Goal: Task Accomplishment & Management: Complete application form

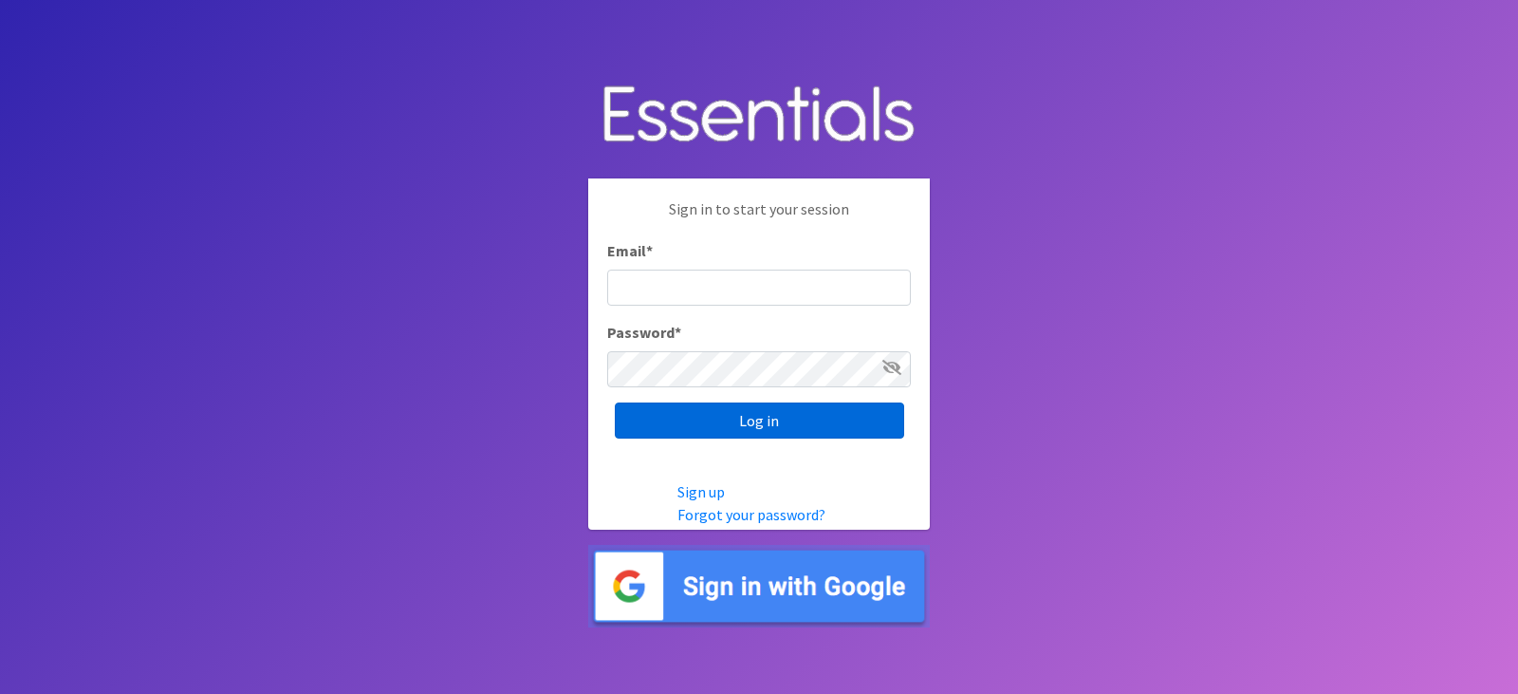
type input "diapers@juniorleagueofpensacola.org"
click at [758, 425] on input "Log in" at bounding box center [759, 420] width 289 height 36
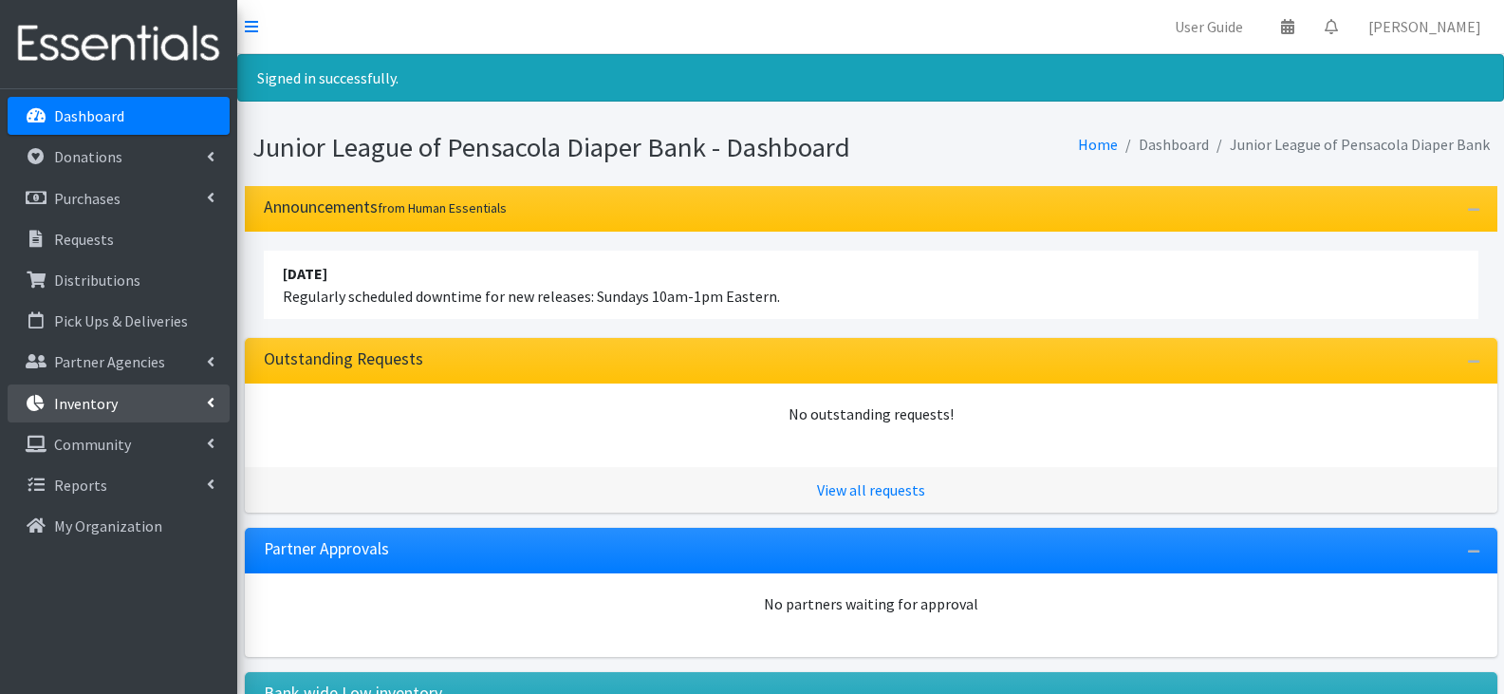
click at [119, 404] on link "Inventory" at bounding box center [119, 403] width 222 height 38
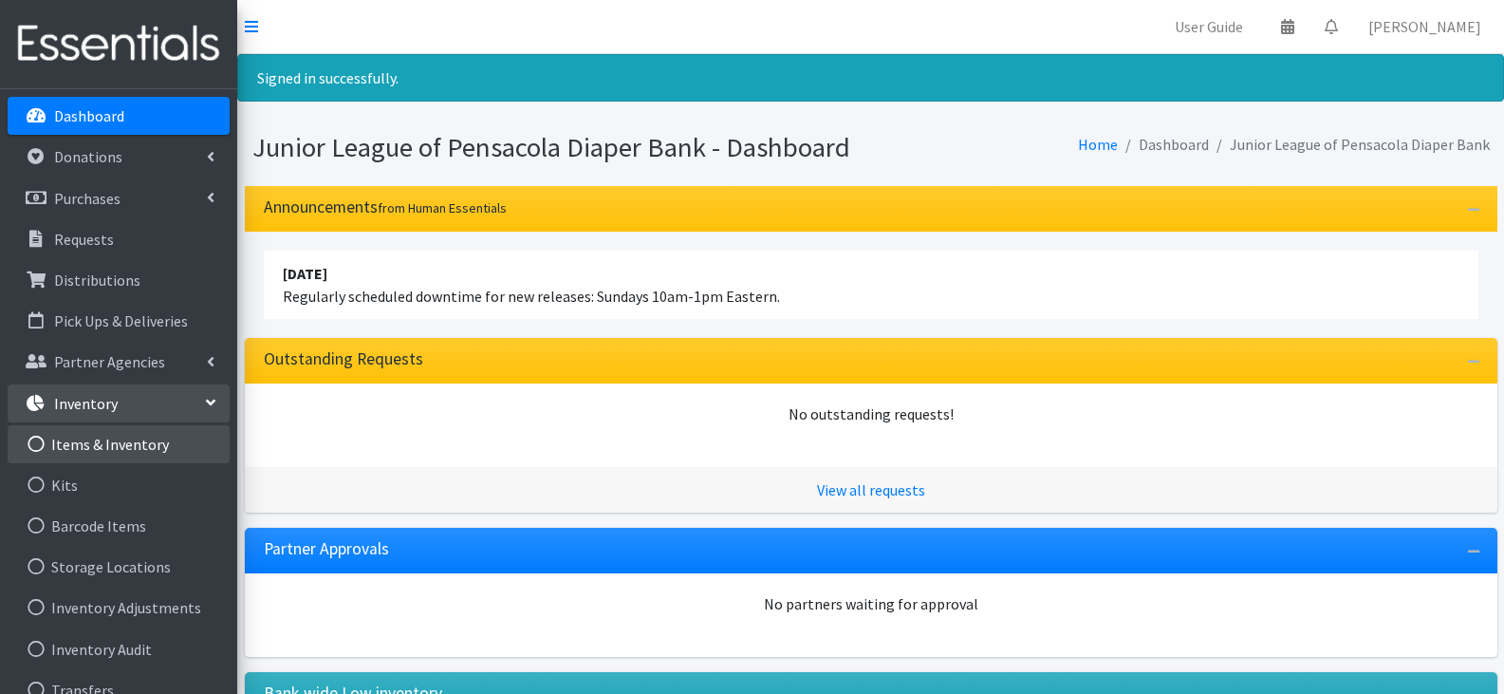
click at [140, 431] on link "Items & Inventory" at bounding box center [119, 444] width 222 height 38
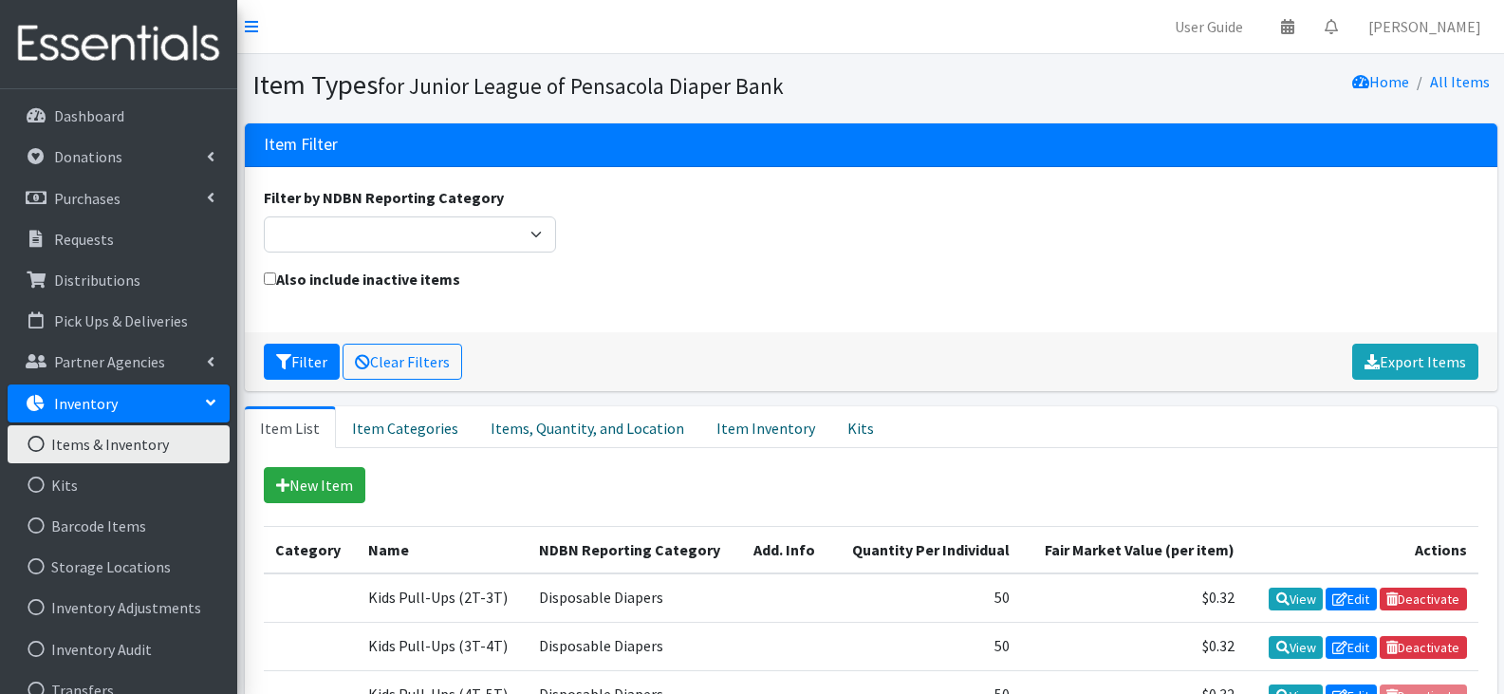
scroll to position [190, 0]
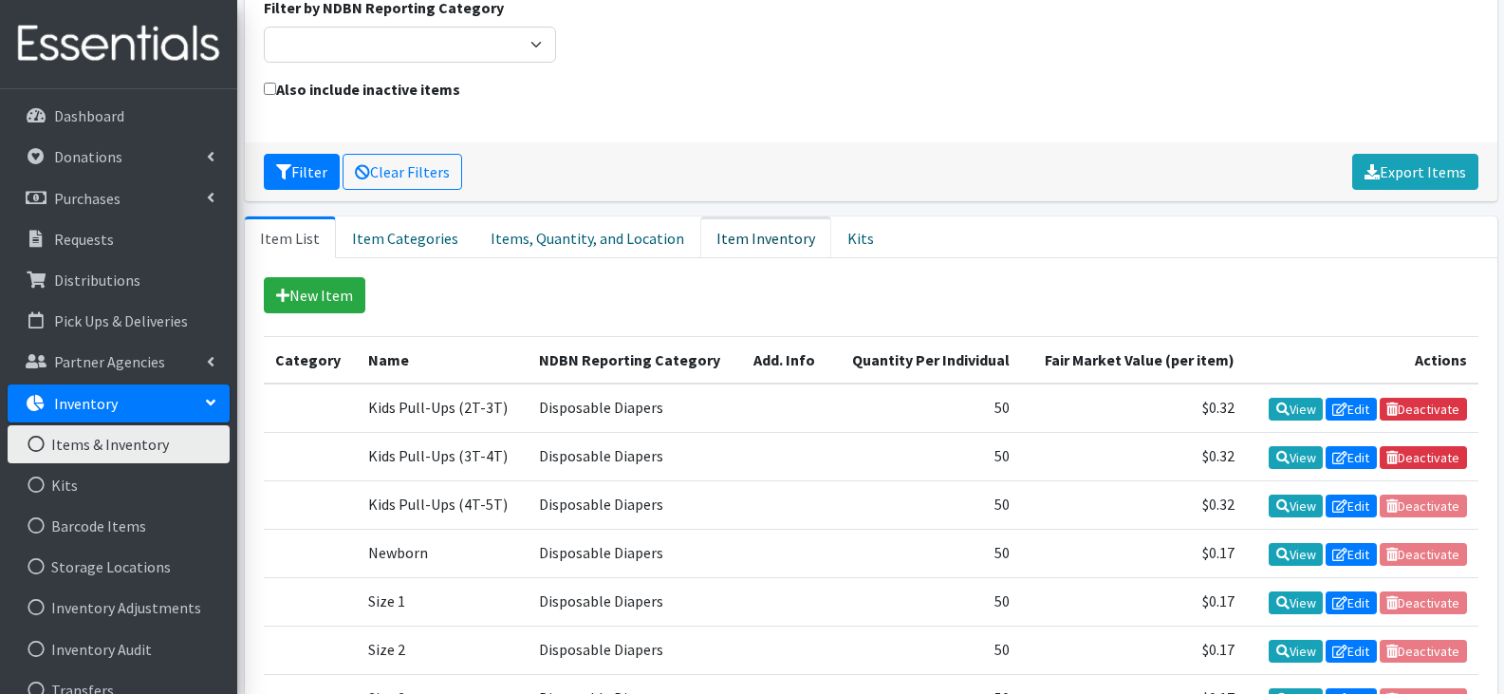
click at [727, 249] on link "Item Inventory" at bounding box center [765, 237] width 131 height 42
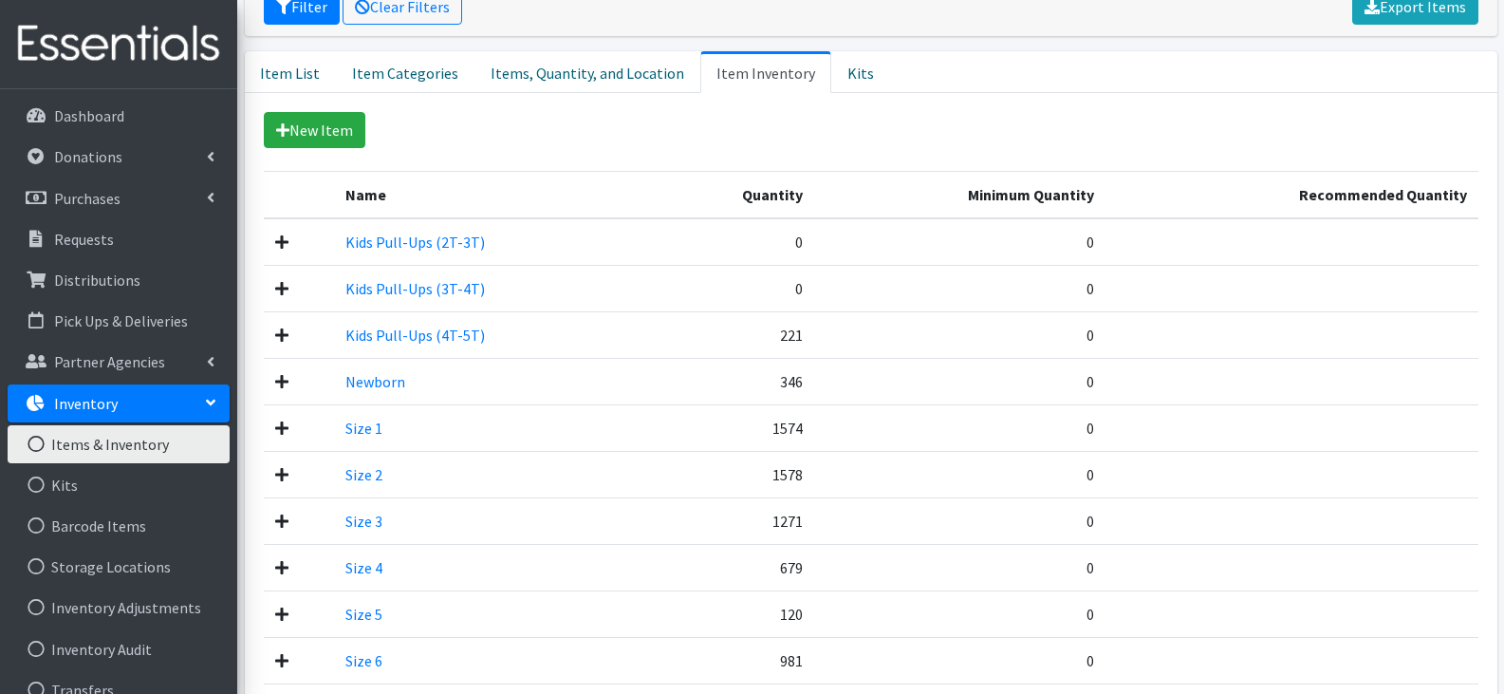
scroll to position [321, 0]
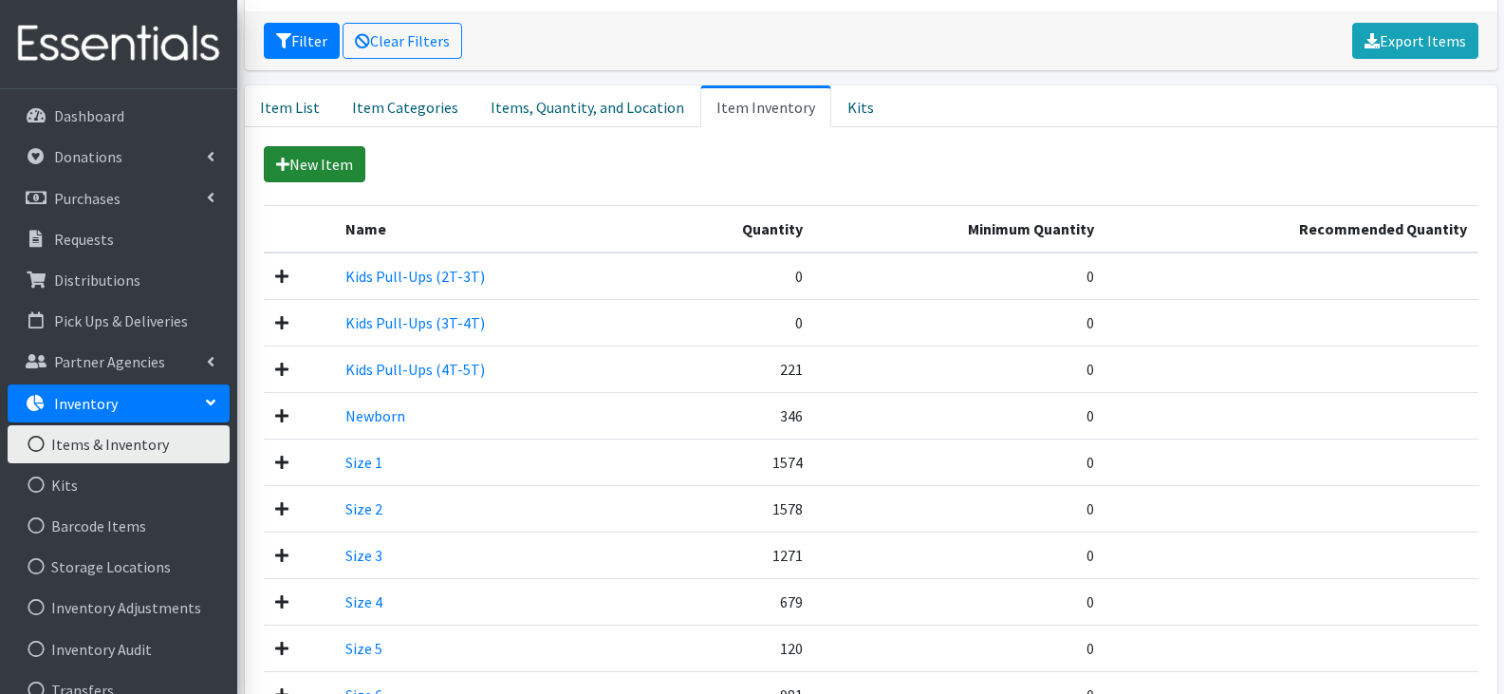
click at [343, 153] on link "New Item" at bounding box center [315, 164] width 102 height 36
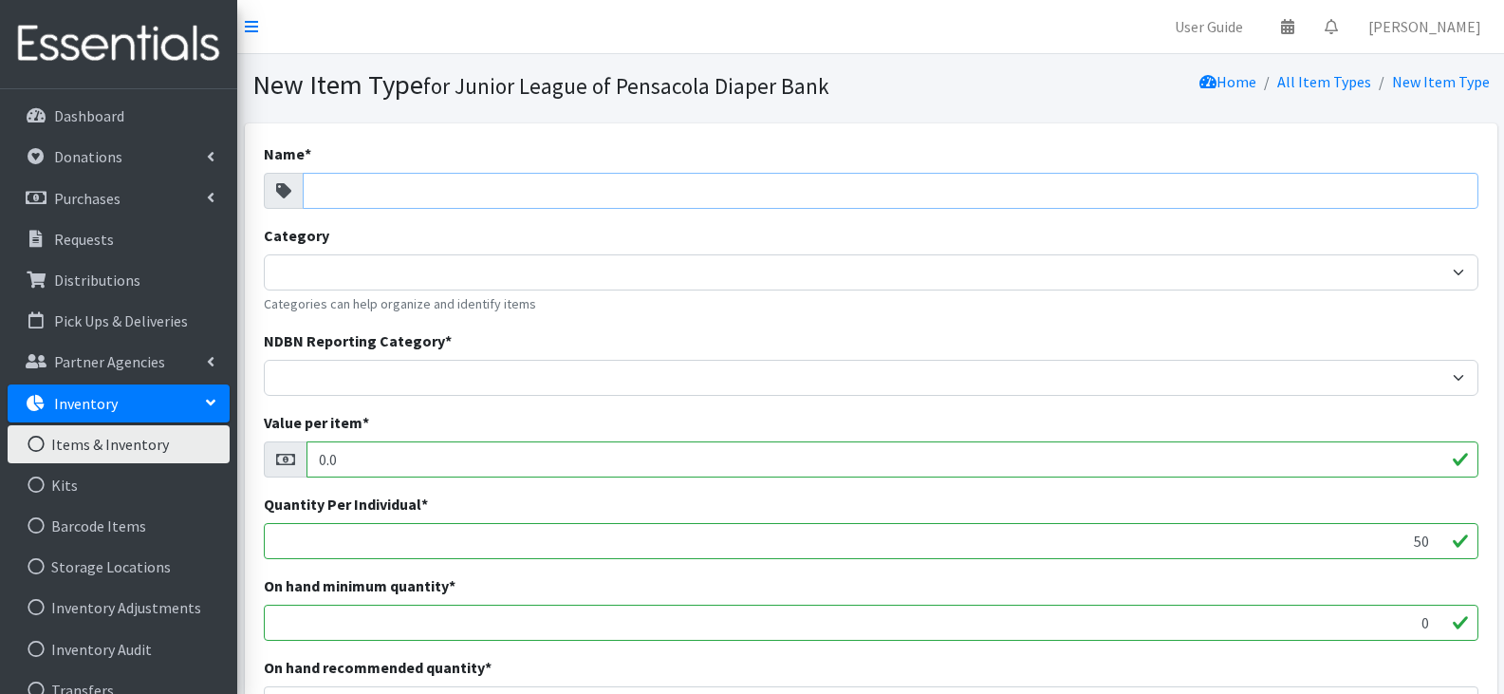
click at [370, 190] on input "Name *" at bounding box center [891, 191] width 1176 height 36
type input "p"
click at [1317, 78] on link "All Item Types" at bounding box center [1324, 81] width 94 height 19
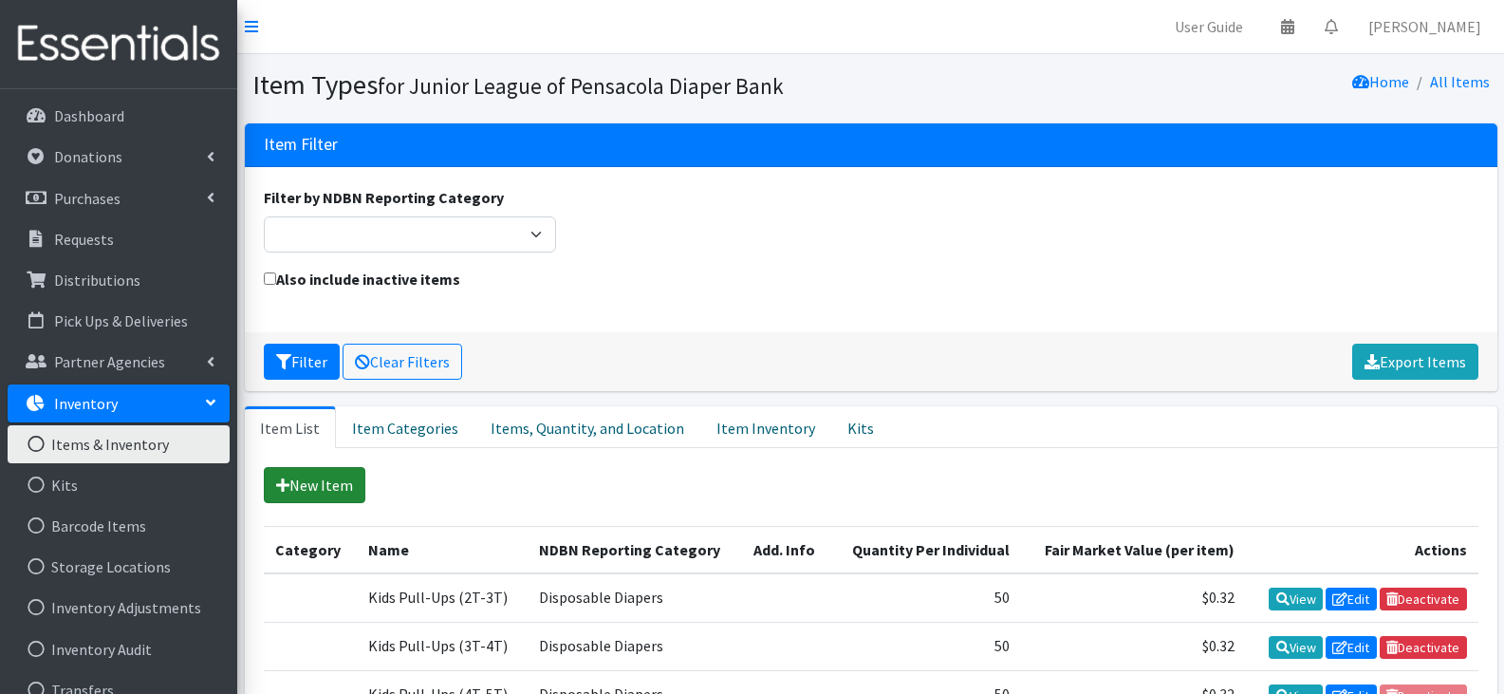
click at [286, 483] on icon at bounding box center [282, 484] width 13 height 15
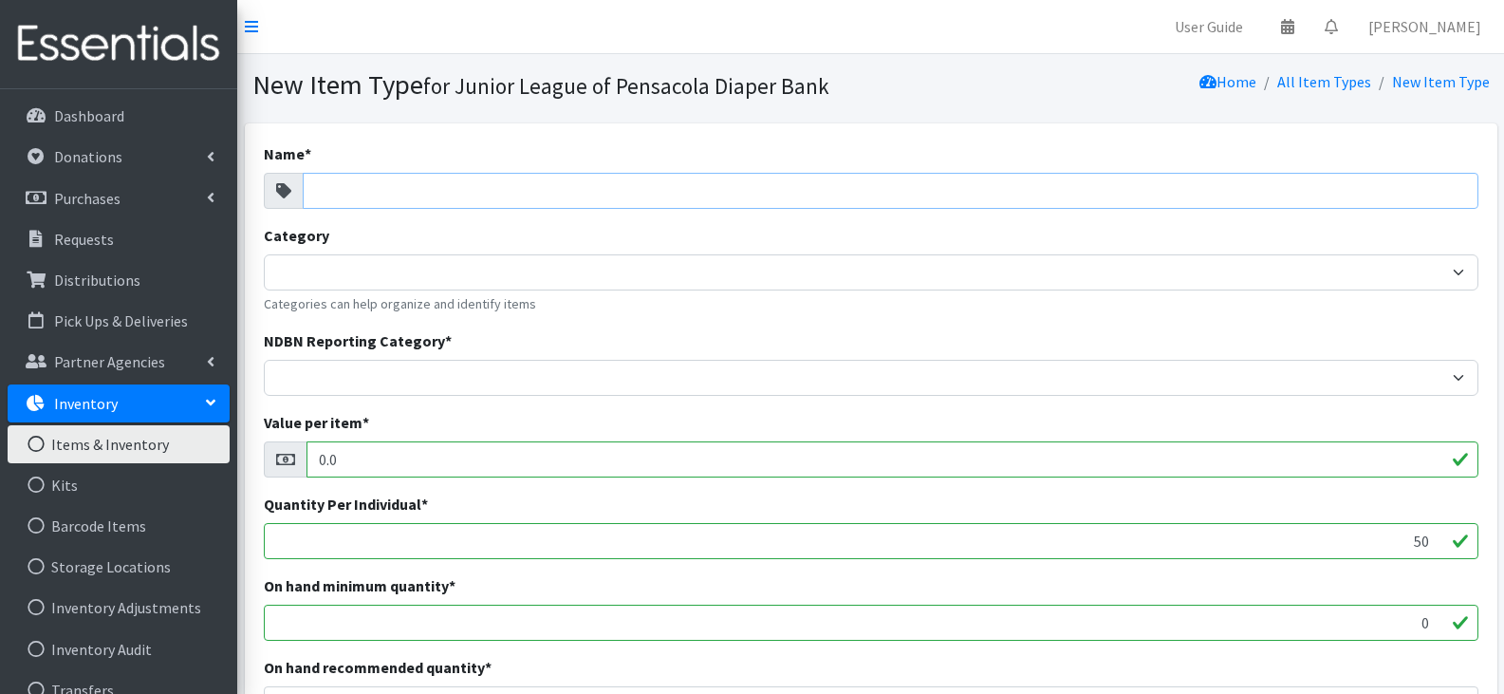
click at [415, 187] on input "Name *" at bounding box center [891, 191] width 1176 height 36
type input "p"
type input "Premature"
click at [460, 240] on div "Category Categories can help organize and identify items" at bounding box center [871, 269] width 1215 height 90
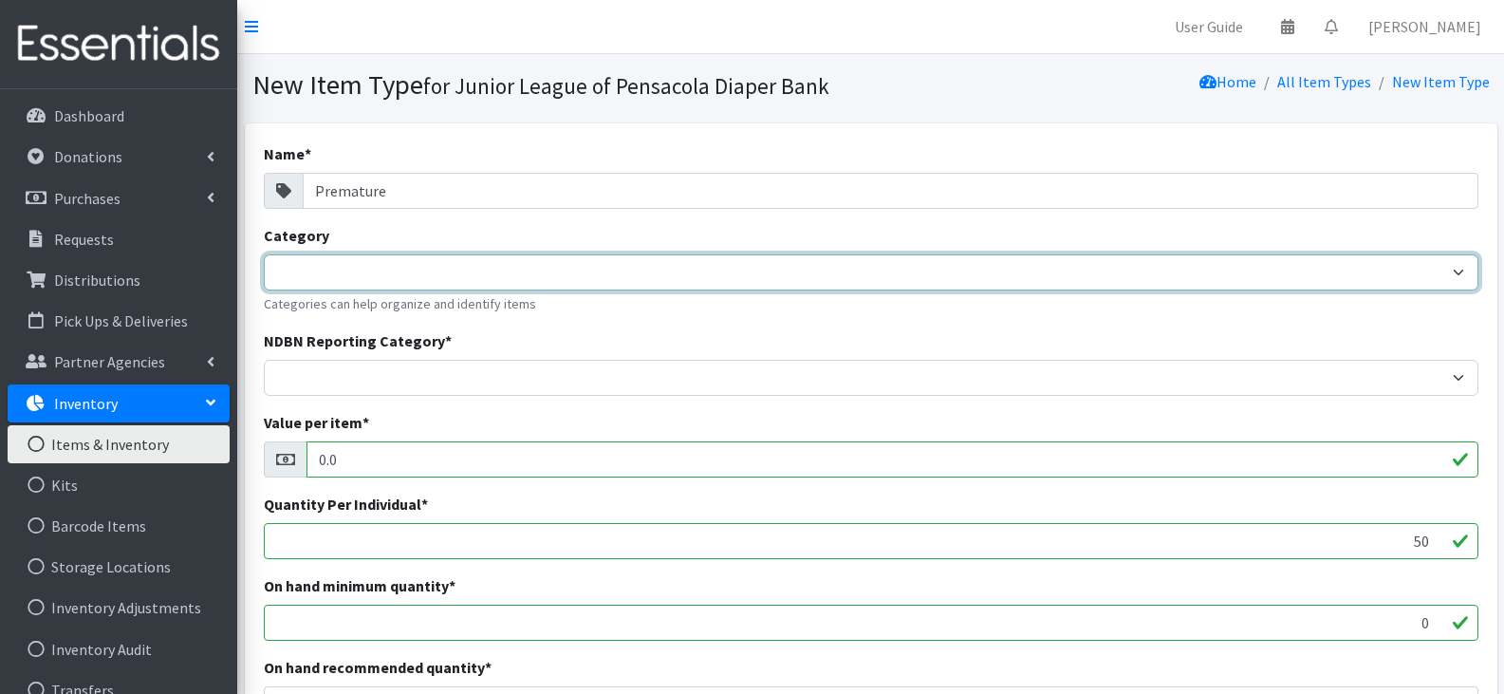
click at [472, 281] on select "Category" at bounding box center [871, 272] width 1215 height 36
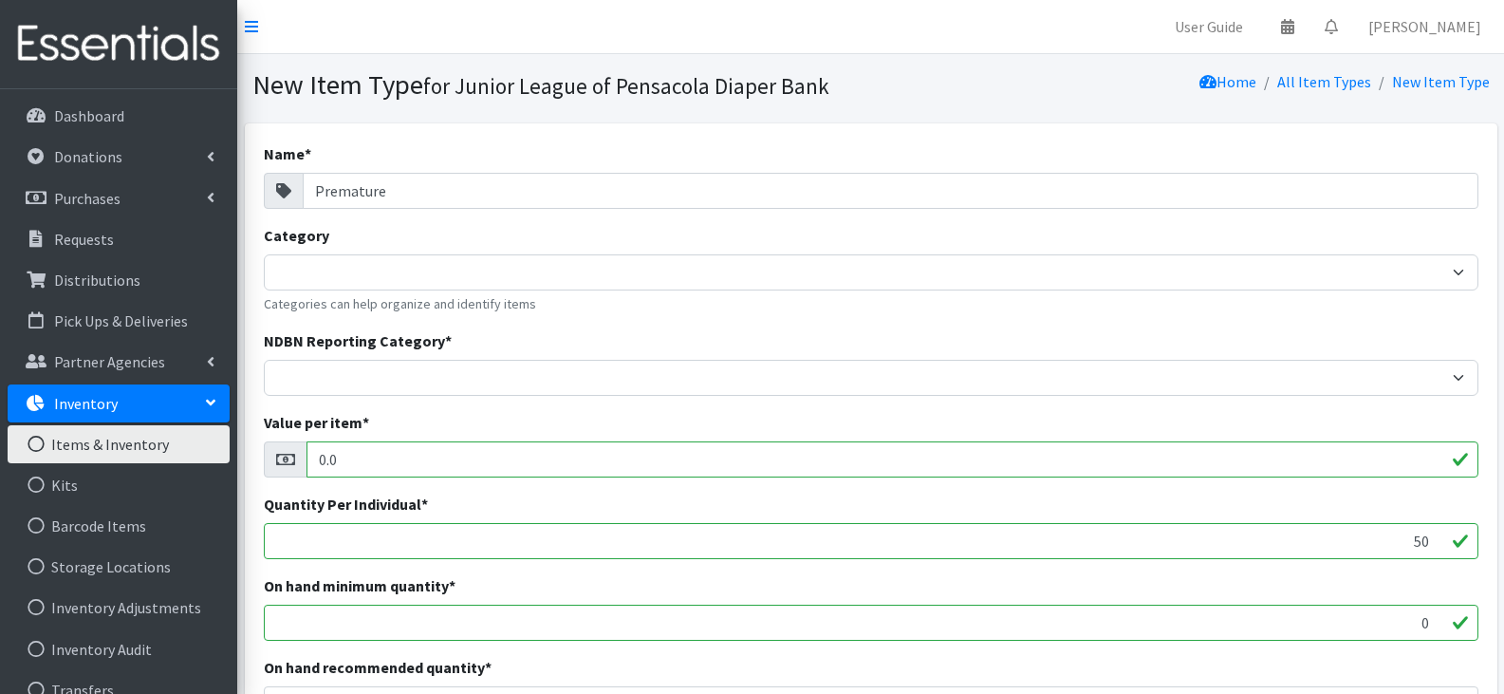
click at [523, 224] on div "Category Categories can help organize and identify items" at bounding box center [871, 269] width 1215 height 90
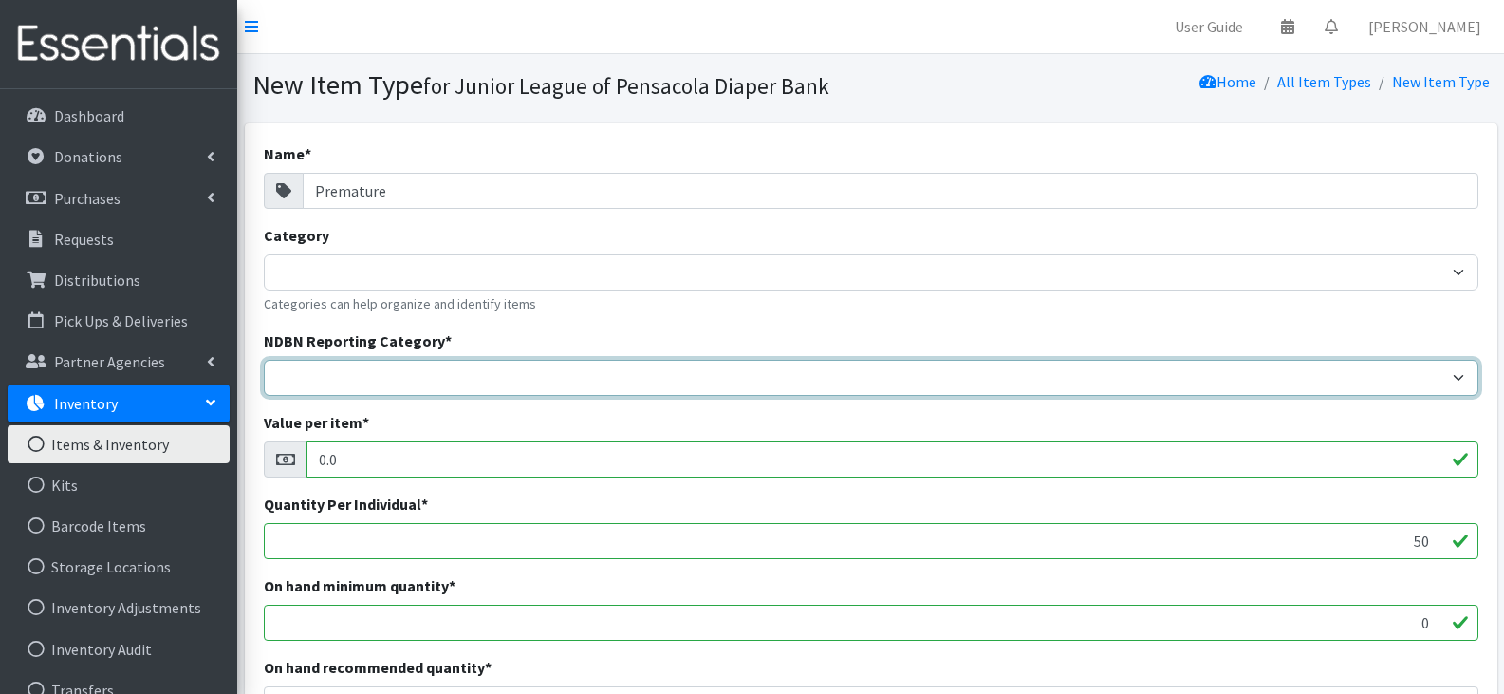
click at [643, 383] on select "Adult Incontinence Cloth Diapers Disposable Diapers Pads Period Liners Period O…" at bounding box center [871, 378] width 1215 height 36
select select "disposable_diapers"
click at [264, 360] on select "Adult Incontinence Cloth Diapers Disposable Diapers Pads Period Liners Period O…" at bounding box center [871, 378] width 1215 height 36
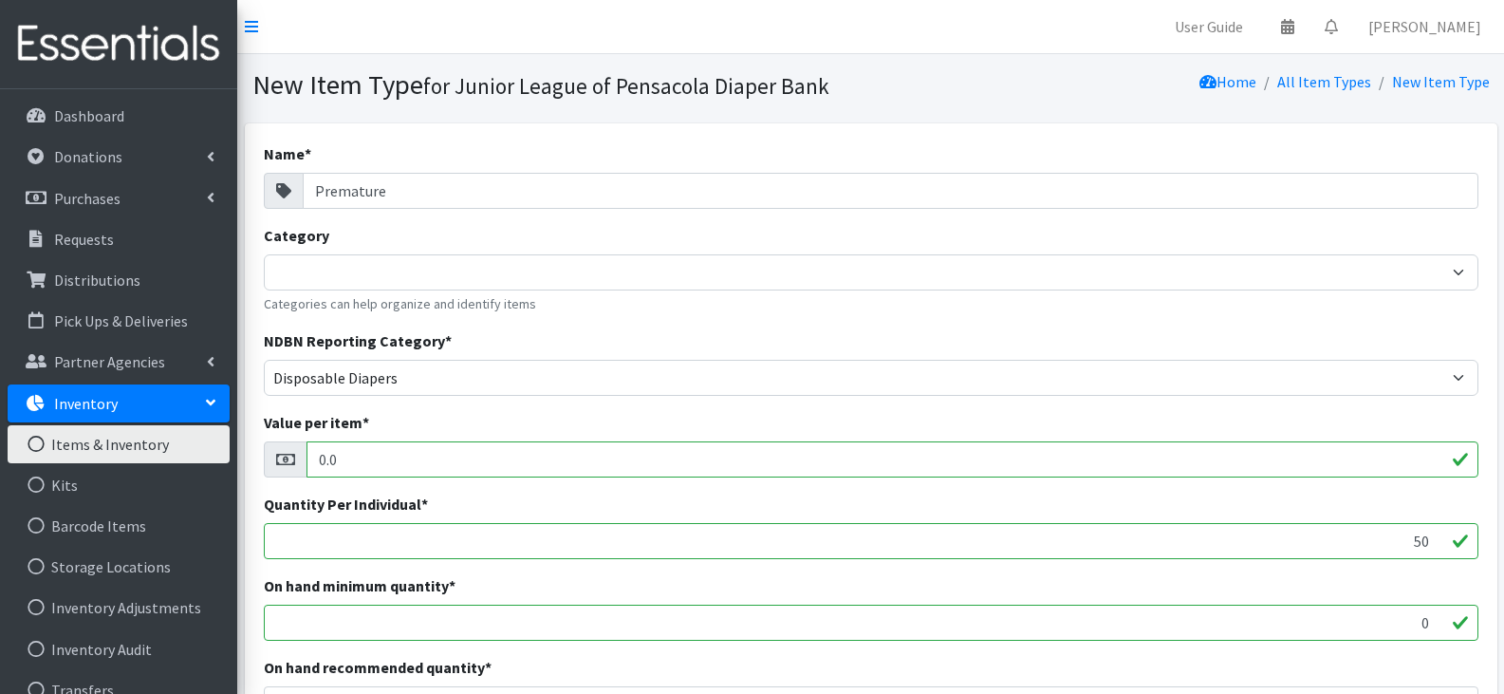
click at [653, 462] on input "0.0" at bounding box center [892, 459] width 1172 height 36
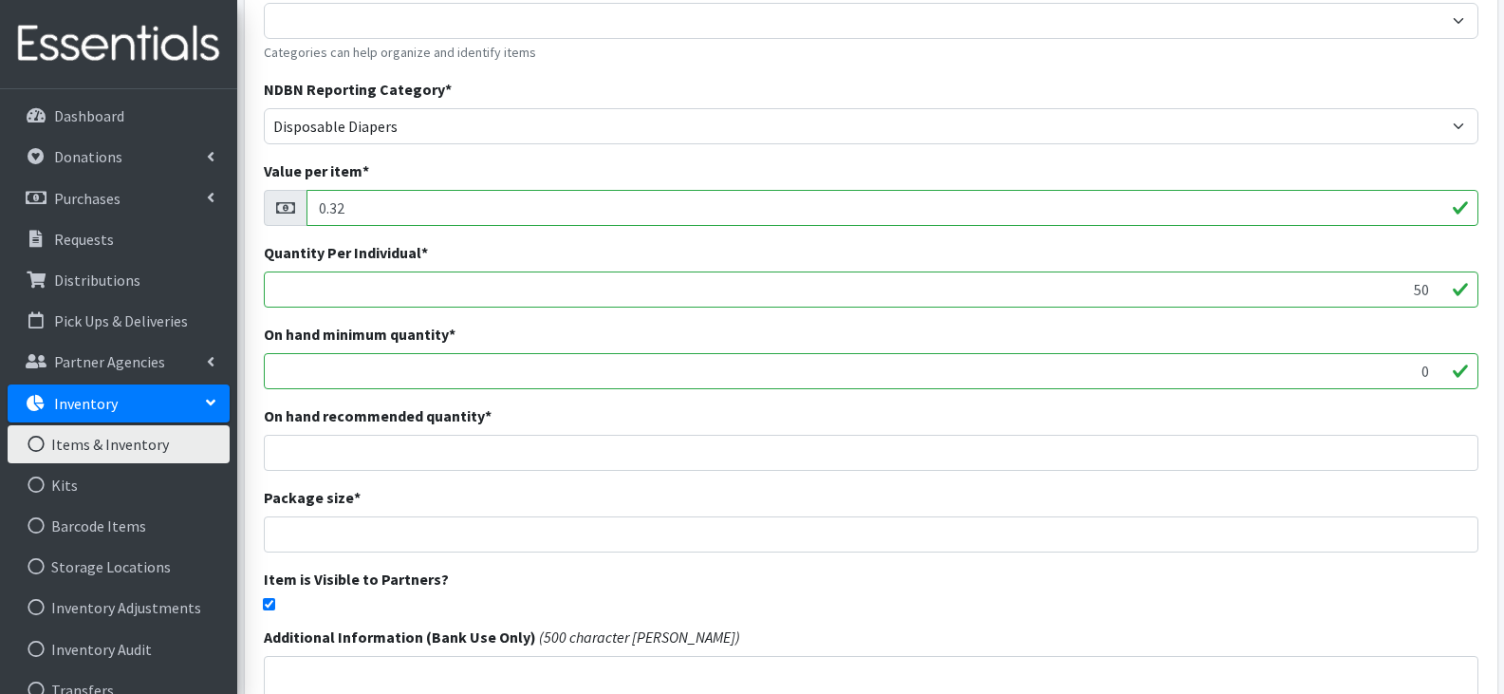
scroll to position [285, 0]
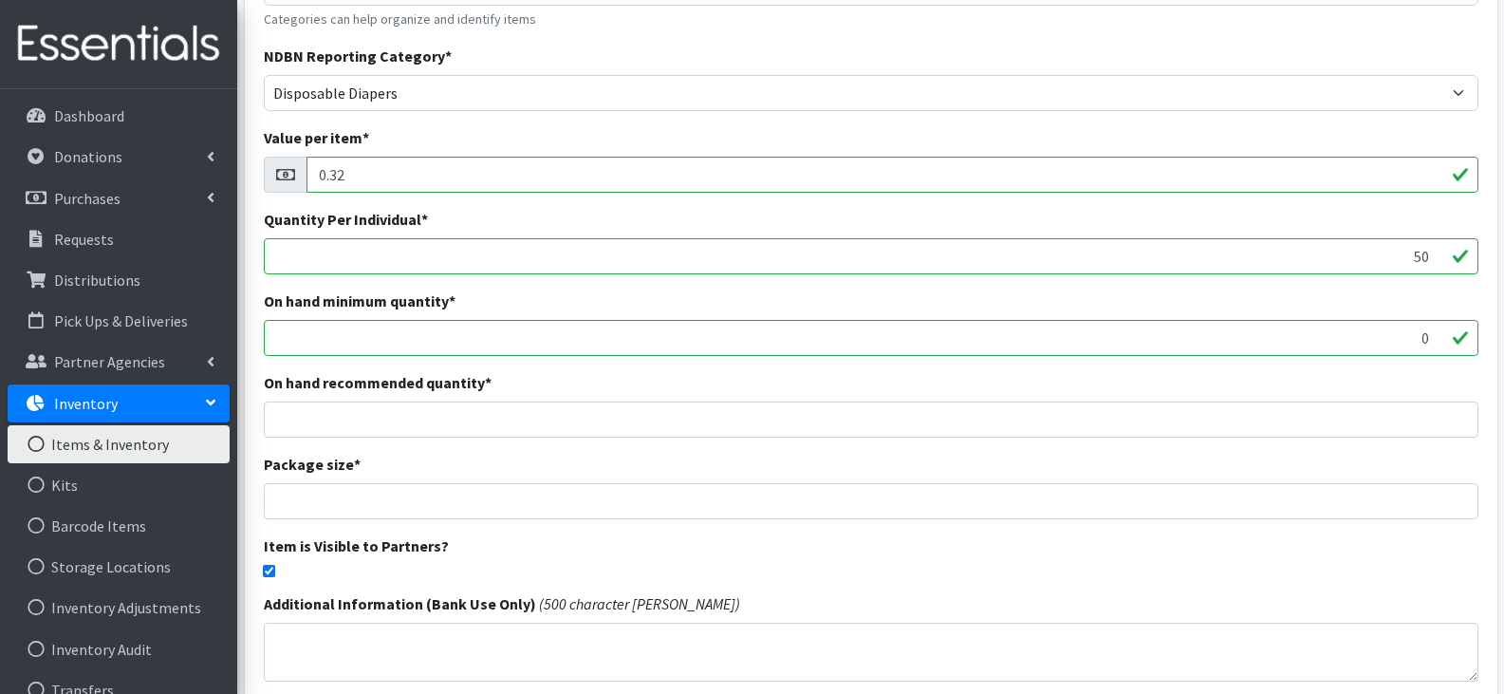
type input "0.32"
click at [730, 506] on input "number" at bounding box center [871, 501] width 1215 height 36
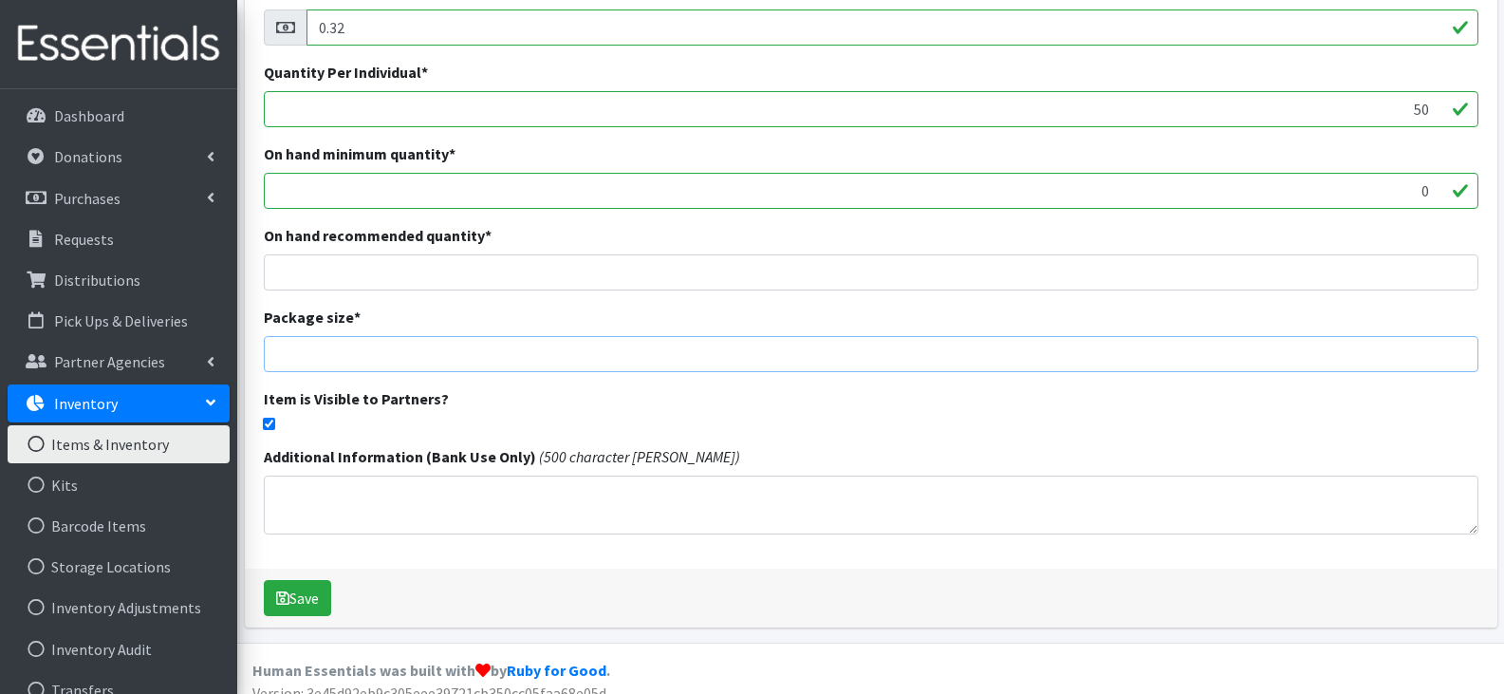
scroll to position [452, 0]
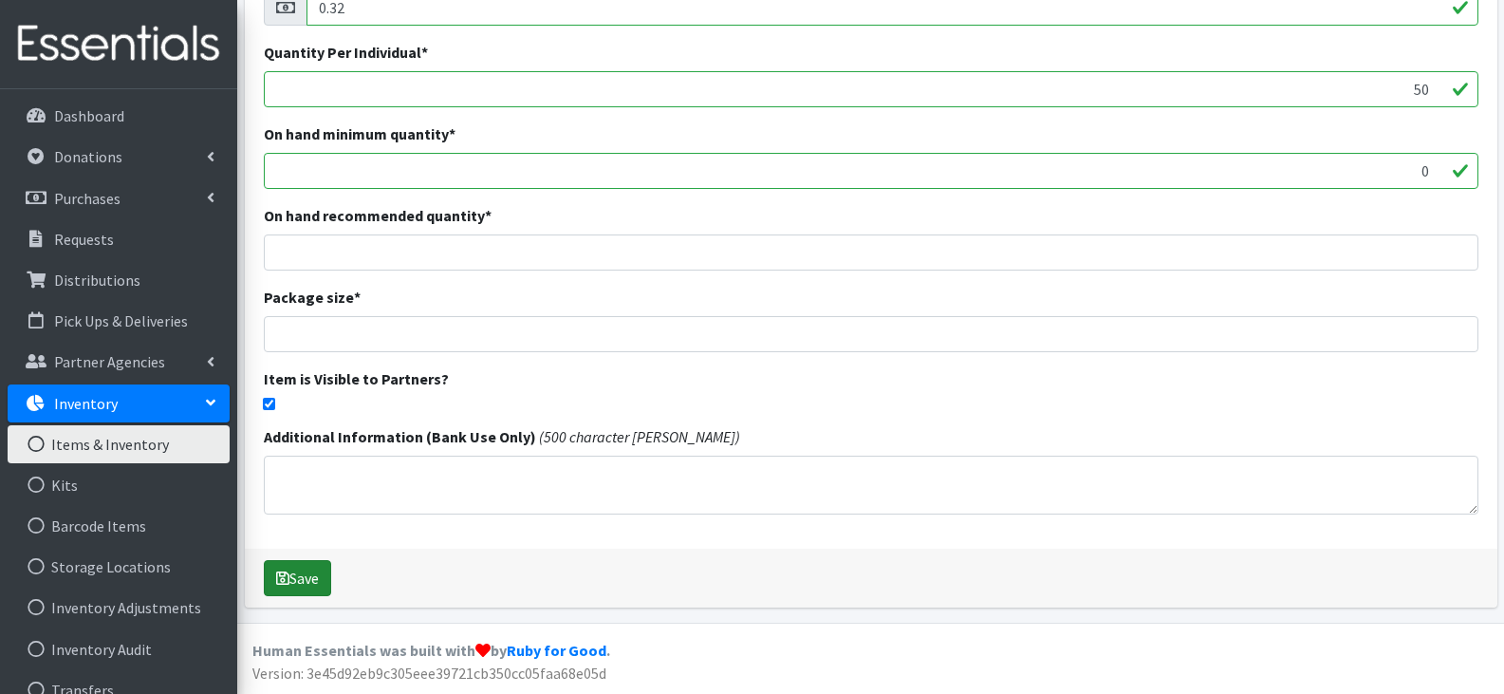
click at [311, 573] on button "Save" at bounding box center [297, 578] width 67 height 36
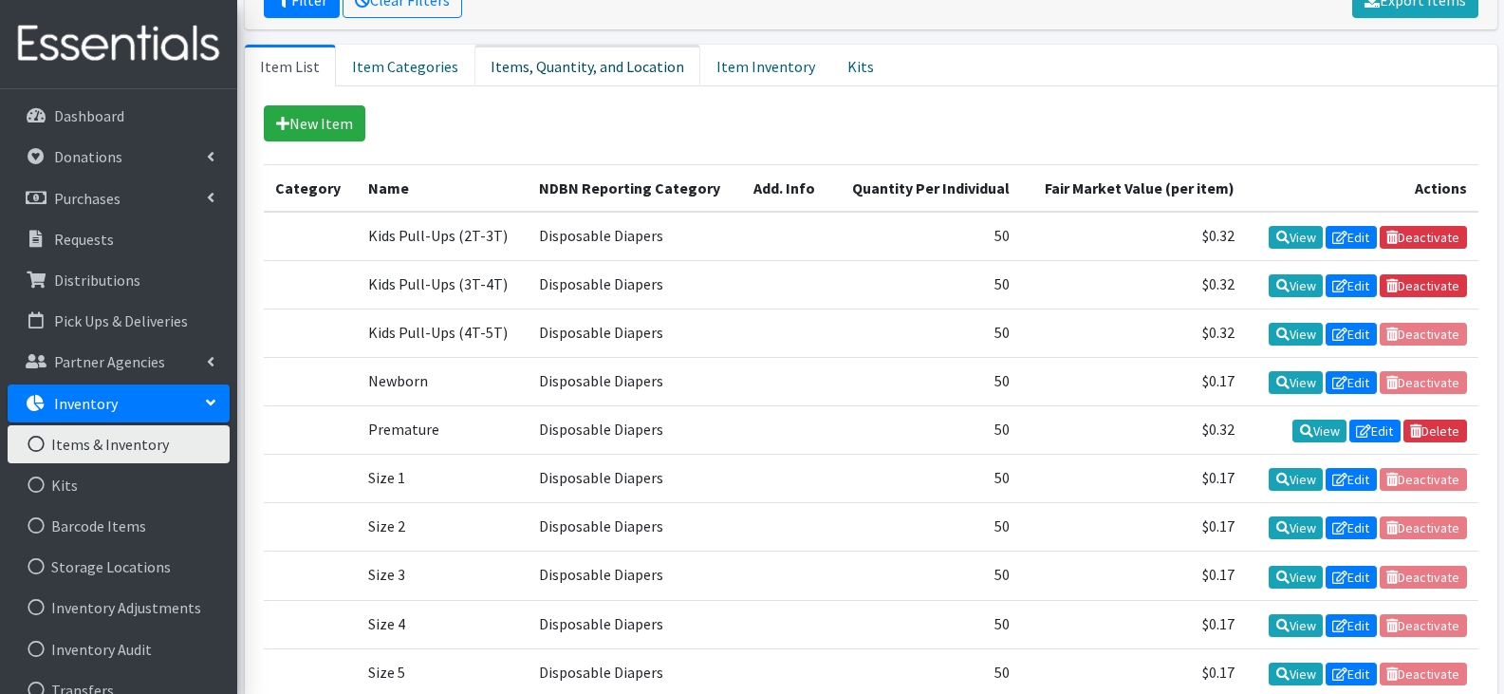
scroll to position [457, 0]
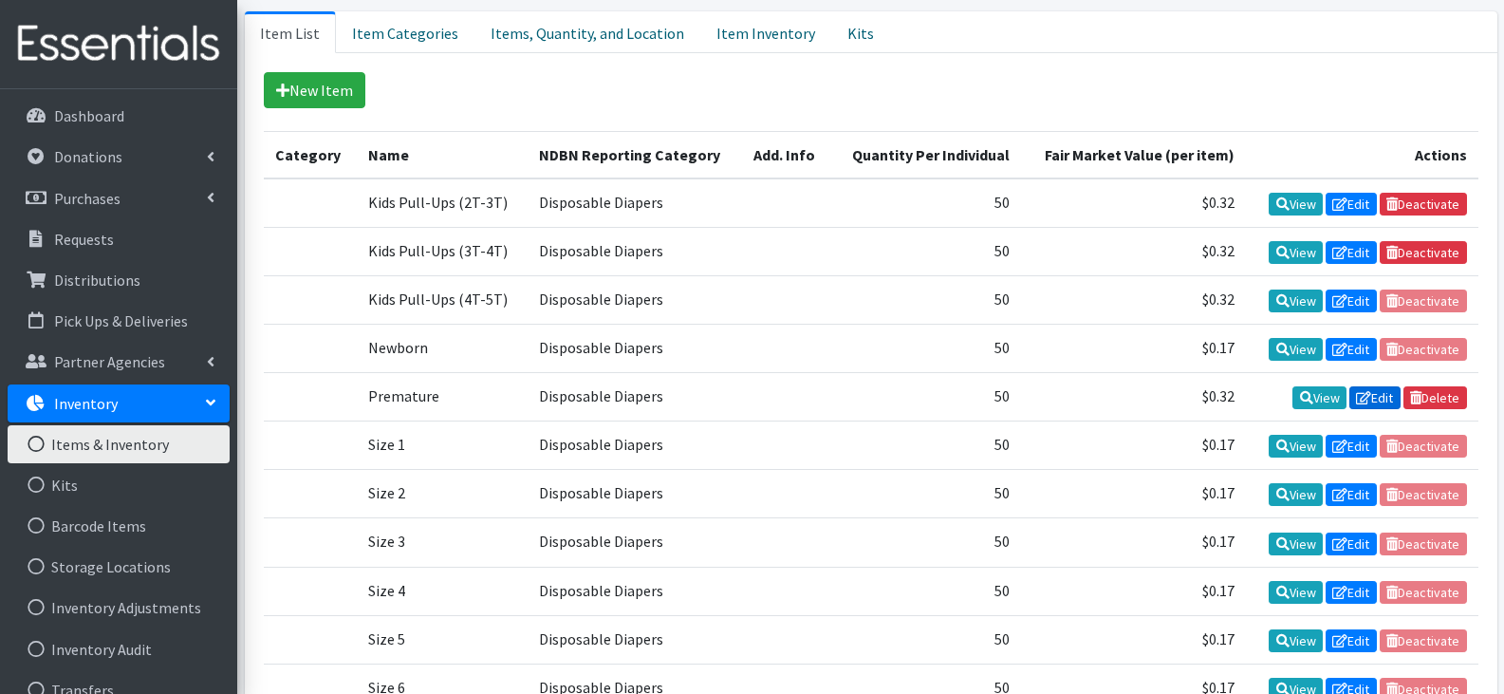
click at [1371, 399] on link "Edit" at bounding box center [1374, 397] width 51 height 23
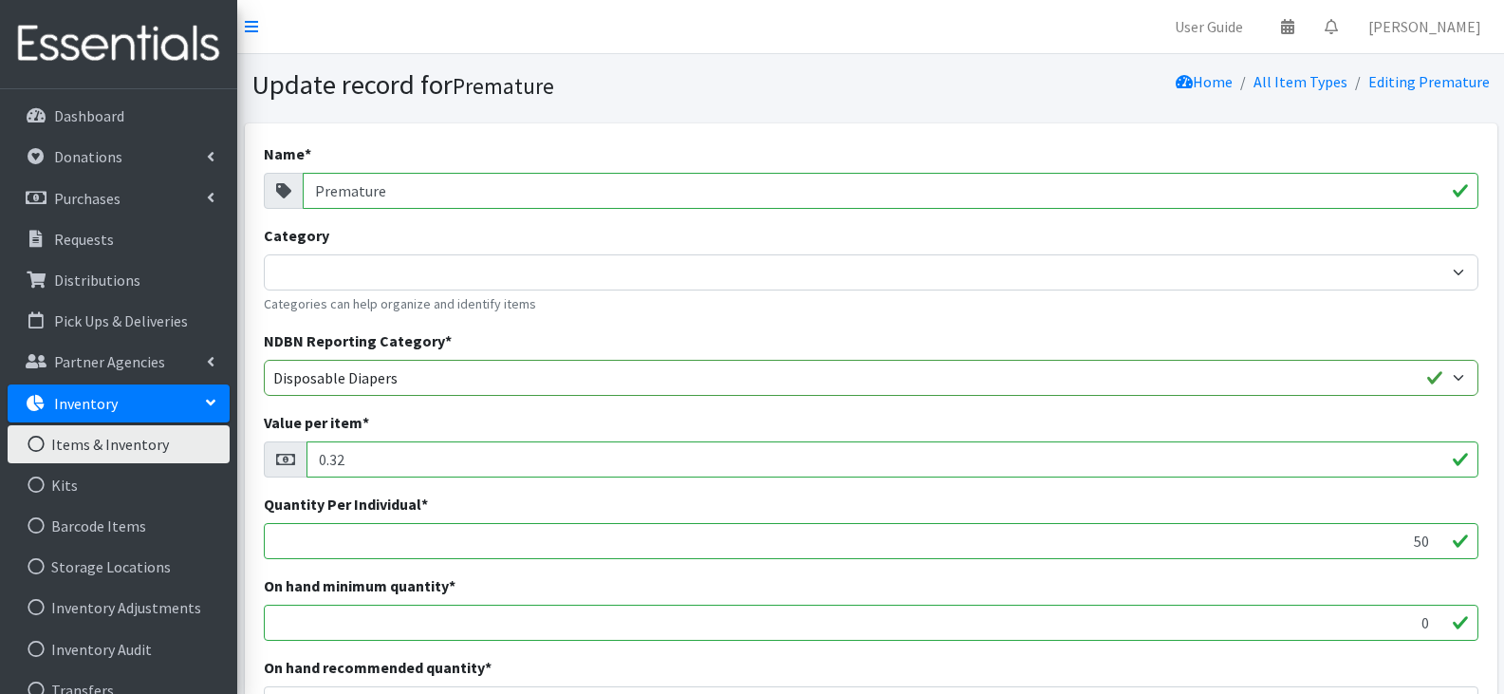
click at [472, 453] on input "0.32" at bounding box center [892, 459] width 1172 height 36
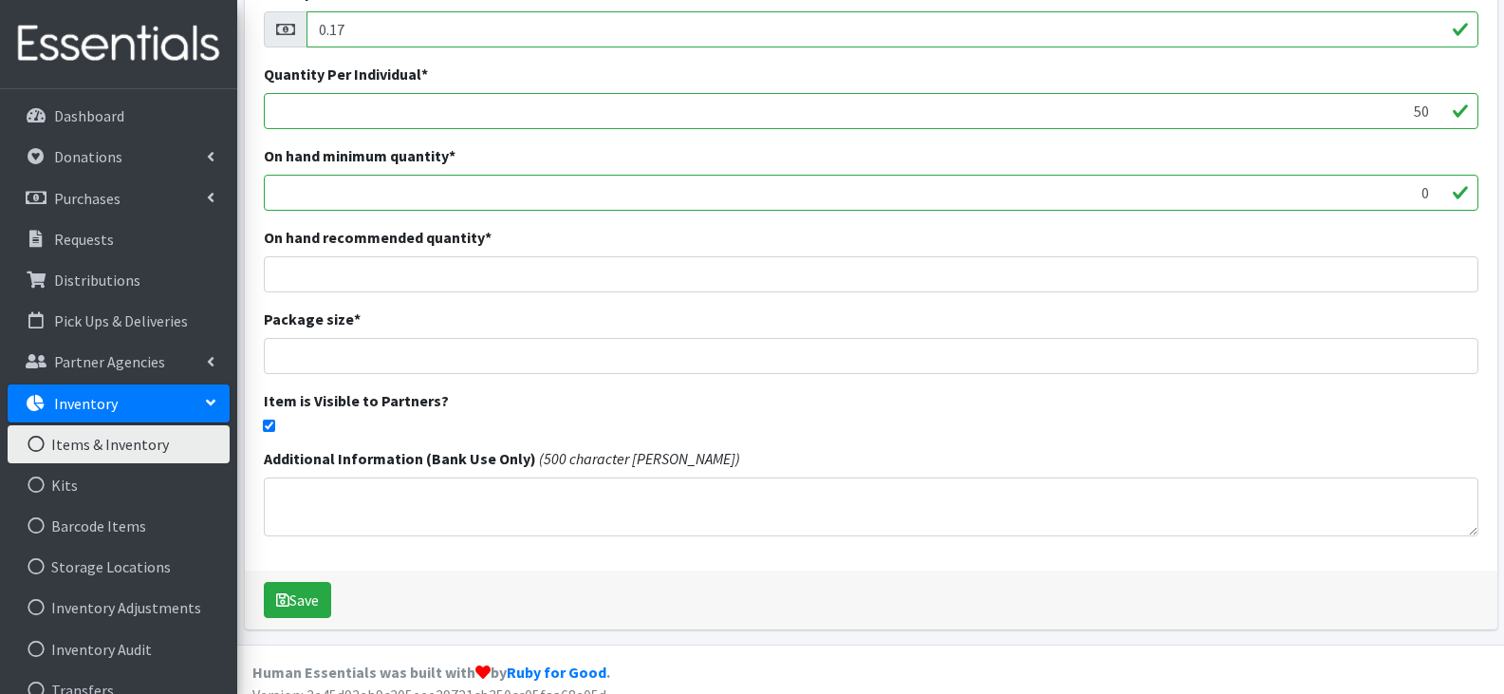
scroll to position [452, 0]
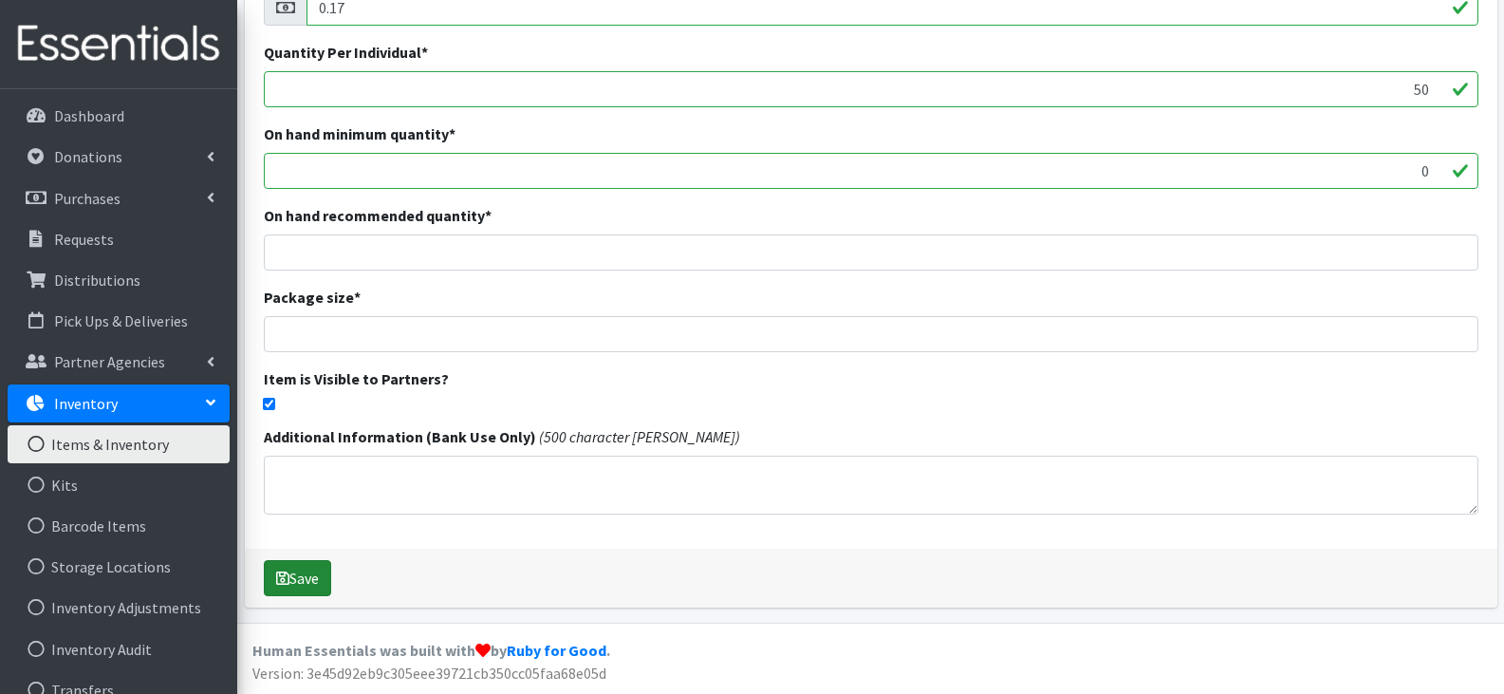
type input "0.17"
click at [289, 575] on button "Save" at bounding box center [297, 578] width 67 height 36
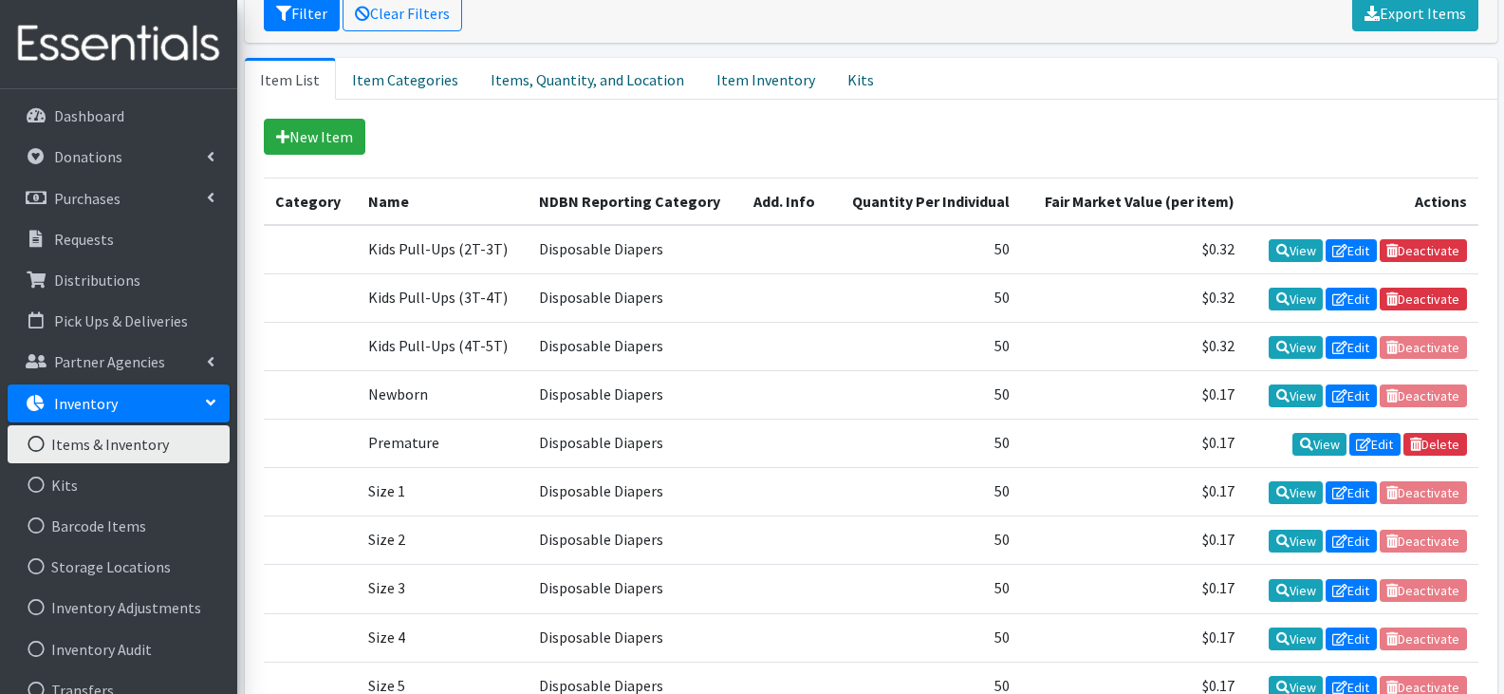
scroll to position [380, 0]
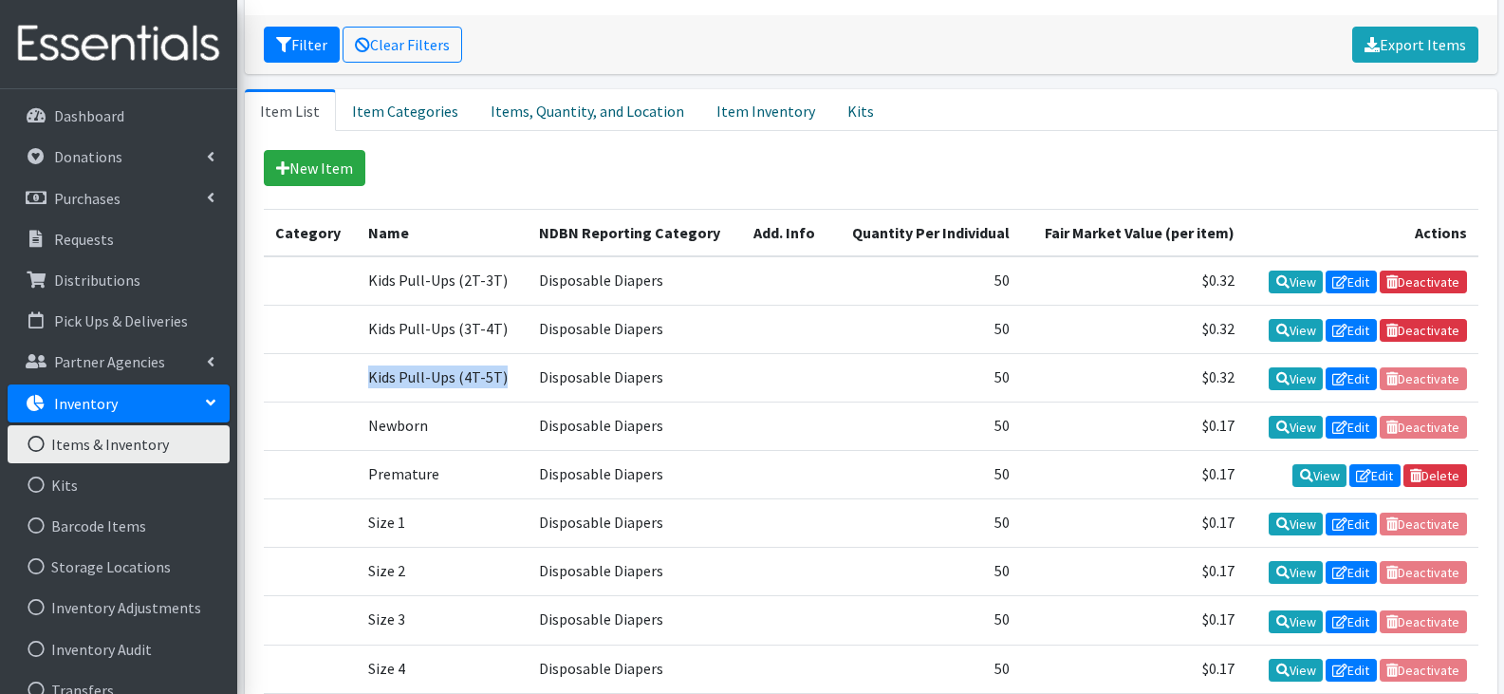
drag, startPoint x: 367, startPoint y: 376, endPoint x: 494, endPoint y: 383, distance: 127.4
click at [494, 383] on td "Kids Pull-Ups (4T-5T)" at bounding box center [442, 377] width 171 height 48
click at [1276, 380] on icon at bounding box center [1282, 378] width 13 height 13
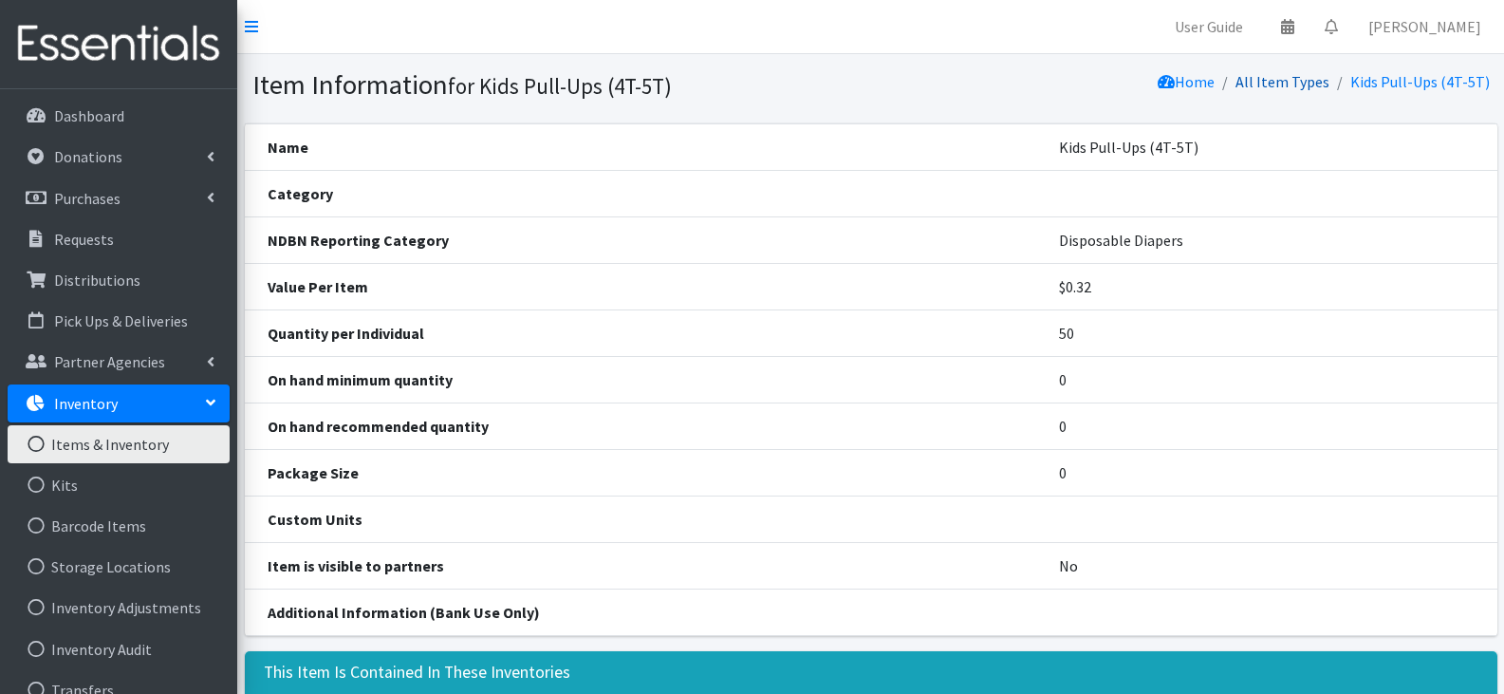
click at [1275, 77] on link "All Item Types" at bounding box center [1282, 81] width 94 height 19
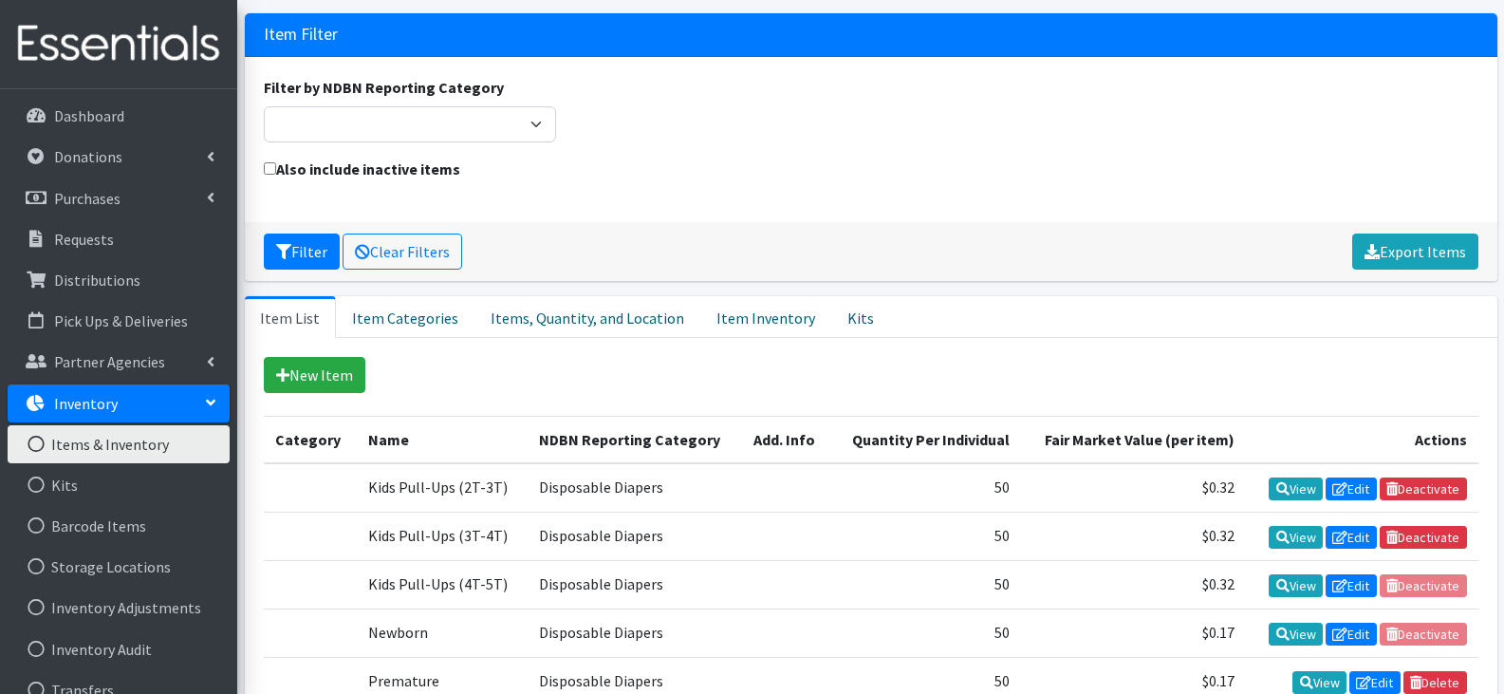
scroll to position [285, 0]
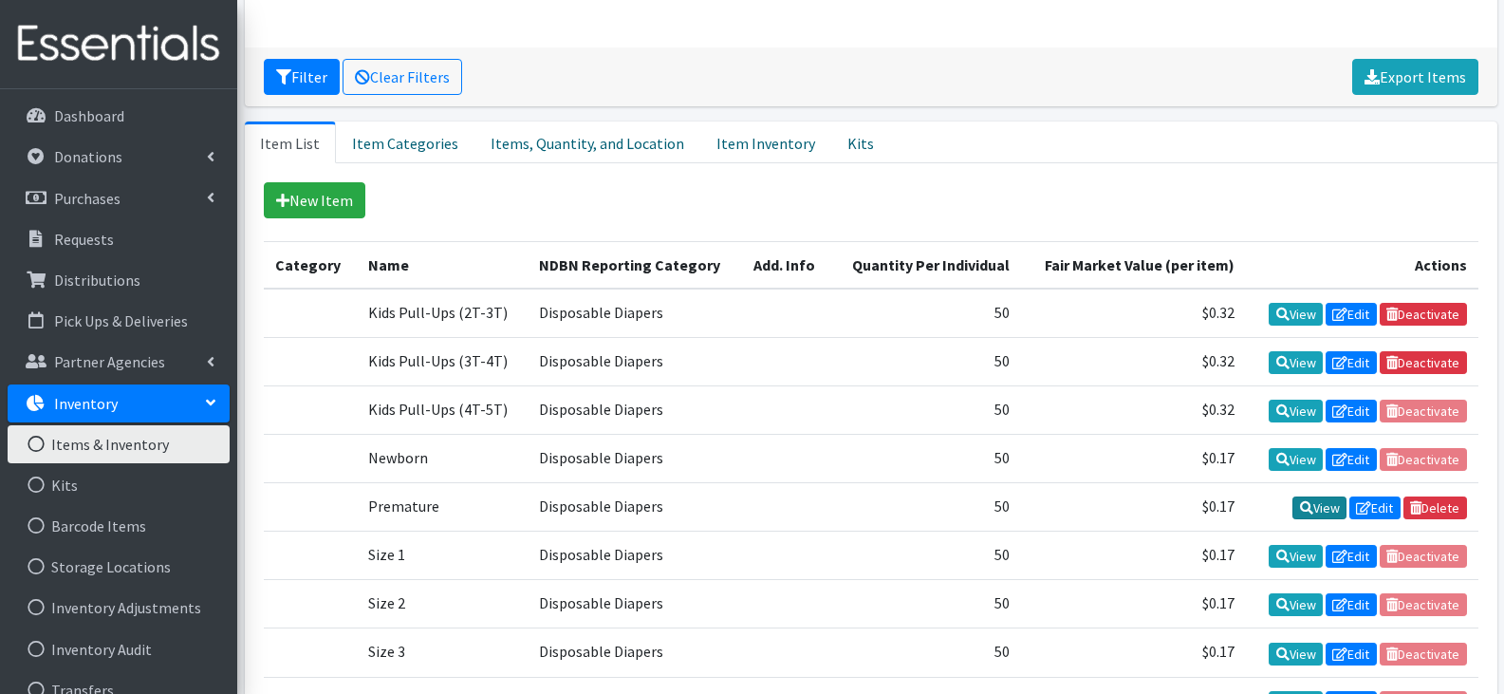
click at [1310, 502] on link "View" at bounding box center [1319, 507] width 54 height 23
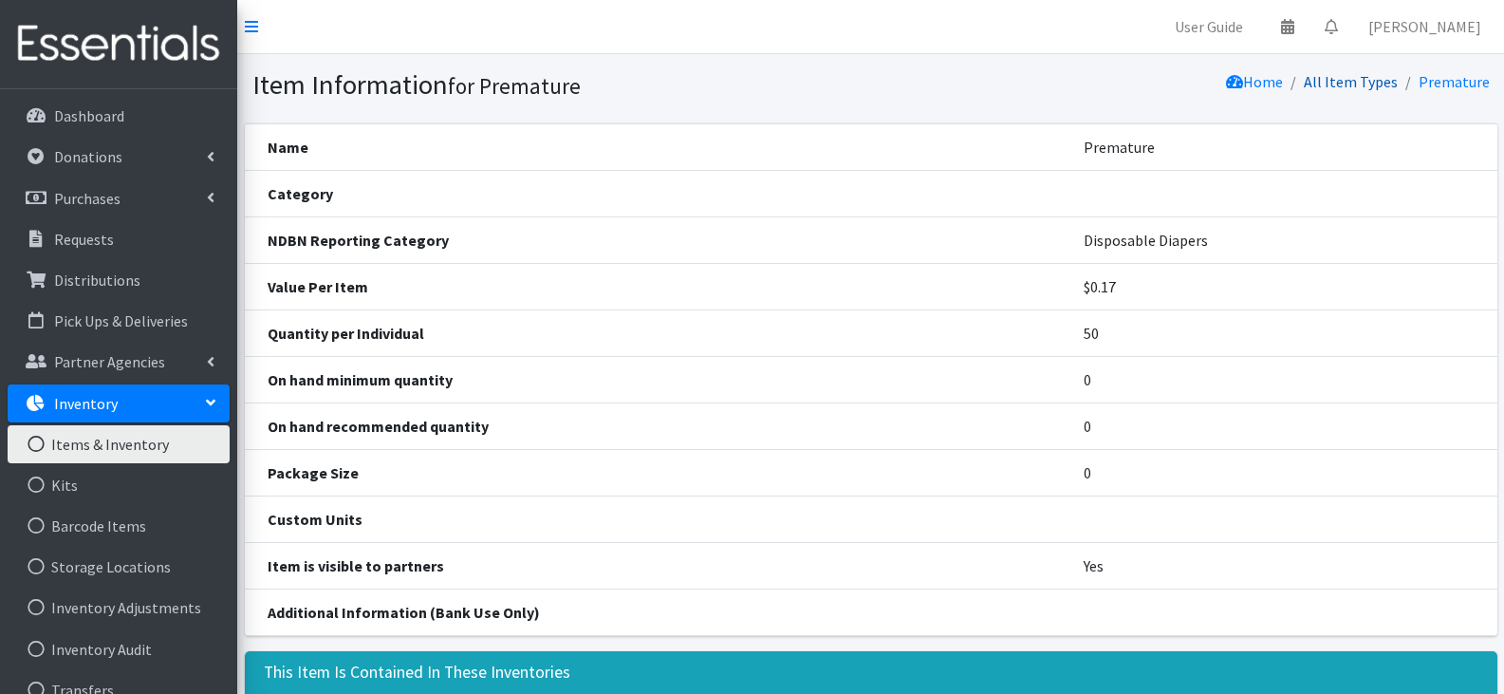
click at [1375, 80] on link "All Item Types" at bounding box center [1351, 81] width 94 height 19
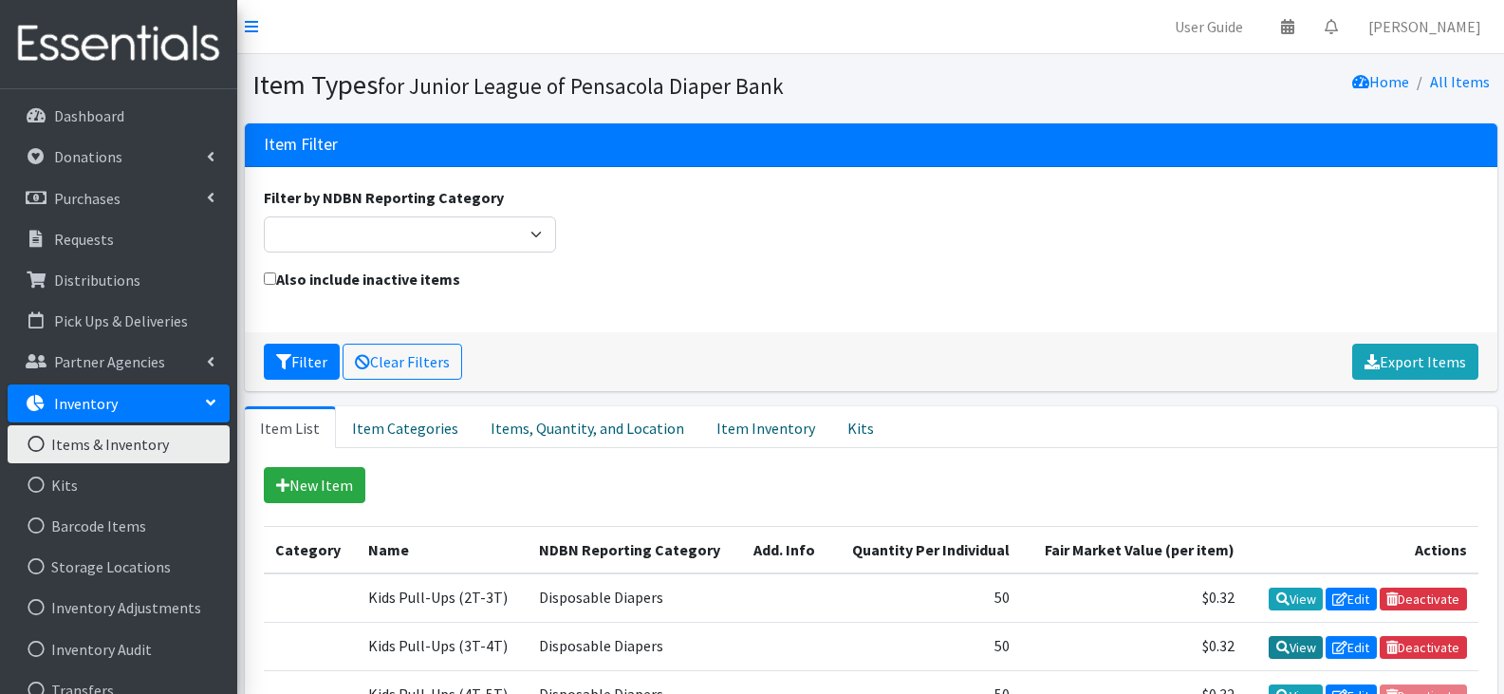
click at [1302, 644] on link "View" at bounding box center [1296, 647] width 54 height 23
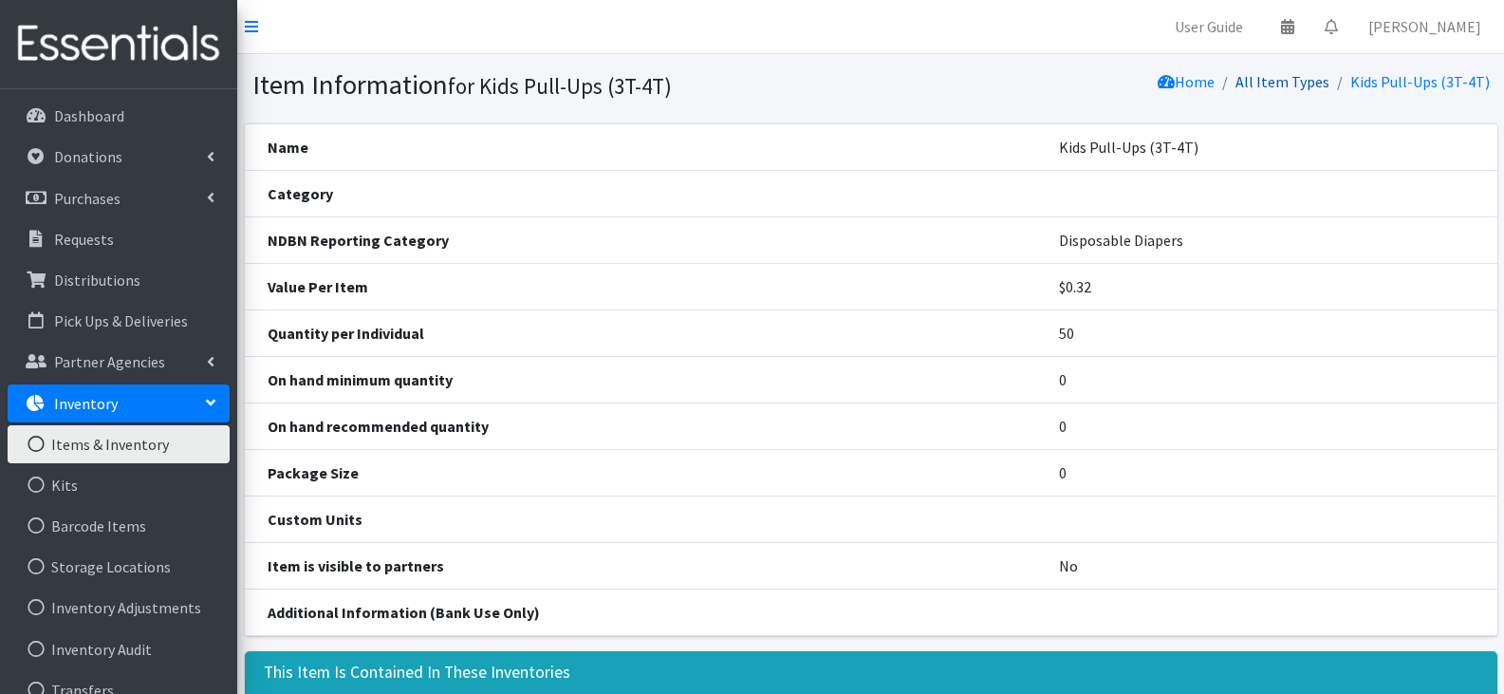
click at [1288, 83] on link "All Item Types" at bounding box center [1282, 81] width 94 height 19
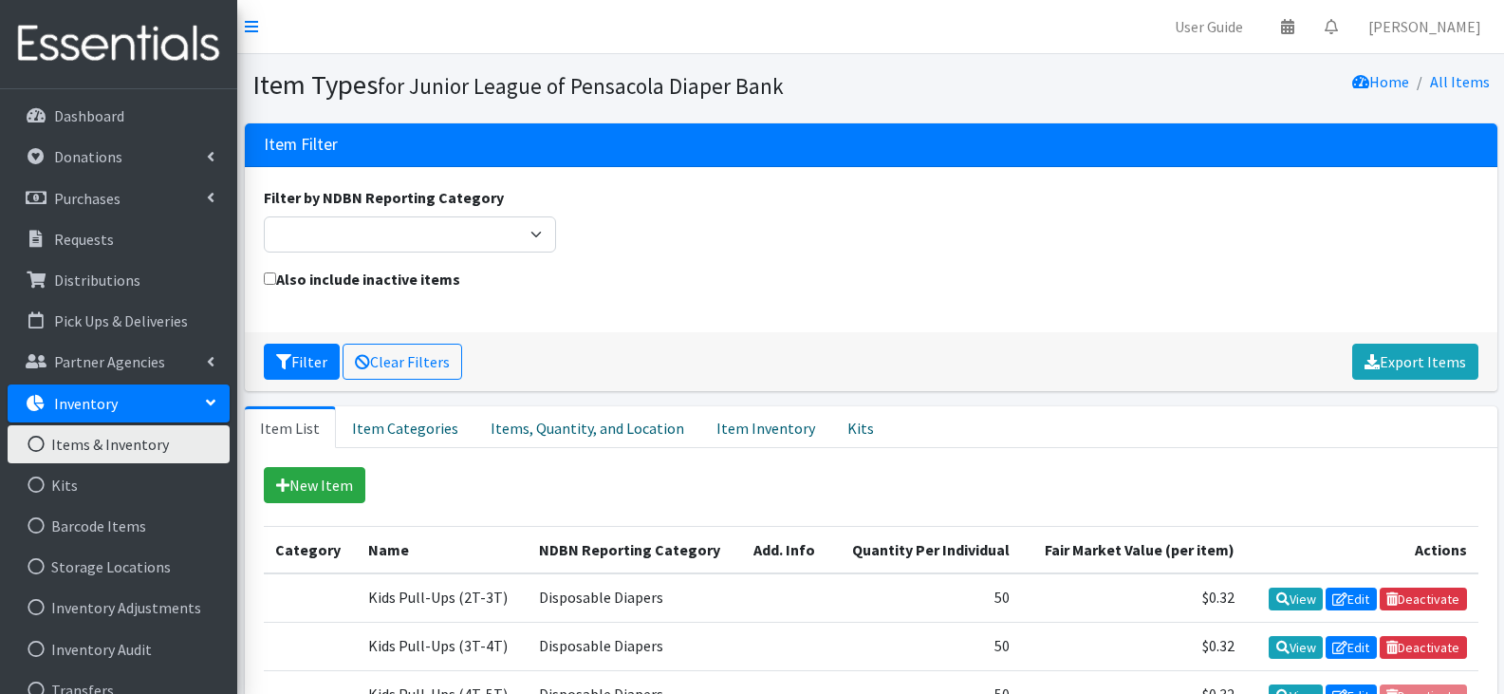
click at [321, 484] on link "New Item" at bounding box center [315, 485] width 102 height 36
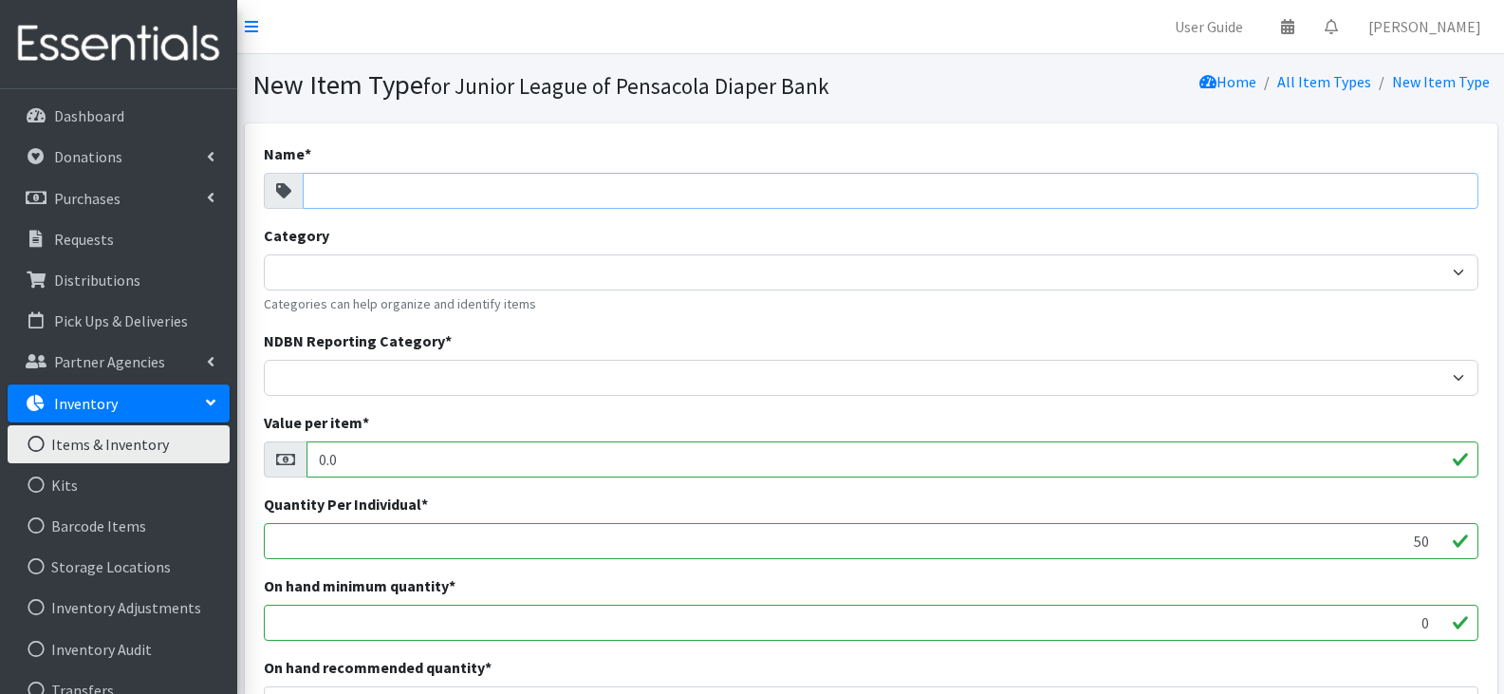
click at [492, 184] on input "Name *" at bounding box center [891, 191] width 1176 height 36
paste input "K"
type input "Kids Pull Ups (6T-7T)"
click at [547, 475] on input "0.0" at bounding box center [892, 459] width 1172 height 36
type input "0.32"
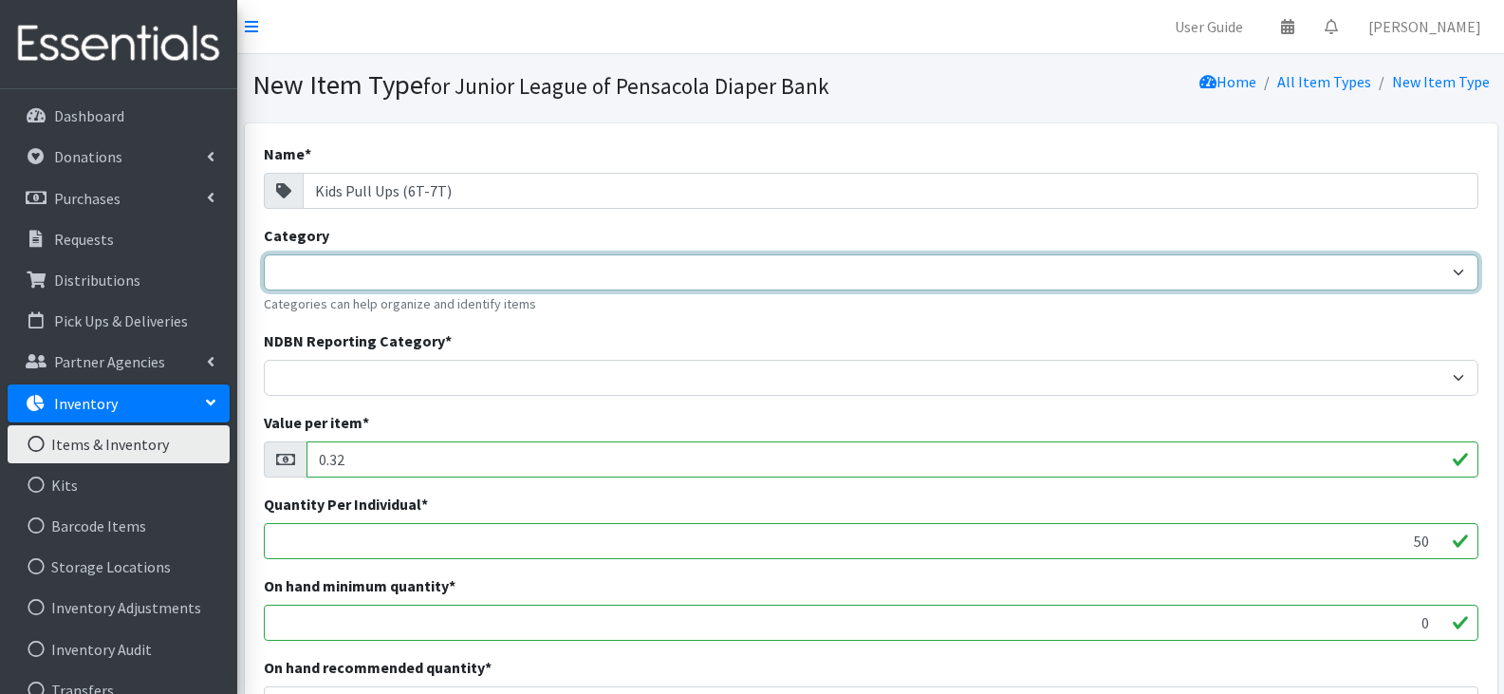
click at [752, 277] on select "Category" at bounding box center [871, 272] width 1215 height 36
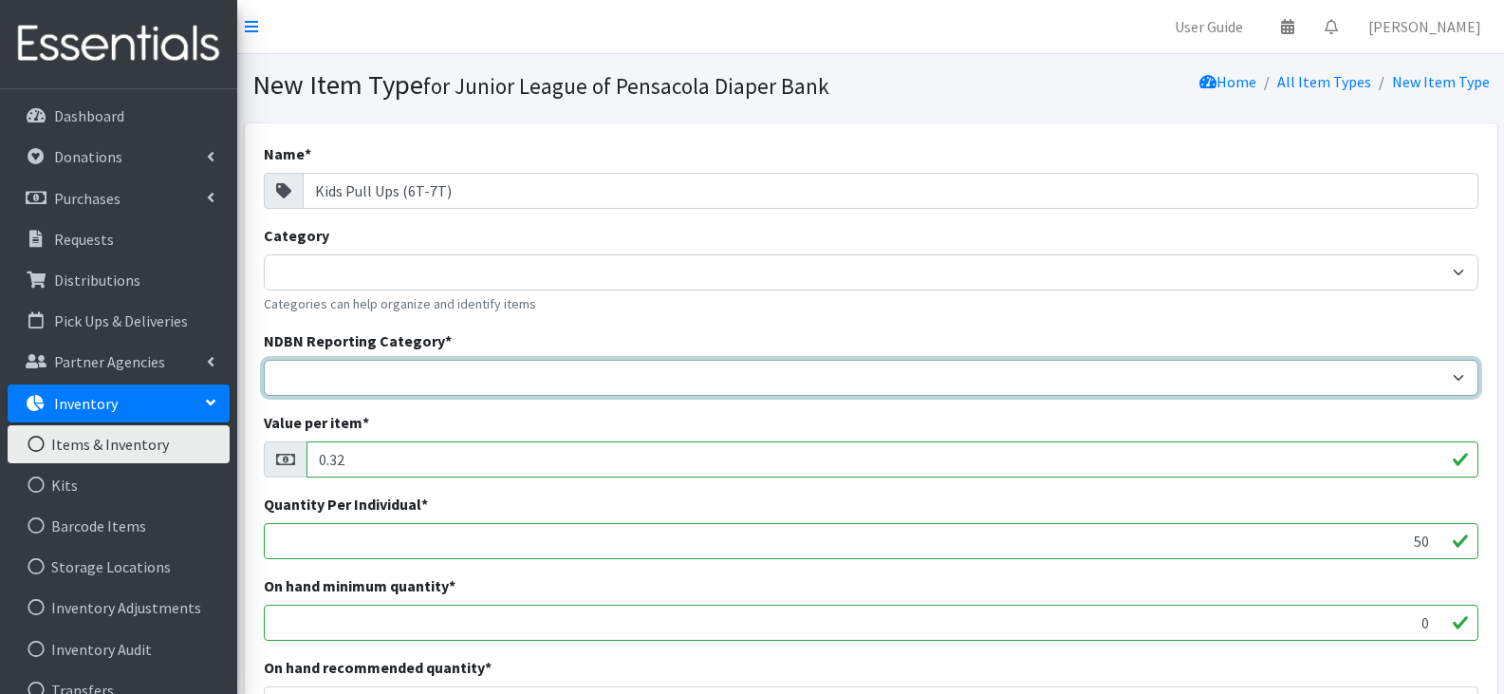
click at [938, 380] on select "Adult Incontinence Cloth Diapers Disposable Diapers Pads Period Liners Period O…" at bounding box center [871, 378] width 1215 height 36
select select "disposable_diapers"
click at [264, 360] on select "Adult Incontinence Cloth Diapers Disposable Diapers Pads Period Liners Period O…" at bounding box center [871, 378] width 1215 height 36
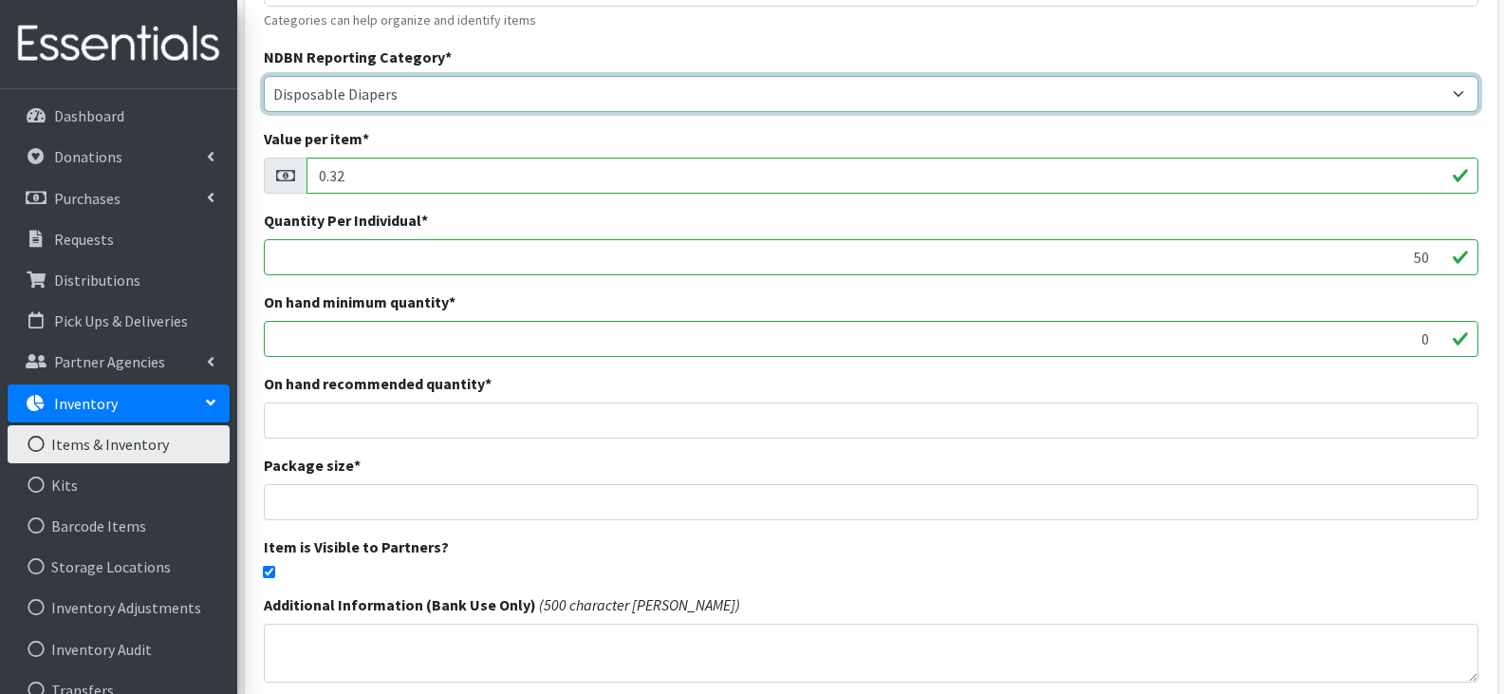
scroll to position [285, 0]
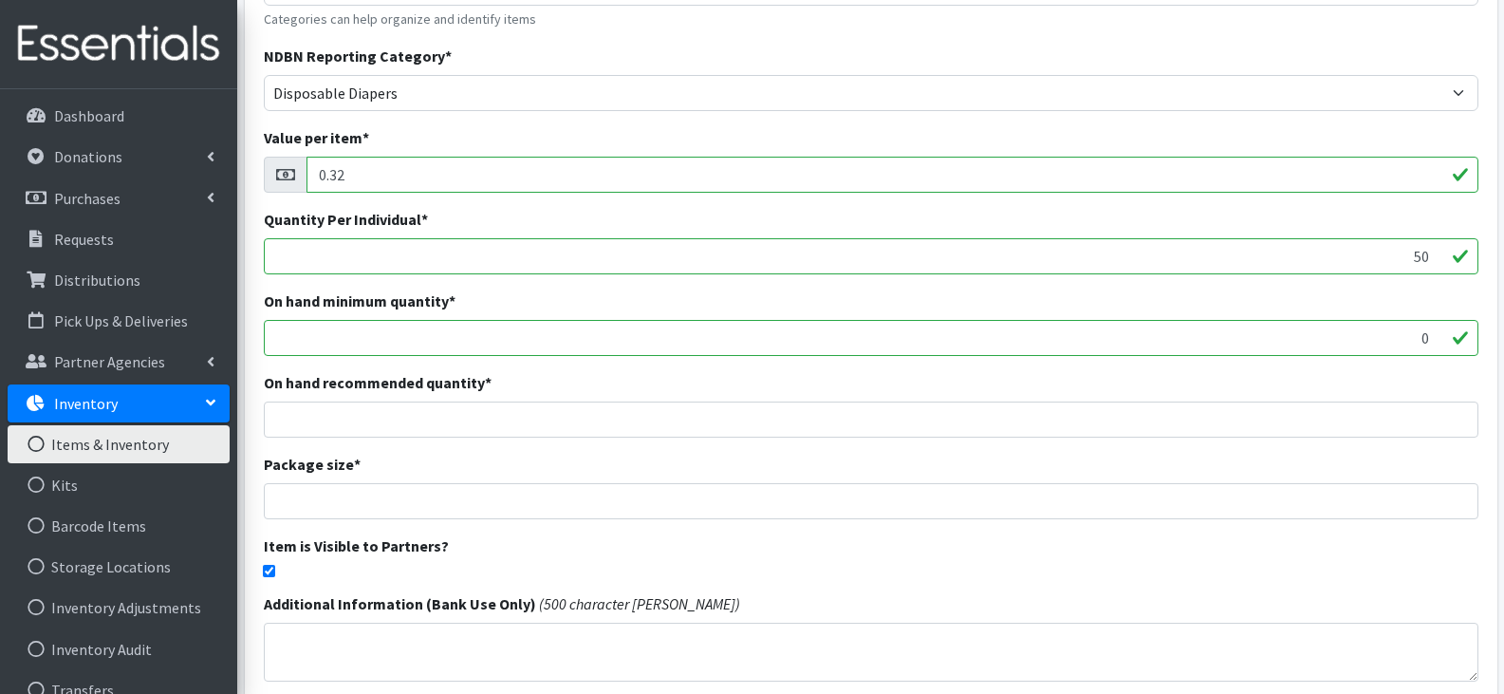
click at [841, 264] on input "50" at bounding box center [871, 256] width 1215 height 36
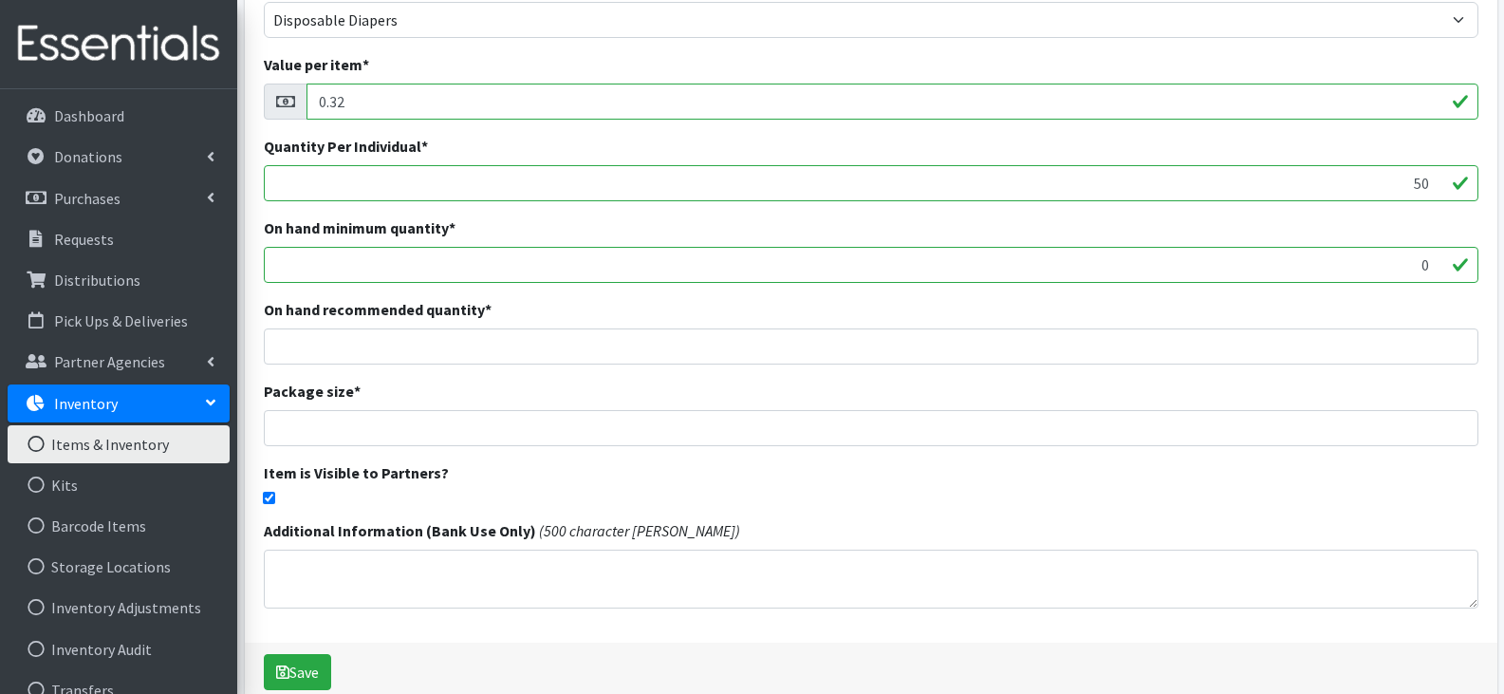
scroll to position [452, 0]
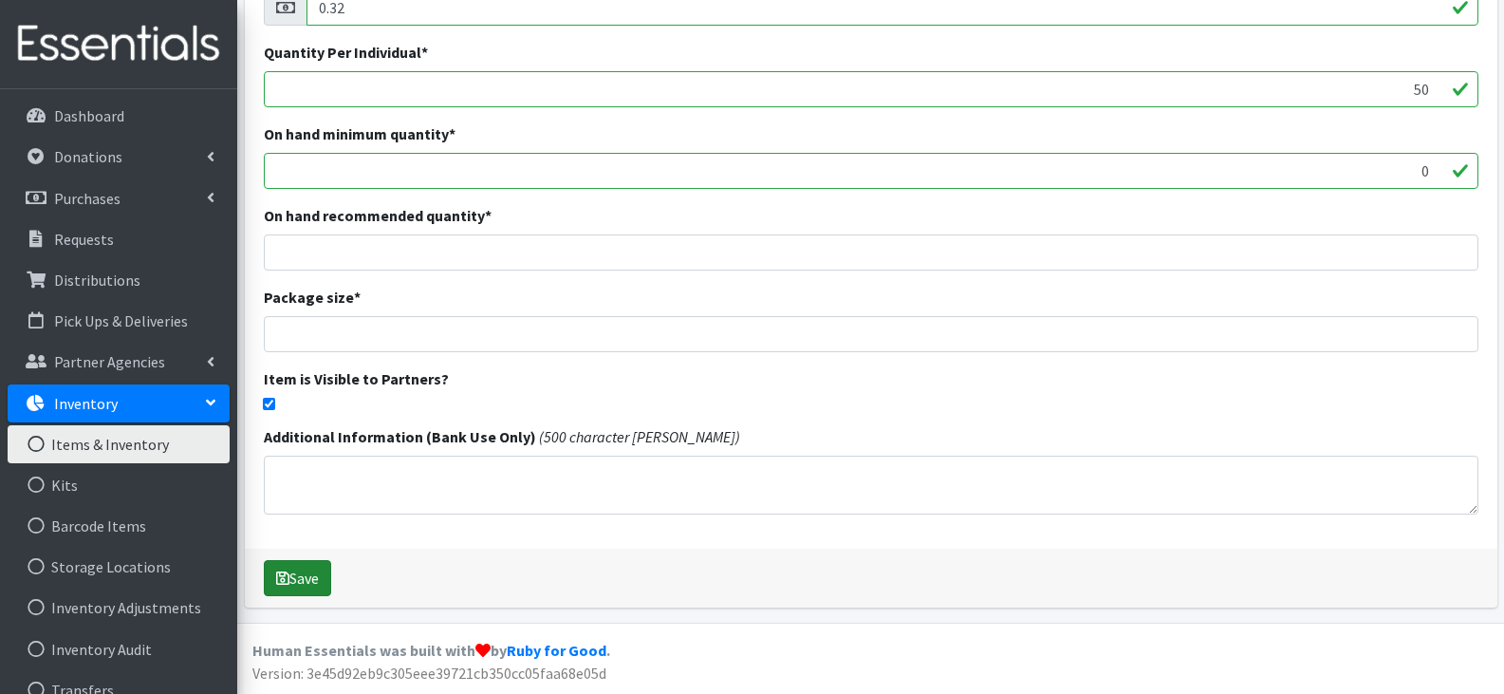
click at [301, 576] on button "Save" at bounding box center [297, 578] width 67 height 36
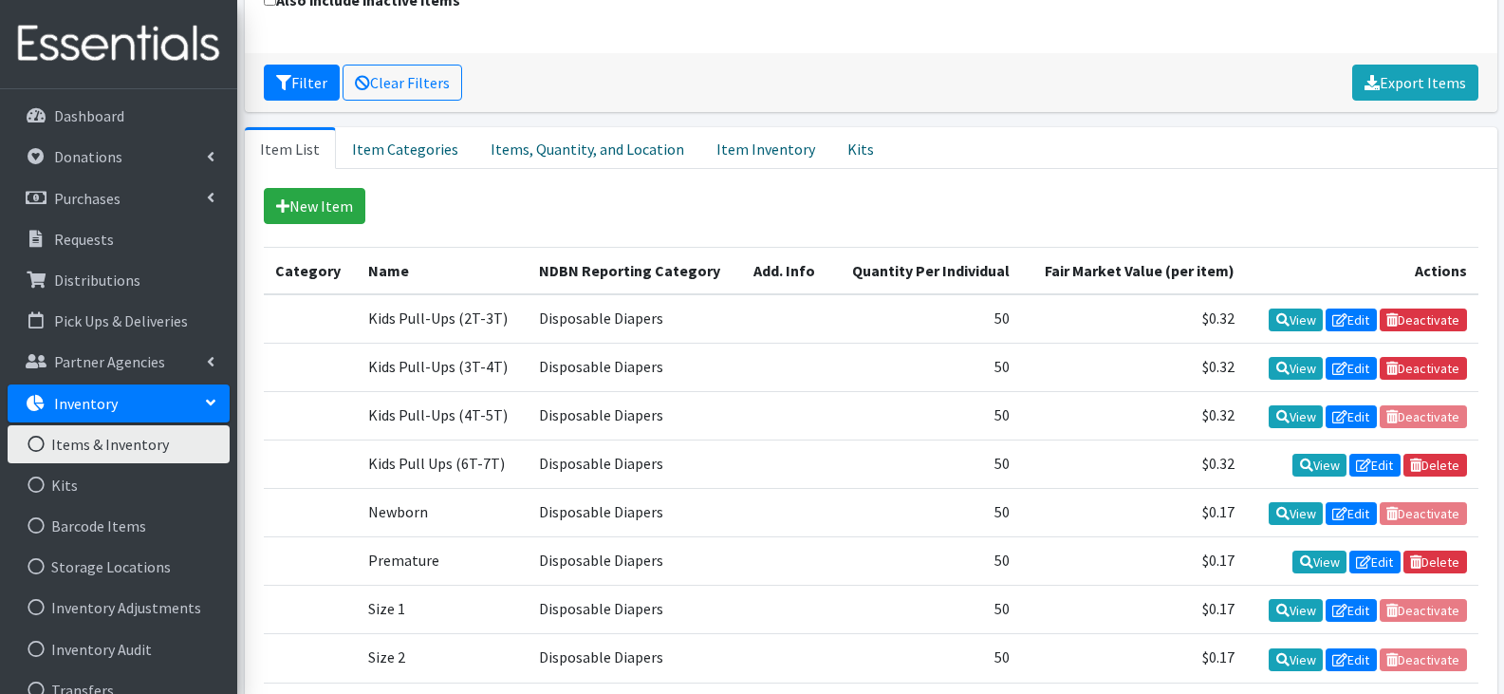
scroll to position [221, 0]
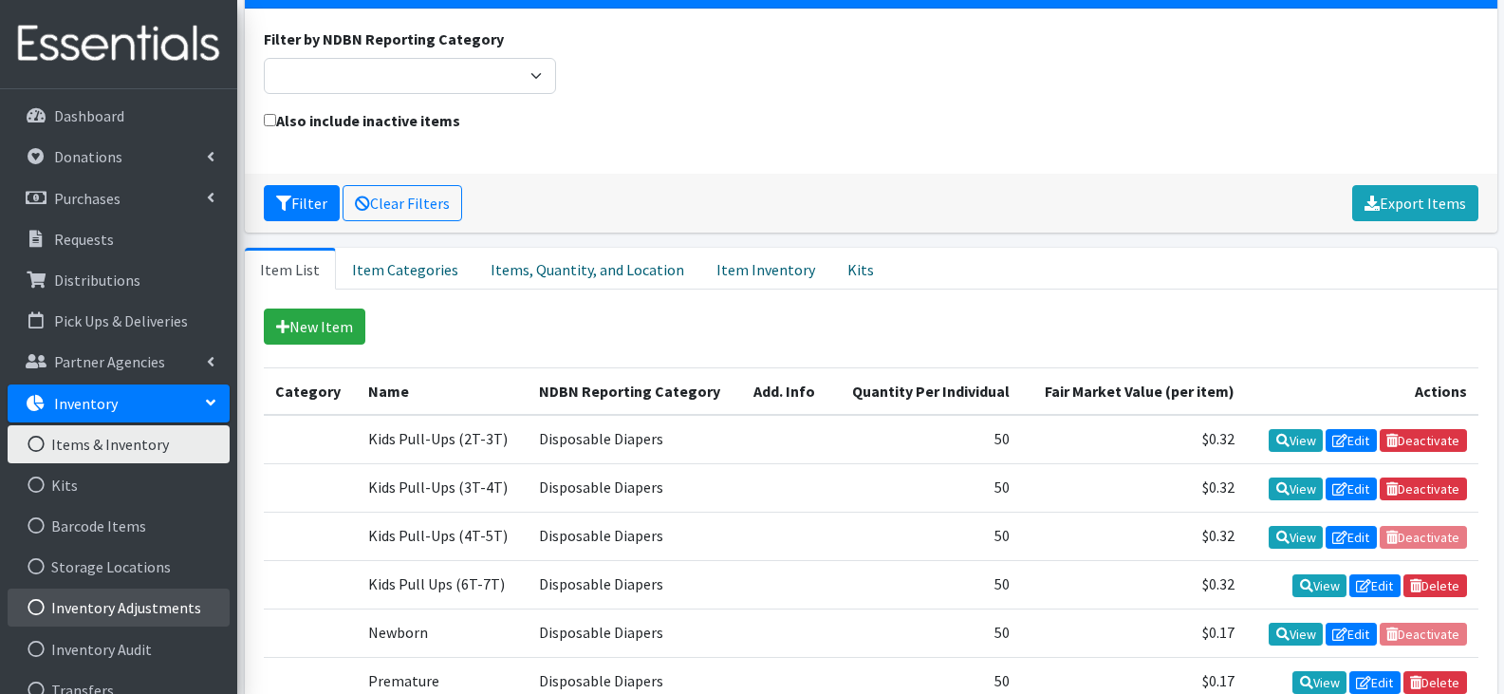
click at [69, 613] on link "Inventory Adjustments" at bounding box center [119, 607] width 222 height 38
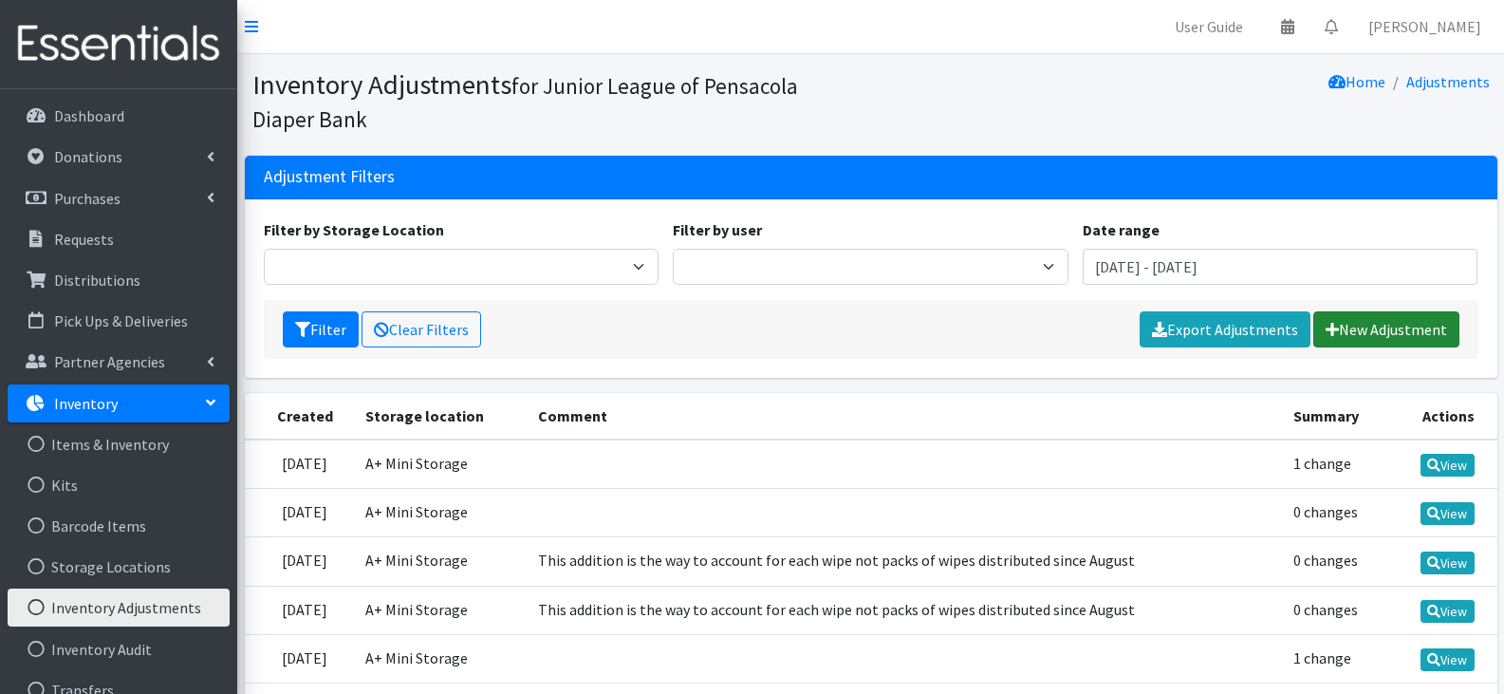
click at [1354, 331] on link "New Adjustment" at bounding box center [1386, 329] width 146 height 36
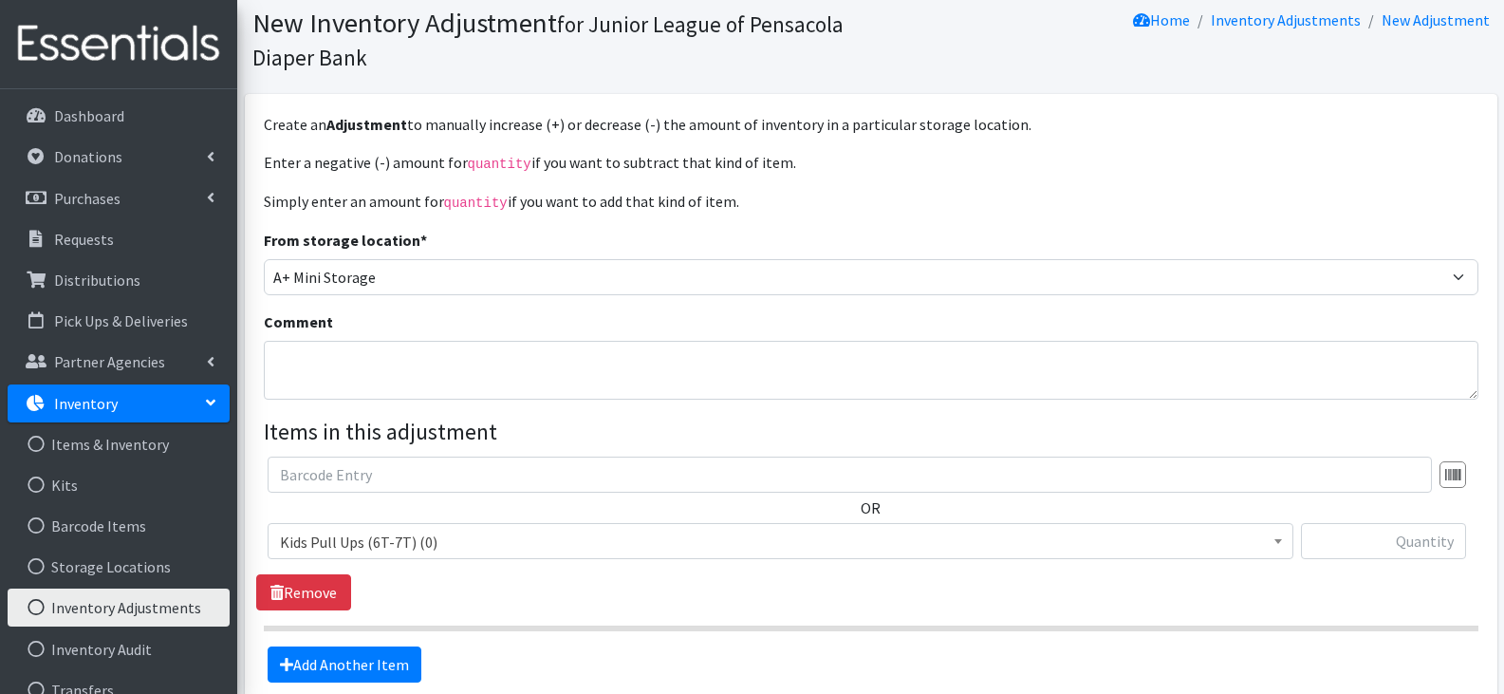
scroll to position [95, 0]
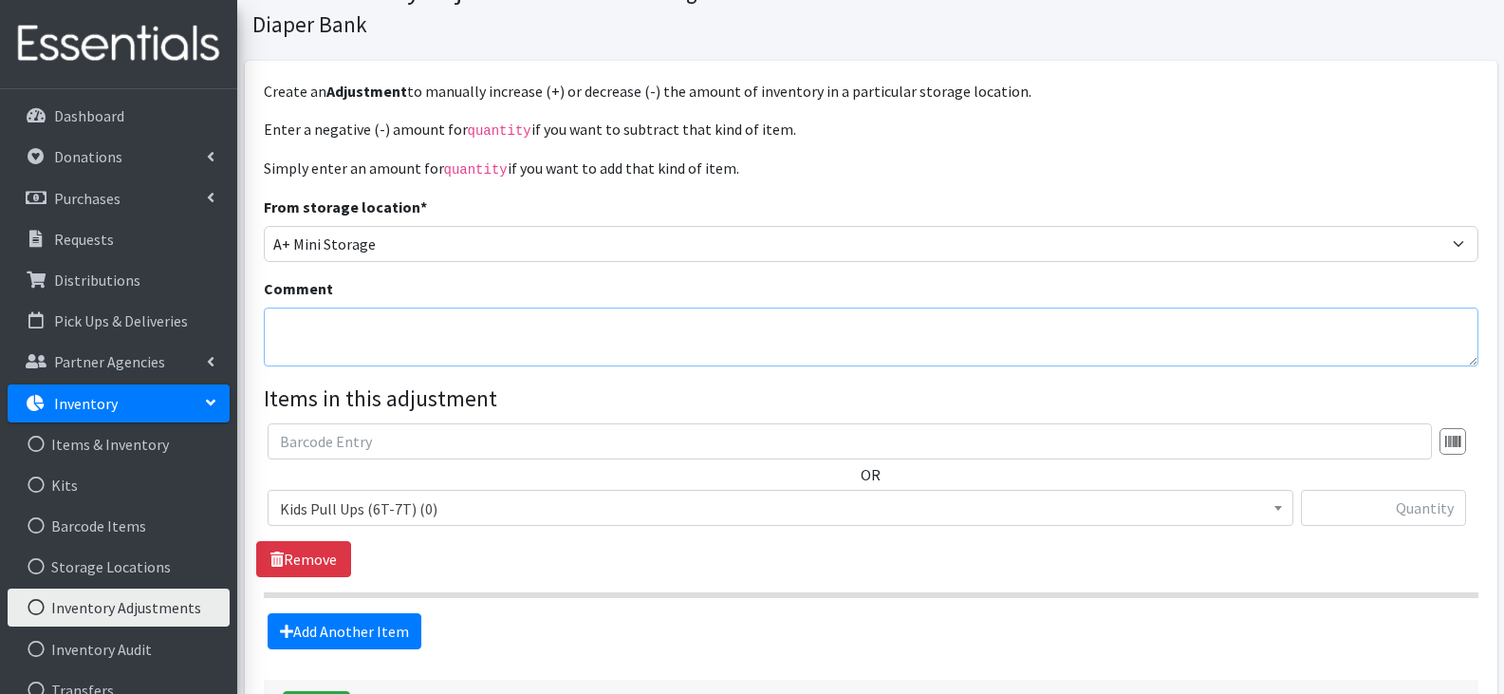
click at [925, 338] on textarea "Comment" at bounding box center [871, 336] width 1215 height 59
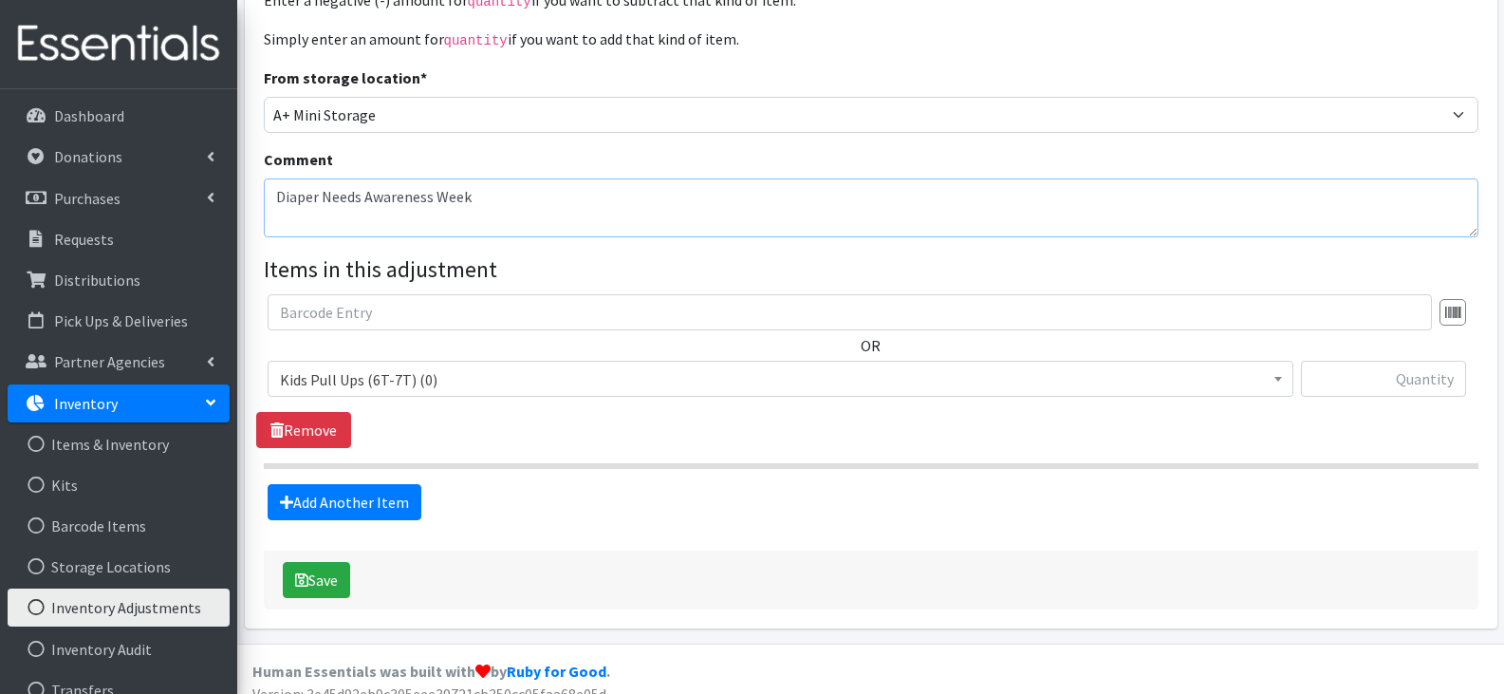
scroll to position [243, 0]
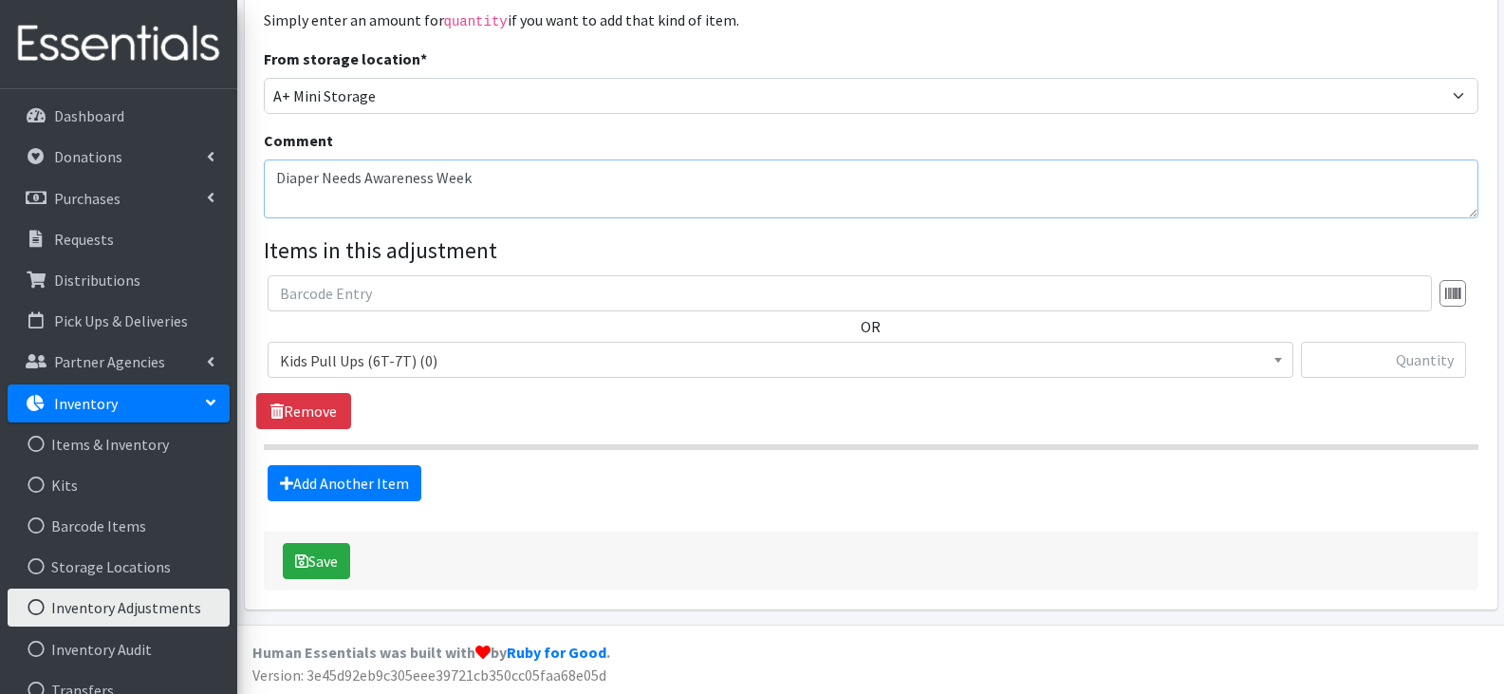
type textarea "Diaper Needs Awareness Week"
click at [851, 358] on span "Kids Pull Ups (6T-7T) (0)" at bounding box center [780, 360] width 1001 height 27
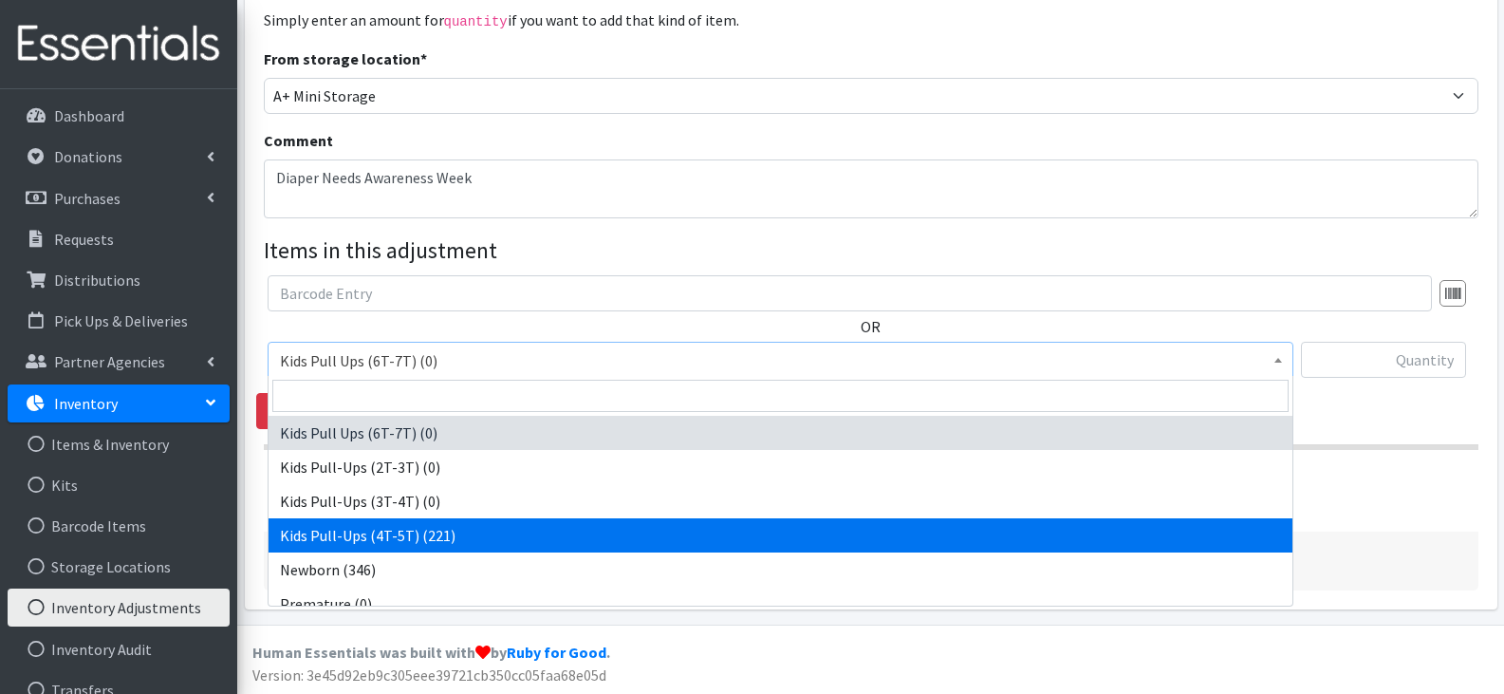
select select "13970"
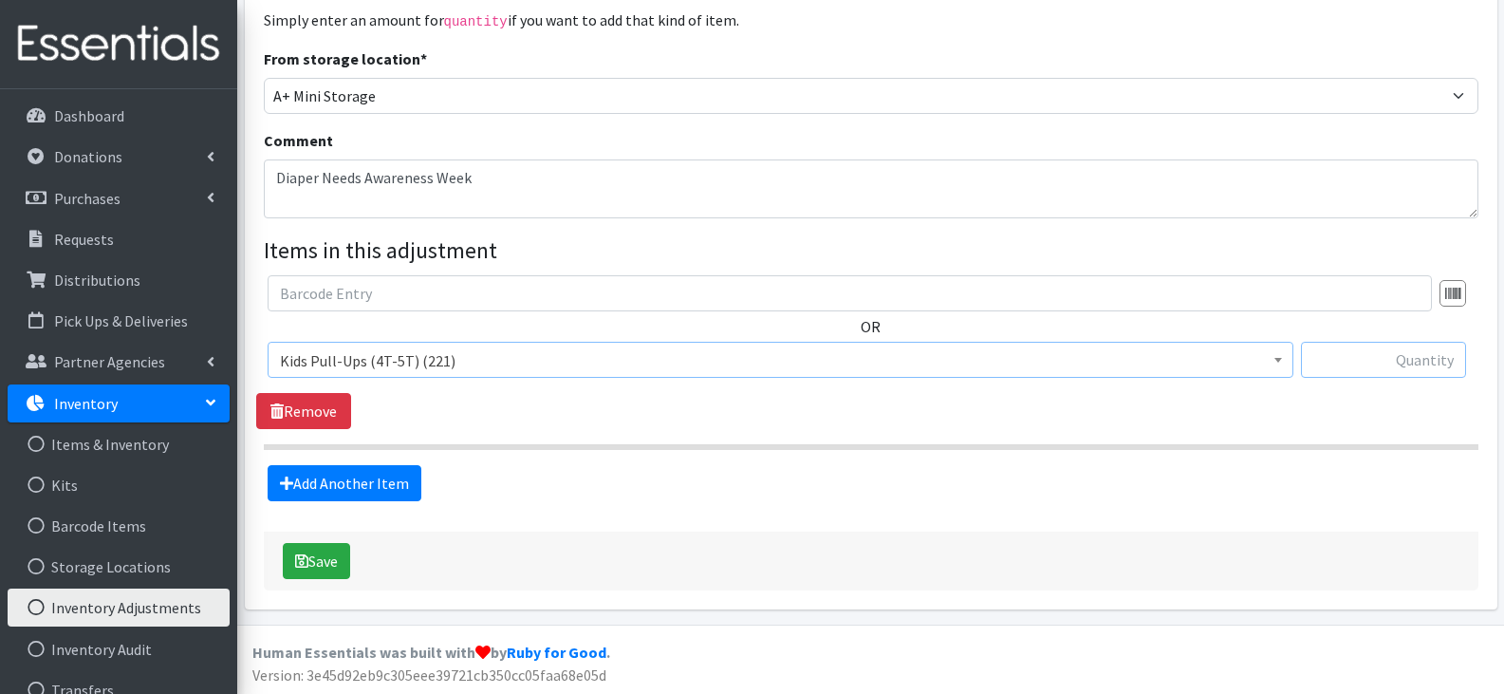
click at [1364, 362] on input "text" at bounding box center [1383, 360] width 165 height 36
type input "31"
click at [361, 480] on link "Add Another Item" at bounding box center [345, 483] width 154 height 36
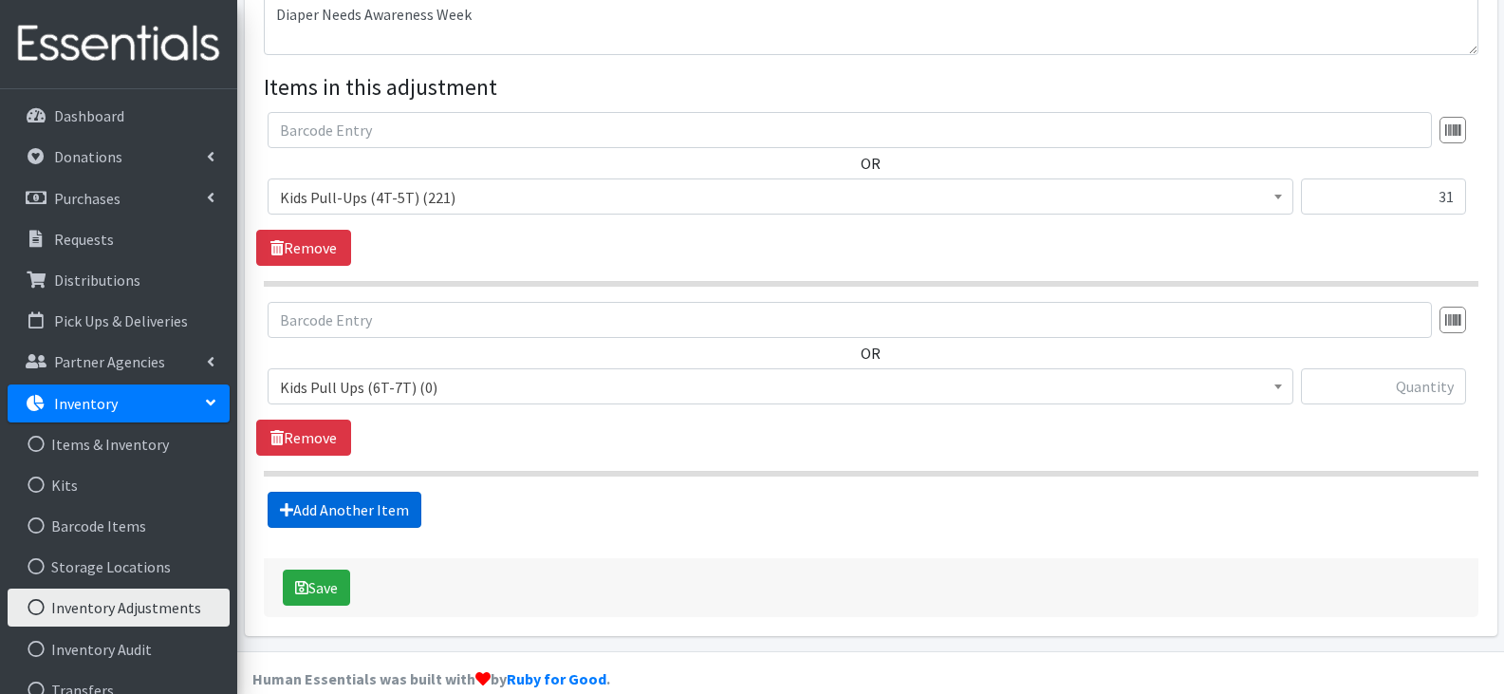
scroll to position [433, 0]
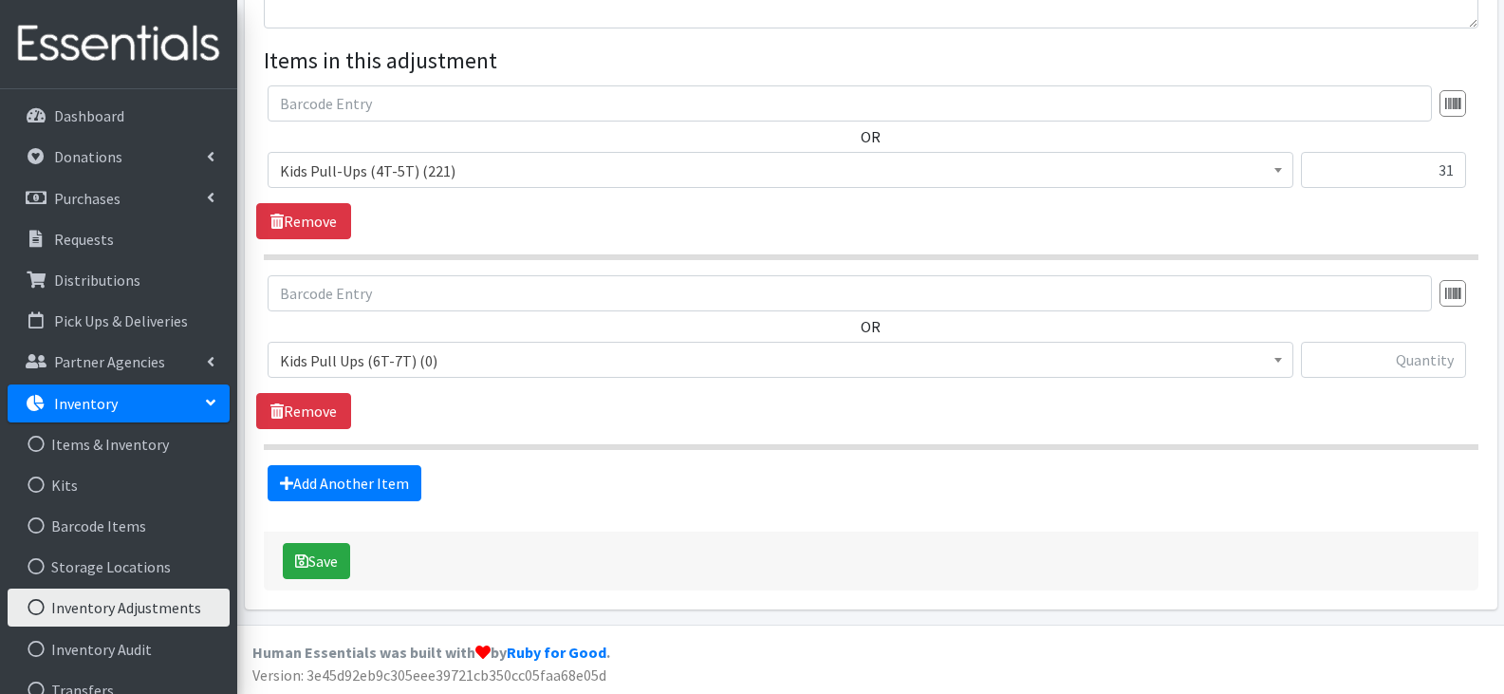
click at [451, 355] on span "Kids Pull Ups (6T-7T) (0)" at bounding box center [780, 360] width 1001 height 27
click at [1382, 360] on input "text" at bounding box center [1383, 360] width 165 height 36
type input "396"
click at [382, 471] on link "Add Another Item" at bounding box center [345, 483] width 154 height 36
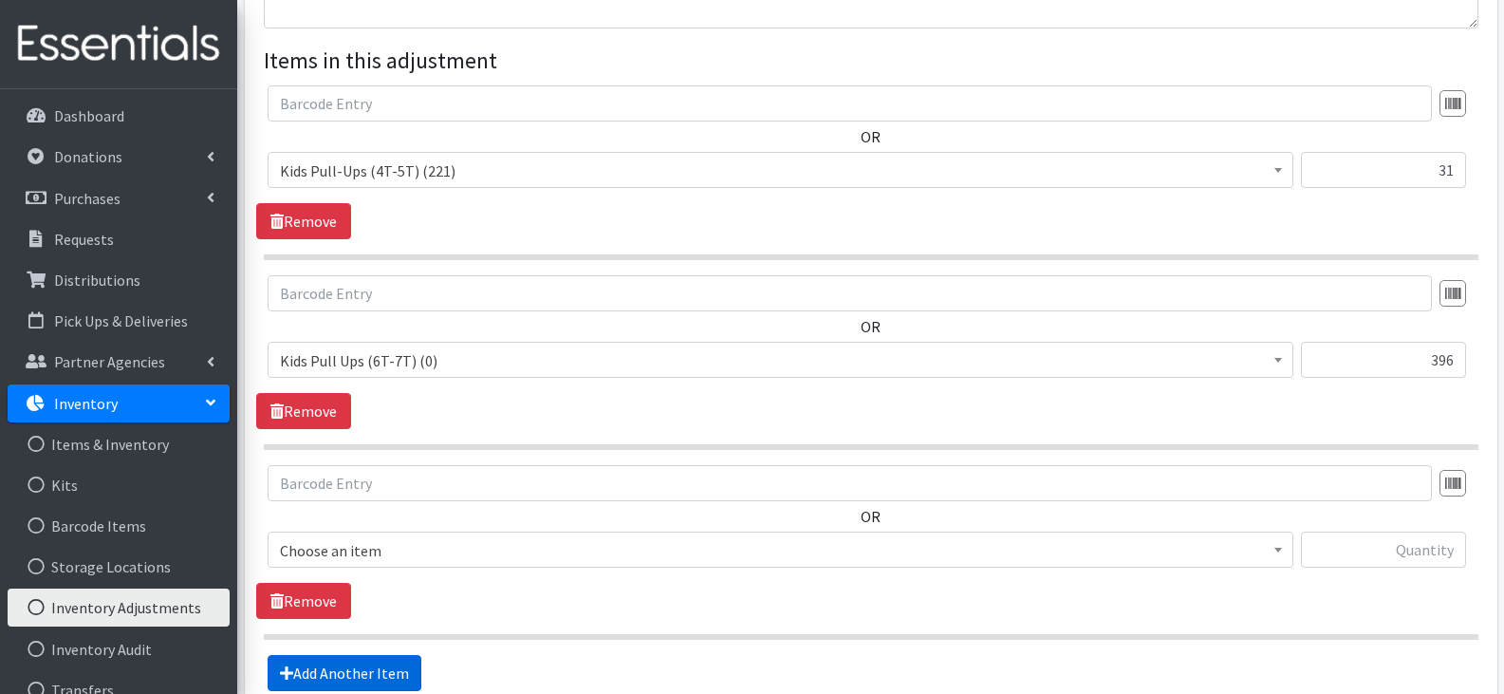
scroll to position [622, 0]
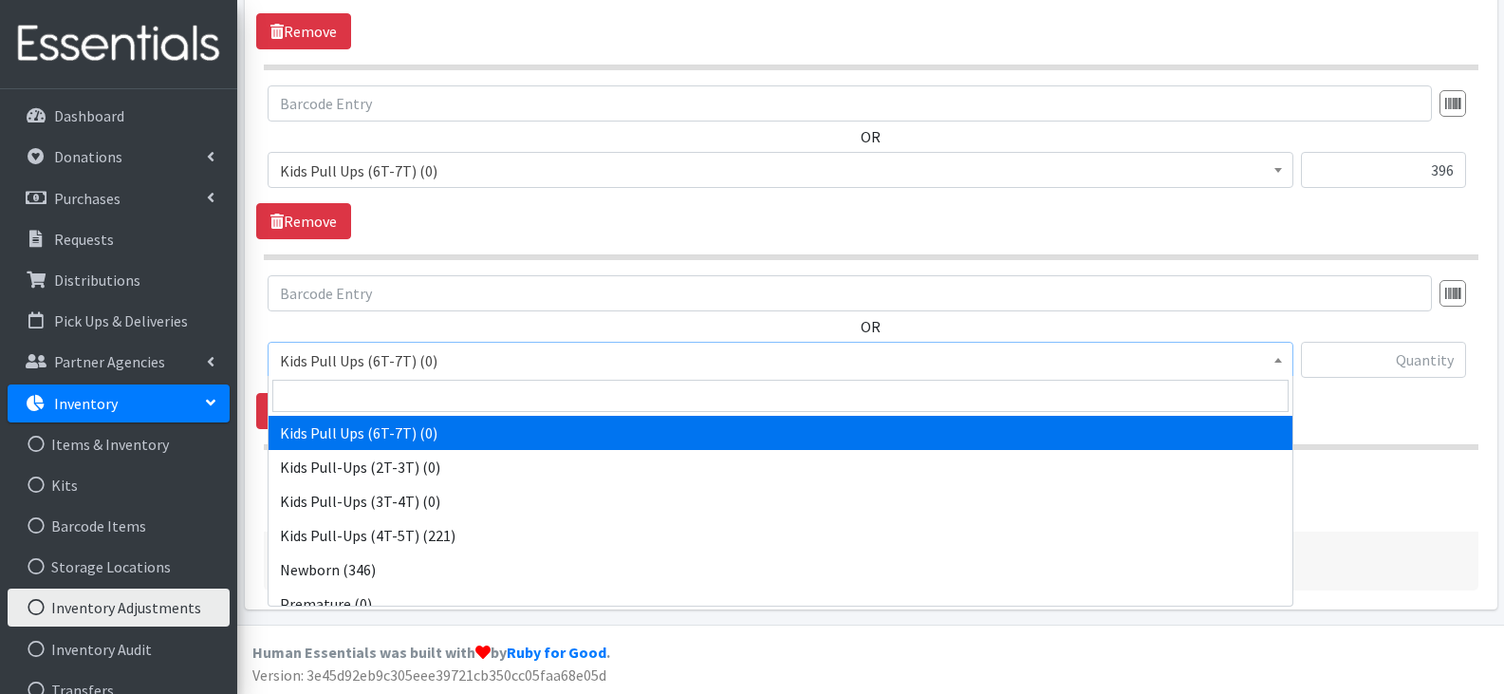
click at [609, 354] on span "Kids Pull Ups (6T-7T) (0)" at bounding box center [780, 360] width 1001 height 27
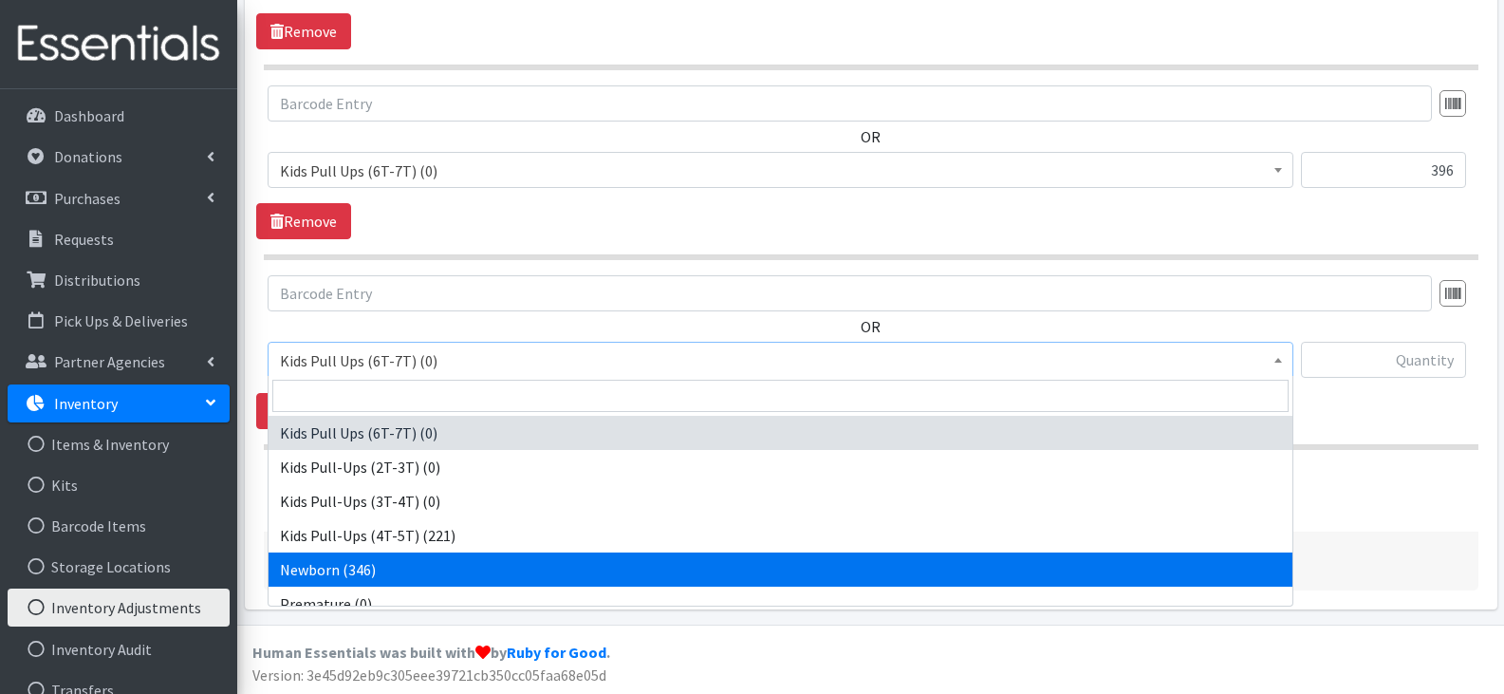
select select "13976"
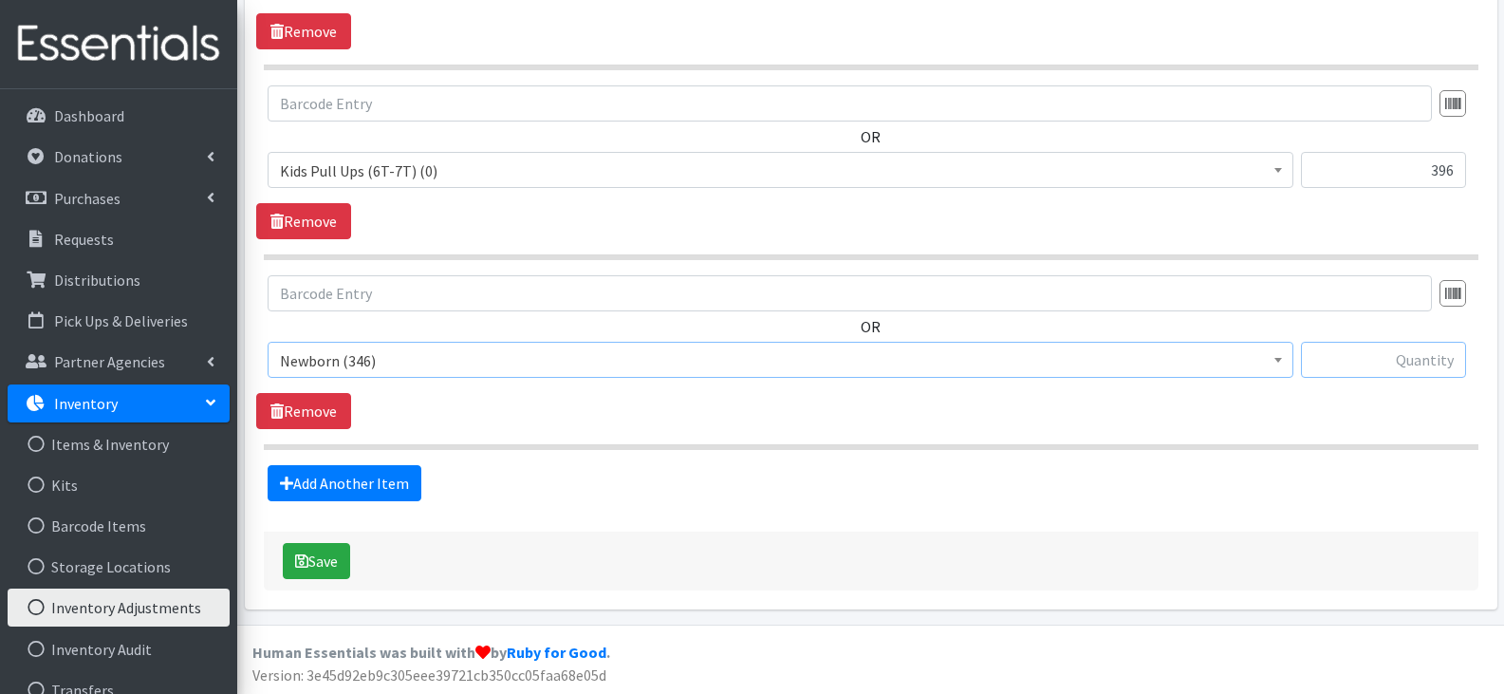
click at [1344, 369] on input "text" at bounding box center [1383, 360] width 165 height 36
type input "375"
click at [322, 473] on link "Add Another Item" at bounding box center [345, 483] width 154 height 36
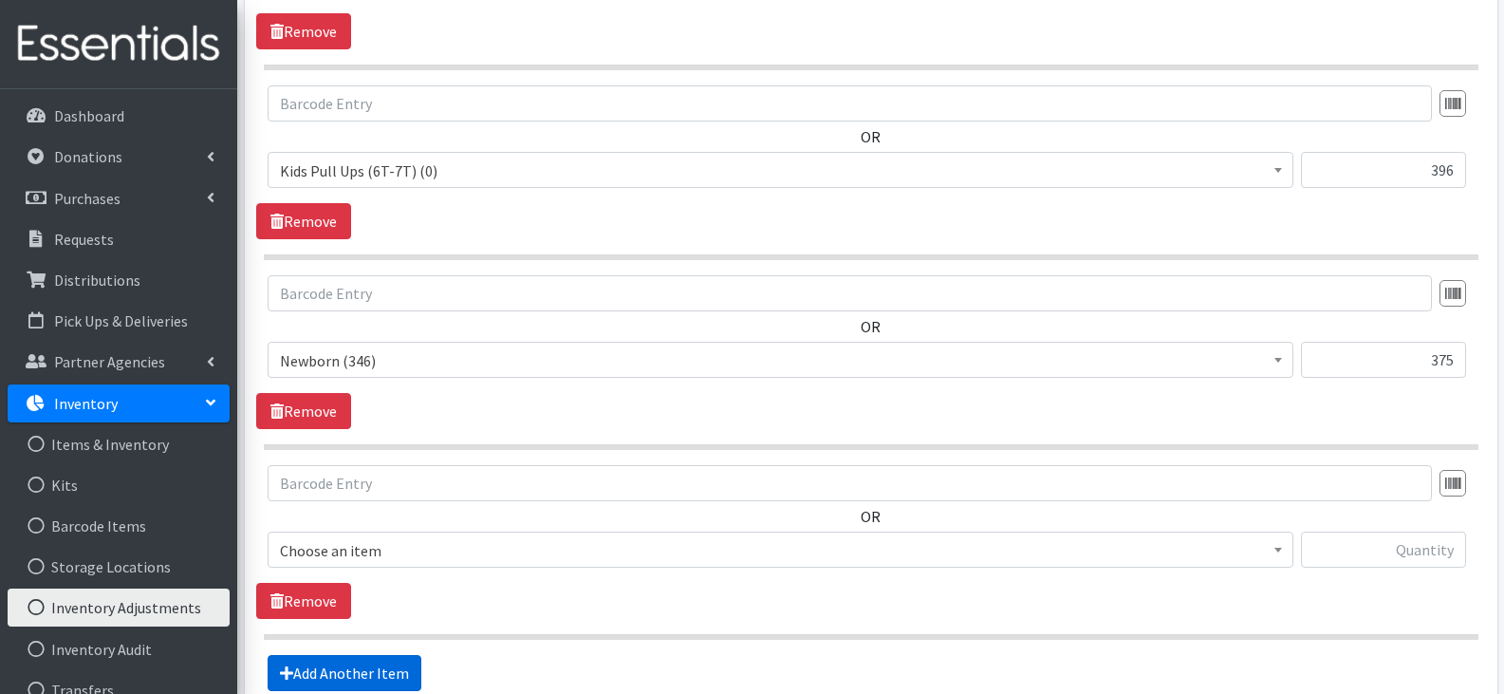
scroll to position [812, 0]
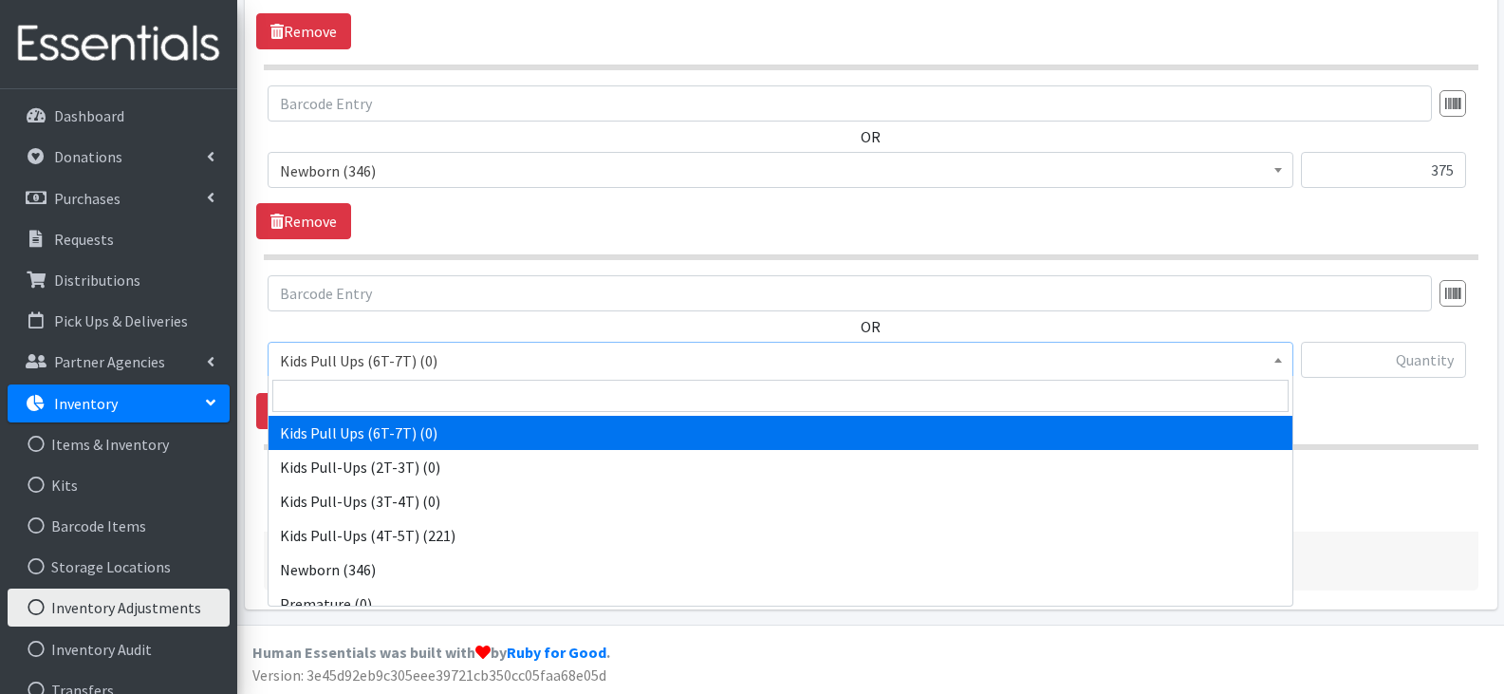
click at [406, 363] on span "Kids Pull Ups (6T-7T) (0)" at bounding box center [780, 360] width 1001 height 27
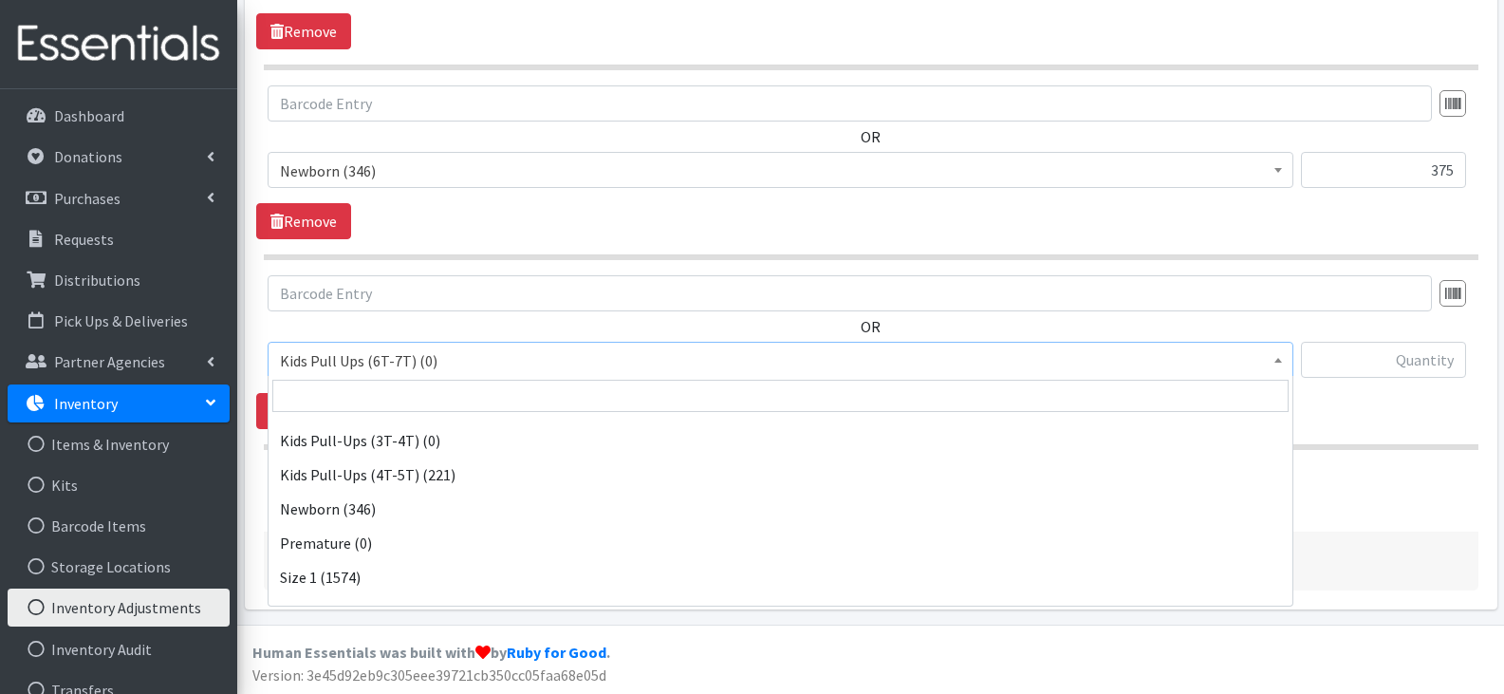
scroll to position [95, 0]
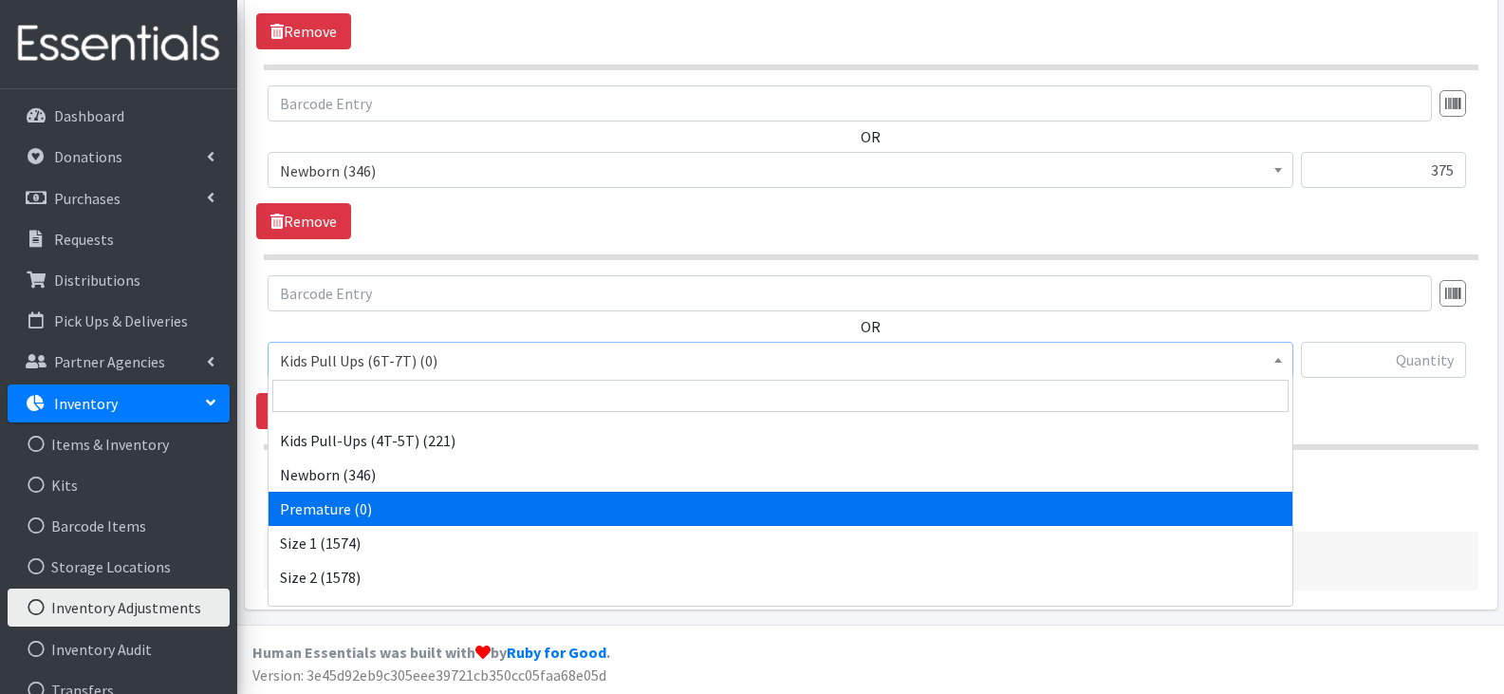
select select "15591"
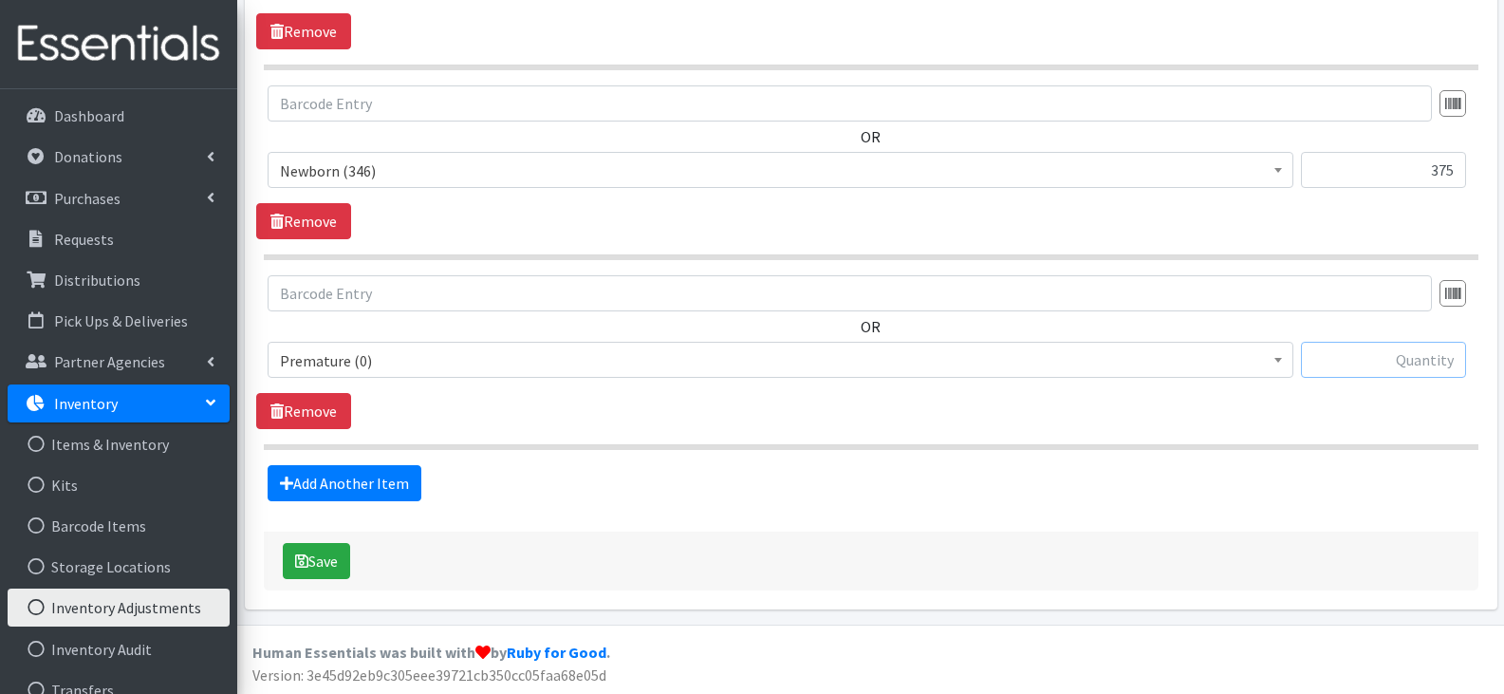
click at [1366, 366] on input "text" at bounding box center [1383, 360] width 165 height 36
type input "14"
click at [356, 473] on link "Add Another Item" at bounding box center [345, 483] width 154 height 36
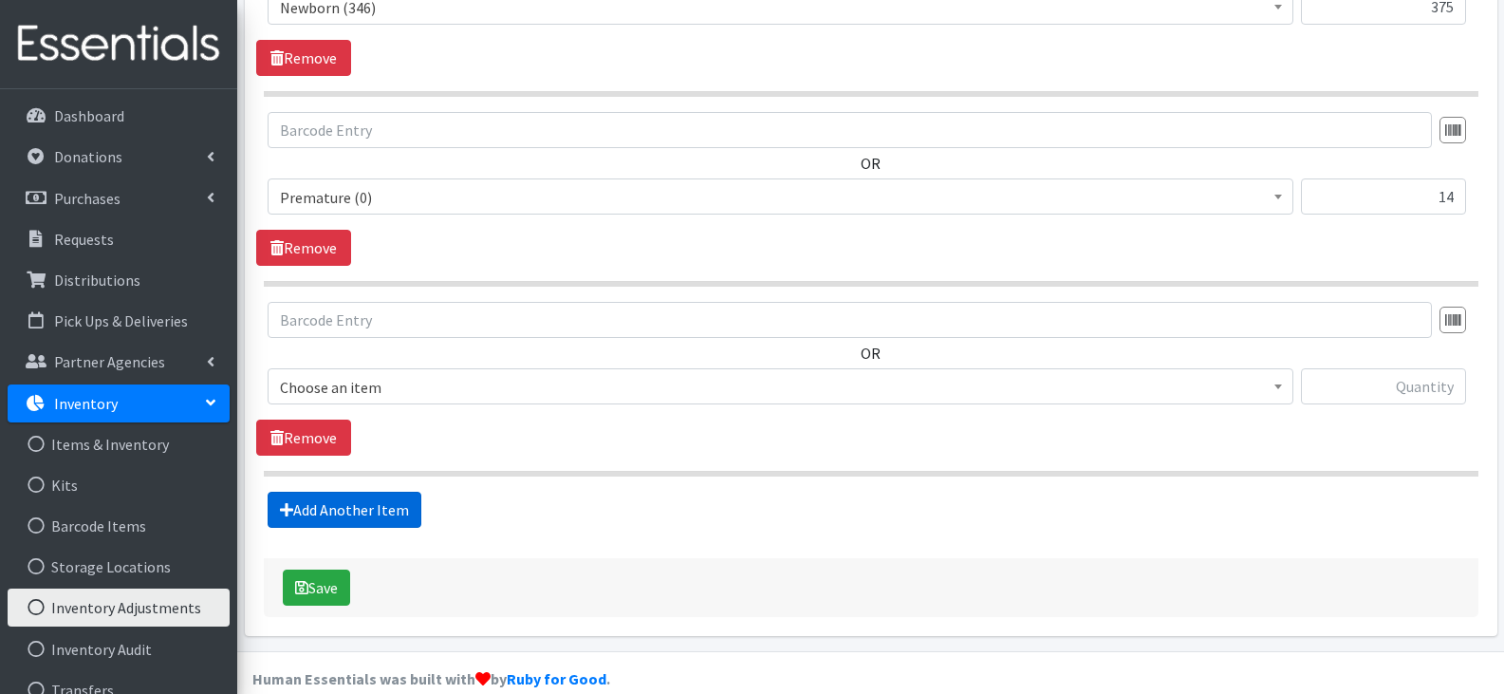
scroll to position [1002, 0]
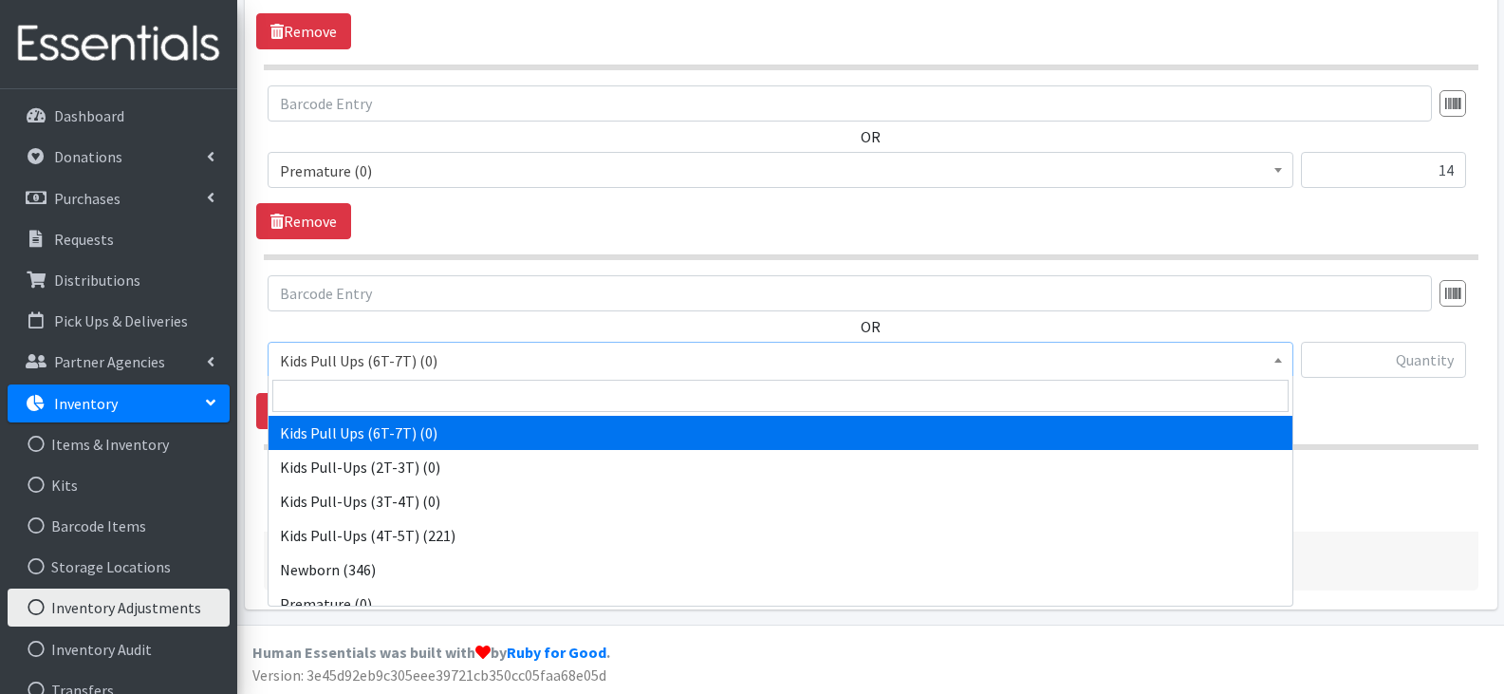
click at [400, 374] on span "Kids Pull Ups (6T-7T) (0)" at bounding box center [781, 360] width 1026 height 36
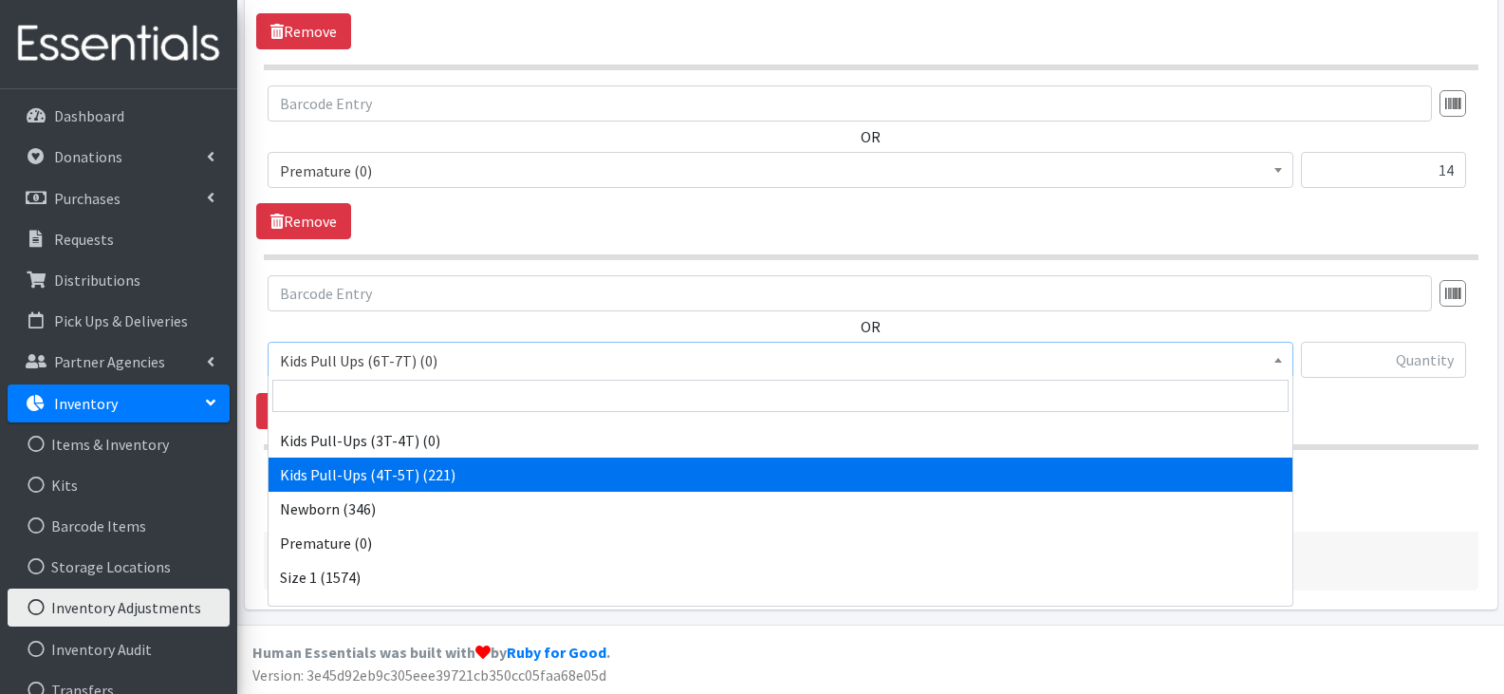
scroll to position [95, 0]
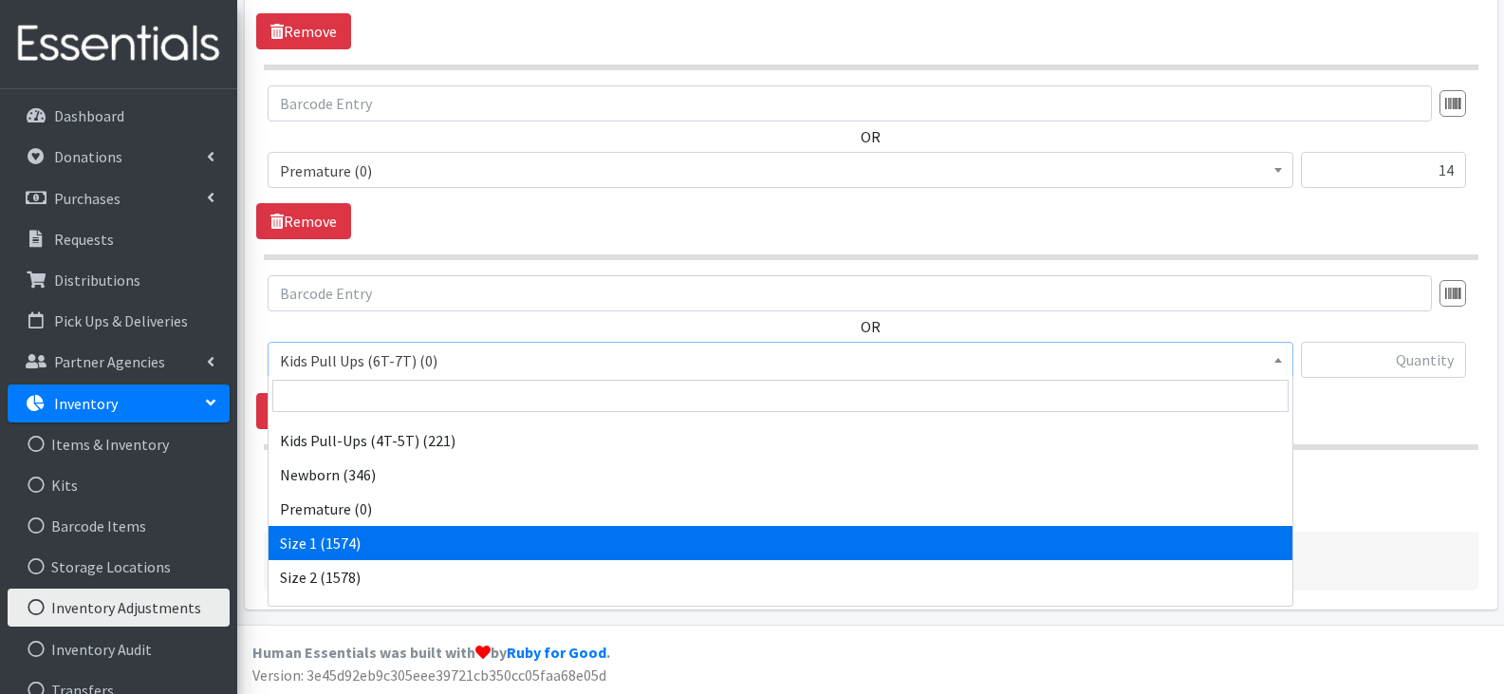
select select "13971"
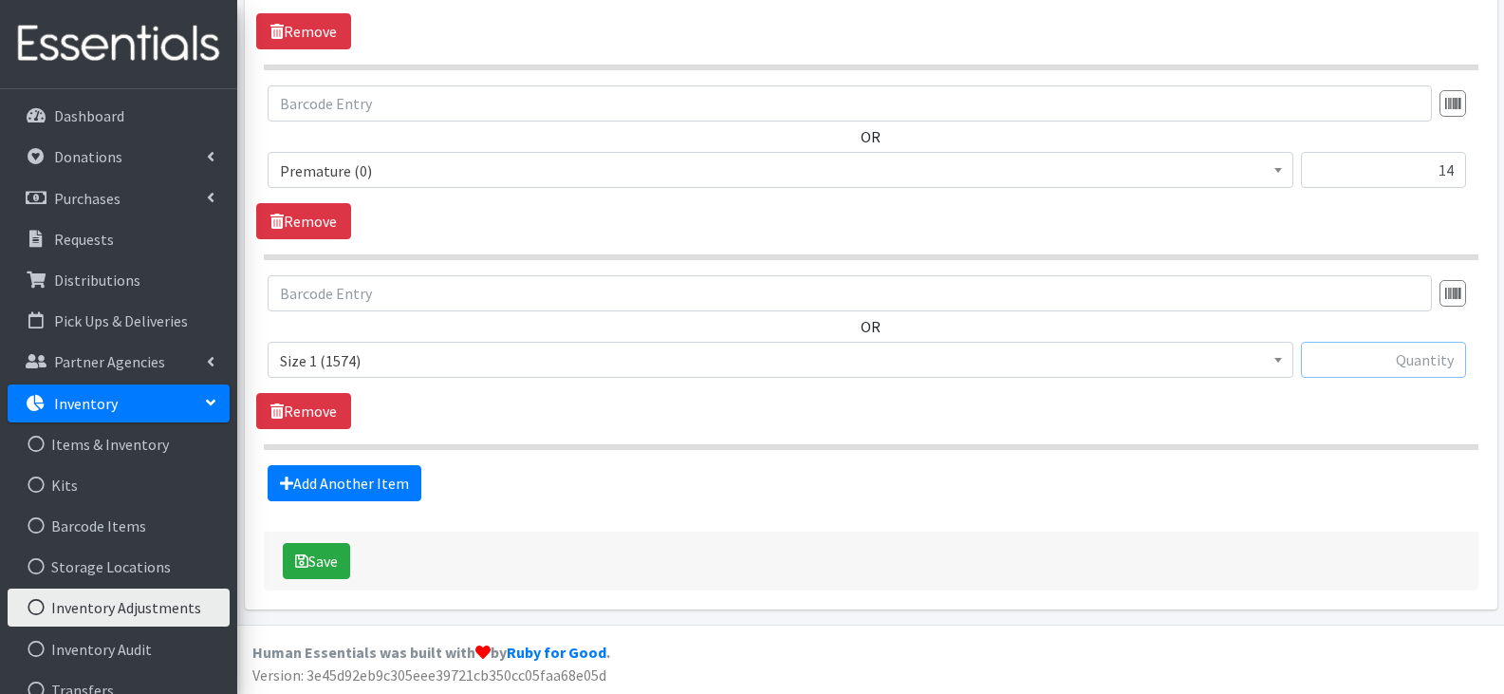
click at [1403, 356] on input "text" at bounding box center [1383, 360] width 165 height 36
type input "2457"
click at [387, 484] on link "Add Another Item" at bounding box center [345, 483] width 154 height 36
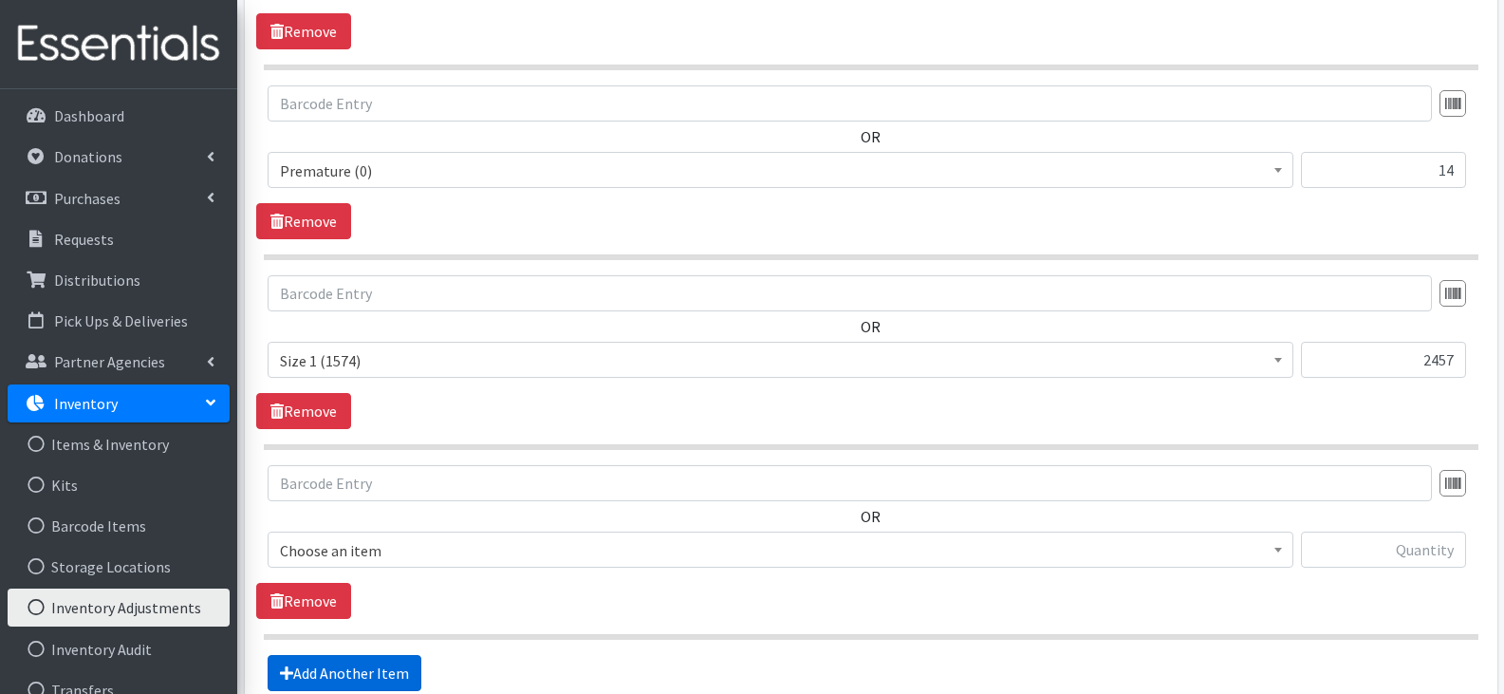
scroll to position [1192, 0]
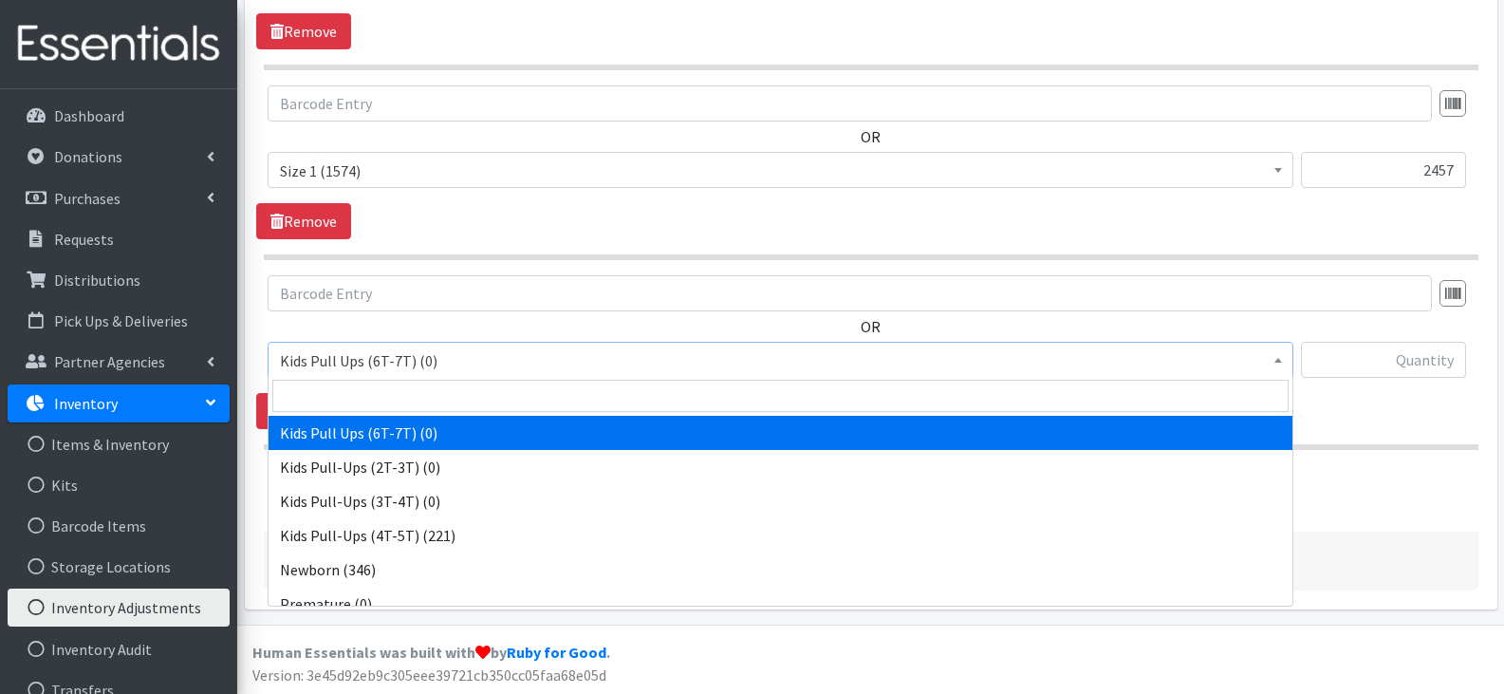
click at [436, 365] on span "Kids Pull Ups (6T-7T) (0)" at bounding box center [780, 360] width 1001 height 27
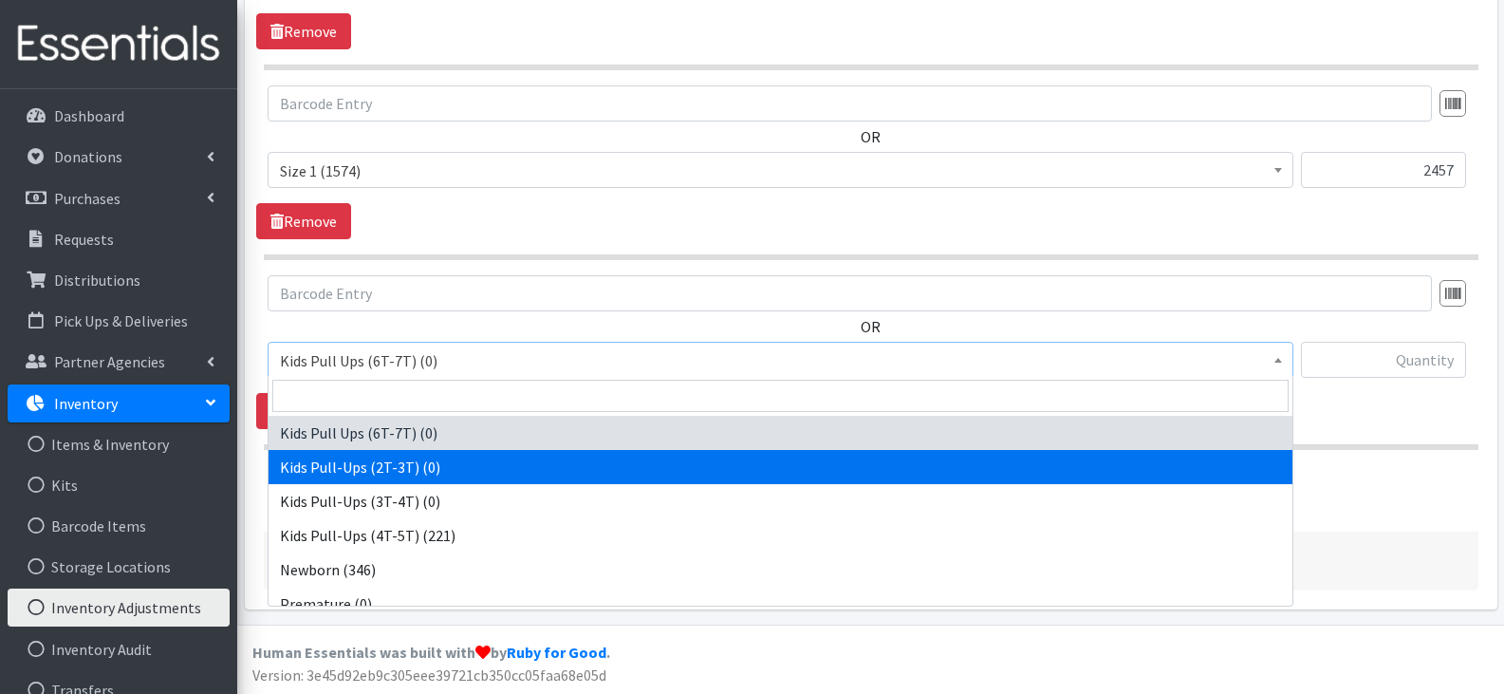
scroll to position [95, 0]
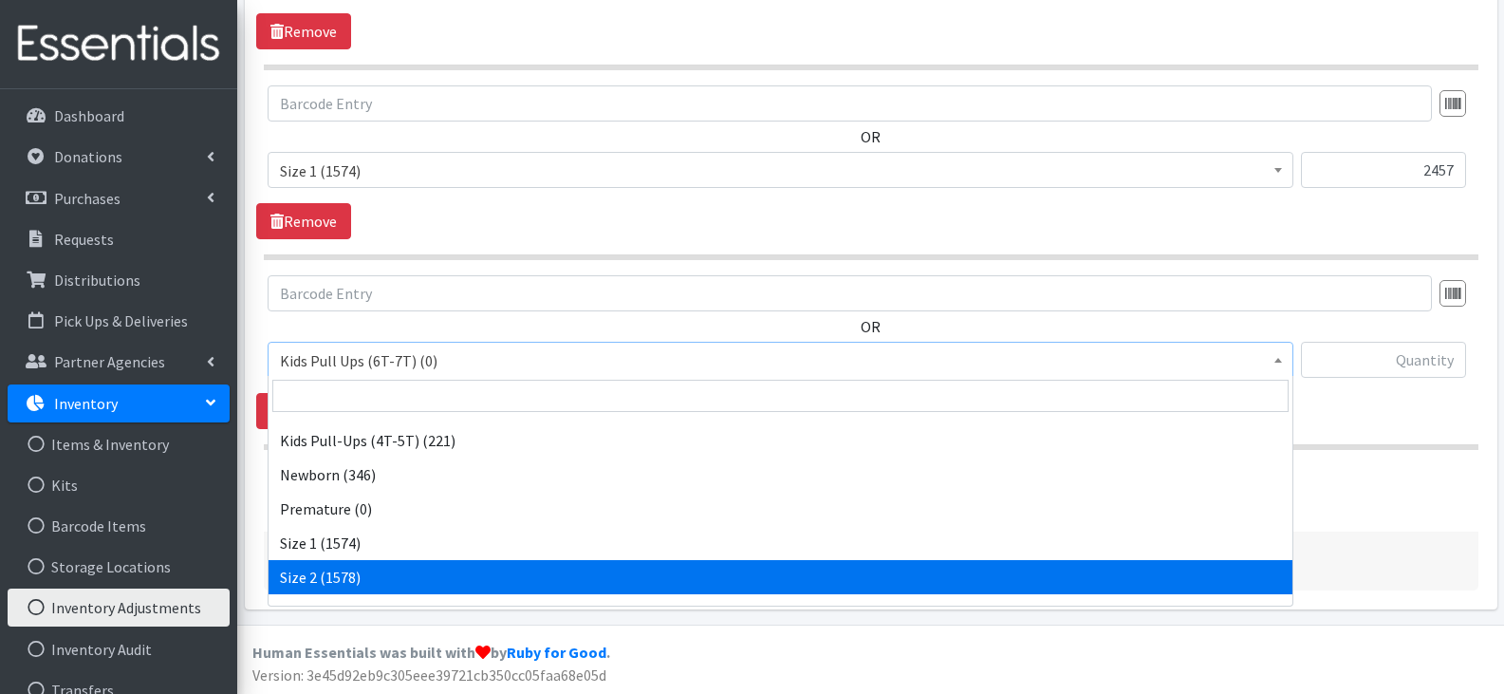
select select "13972"
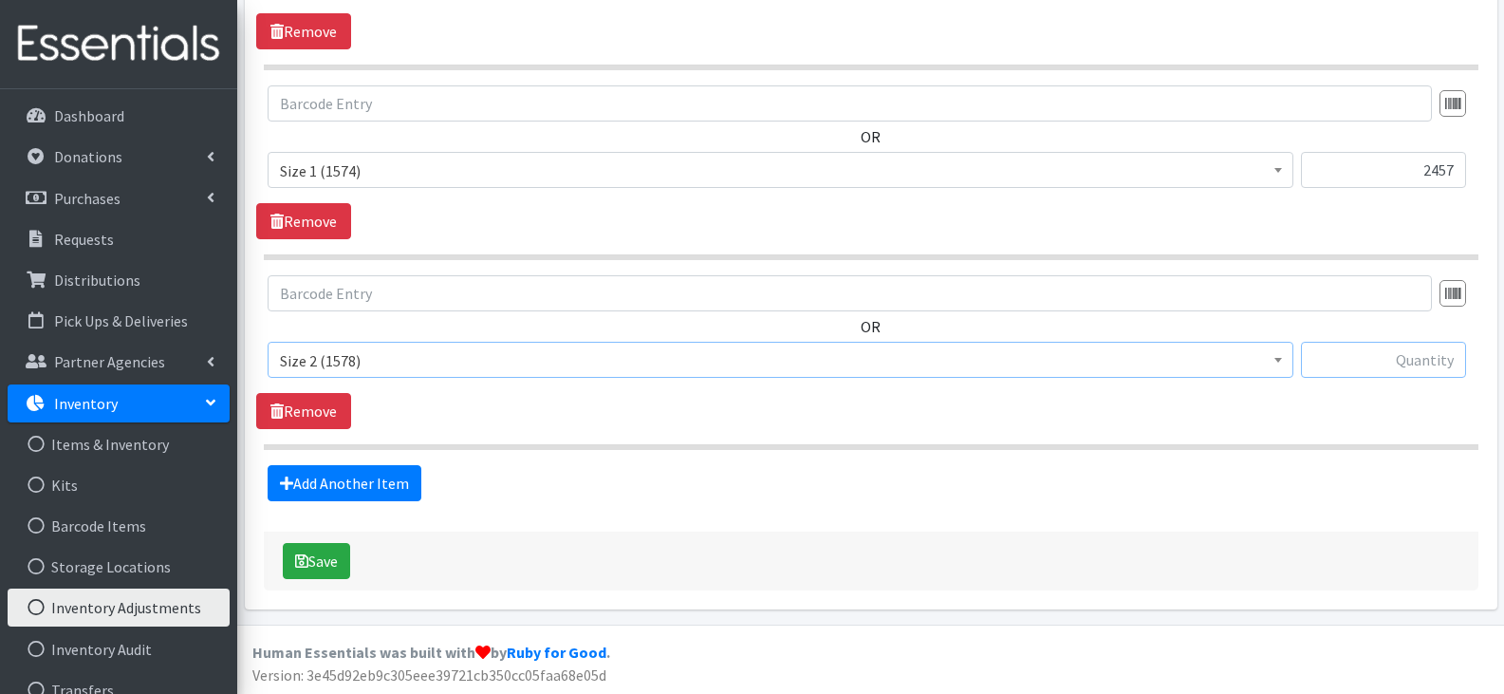
click at [1353, 363] on input "text" at bounding box center [1383, 360] width 165 height 36
type input "1575"
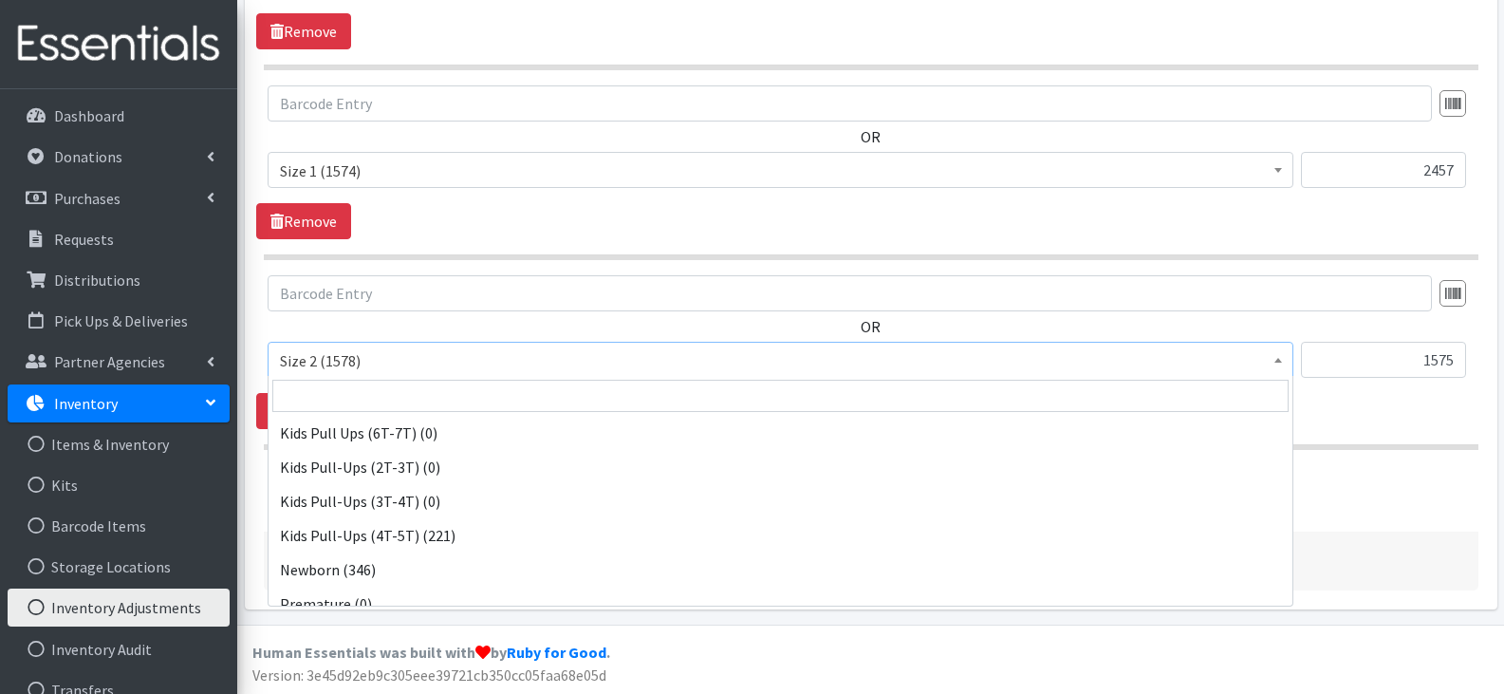
click at [1204, 365] on span "Size 2 (1578)" at bounding box center [780, 360] width 1001 height 27
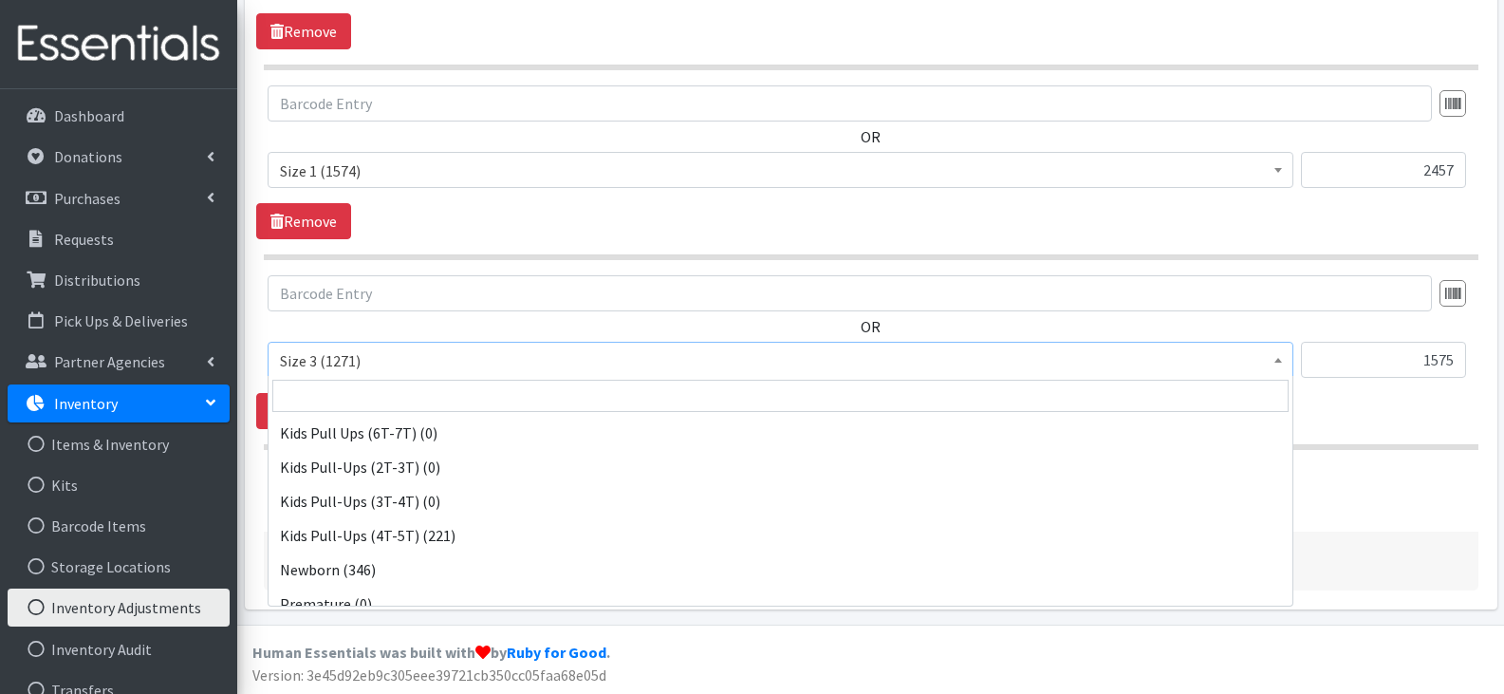
scroll to position [239, 0]
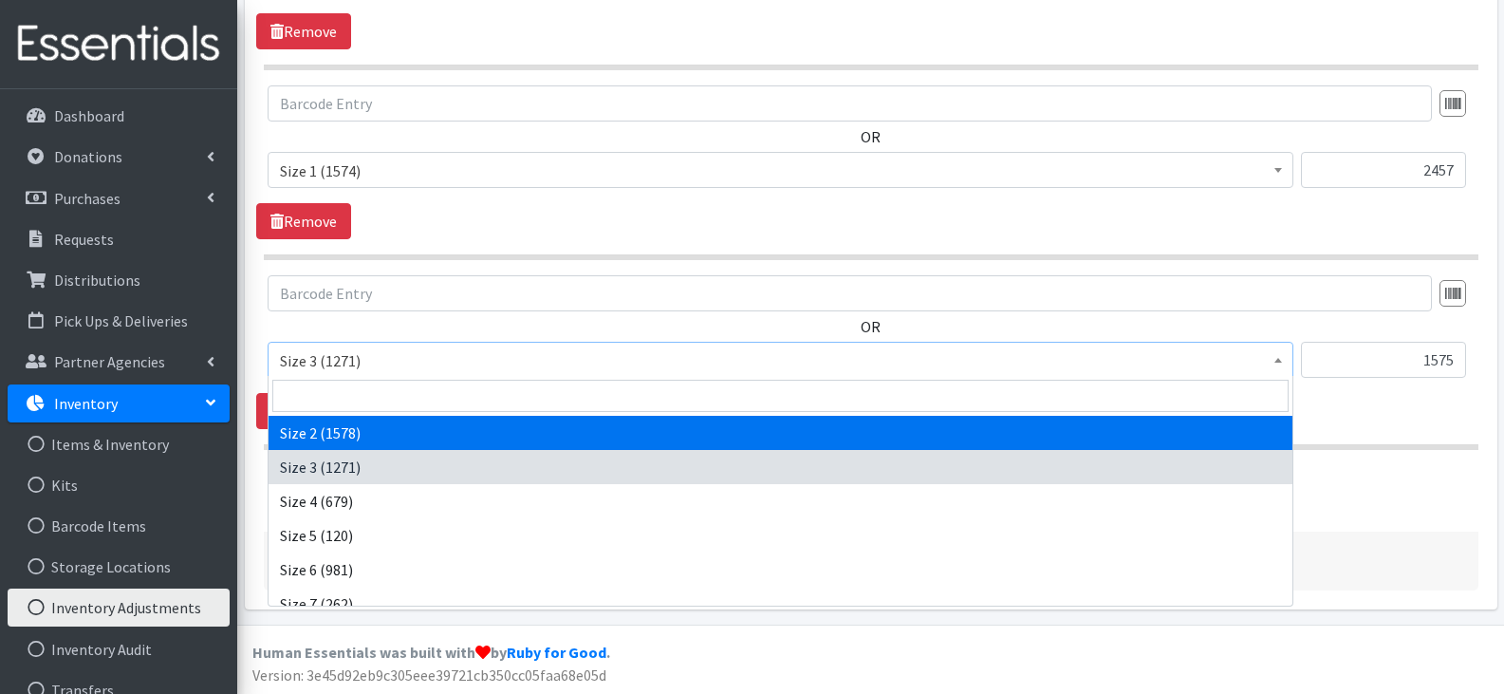
select select "13972"
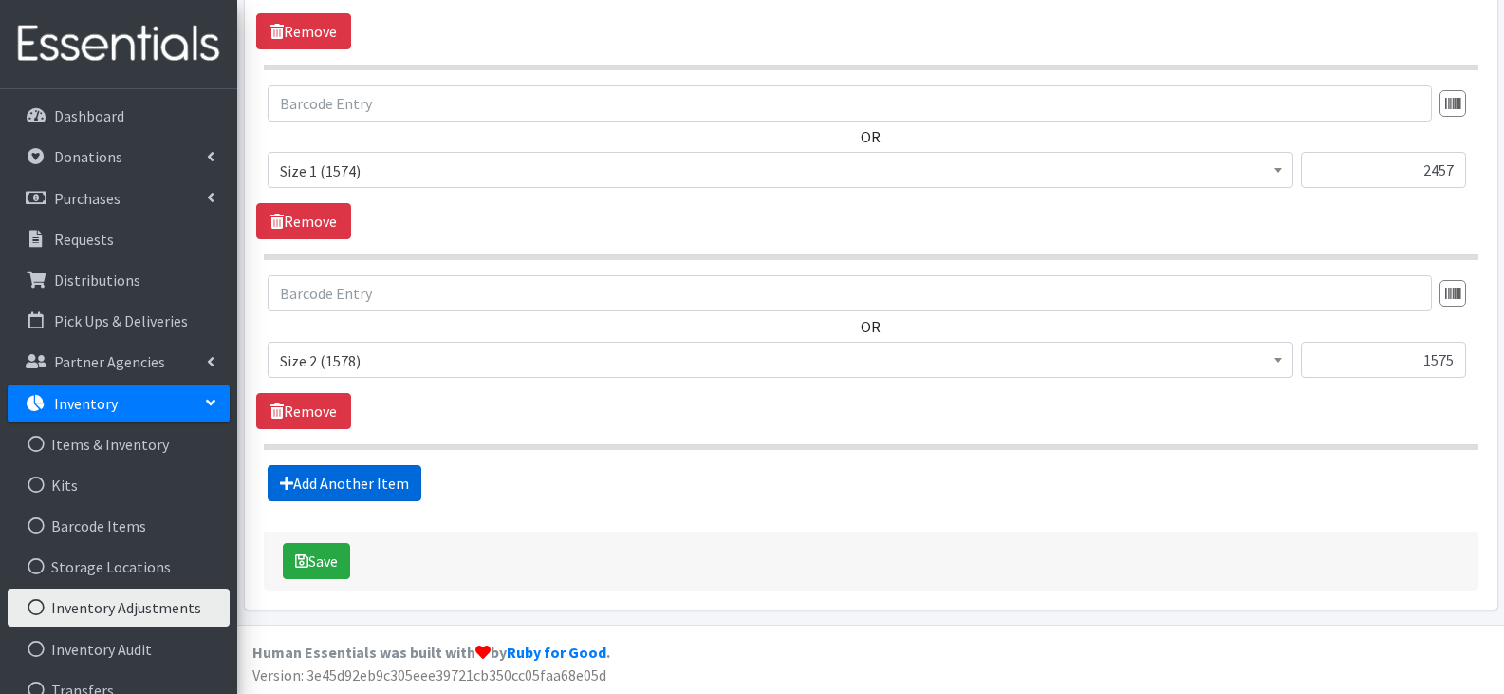
click at [362, 480] on link "Add Another Item" at bounding box center [345, 483] width 154 height 36
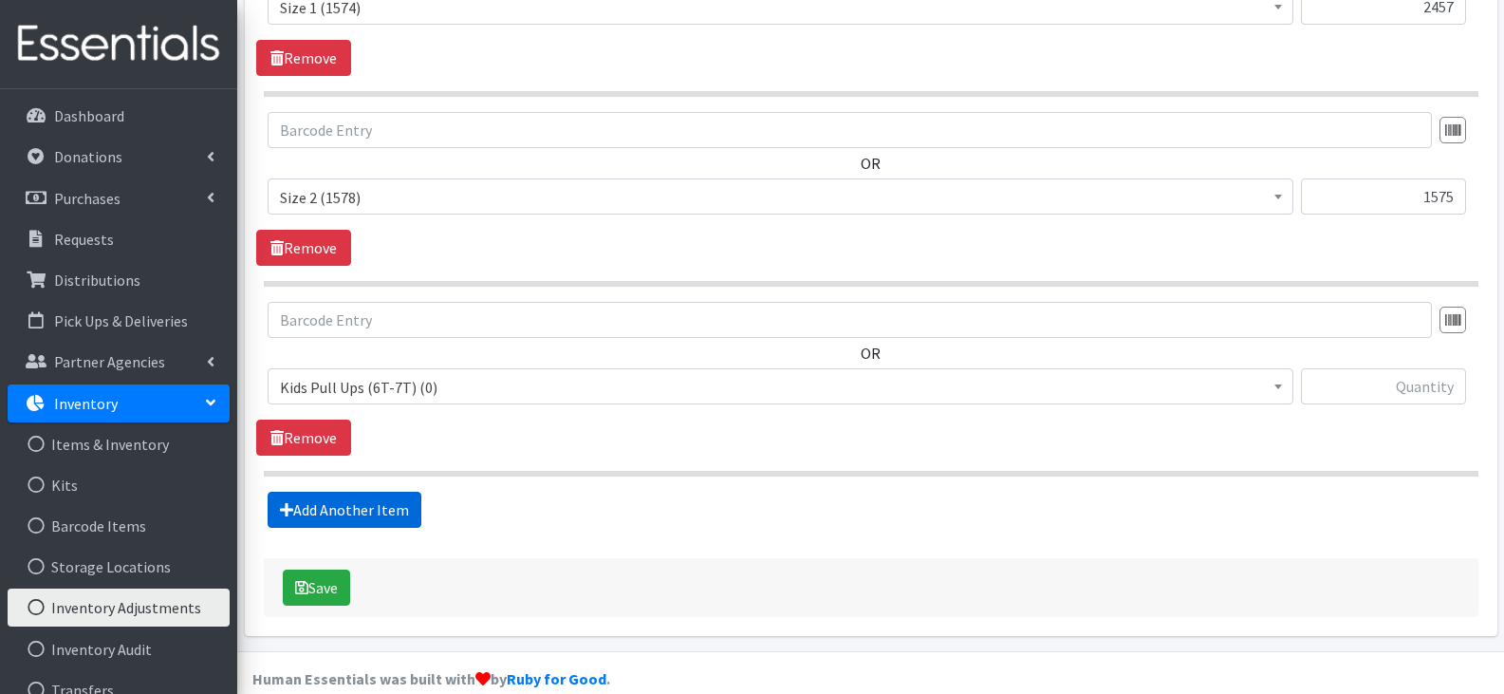
scroll to position [1382, 0]
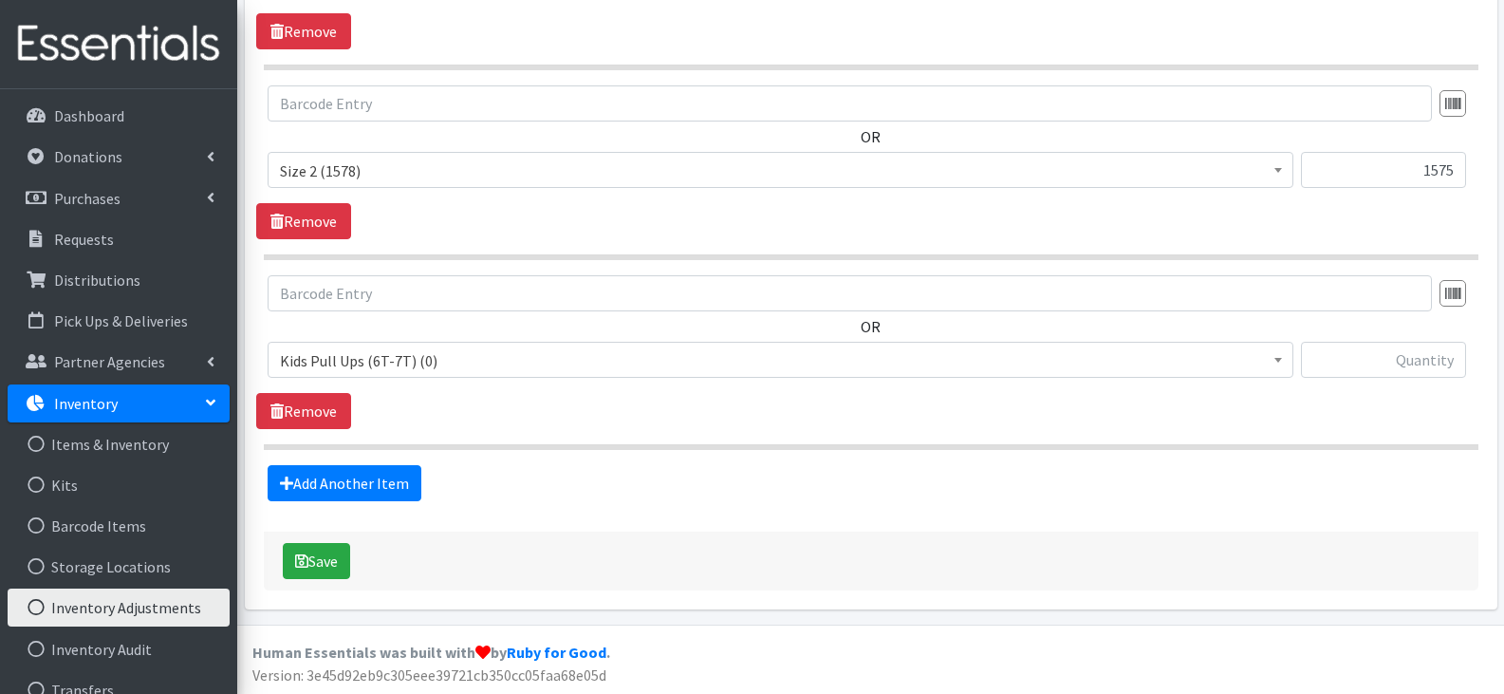
click at [438, 360] on span "Kids Pull Ups (6T-7T) (0)" at bounding box center [780, 360] width 1001 height 27
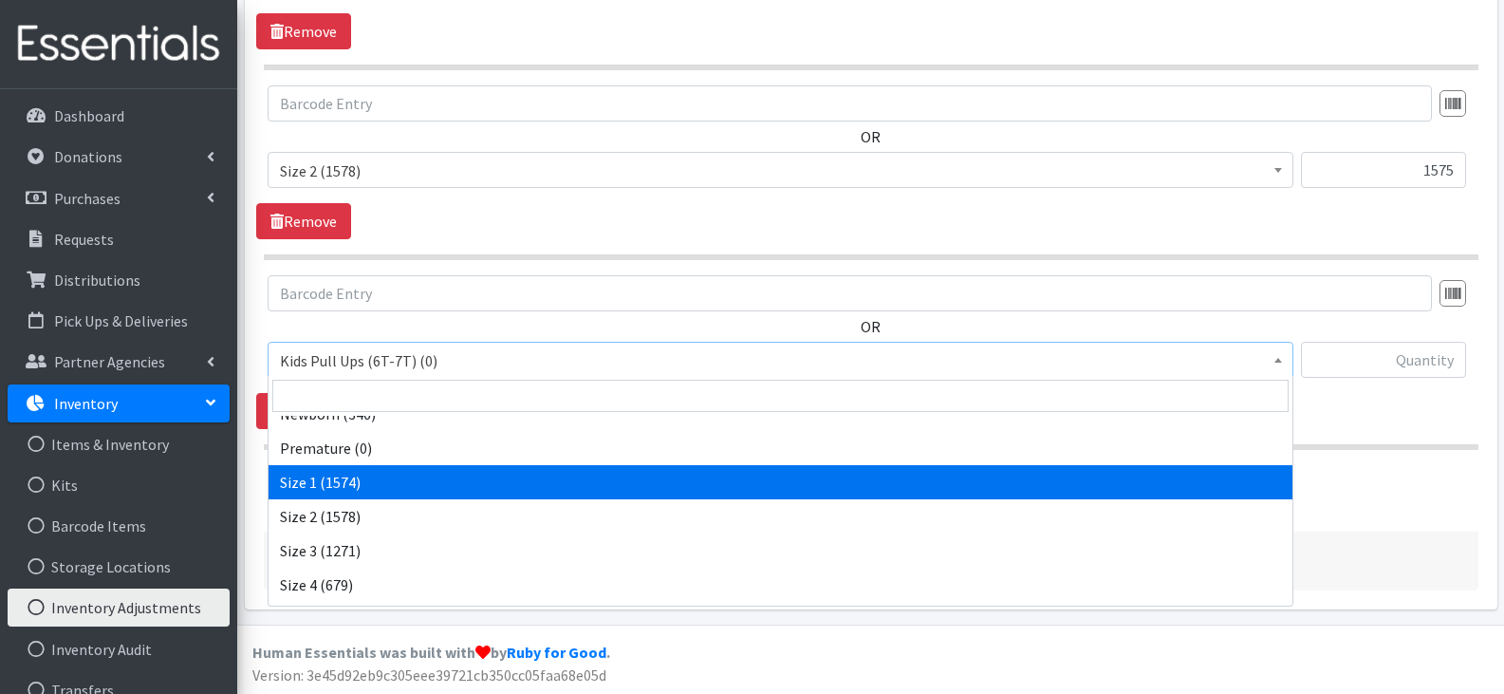
scroll to position [190, 0]
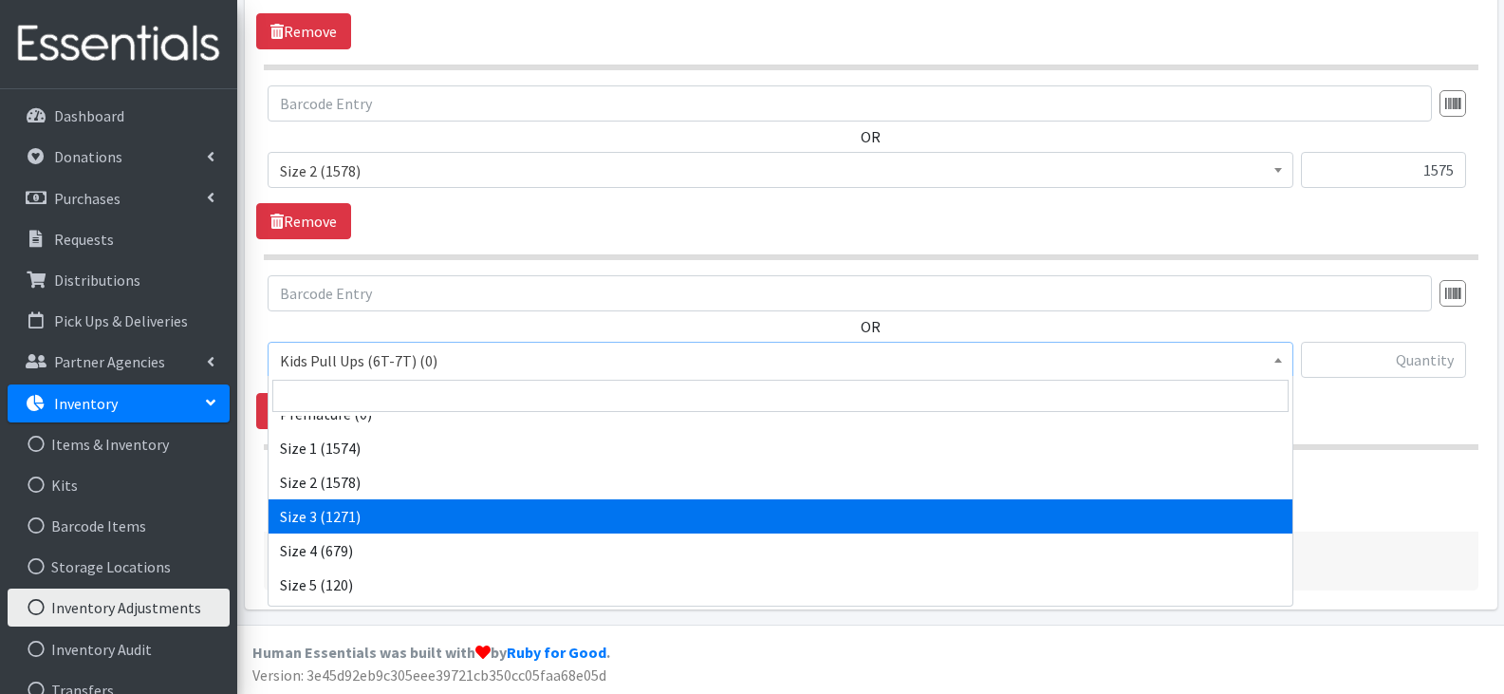
select select "13973"
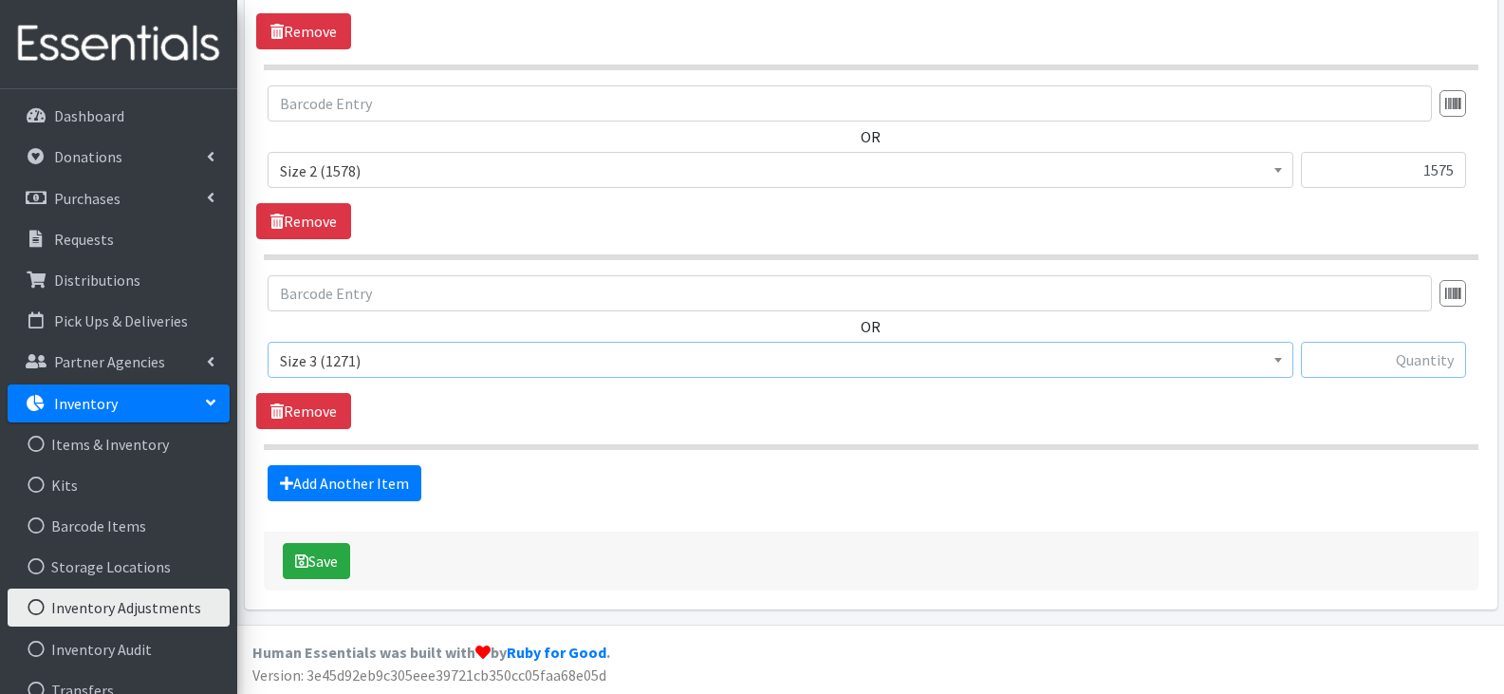
click at [1394, 356] on input "text" at bounding box center [1383, 360] width 165 height 36
type input "2319"
click at [386, 480] on link "Add Another Item" at bounding box center [345, 483] width 154 height 36
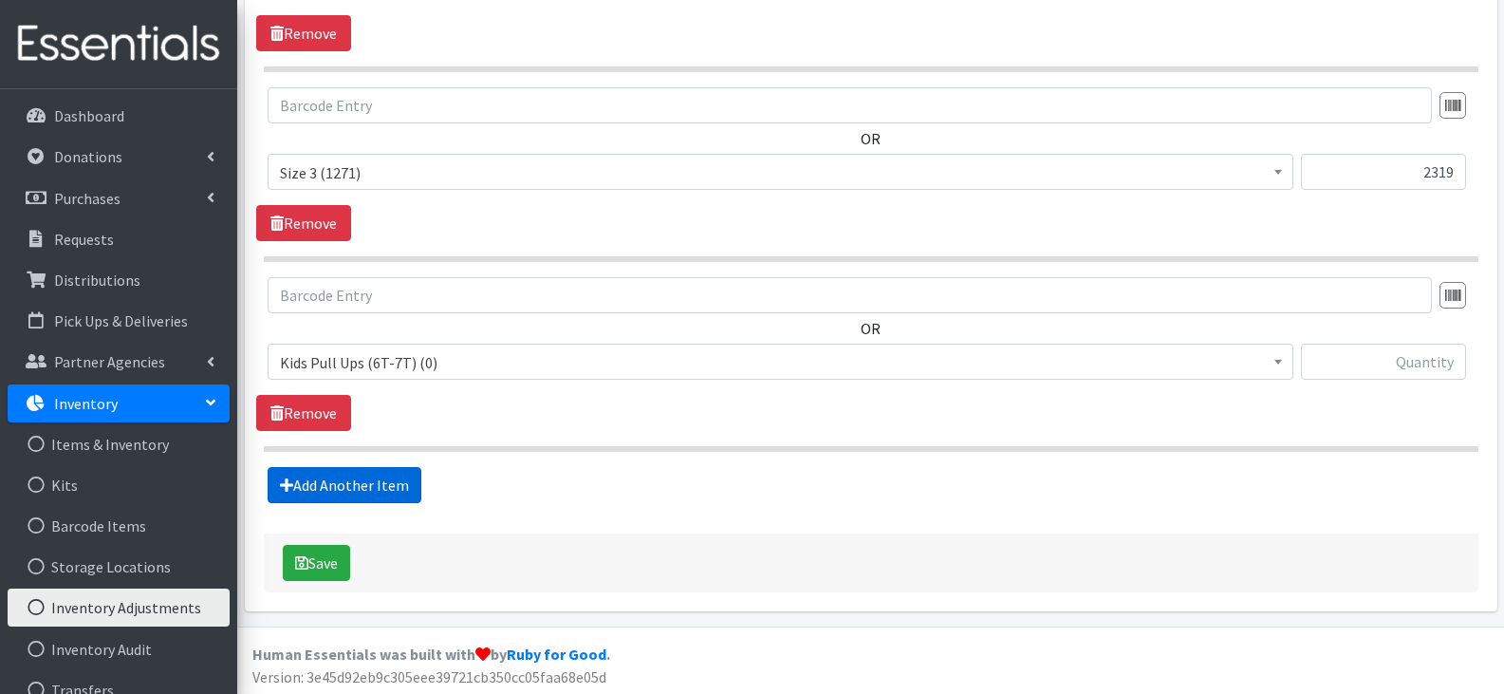
scroll to position [1571, 0]
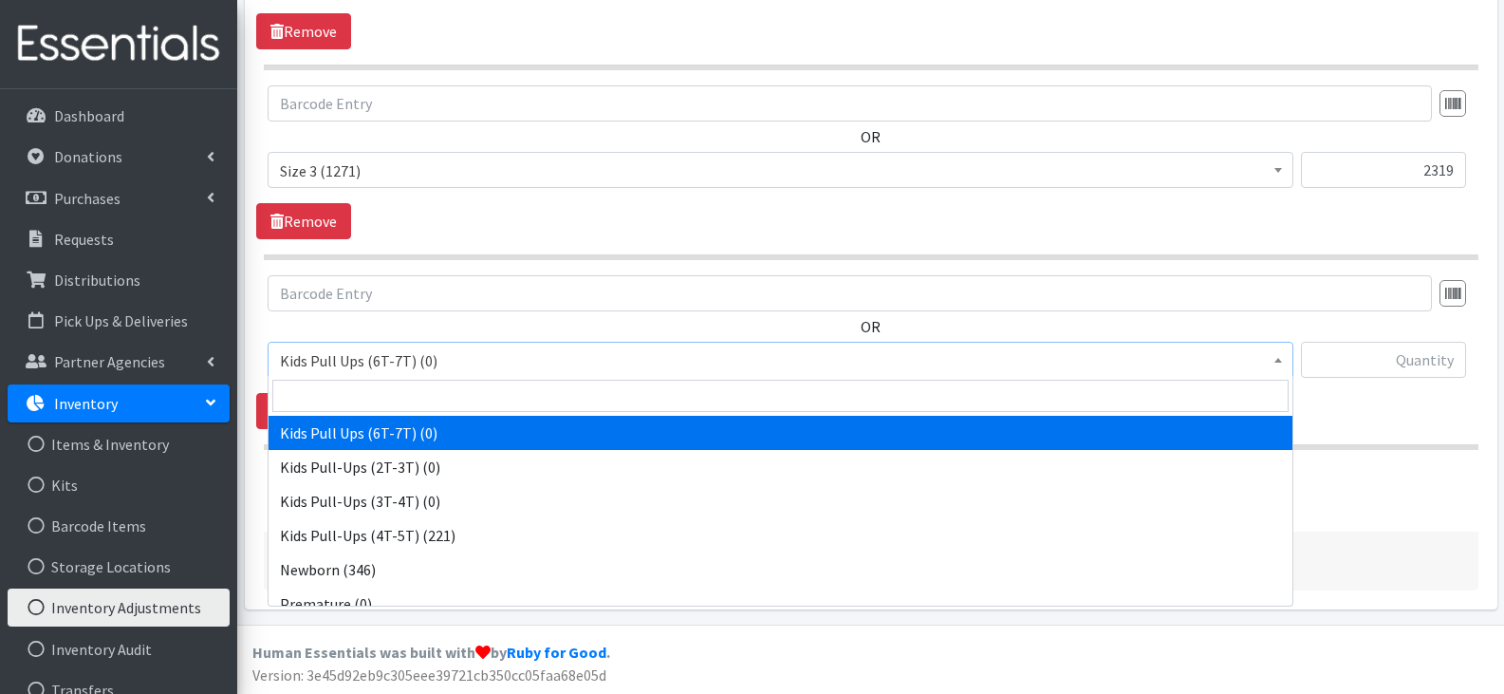
click at [478, 360] on span "Kids Pull Ups (6T-7T) (0)" at bounding box center [780, 360] width 1001 height 27
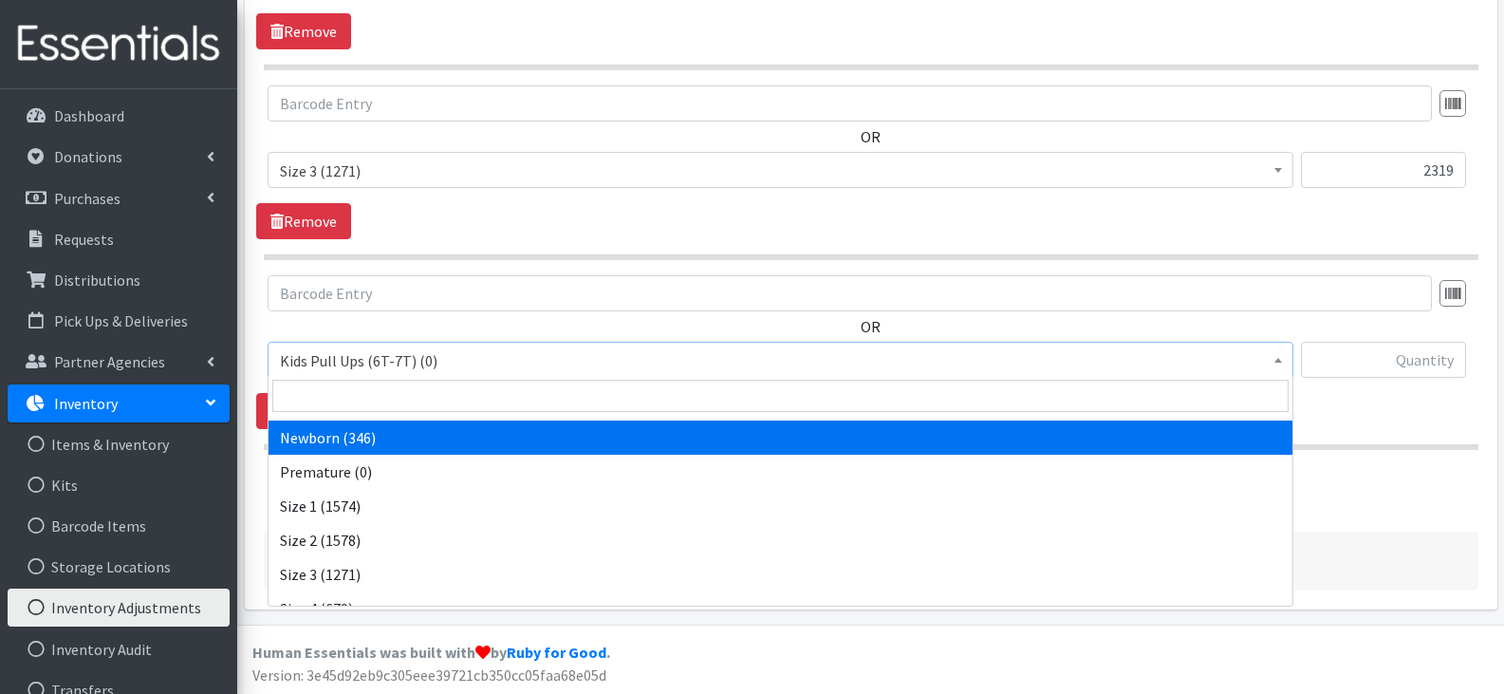
scroll to position [285, 0]
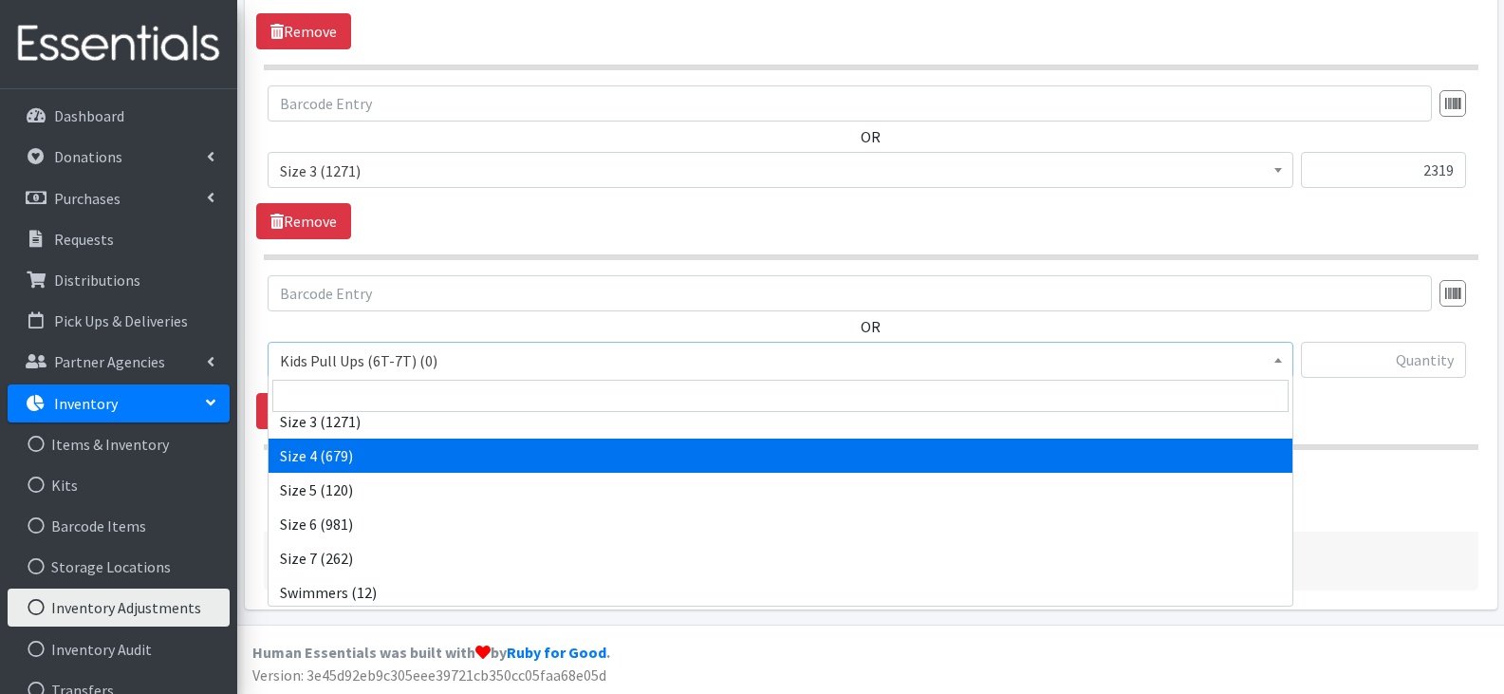
select select "13974"
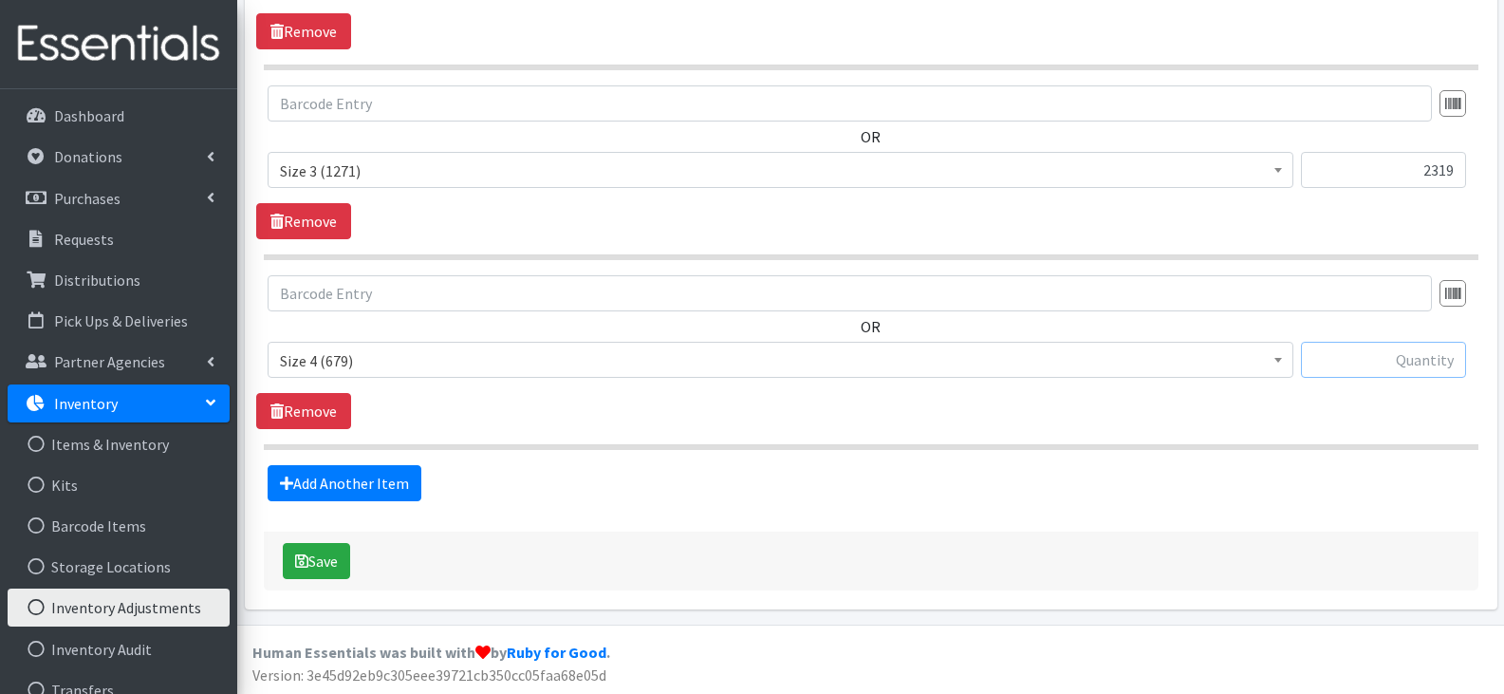
click at [1363, 369] on input "text" at bounding box center [1383, 360] width 165 height 36
type input "1446"
click at [347, 474] on link "Add Another Item" at bounding box center [345, 483] width 154 height 36
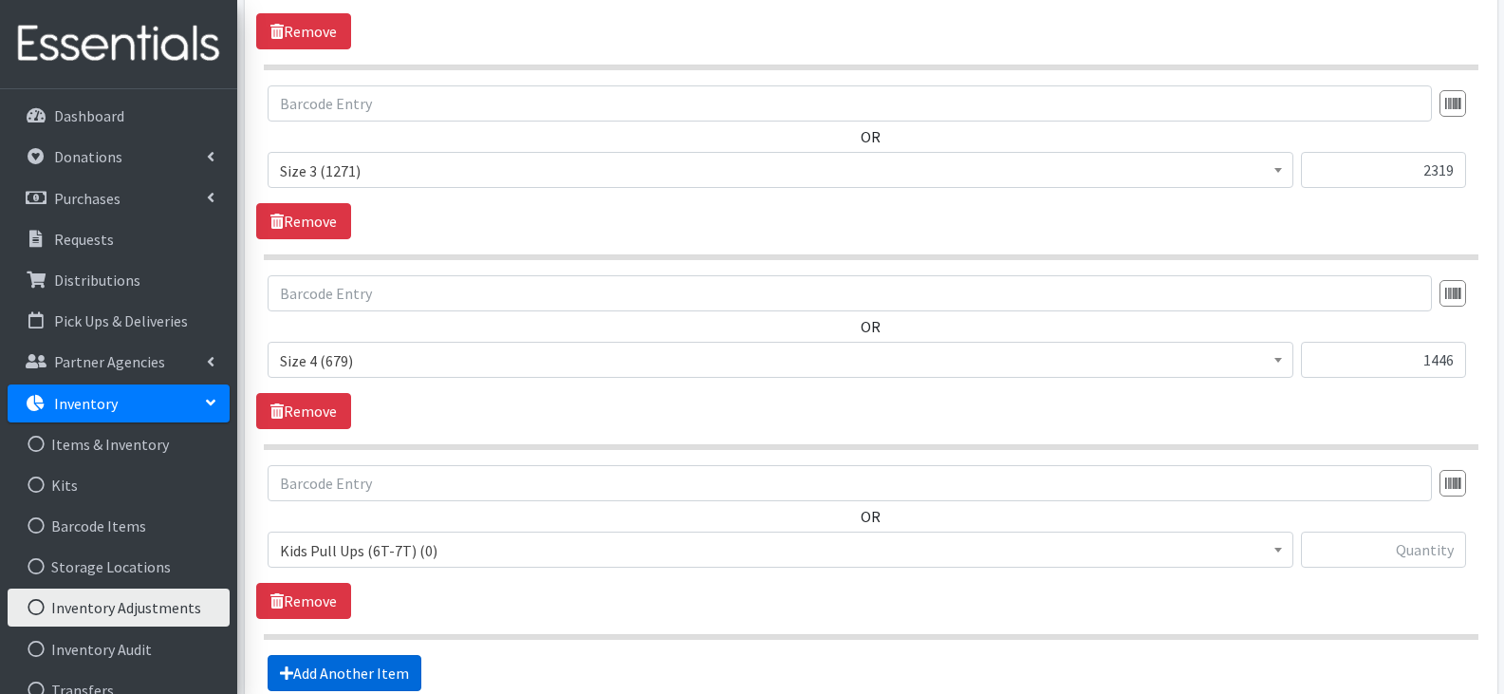
scroll to position [1761, 0]
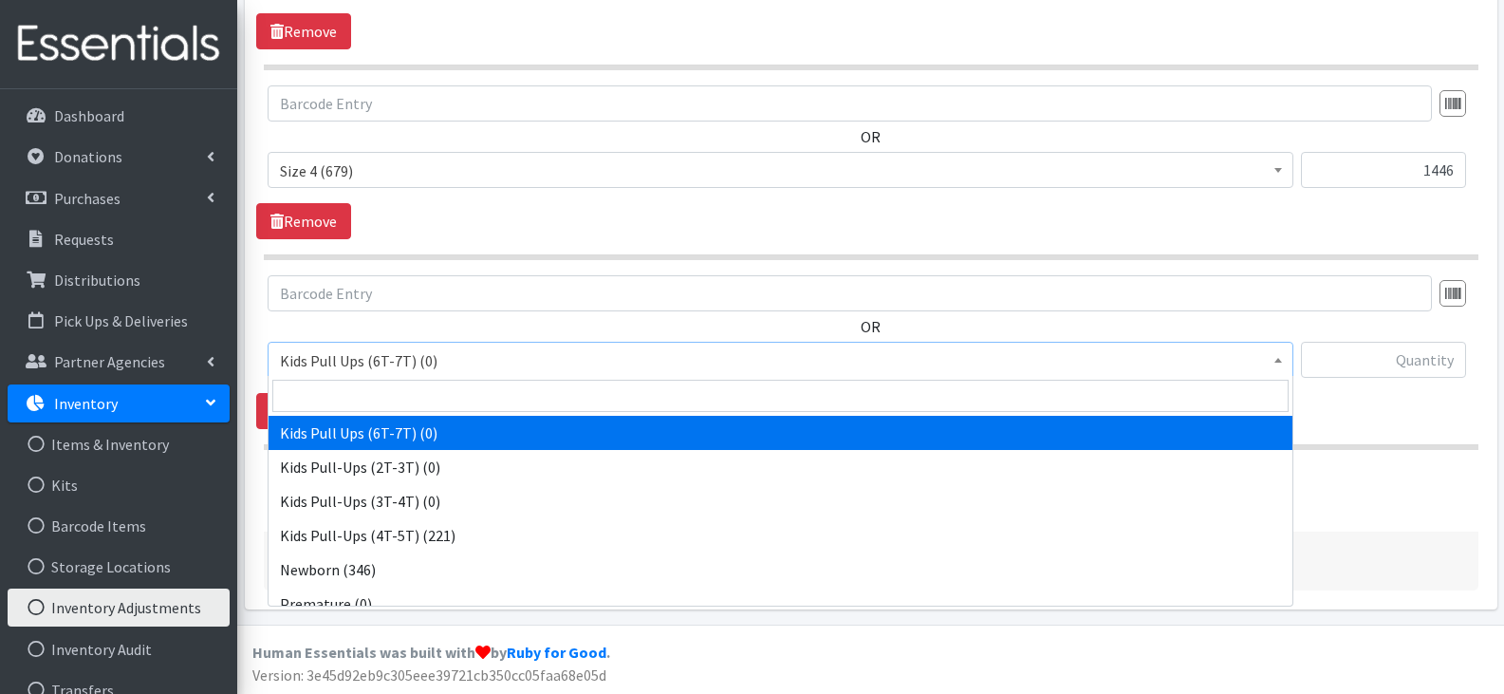
click at [479, 364] on span "Kids Pull Ups (6T-7T) (0)" at bounding box center [780, 360] width 1001 height 27
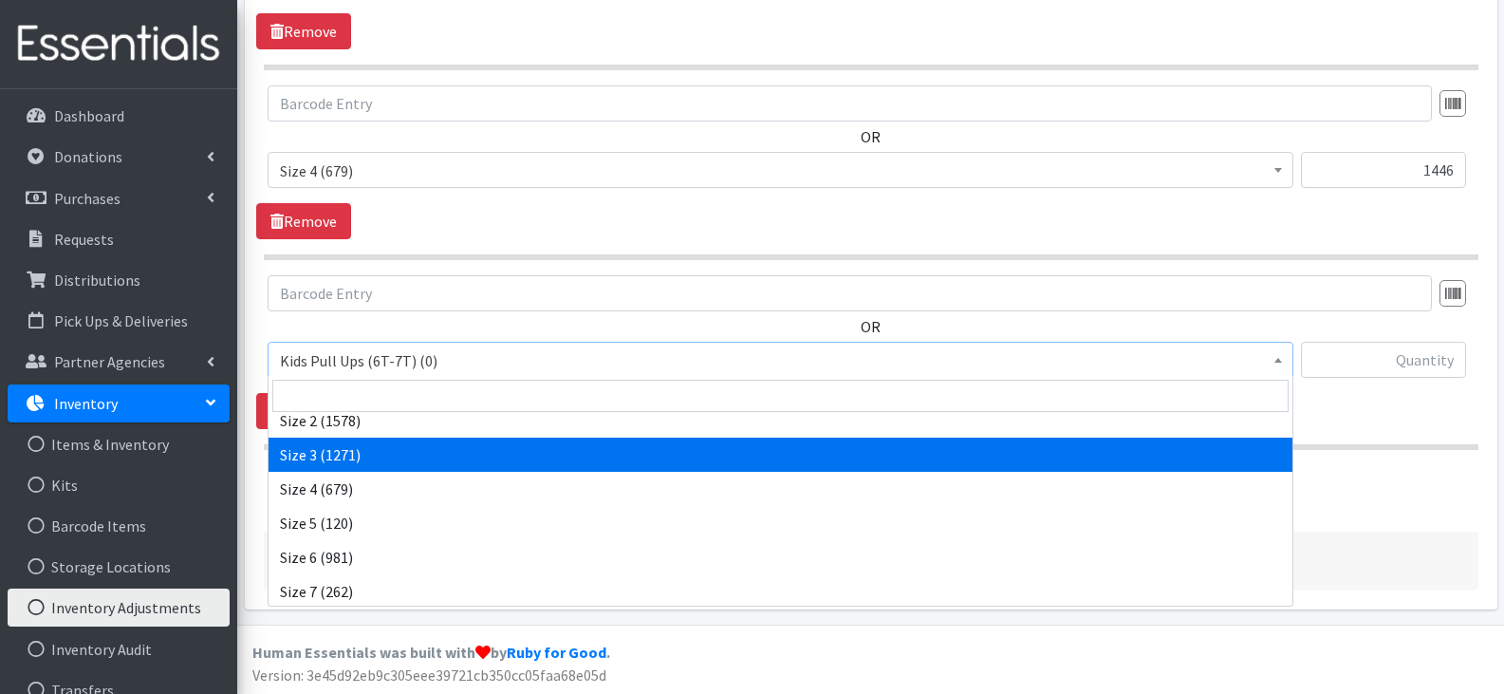
scroll to position [285, 0]
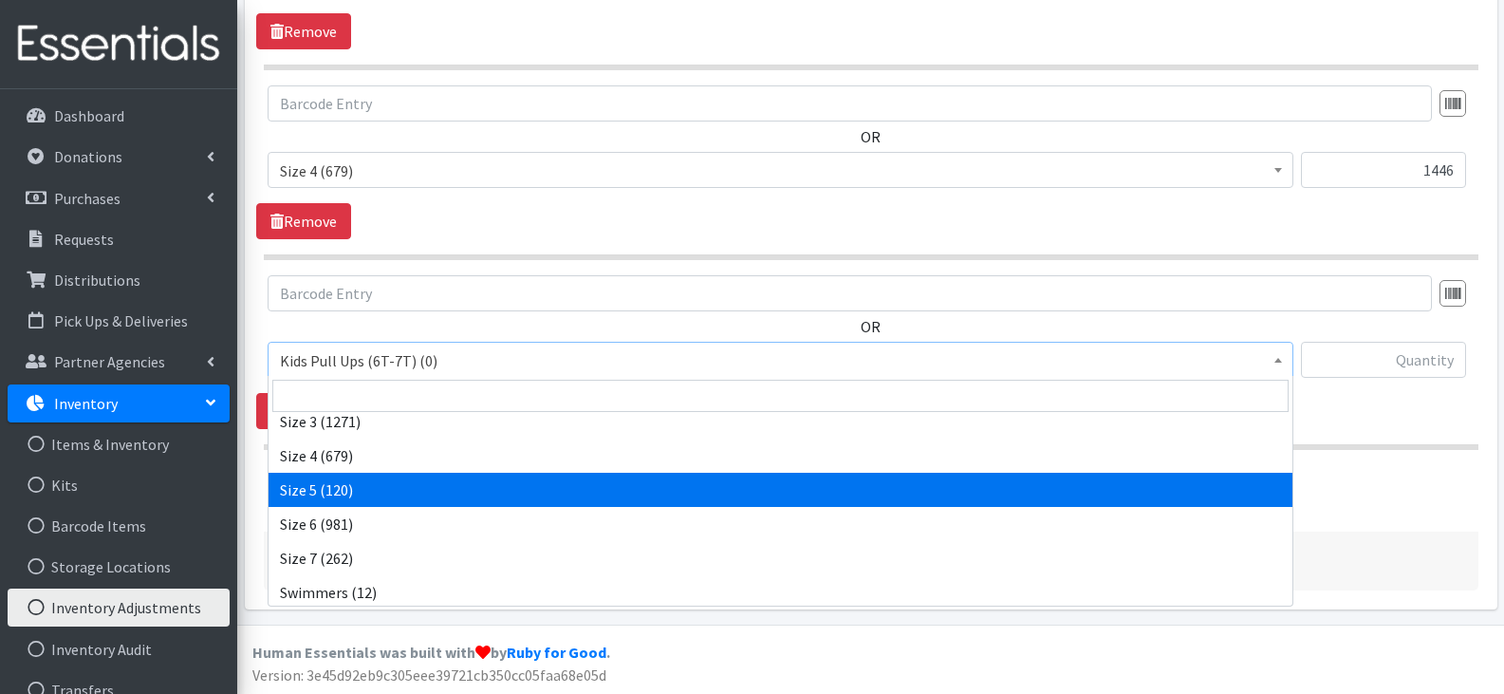
select select "13965"
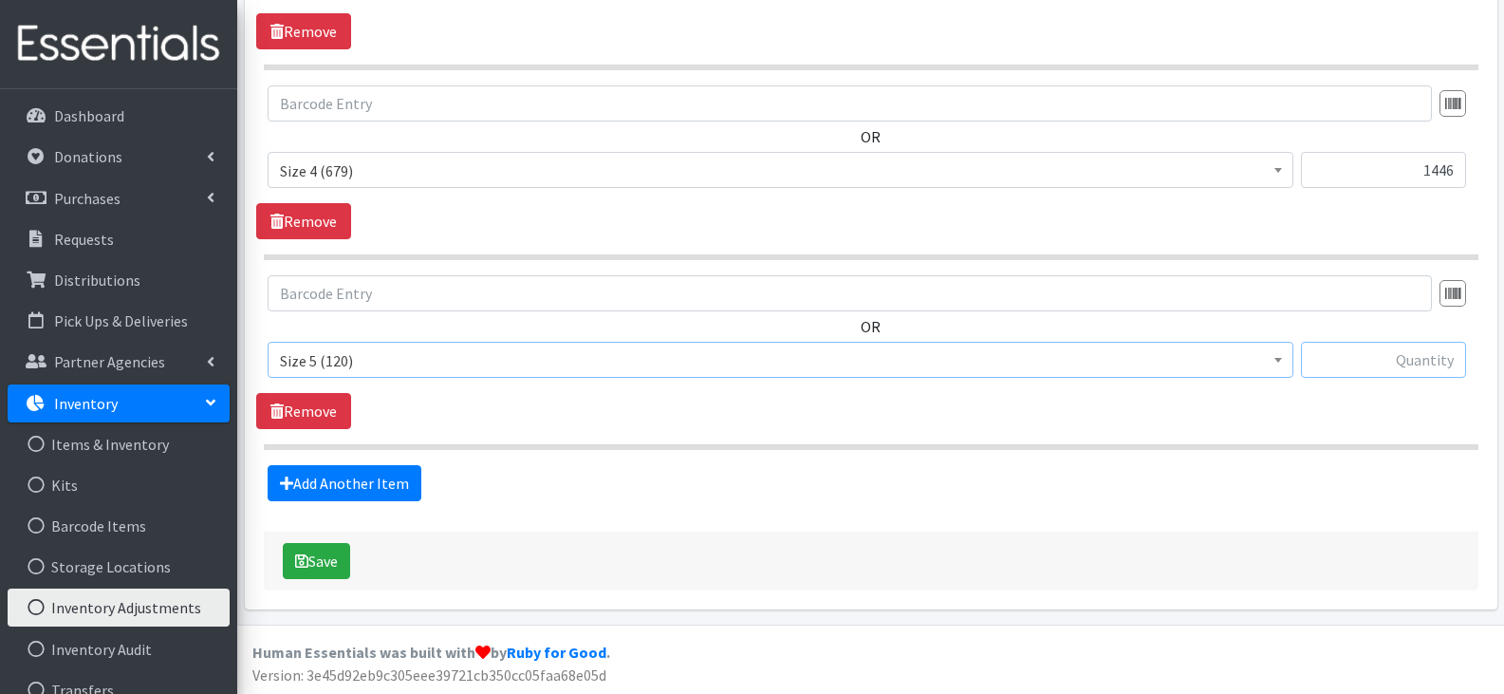
click at [1377, 342] on input "text" at bounding box center [1383, 360] width 165 height 36
type input "892"
click at [386, 468] on link "Add Another Item" at bounding box center [345, 483] width 154 height 36
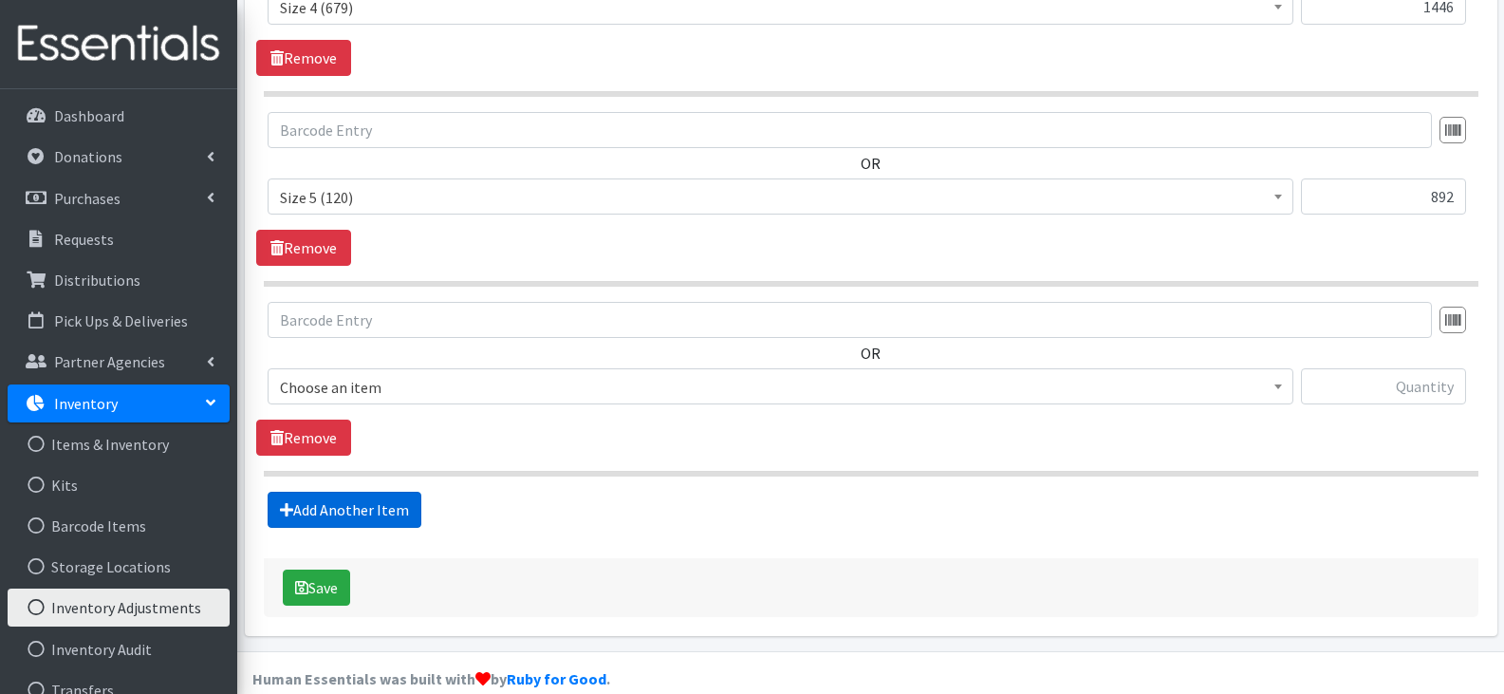
scroll to position [1951, 0]
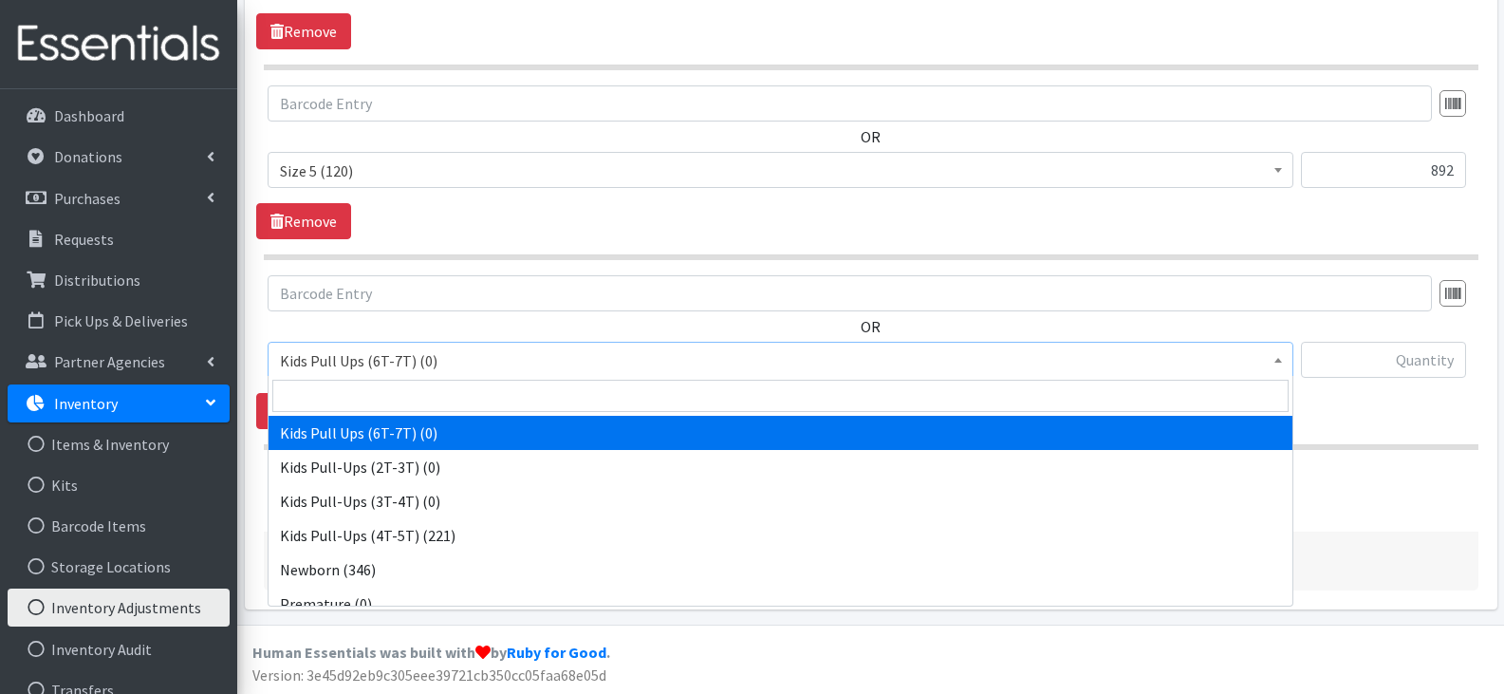
click at [511, 367] on span "Kids Pull Ups (6T-7T) (0)" at bounding box center [780, 360] width 1001 height 27
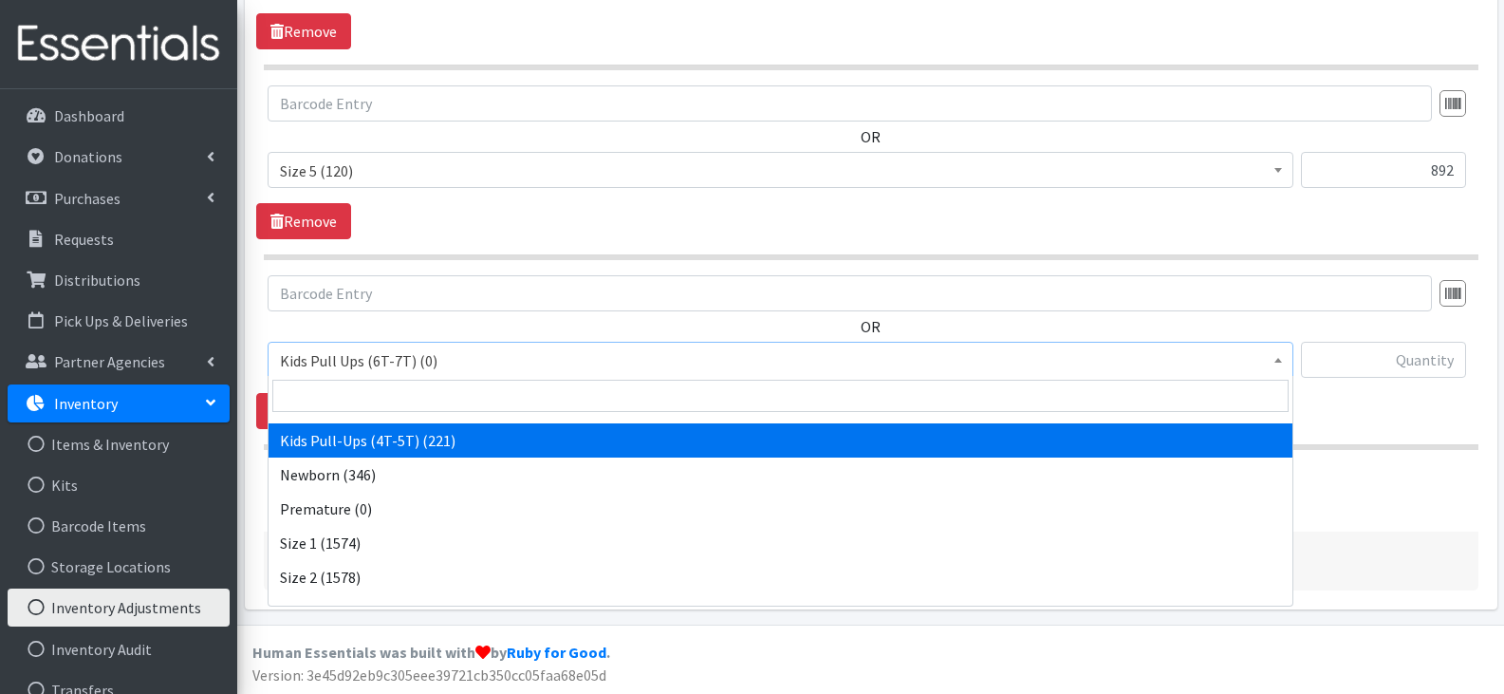
scroll to position [190, 0]
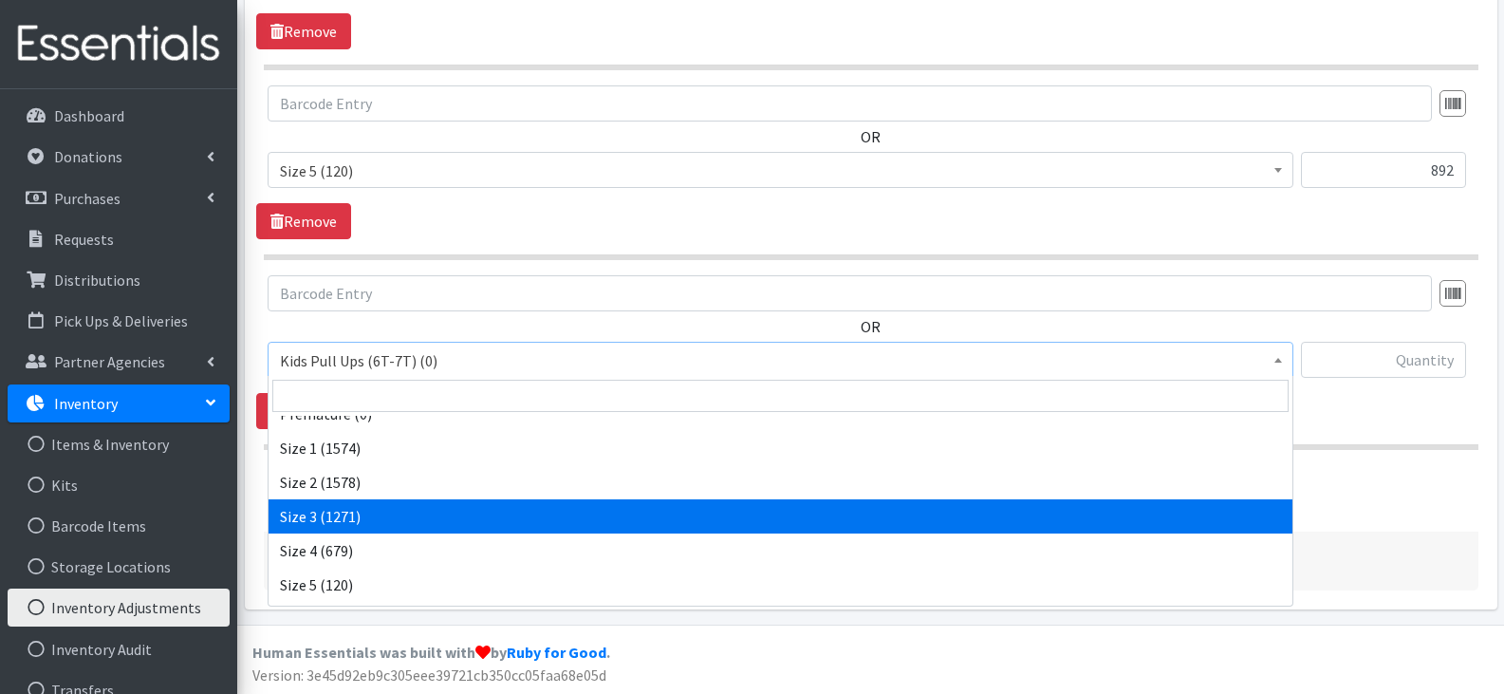
click at [1399, 499] on div "Add Another Item" at bounding box center [870, 483] width 1229 height 36
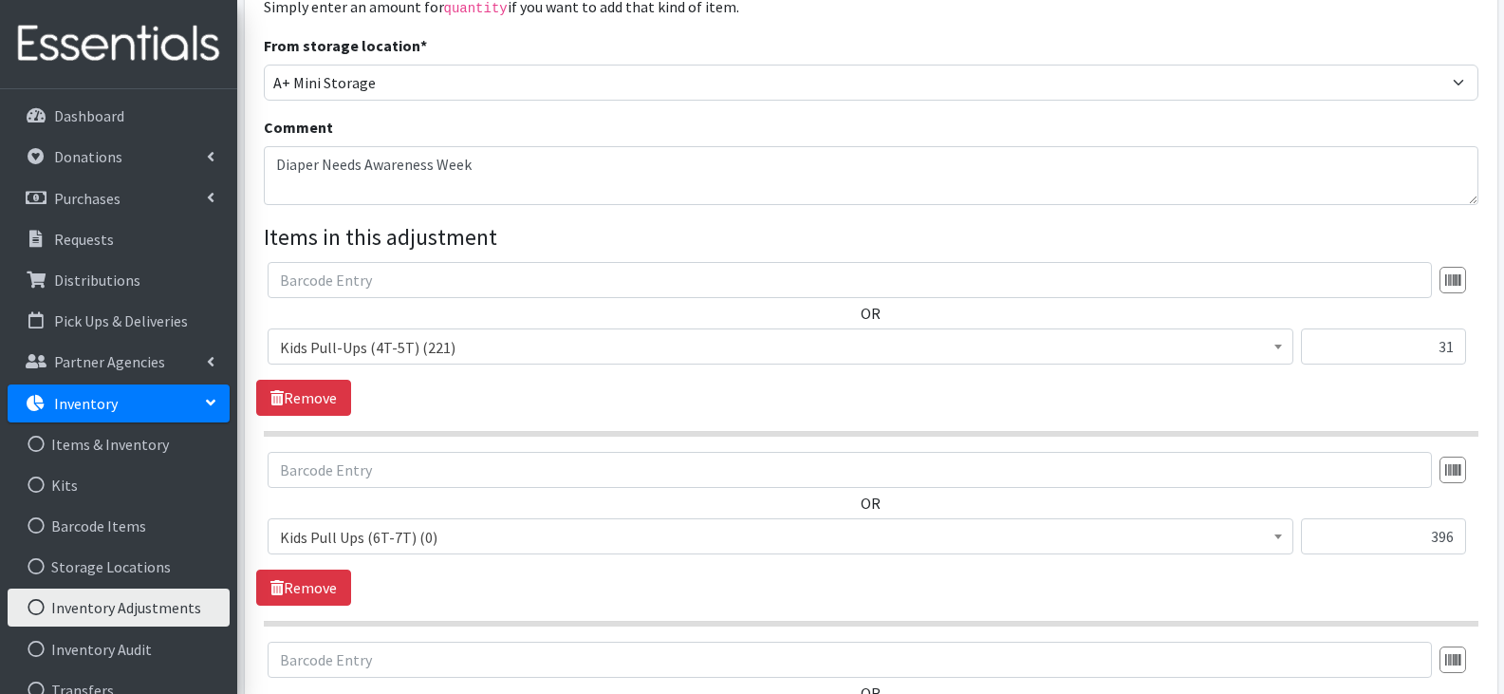
scroll to position [0, 0]
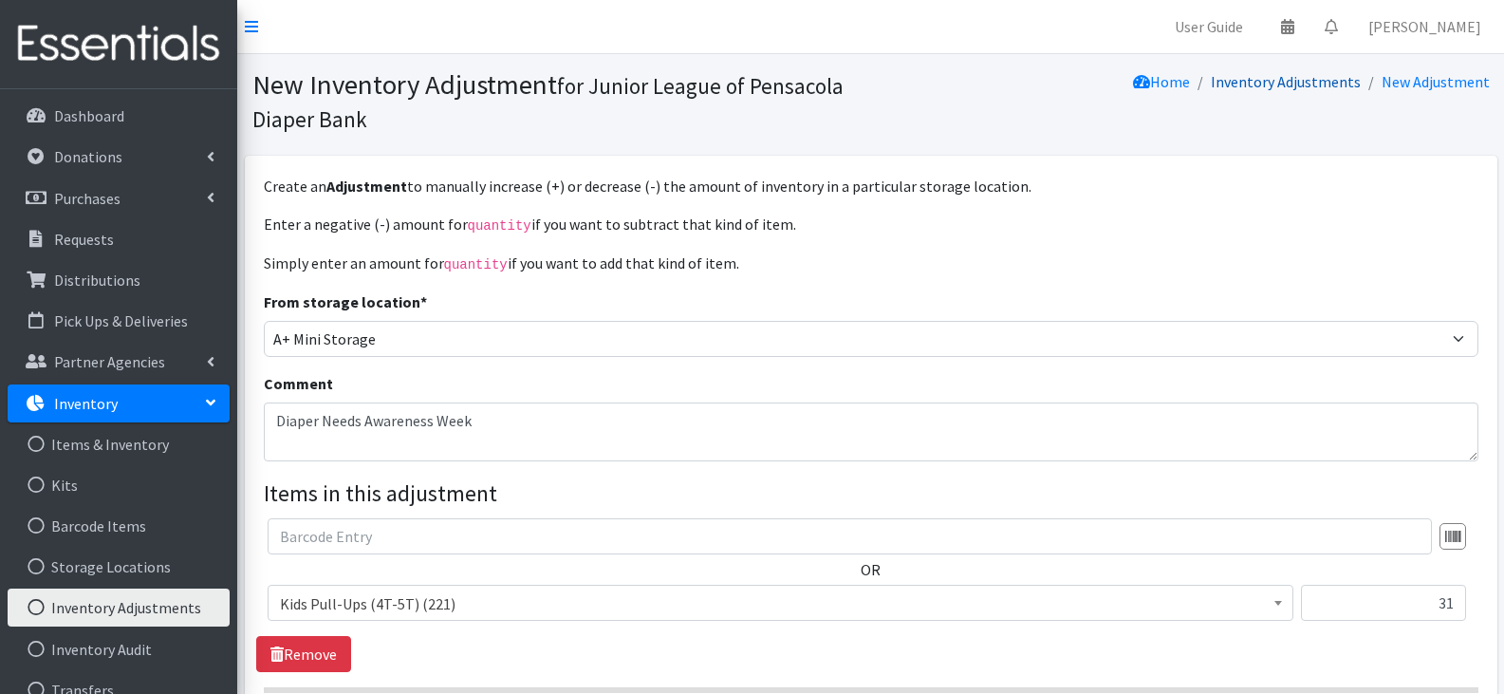
click at [1255, 87] on link "Inventory Adjustments" at bounding box center [1286, 81] width 150 height 19
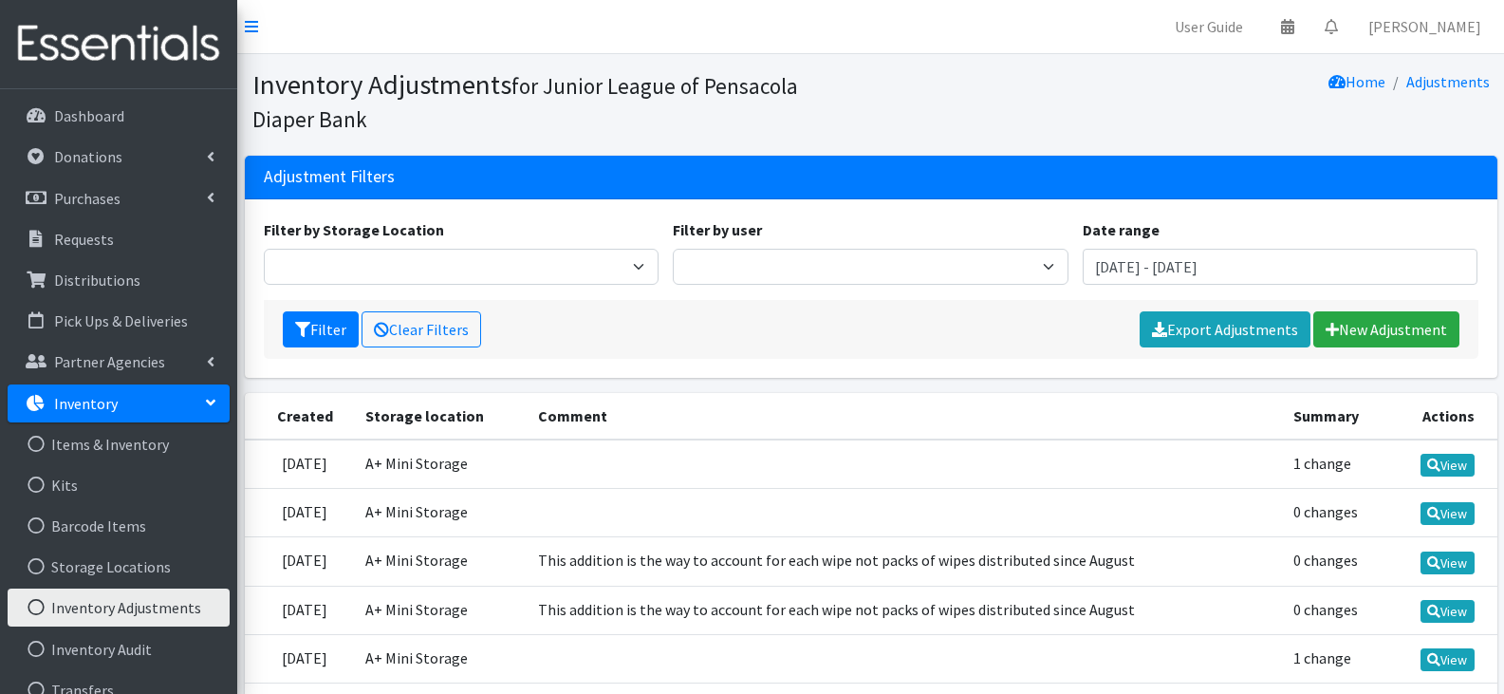
scroll to position [95, 0]
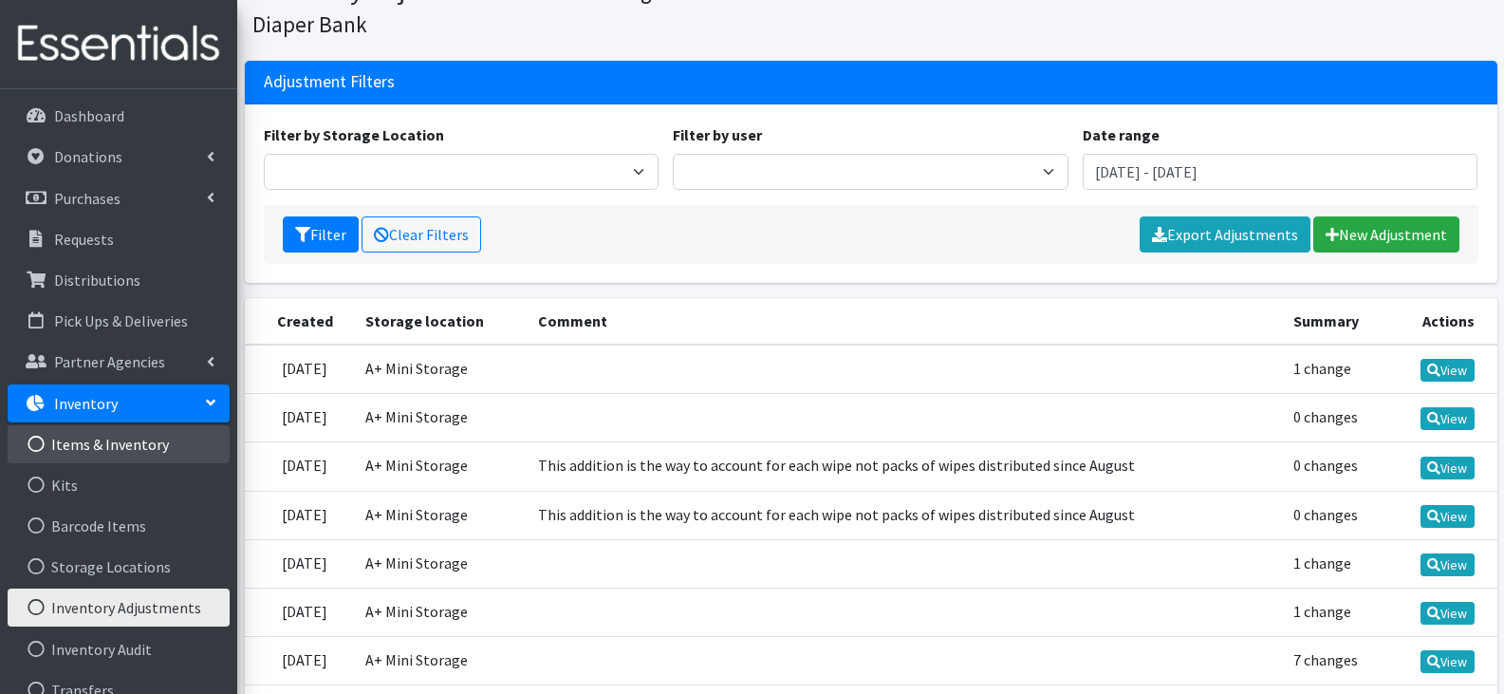
click at [93, 448] on link "Items & Inventory" at bounding box center [119, 444] width 222 height 38
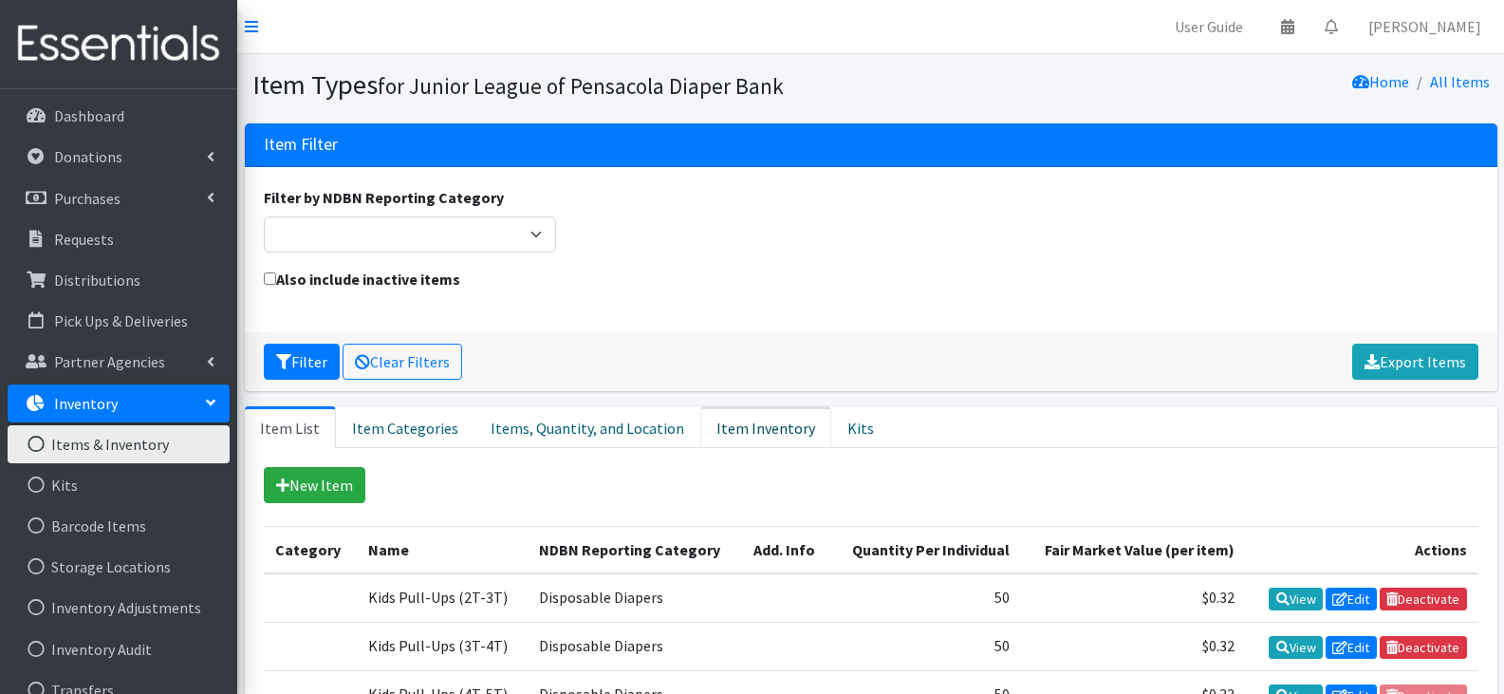
click at [747, 426] on link "Item Inventory" at bounding box center [765, 427] width 131 height 42
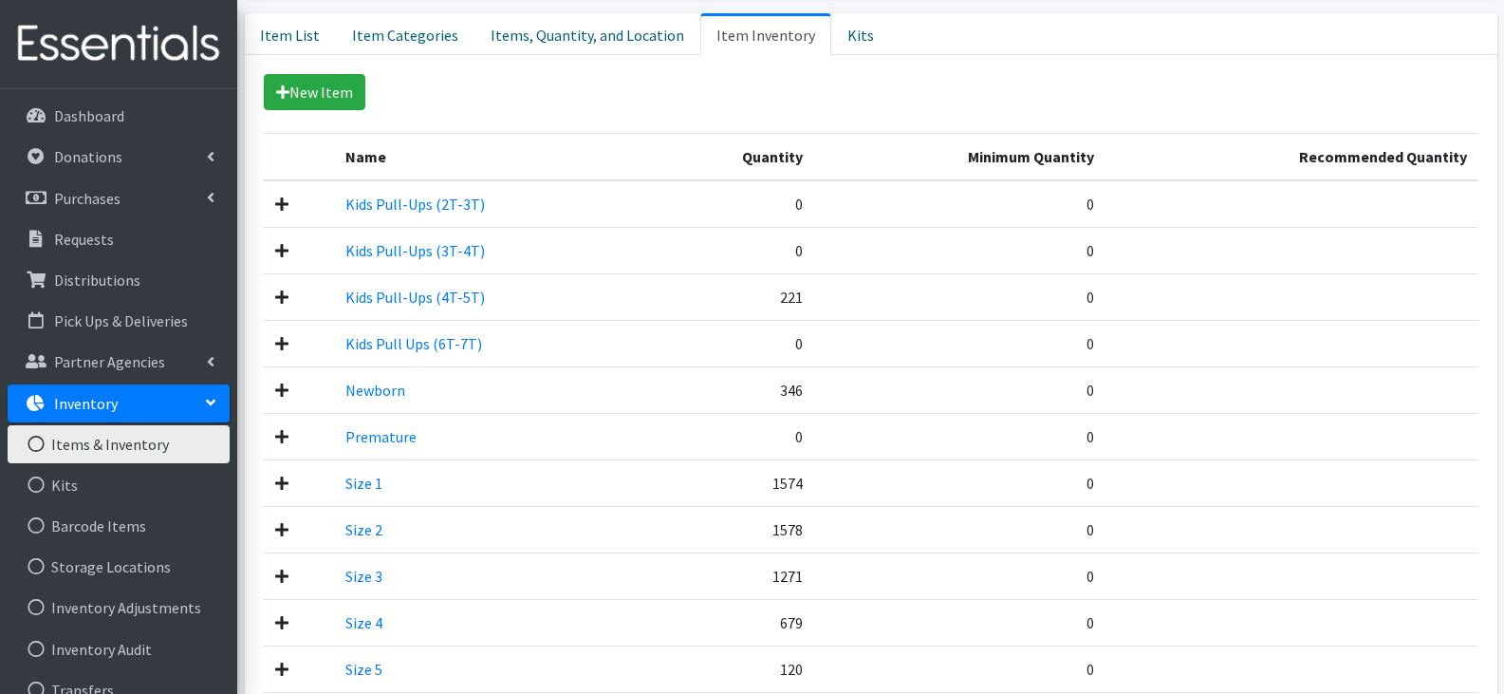
scroll to position [285, 0]
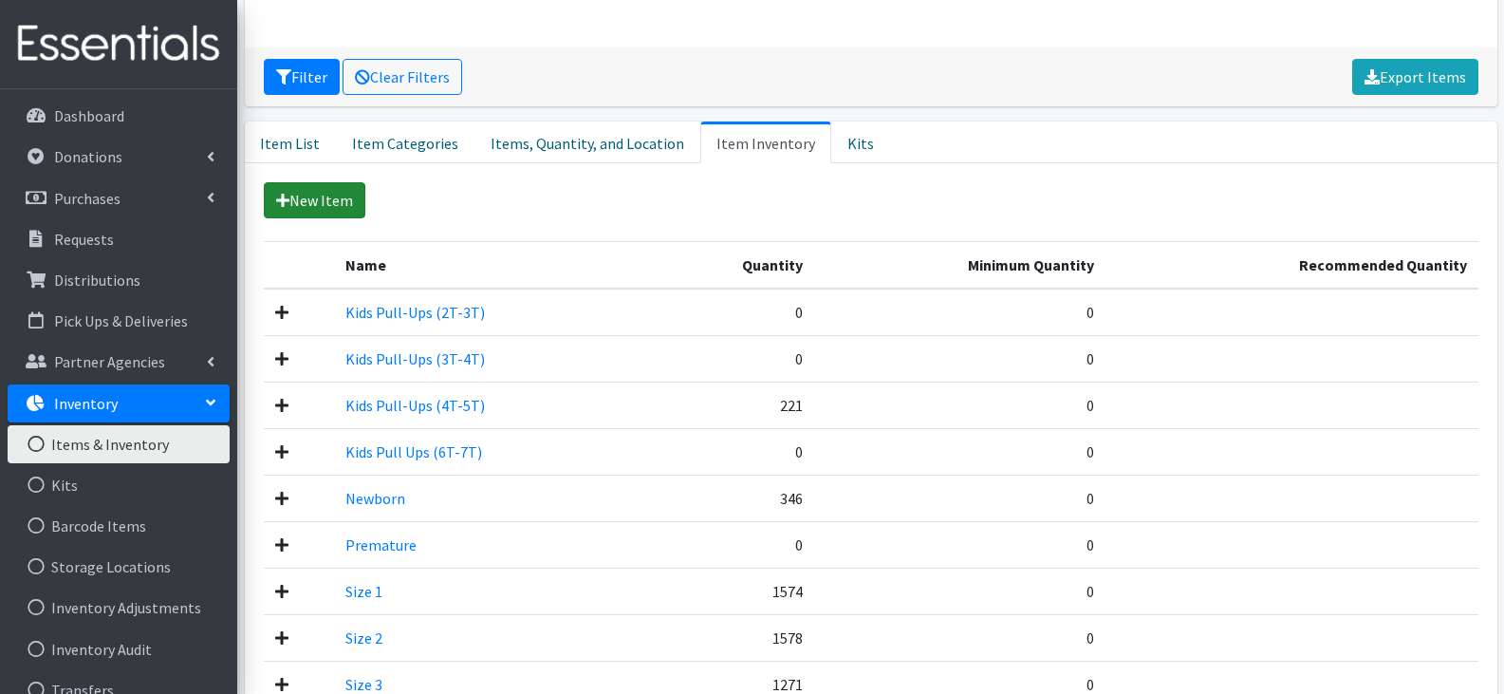
click at [347, 195] on link "New Item" at bounding box center [315, 200] width 102 height 36
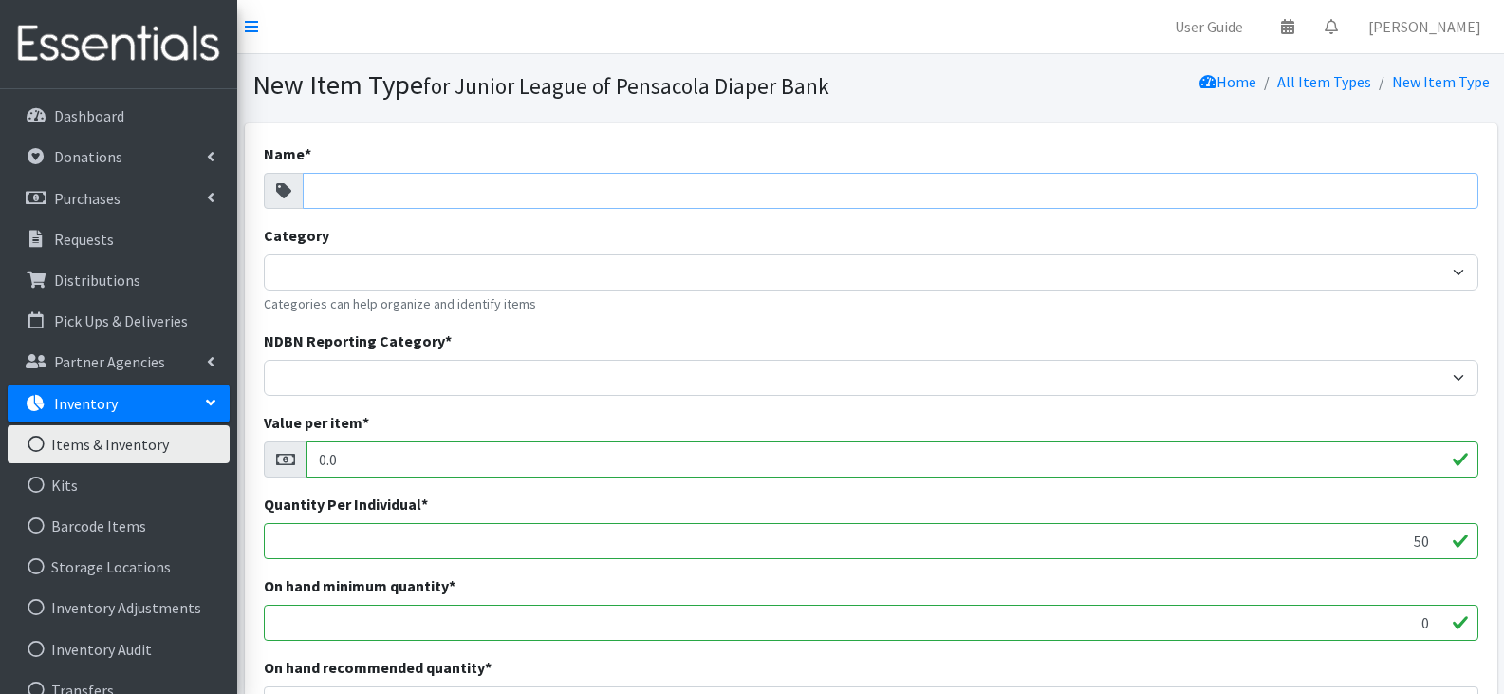
click at [488, 195] on input "Name *" at bounding box center [891, 191] width 1176 height 36
type input "Size 8"
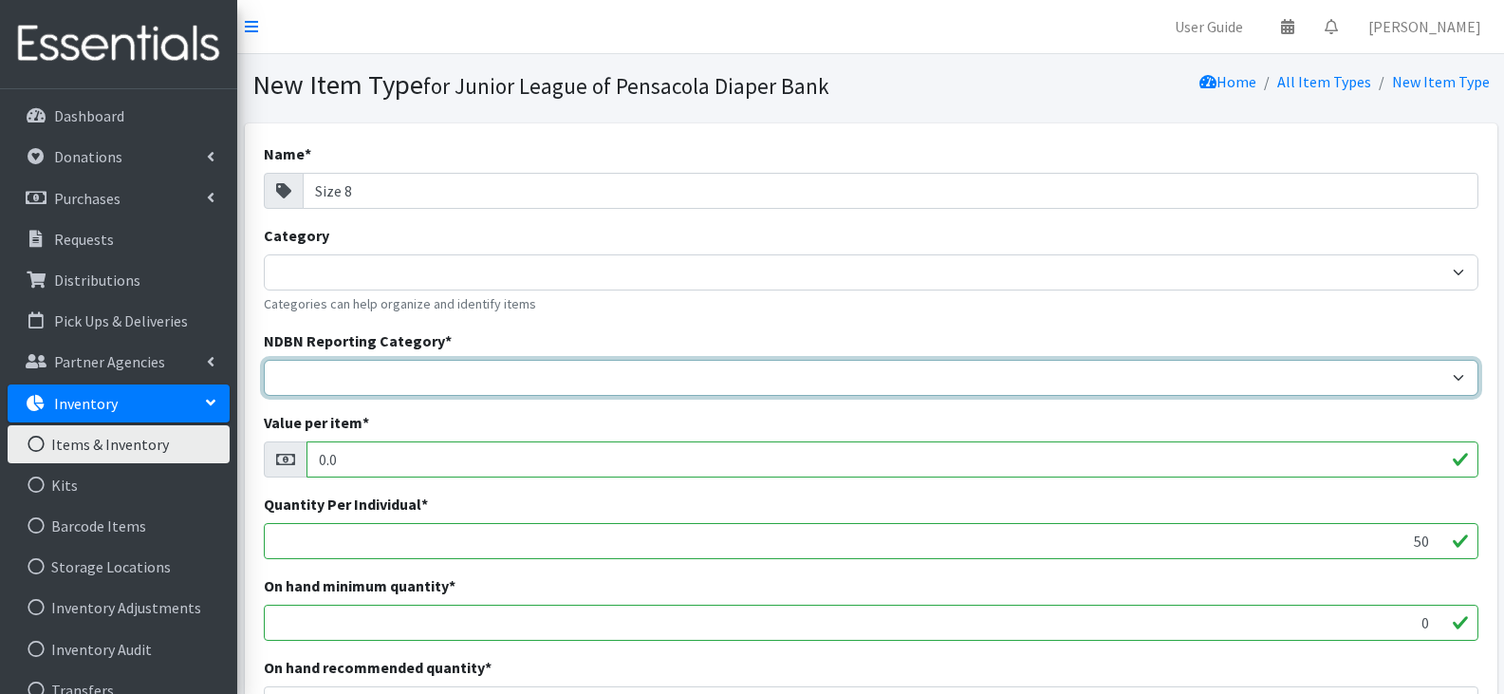
click at [529, 386] on select "Adult Incontinence Cloth Diapers Disposable Diapers Pads Period Liners Period O…" at bounding box center [871, 378] width 1215 height 36
select select "disposable_diapers"
click at [264, 360] on select "Adult Incontinence Cloth Diapers Disposable Diapers Pads Period Liners Period O…" at bounding box center [871, 378] width 1215 height 36
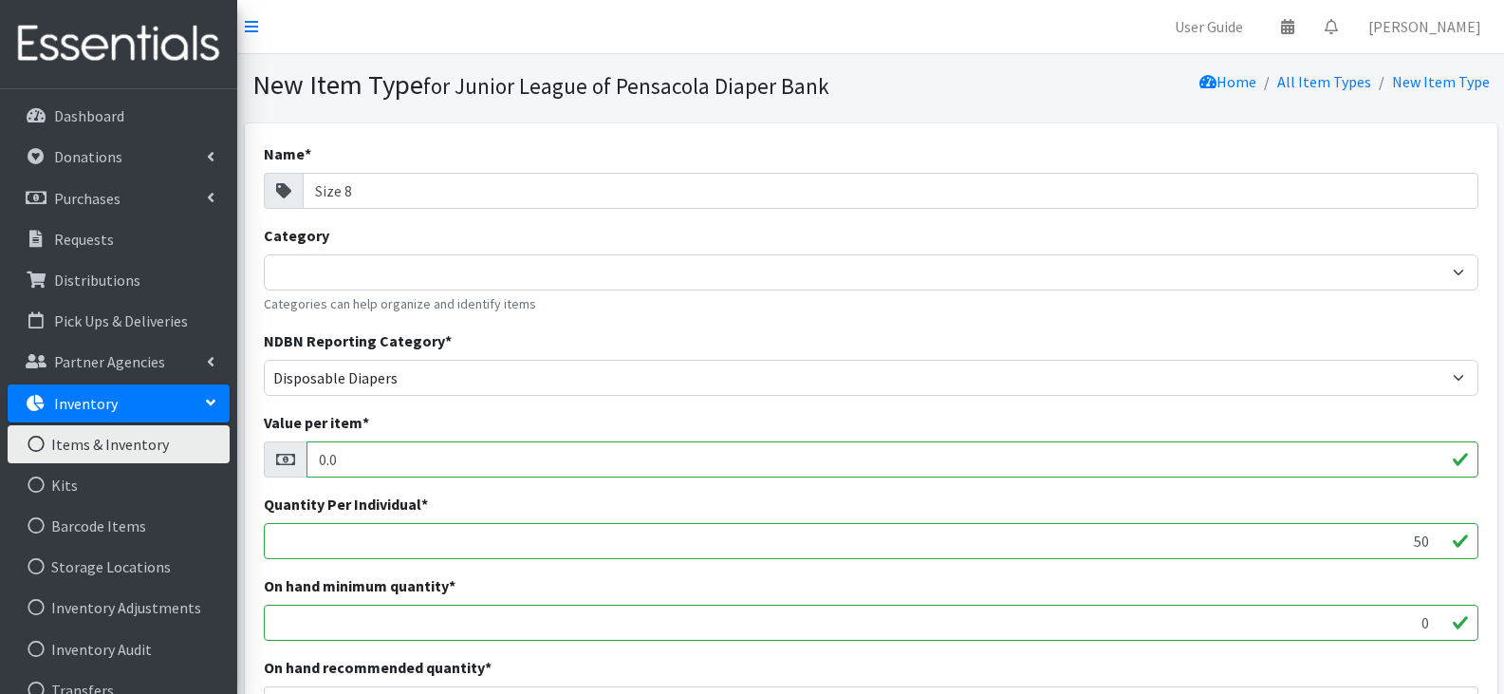
click at [516, 470] on input "0.0" at bounding box center [892, 459] width 1172 height 36
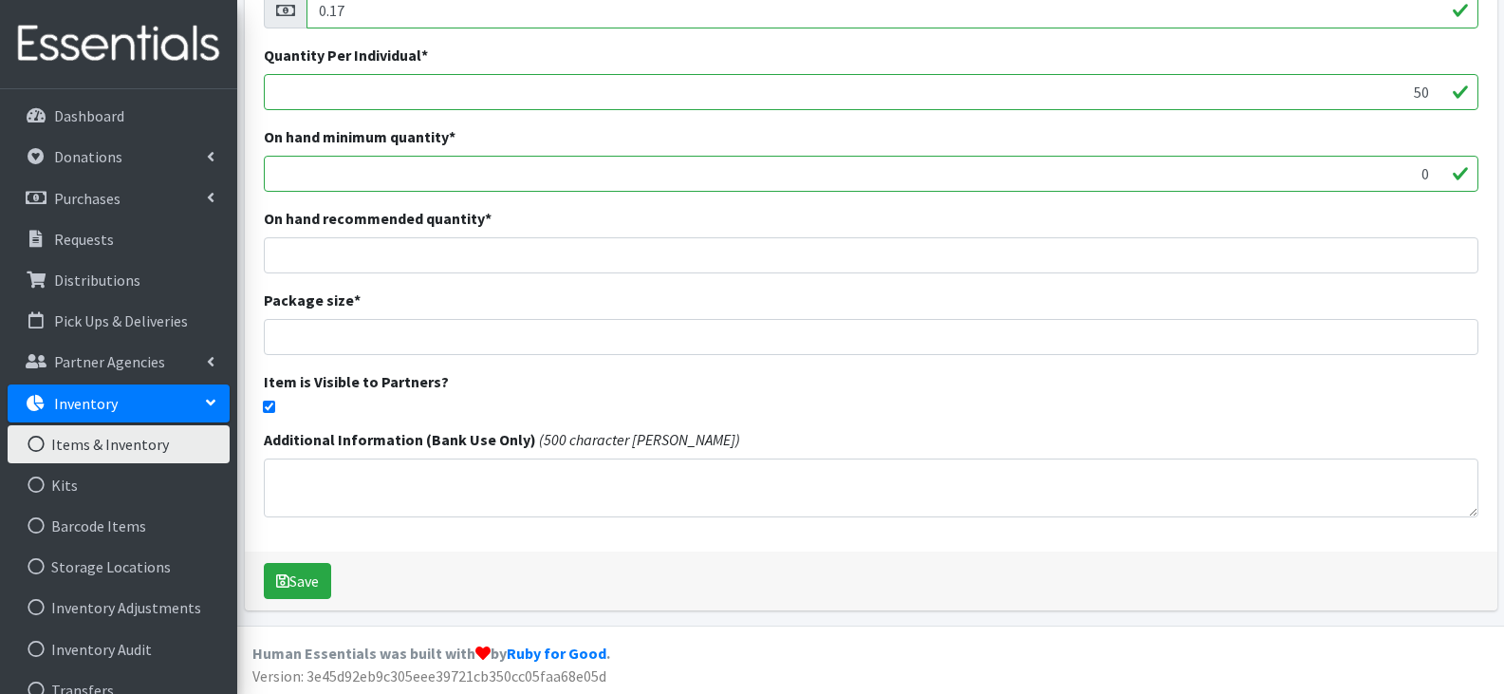
scroll to position [452, 0]
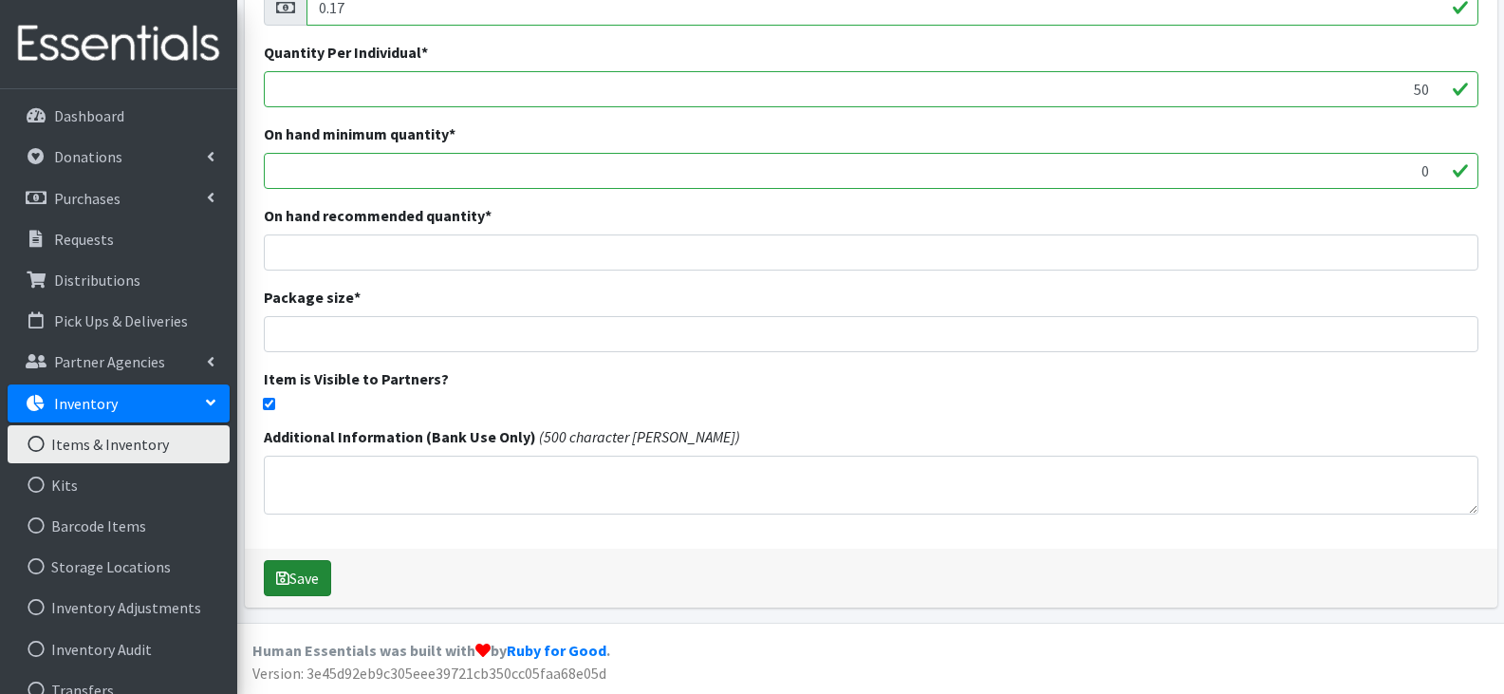
type input "0.17"
click at [313, 570] on button "Save" at bounding box center [297, 578] width 67 height 36
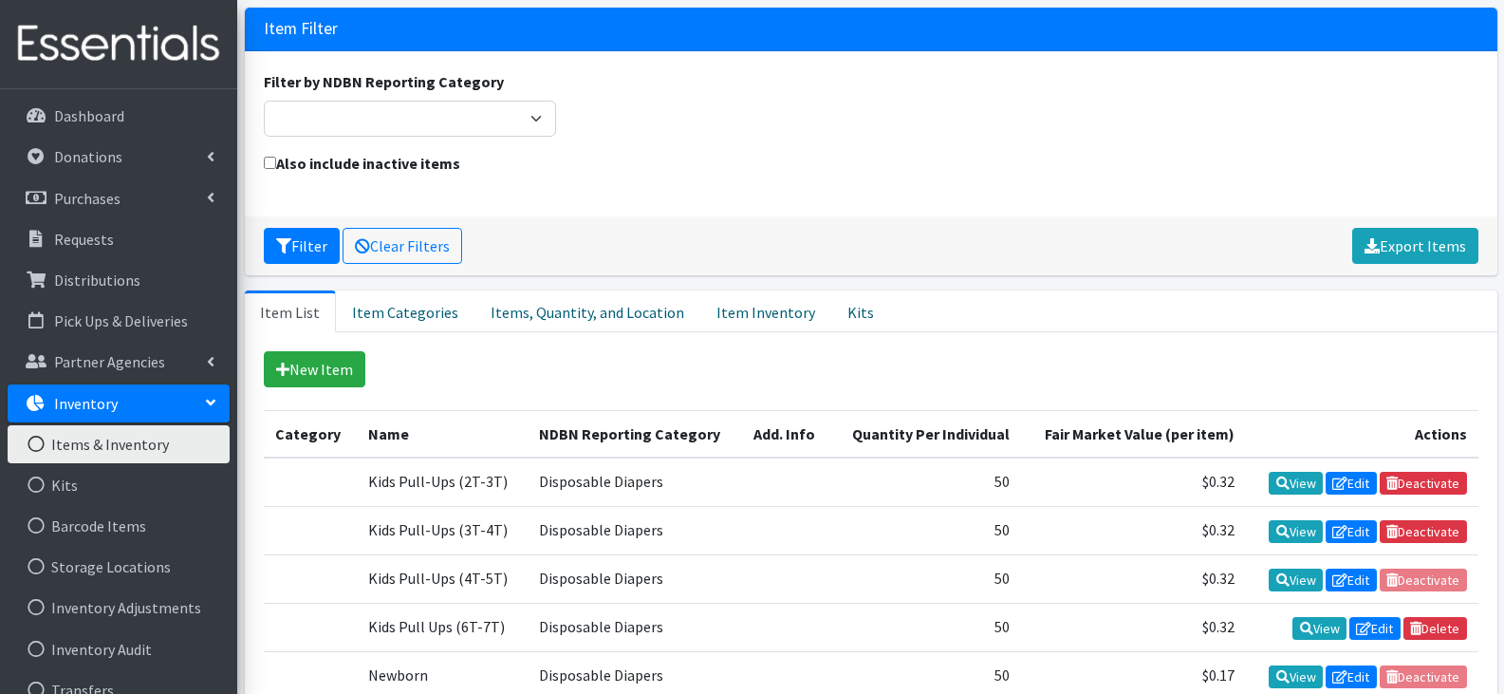
scroll to position [190, 0]
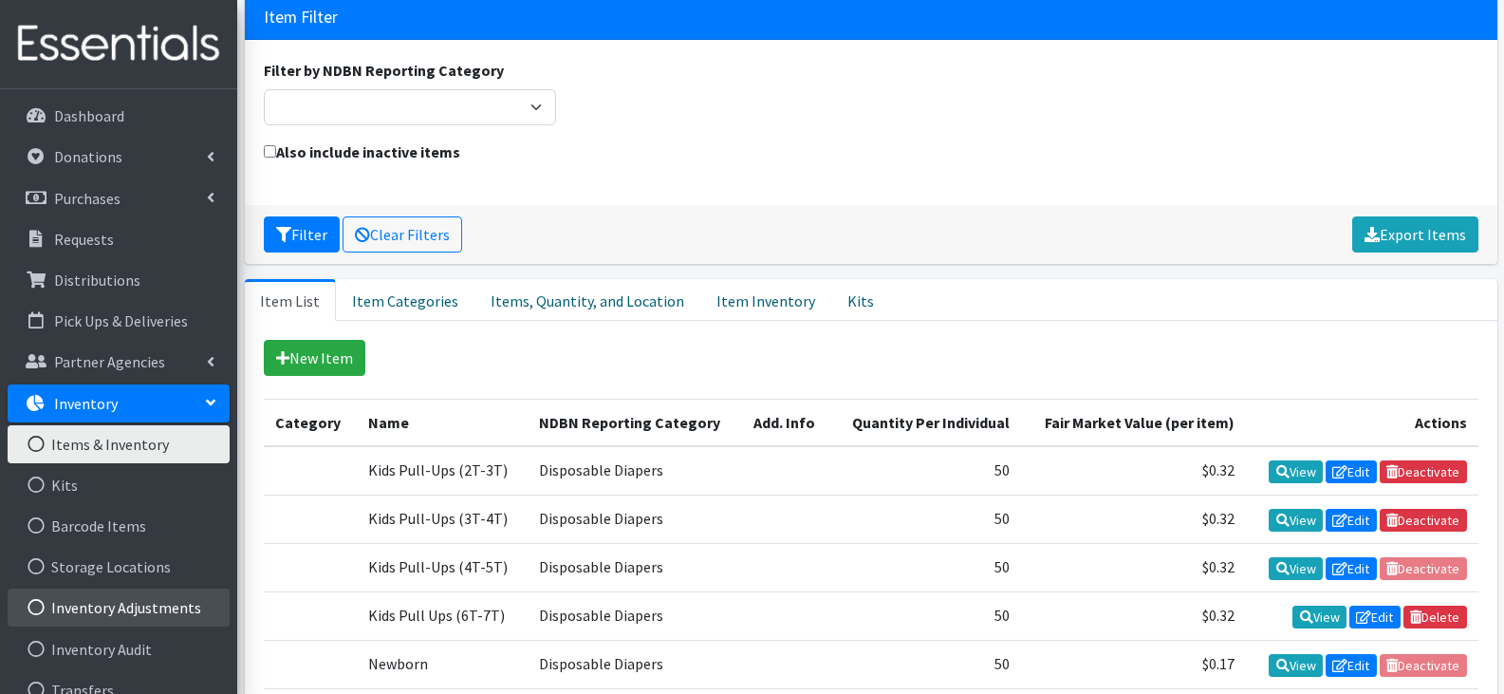
click at [158, 598] on link "Inventory Adjustments" at bounding box center [119, 607] width 222 height 38
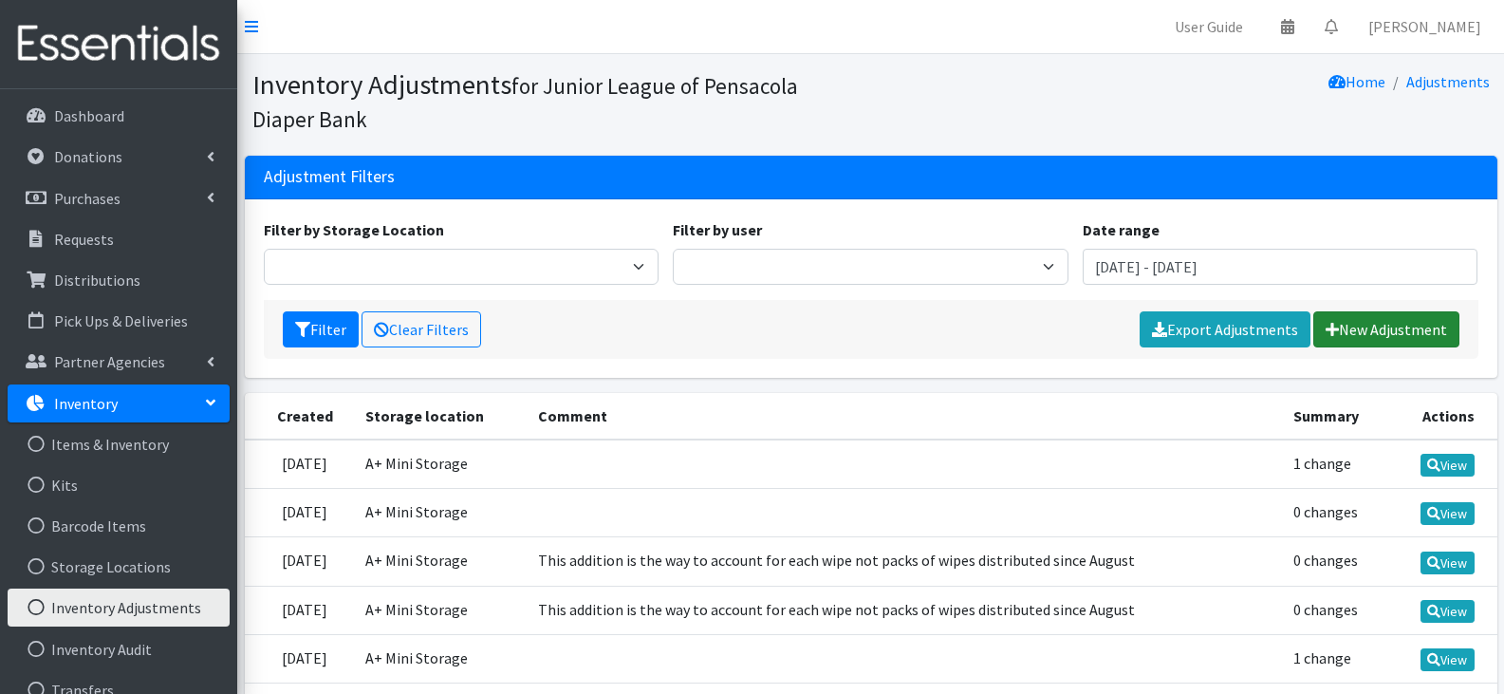
click at [1386, 330] on link "New Adjustment" at bounding box center [1386, 329] width 146 height 36
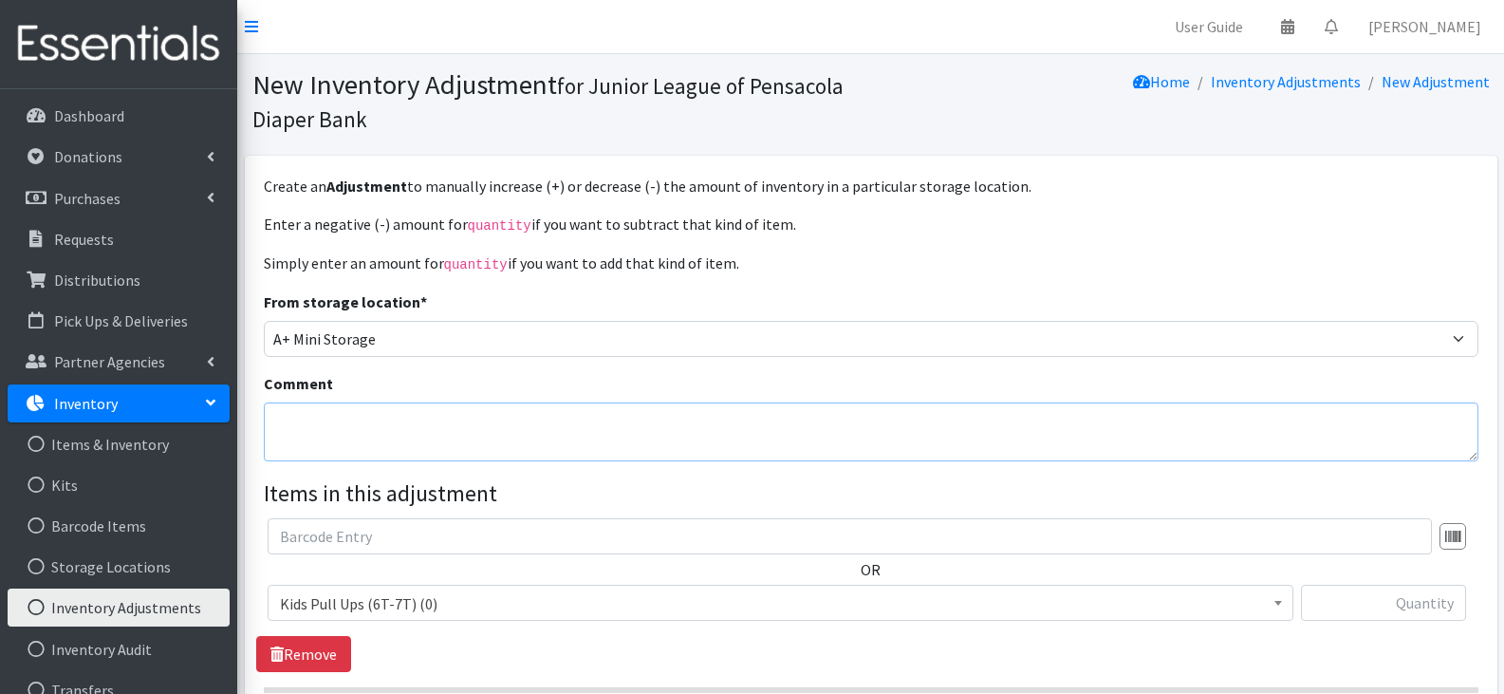
click at [738, 422] on textarea "Comment" at bounding box center [871, 431] width 1215 height 59
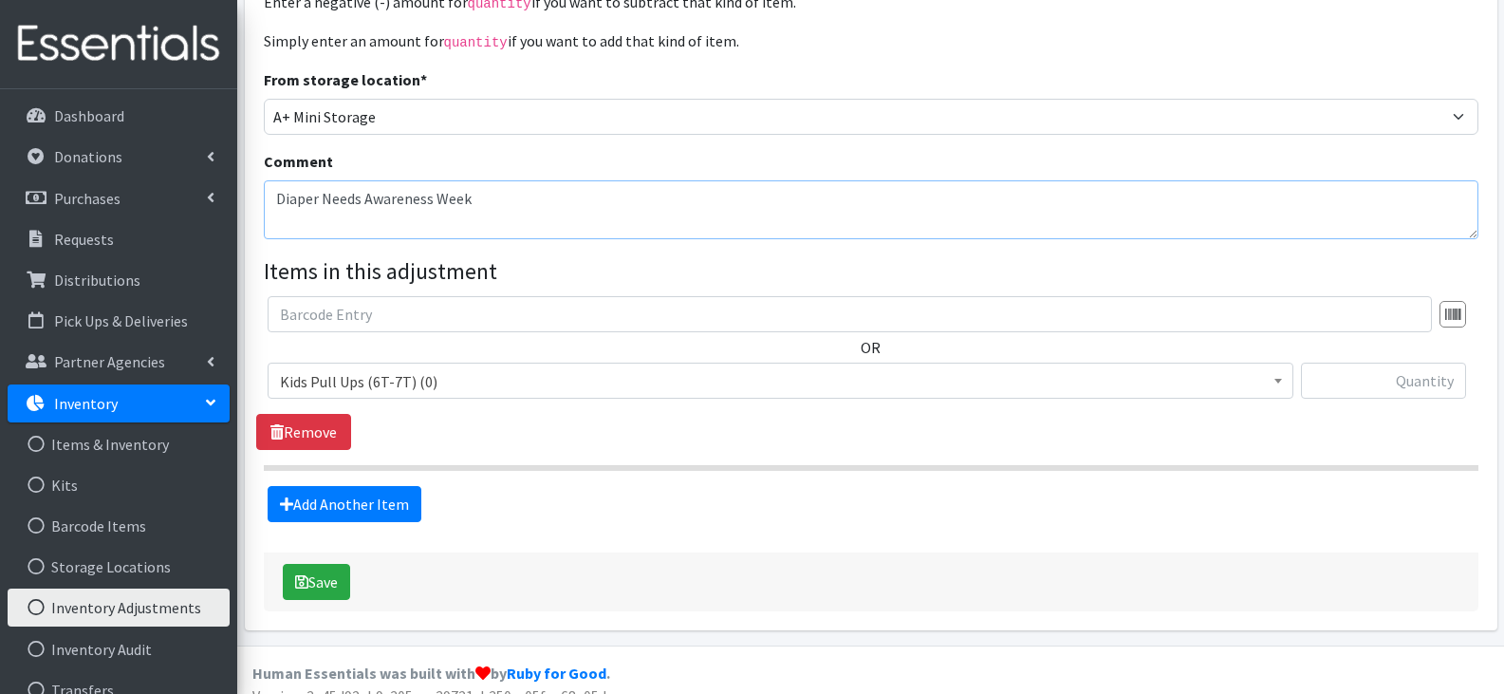
scroll to position [243, 0]
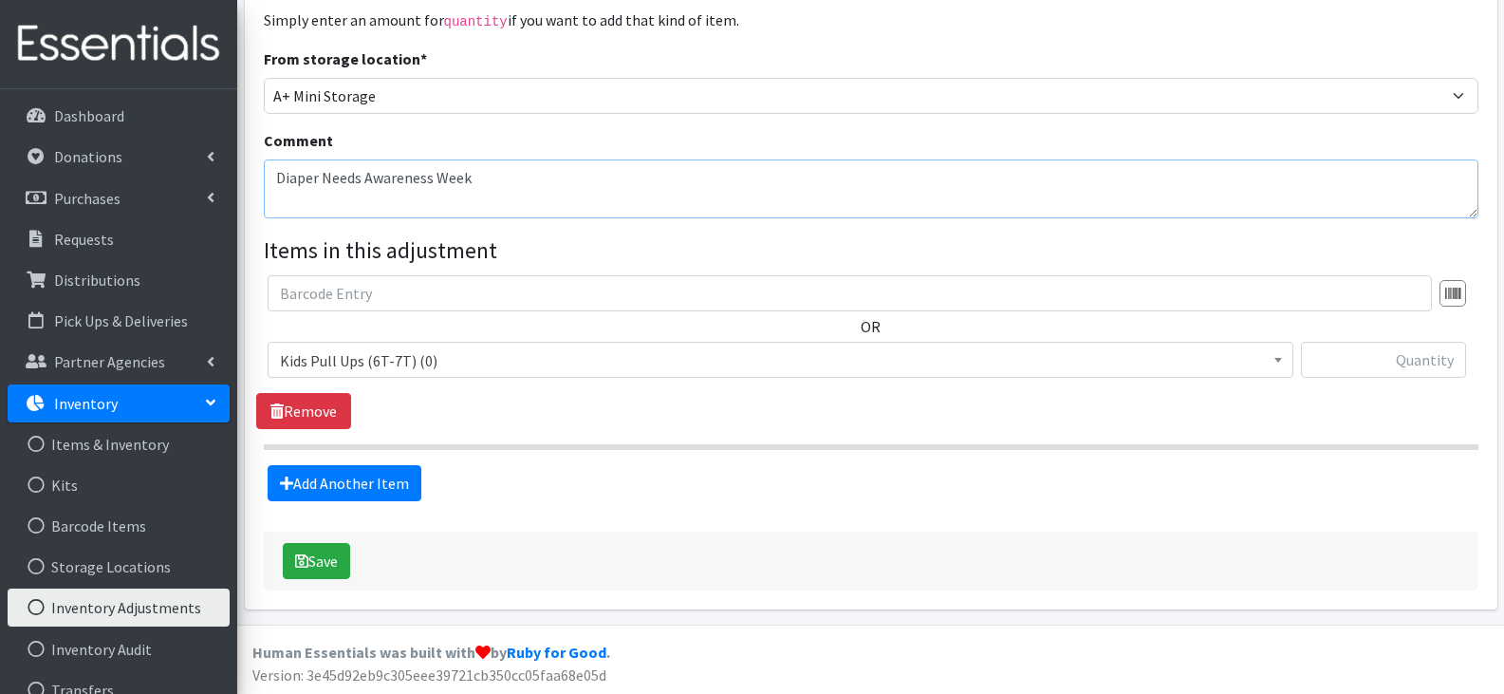
type textarea "Diaper Needs Awareness Week"
click at [772, 358] on span "Kids Pull Ups (6T-7T) (0)" at bounding box center [780, 360] width 1001 height 27
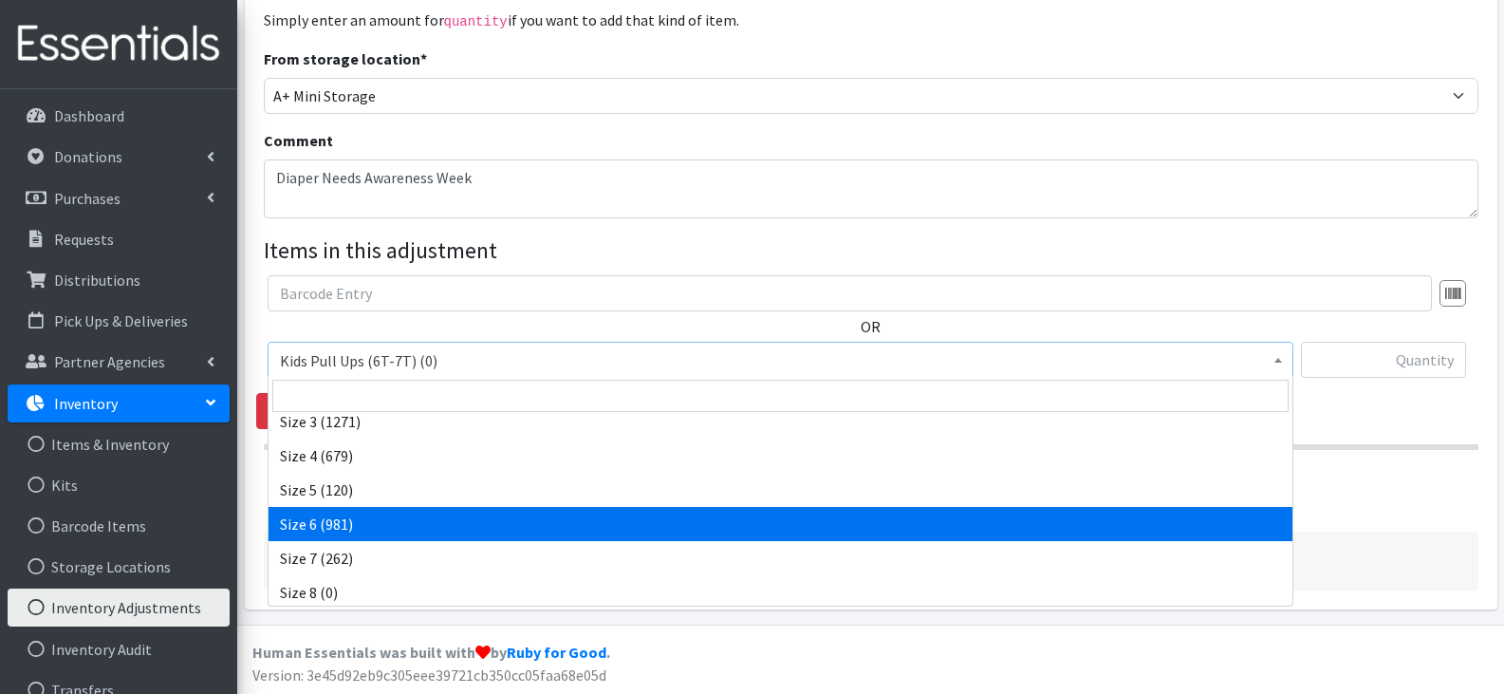
scroll to position [357, 0]
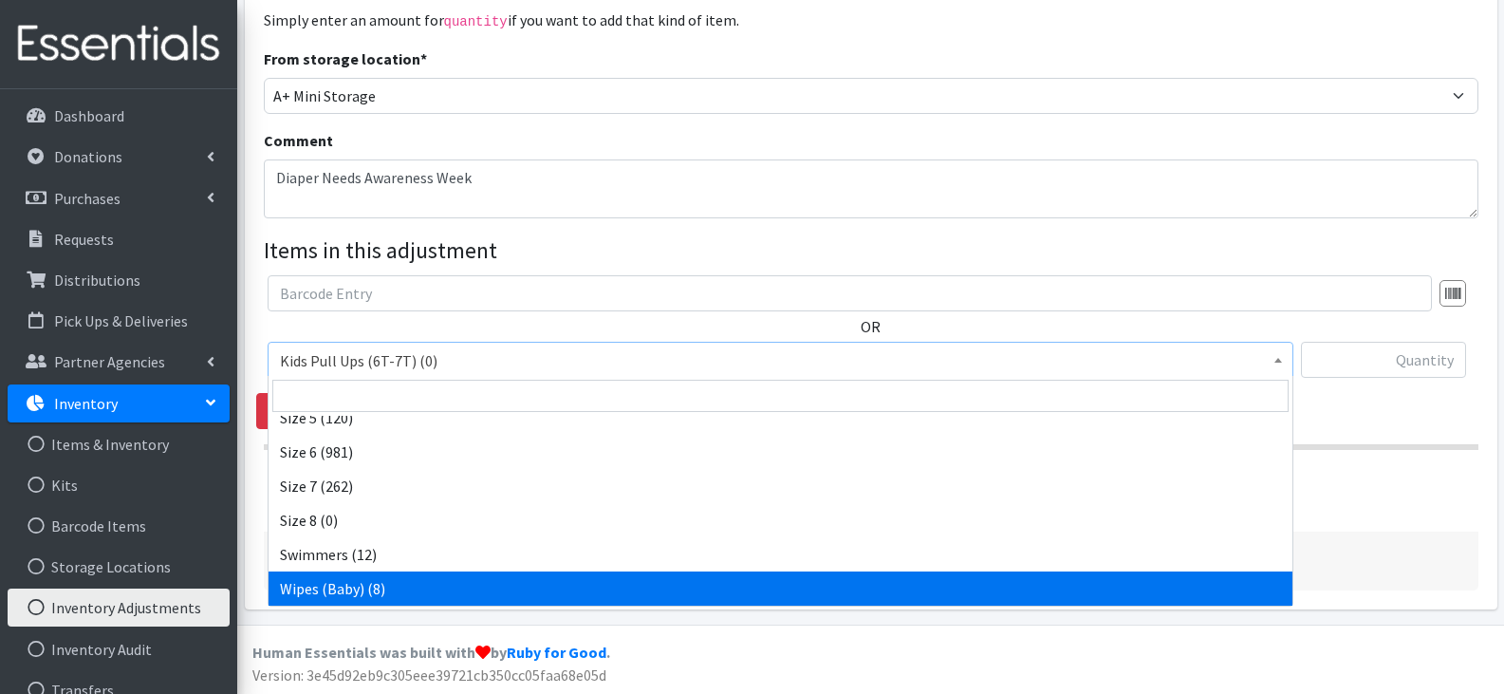
select select "13948"
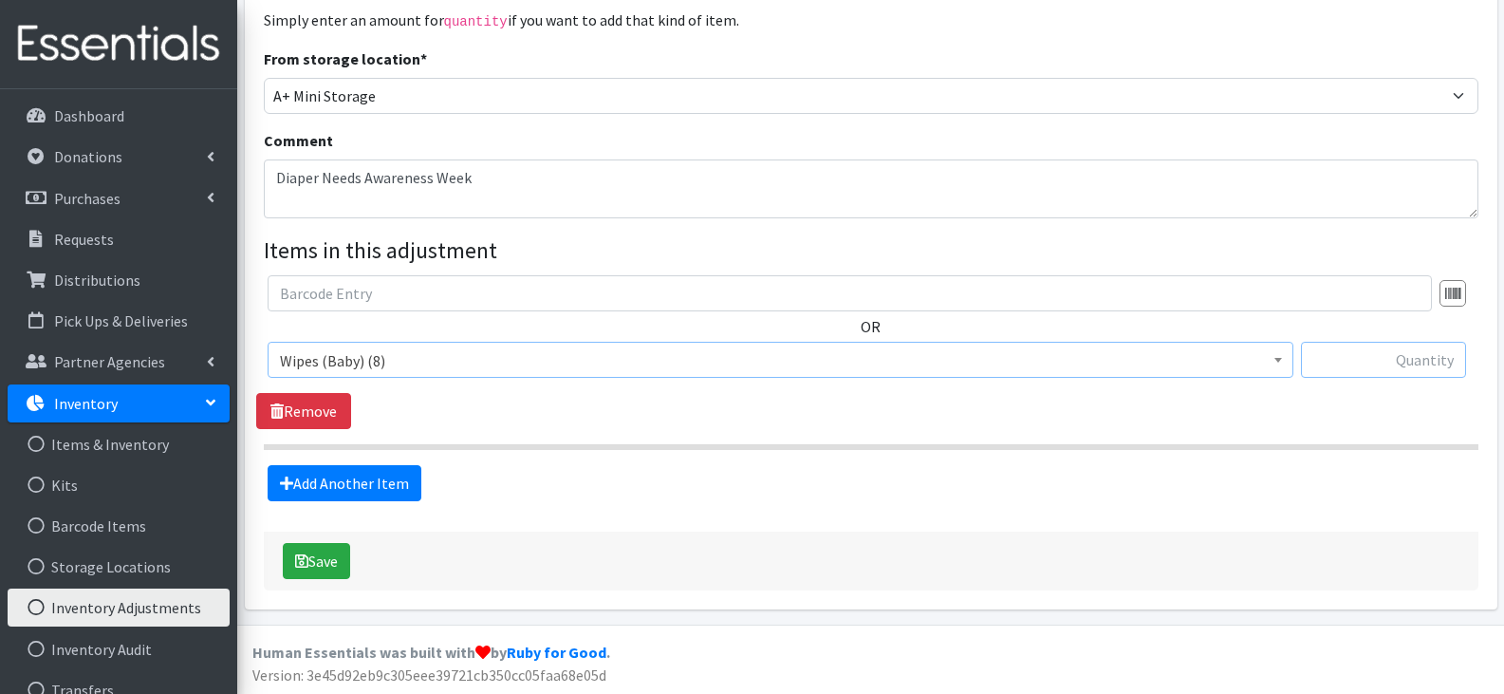
click at [1386, 365] on input "text" at bounding box center [1383, 360] width 165 height 36
type input "208"
click at [385, 477] on link "Add Another Item" at bounding box center [345, 483] width 154 height 36
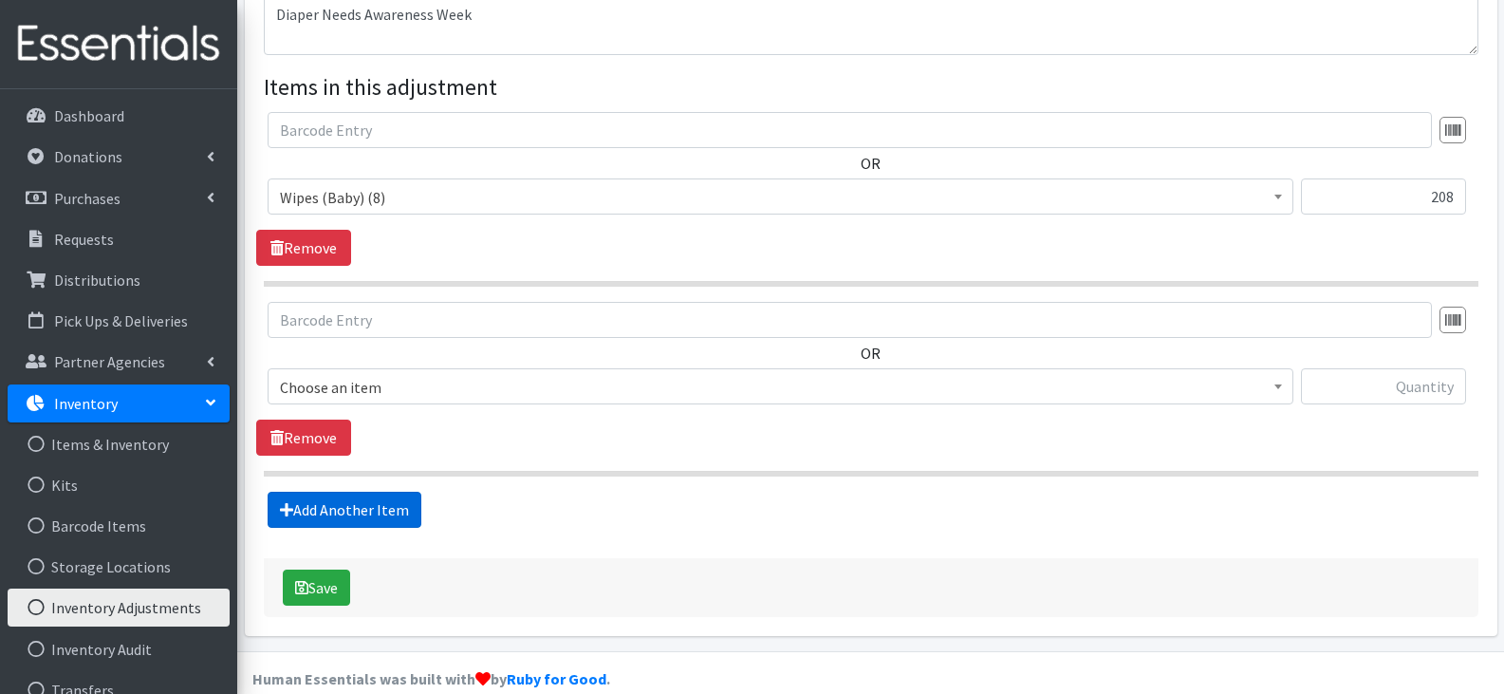
scroll to position [433, 0]
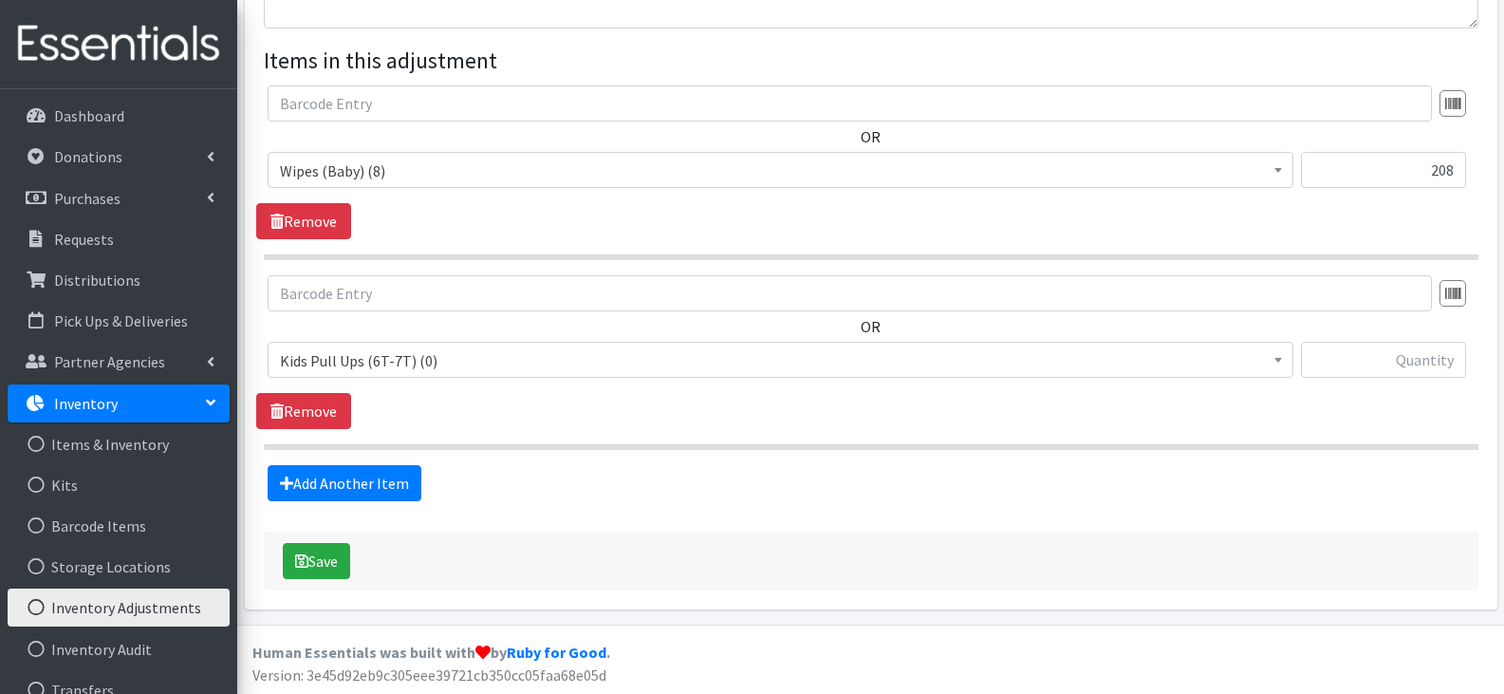
click at [560, 351] on span "Kids Pull Ups (6T-7T) (0)" at bounding box center [780, 360] width 1001 height 27
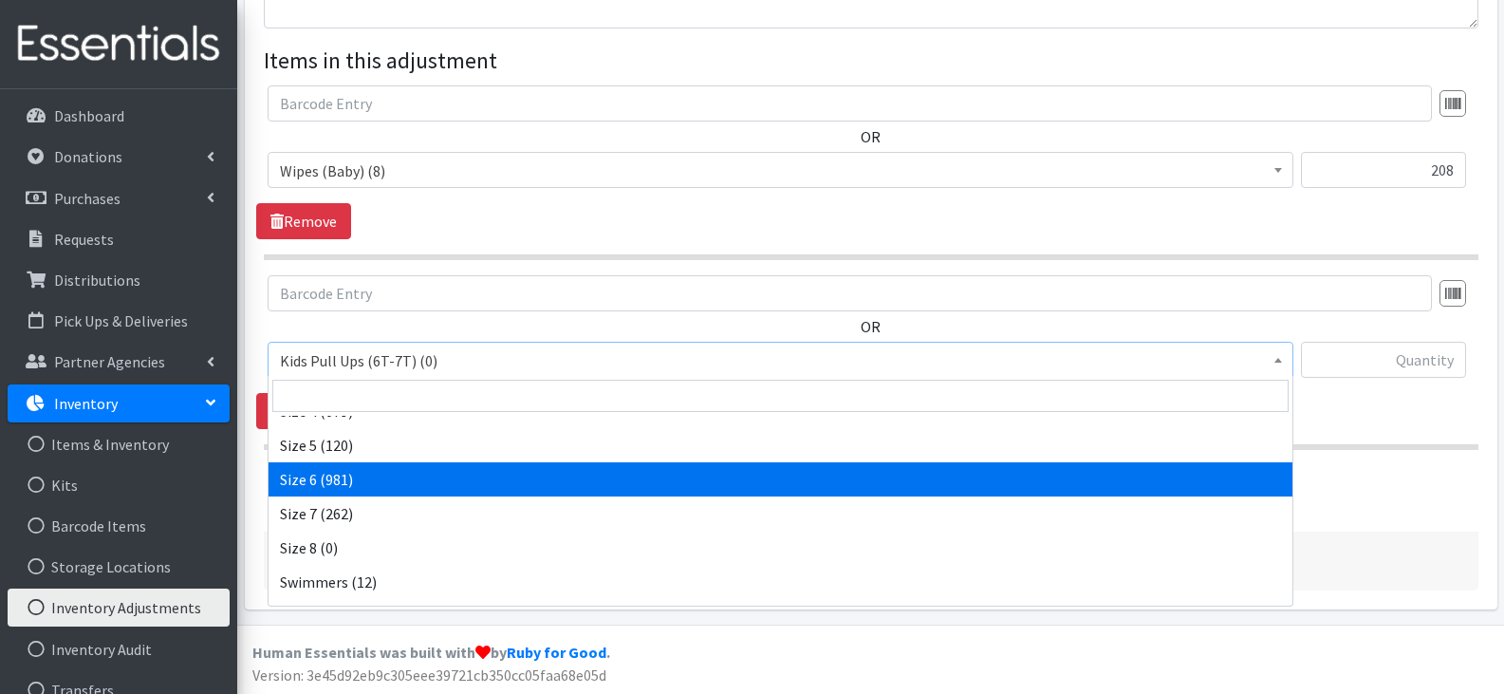
scroll to position [357, 0]
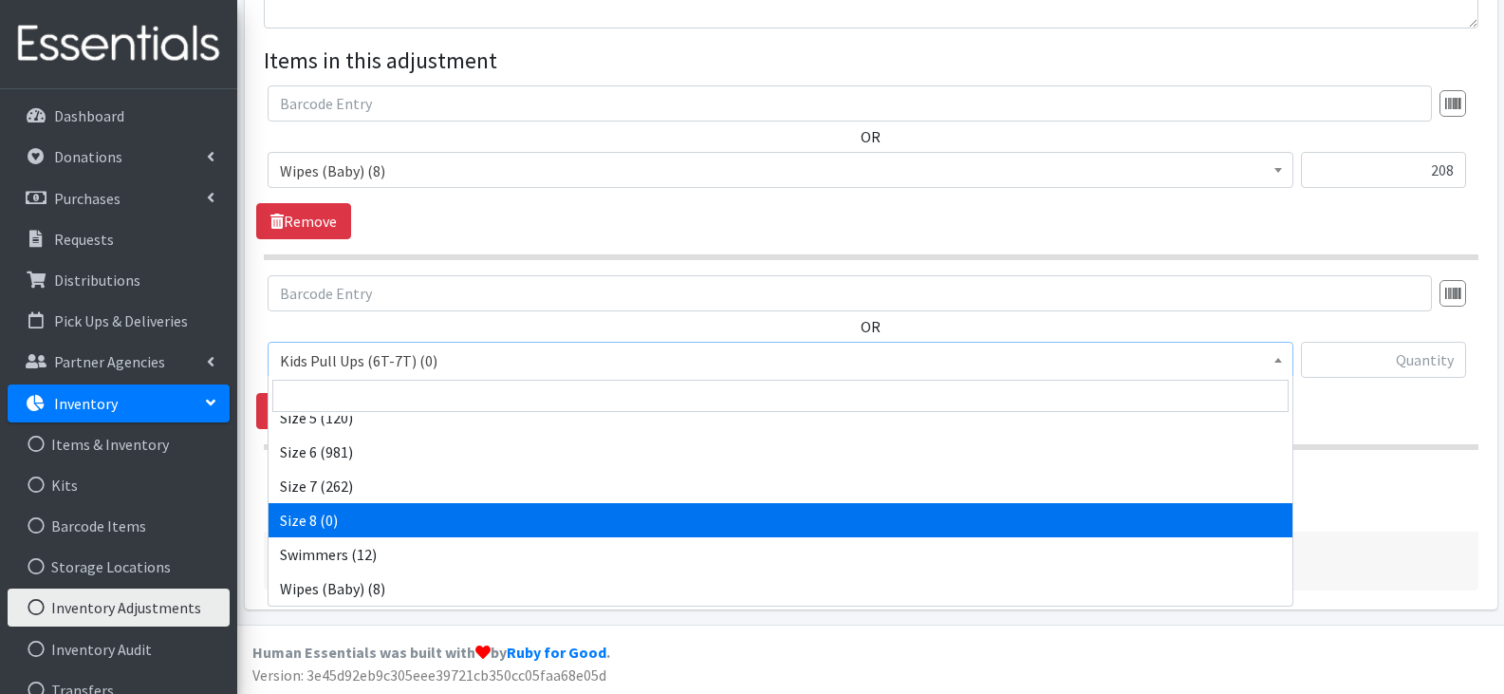
select select "15593"
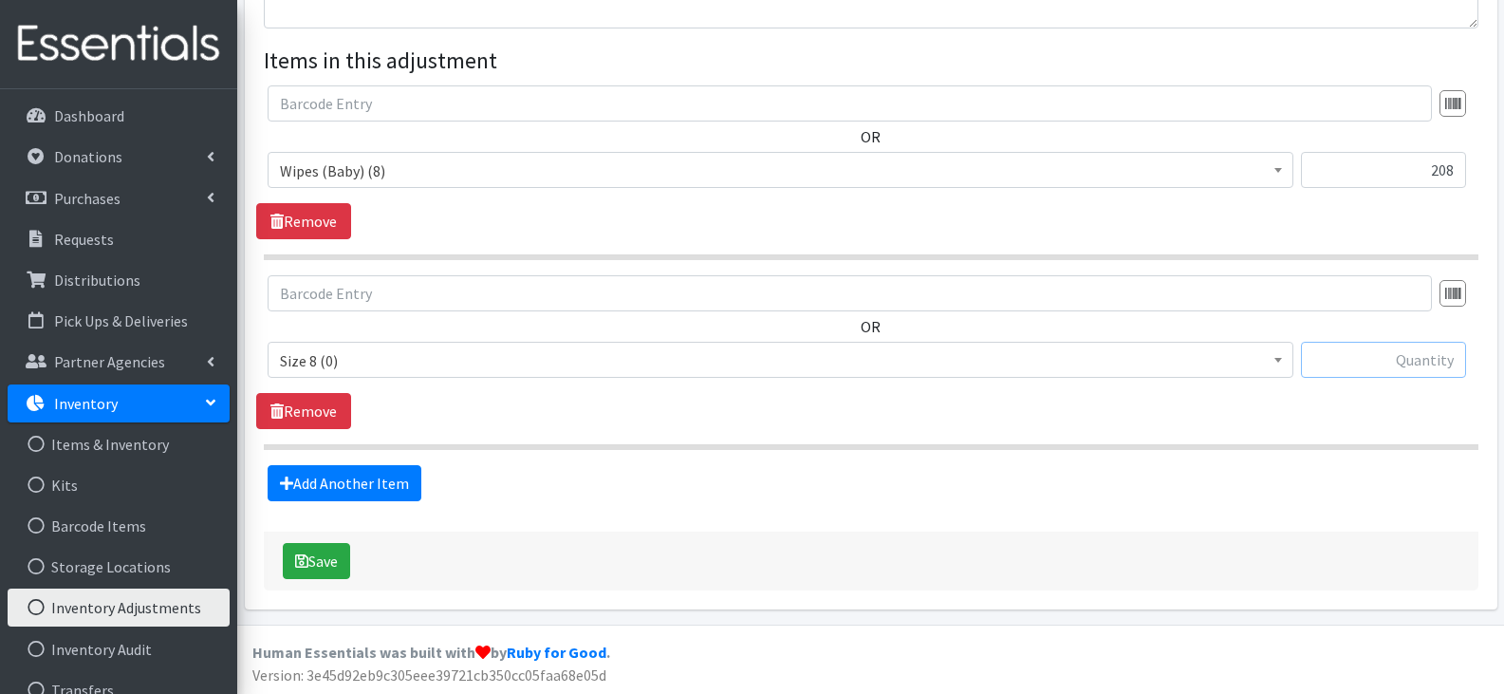
click at [1355, 359] on input "text" at bounding box center [1383, 360] width 165 height 36
type input "170"
click at [362, 484] on link "Add Another Item" at bounding box center [345, 483] width 154 height 36
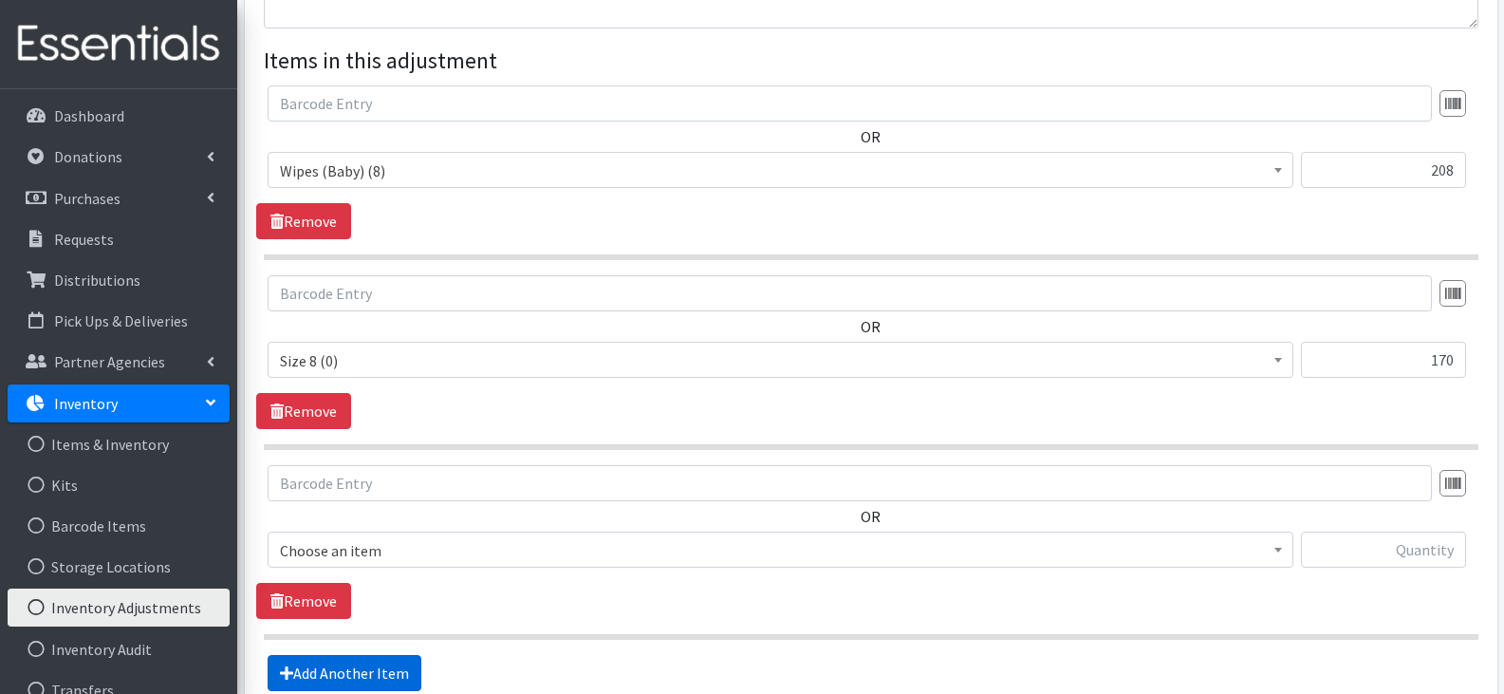
scroll to position [622, 0]
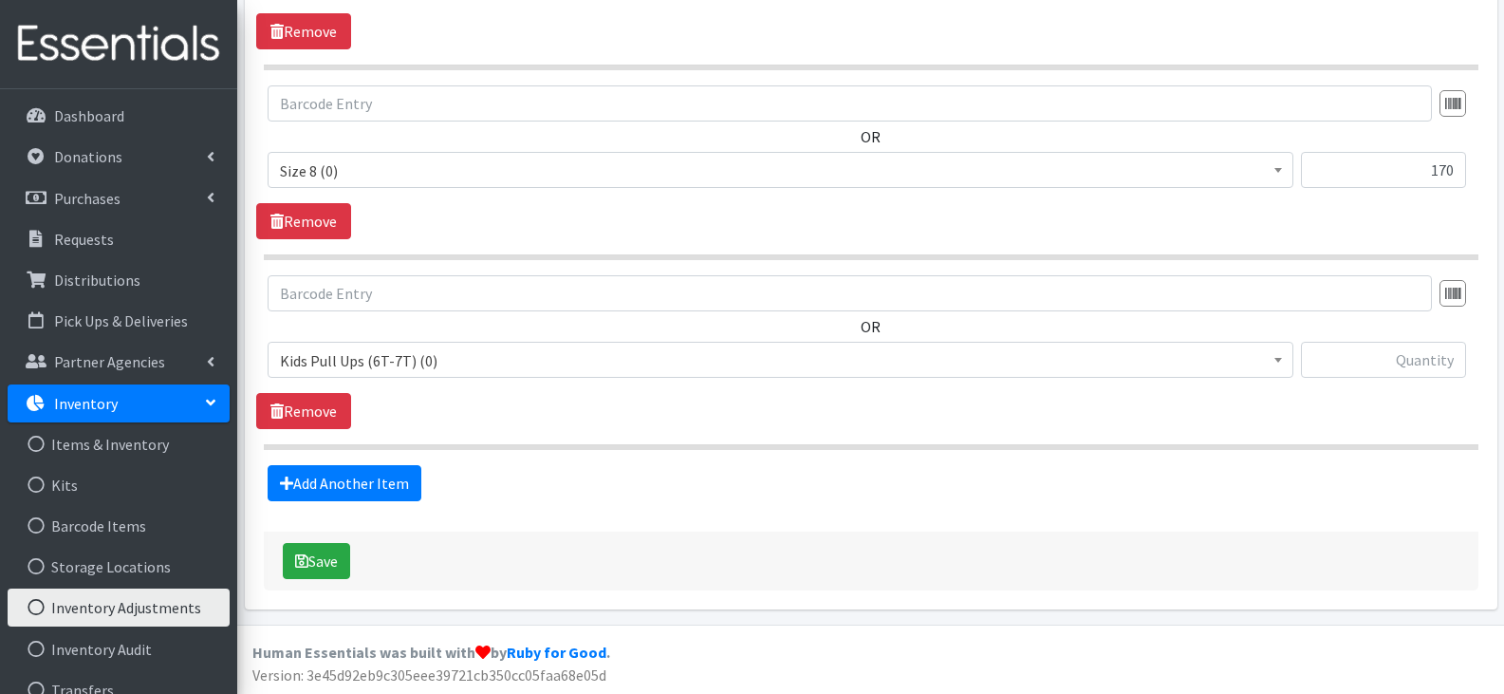
click at [375, 372] on span "Kids Pull Ups (6T-7T) (0)" at bounding box center [781, 360] width 1026 height 36
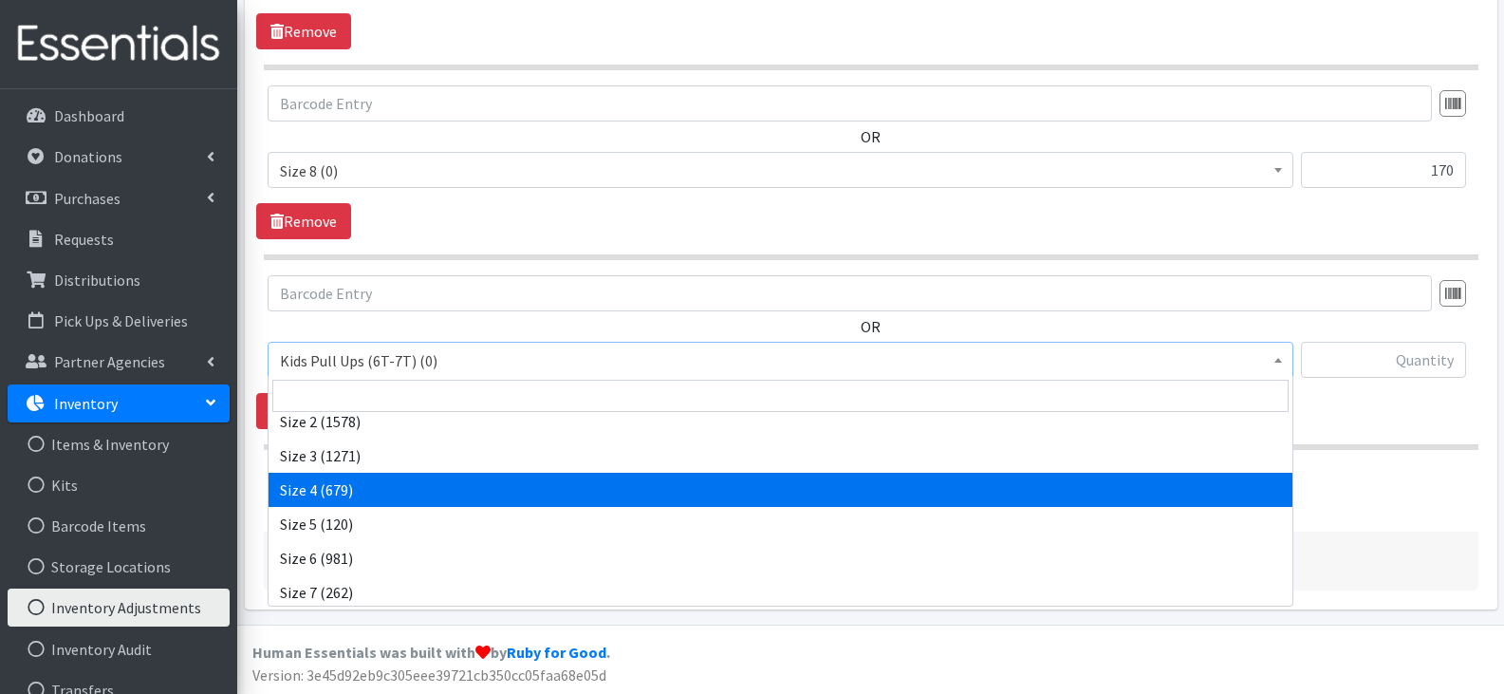
scroll to position [285, 0]
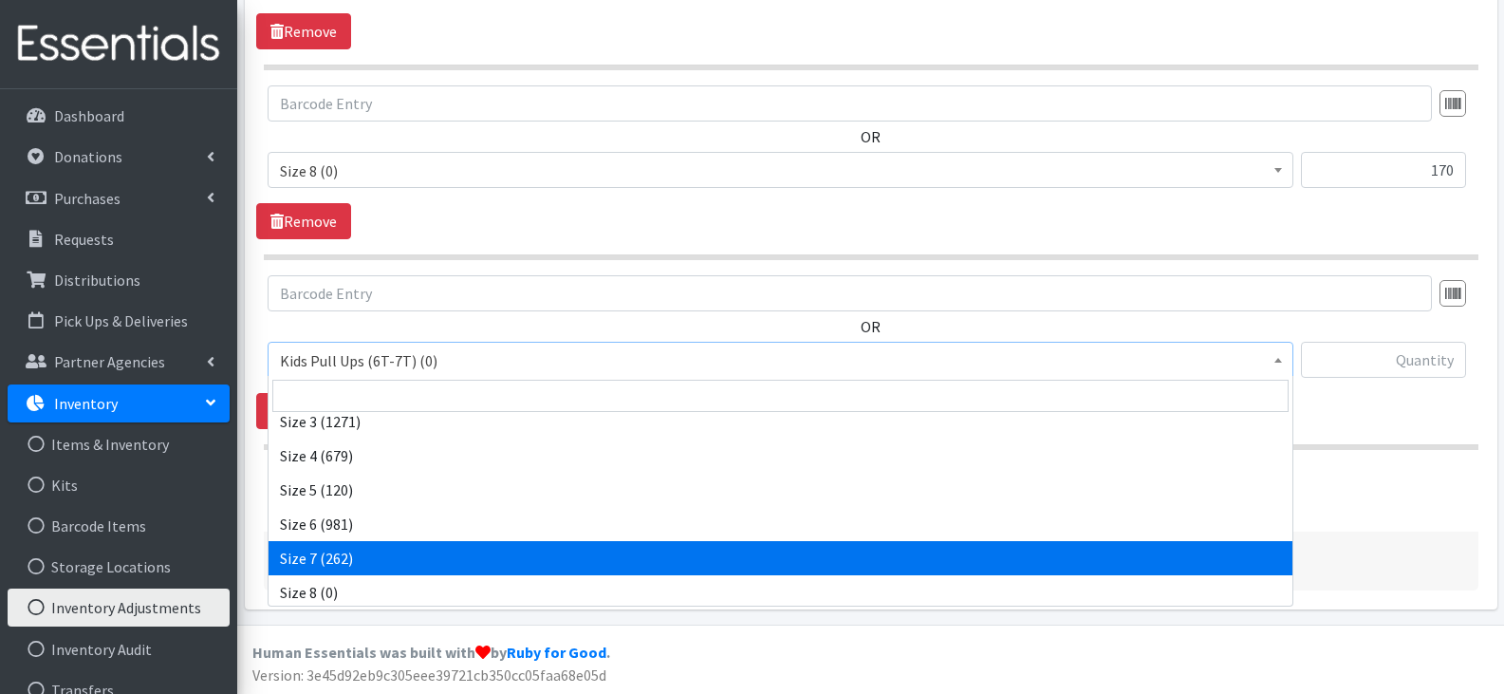
select select "14037"
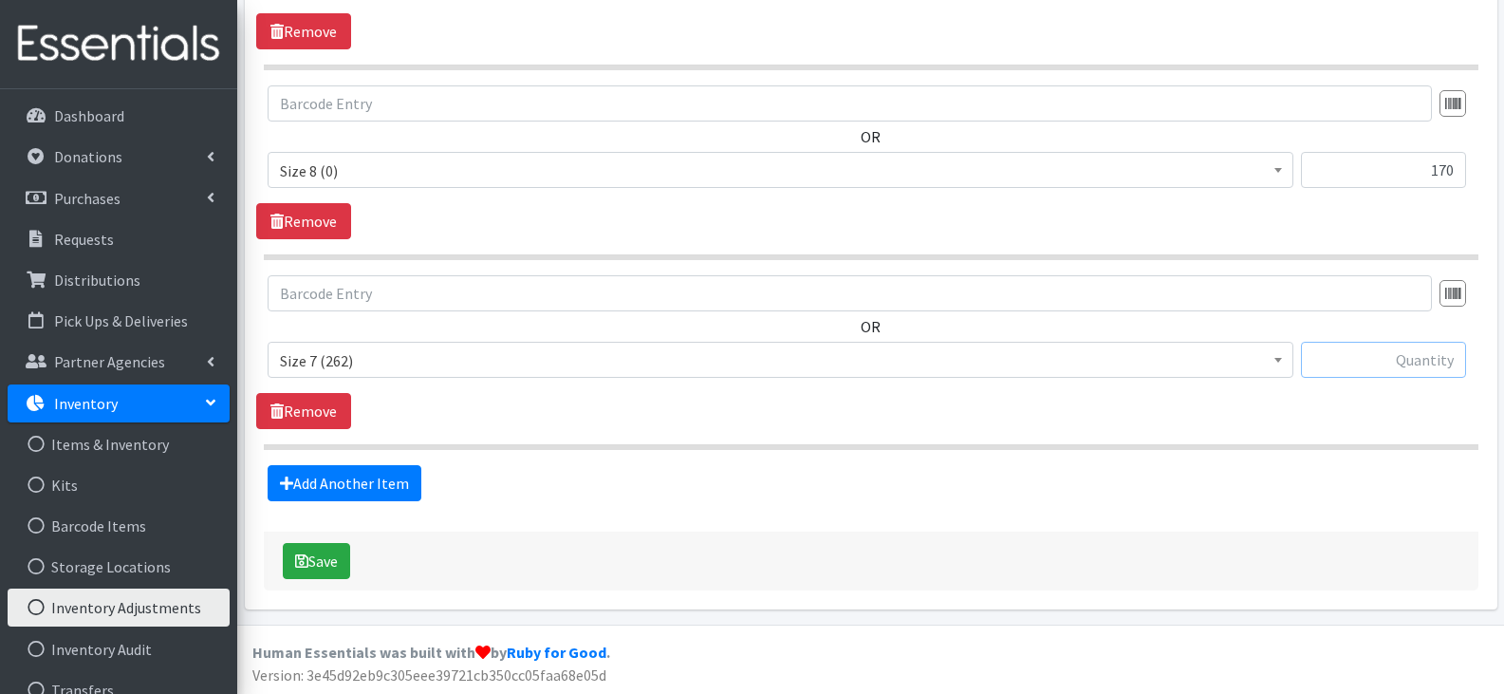
click at [1364, 356] on input "text" at bounding box center [1383, 360] width 165 height 36
type input "541"
click at [338, 484] on link "Add Another Item" at bounding box center [345, 483] width 154 height 36
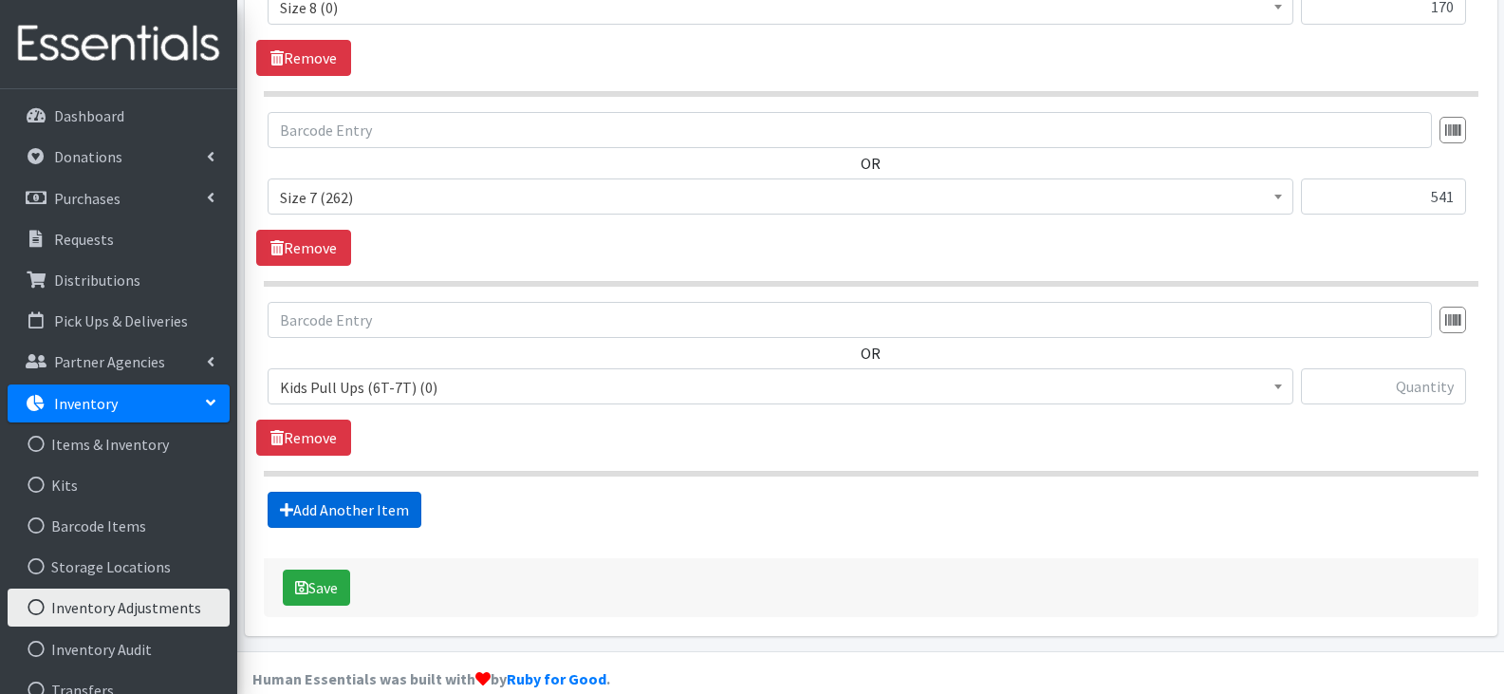
scroll to position [812, 0]
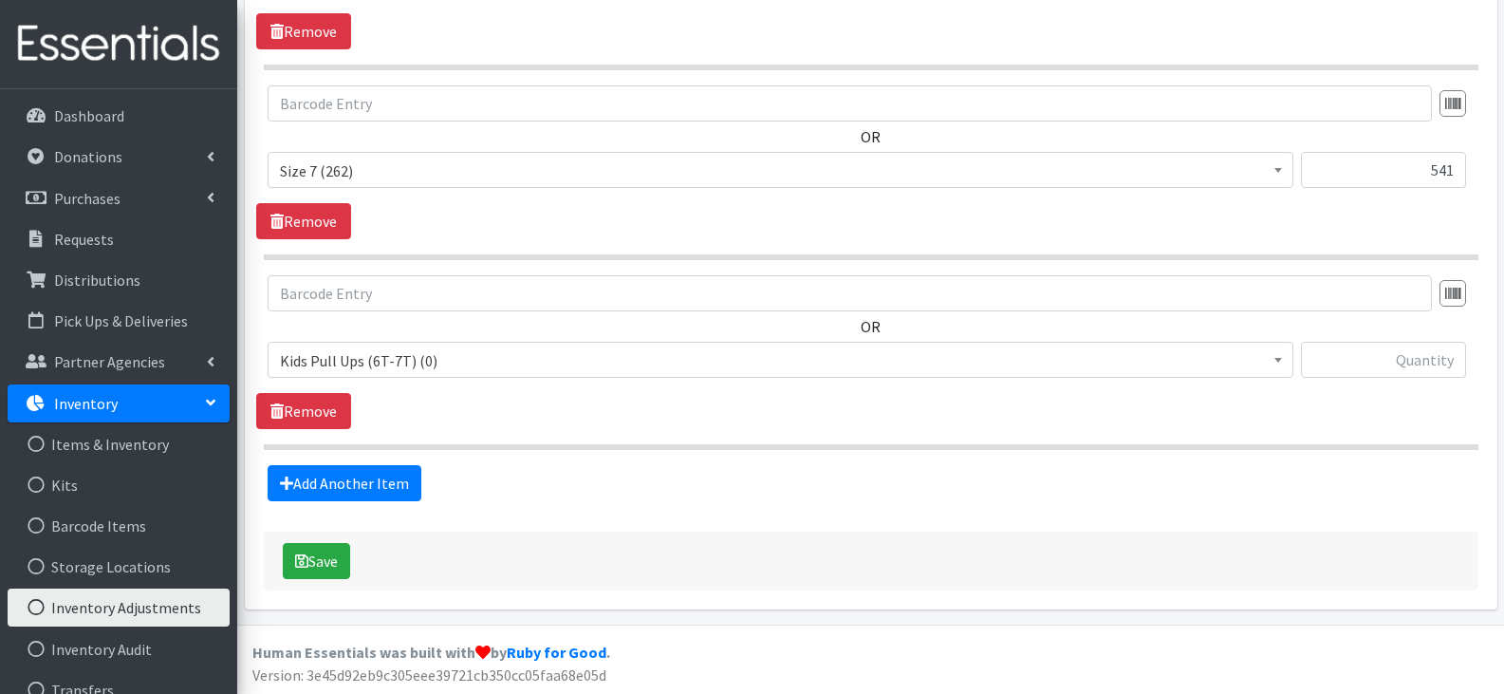
click at [473, 363] on span "Kids Pull Ups (6T-7T) (0)" at bounding box center [780, 360] width 1001 height 27
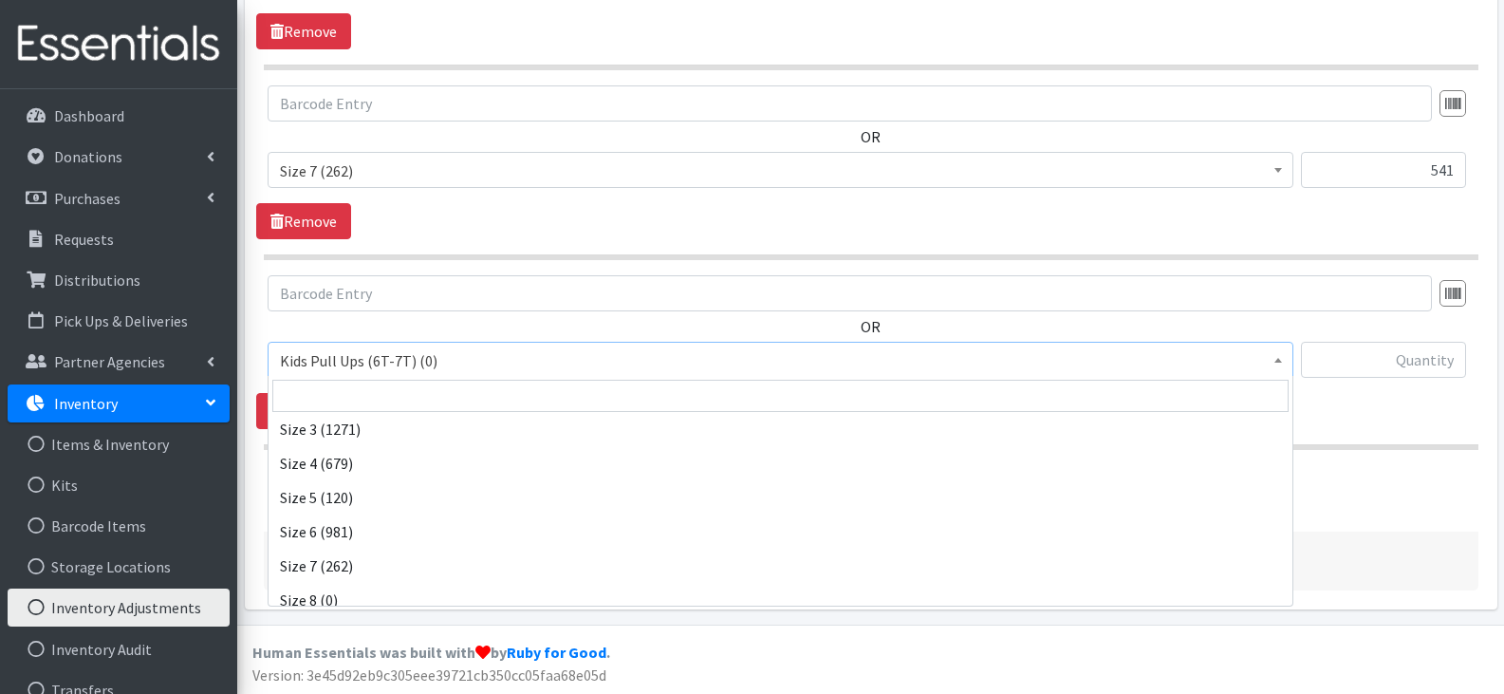
scroll to position [285, 0]
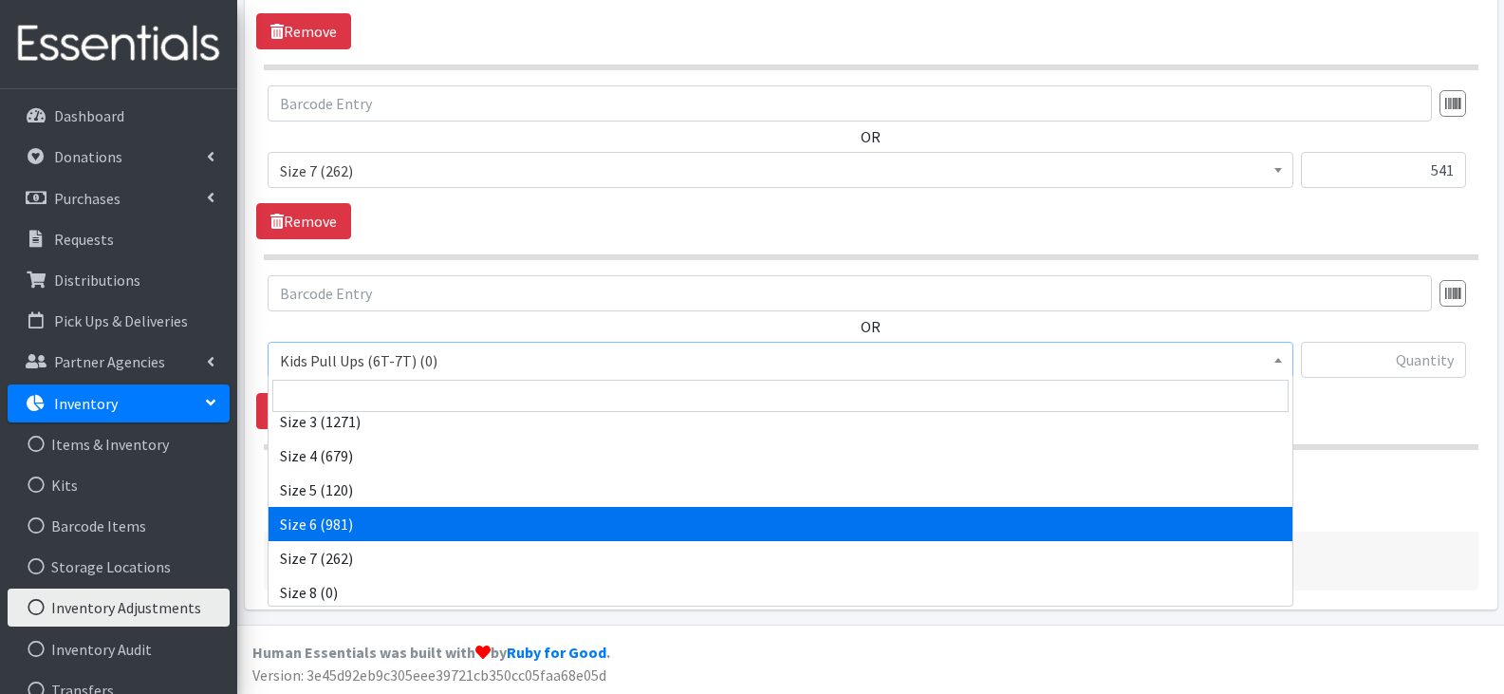
select select "13943"
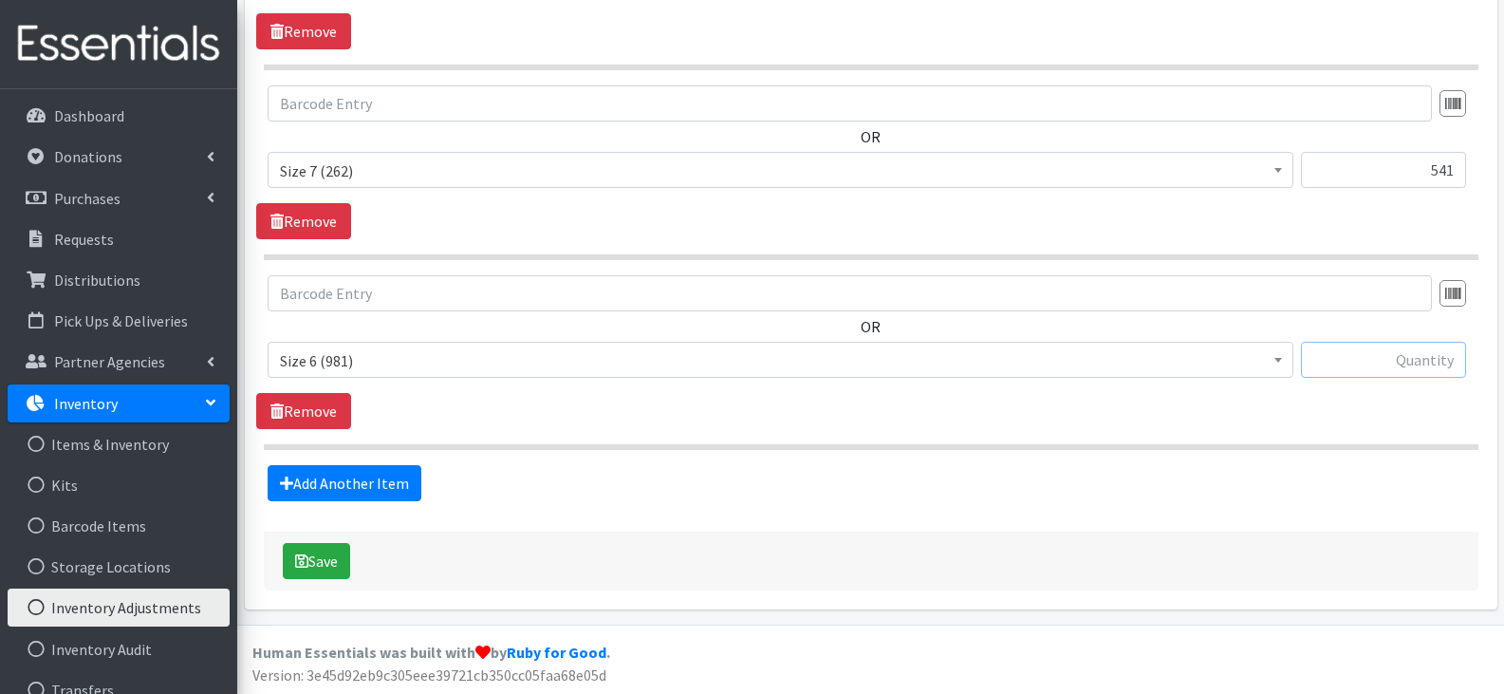
click at [1359, 358] on input "text" at bounding box center [1383, 360] width 165 height 36
type input "5"
click at [1359, 364] on input "text" at bounding box center [1383, 360] width 165 height 36
type input "1128"
click at [336, 478] on link "Add Another Item" at bounding box center [345, 483] width 154 height 36
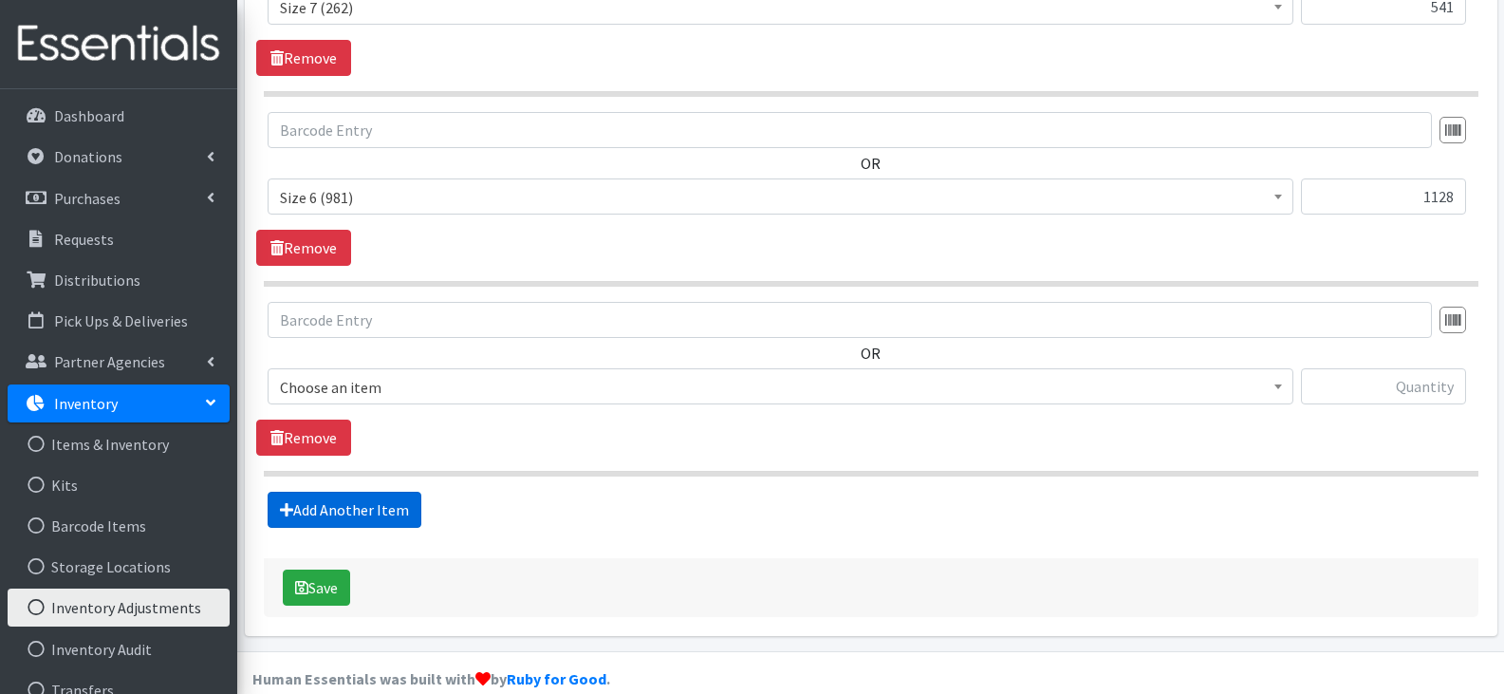
scroll to position [1002, 0]
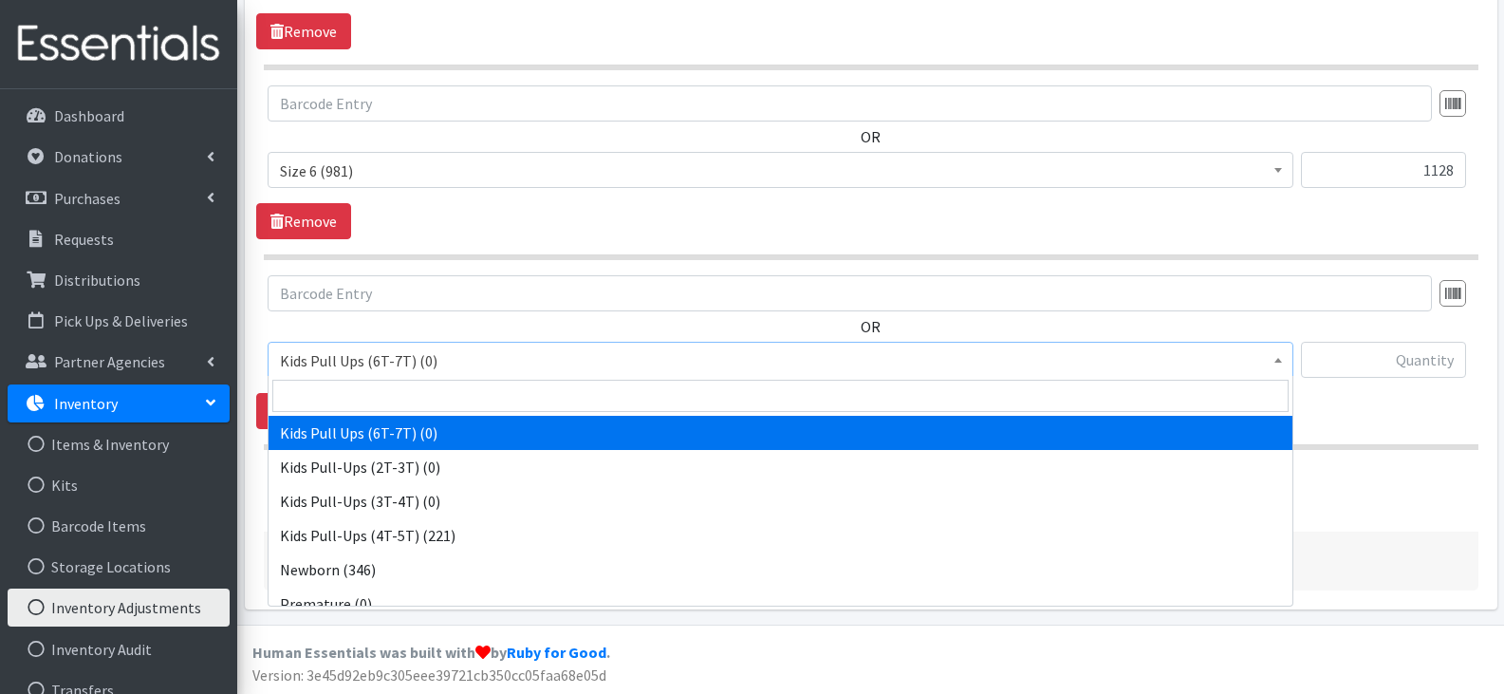
click at [455, 362] on span "Kids Pull Ups (6T-7T) (0)" at bounding box center [780, 360] width 1001 height 27
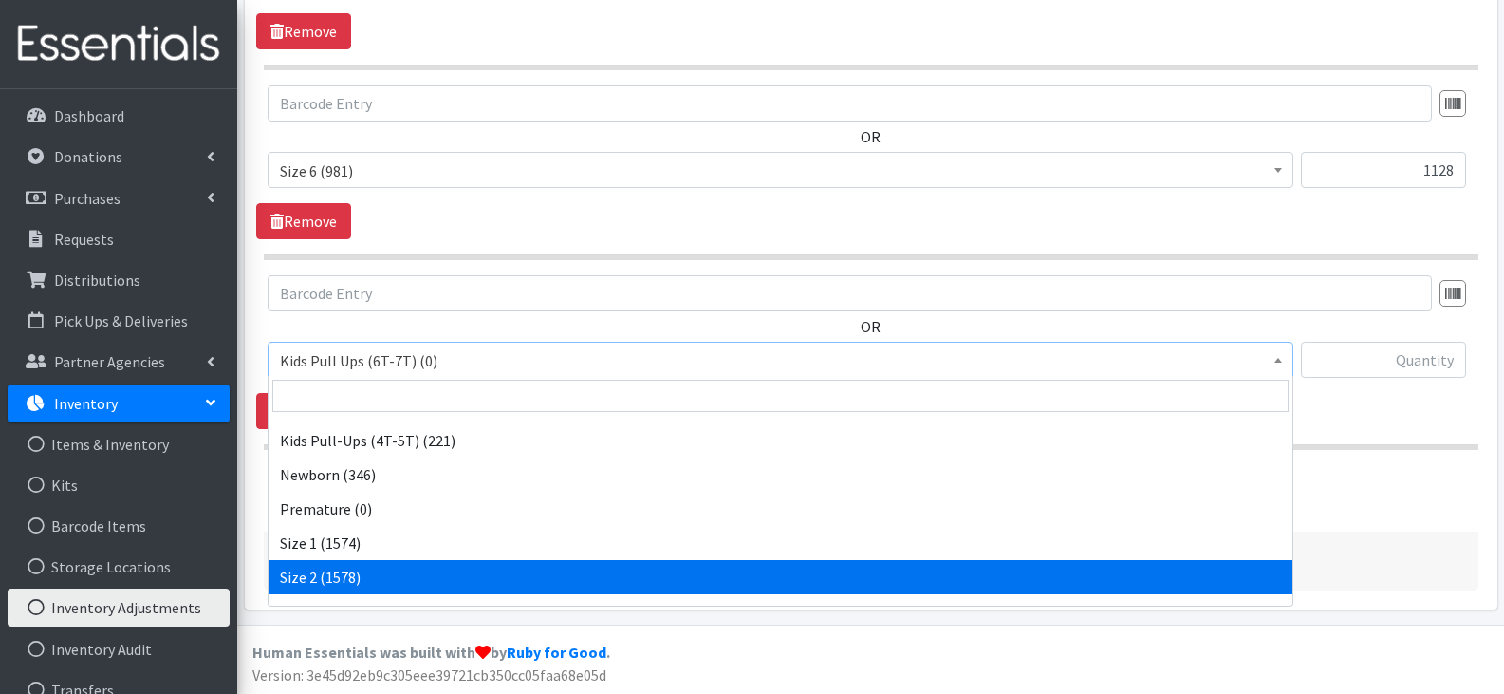
scroll to position [190, 0]
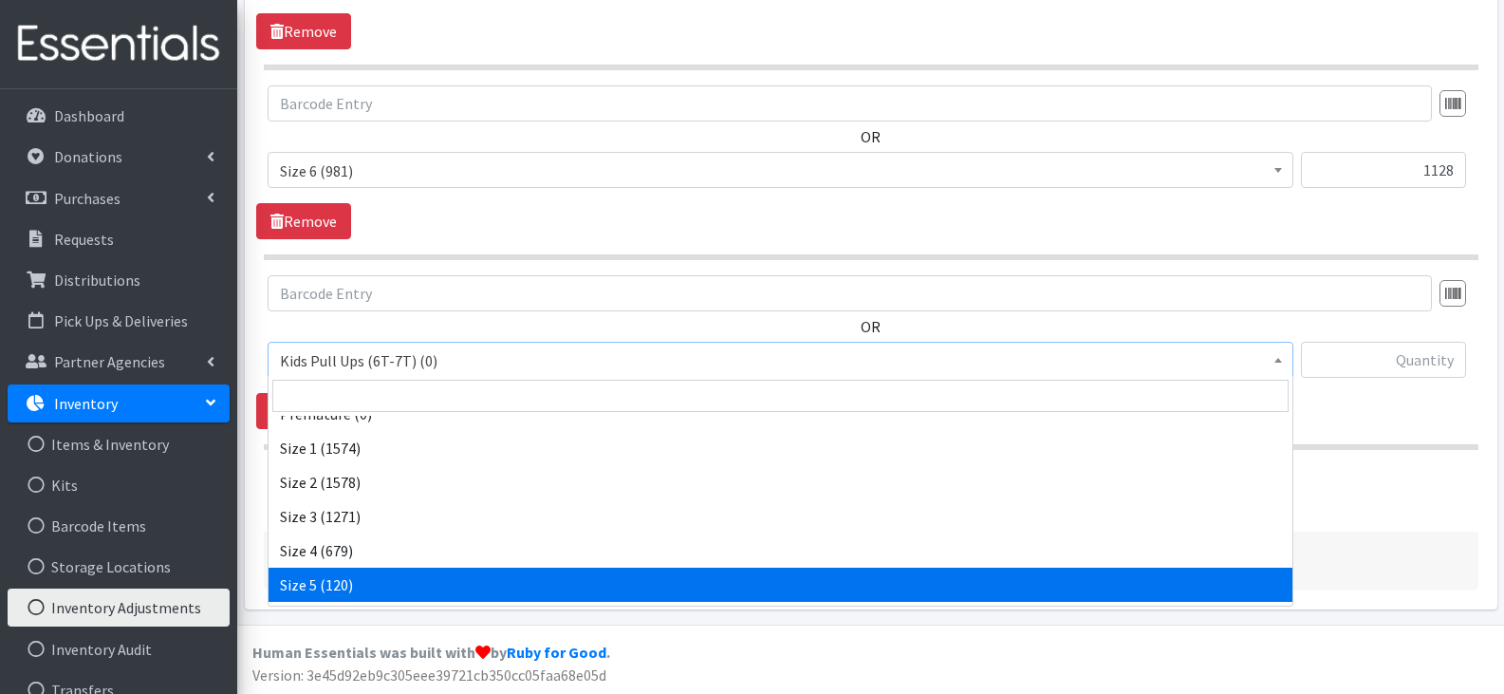
select select "13965"
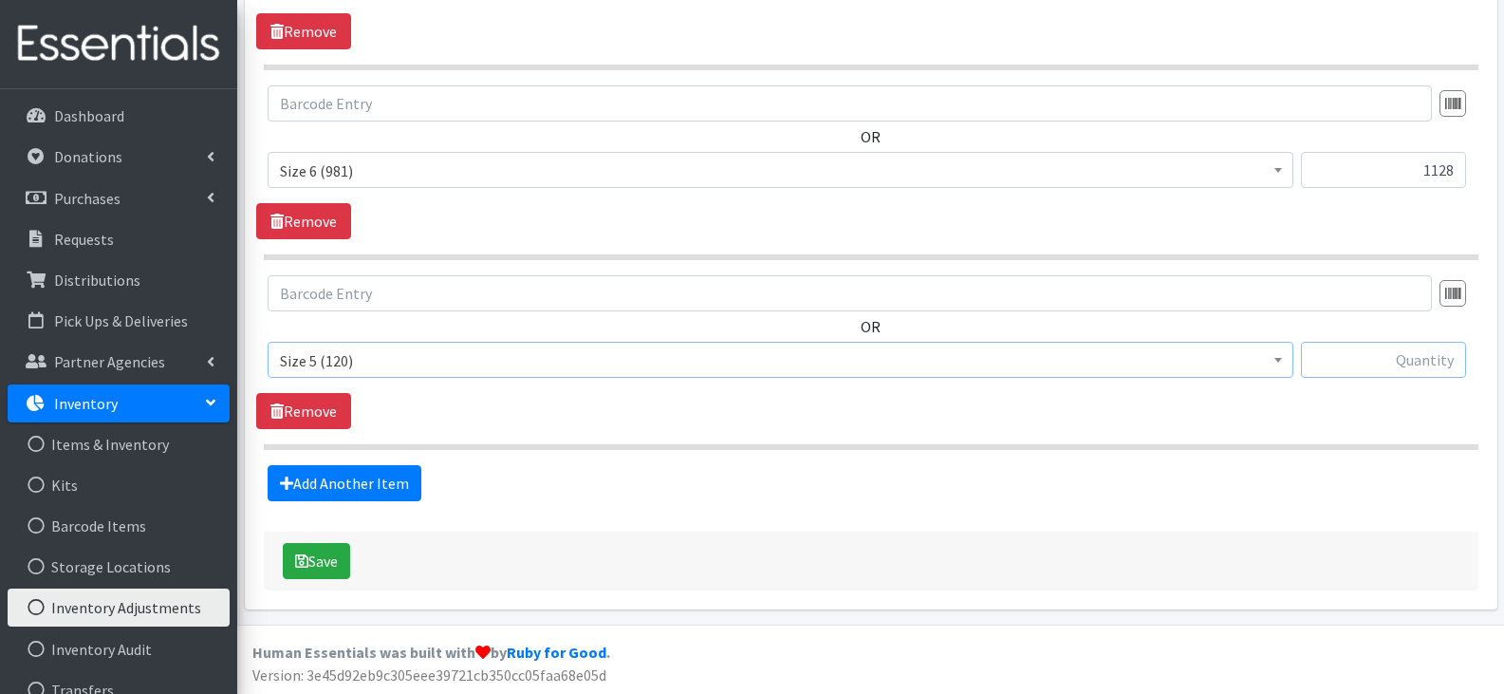
click at [1353, 344] on input "text" at bounding box center [1383, 360] width 165 height 36
type input "892"
click at [355, 470] on link "Add Another Item" at bounding box center [345, 483] width 154 height 36
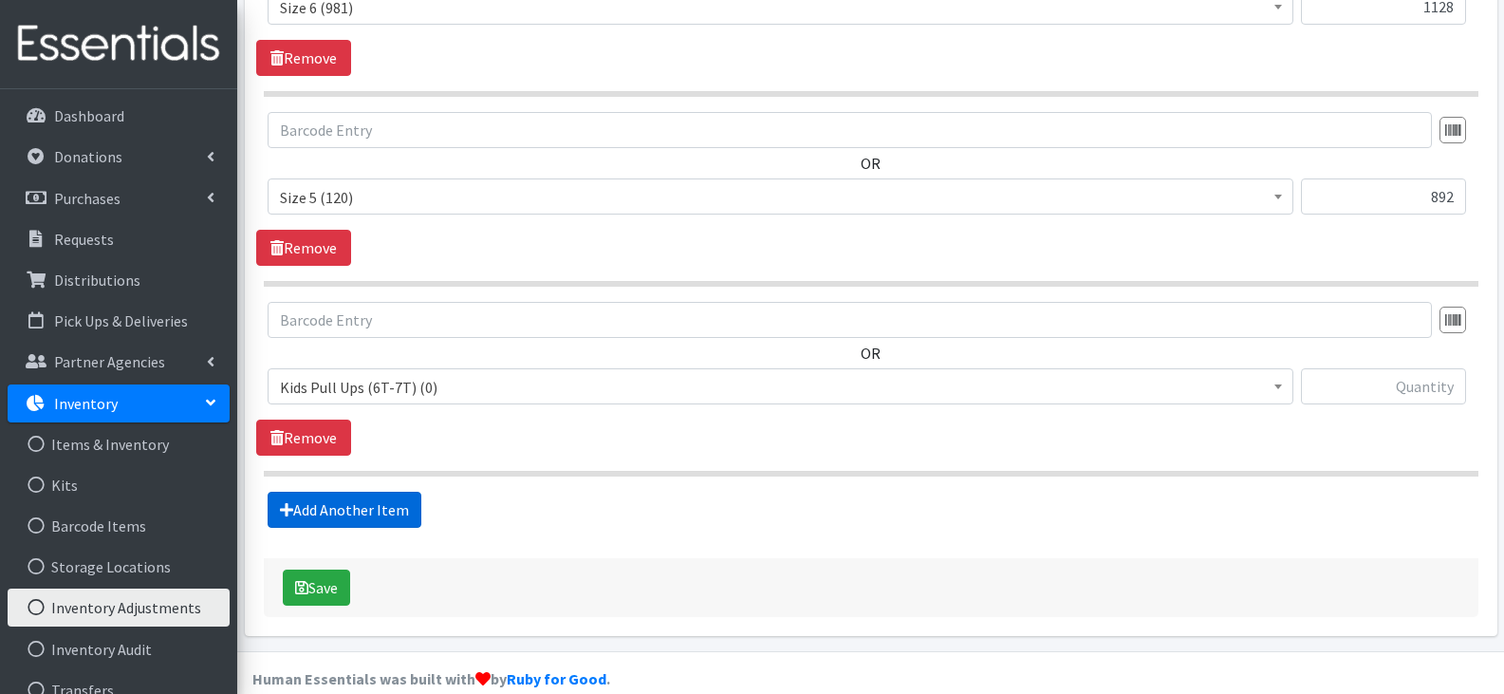
scroll to position [1192, 0]
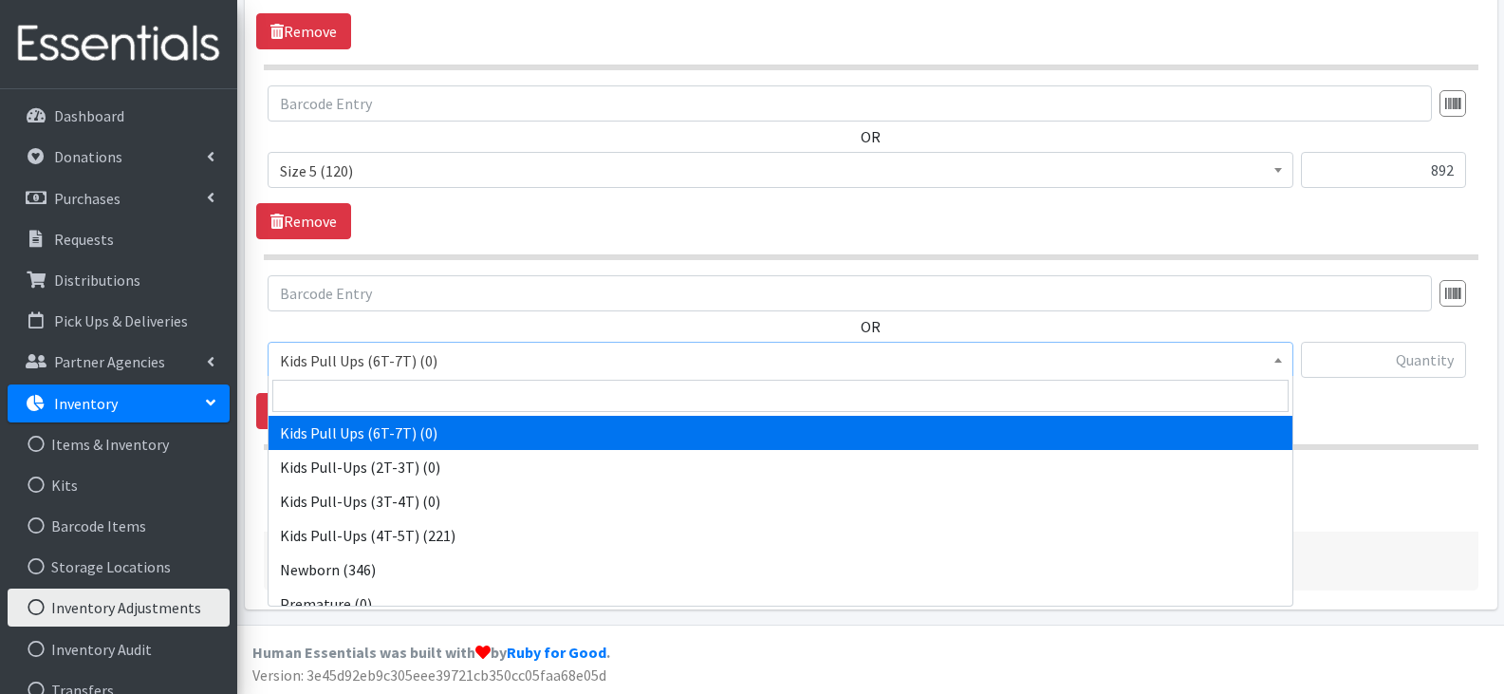
click at [465, 365] on span "Kids Pull Ups (6T-7T) (0)" at bounding box center [780, 360] width 1001 height 27
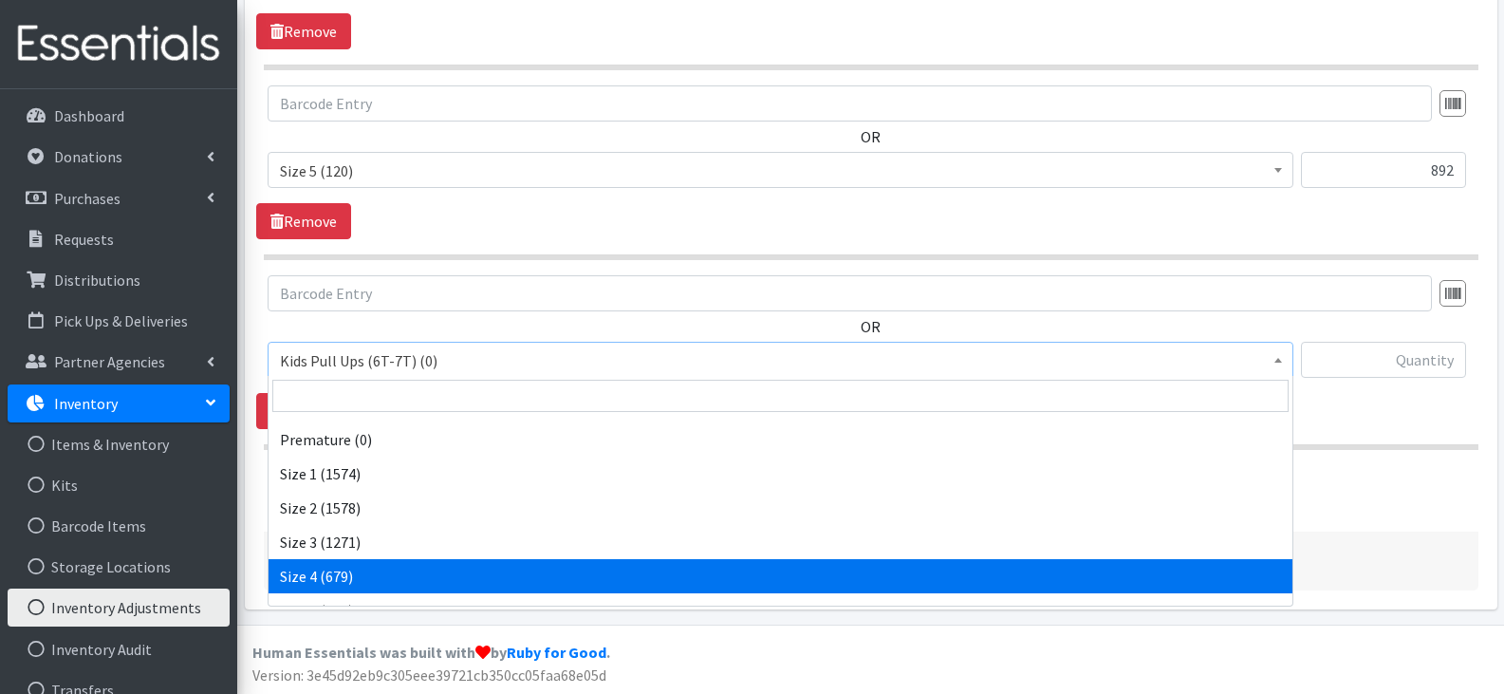
scroll to position [190, 0]
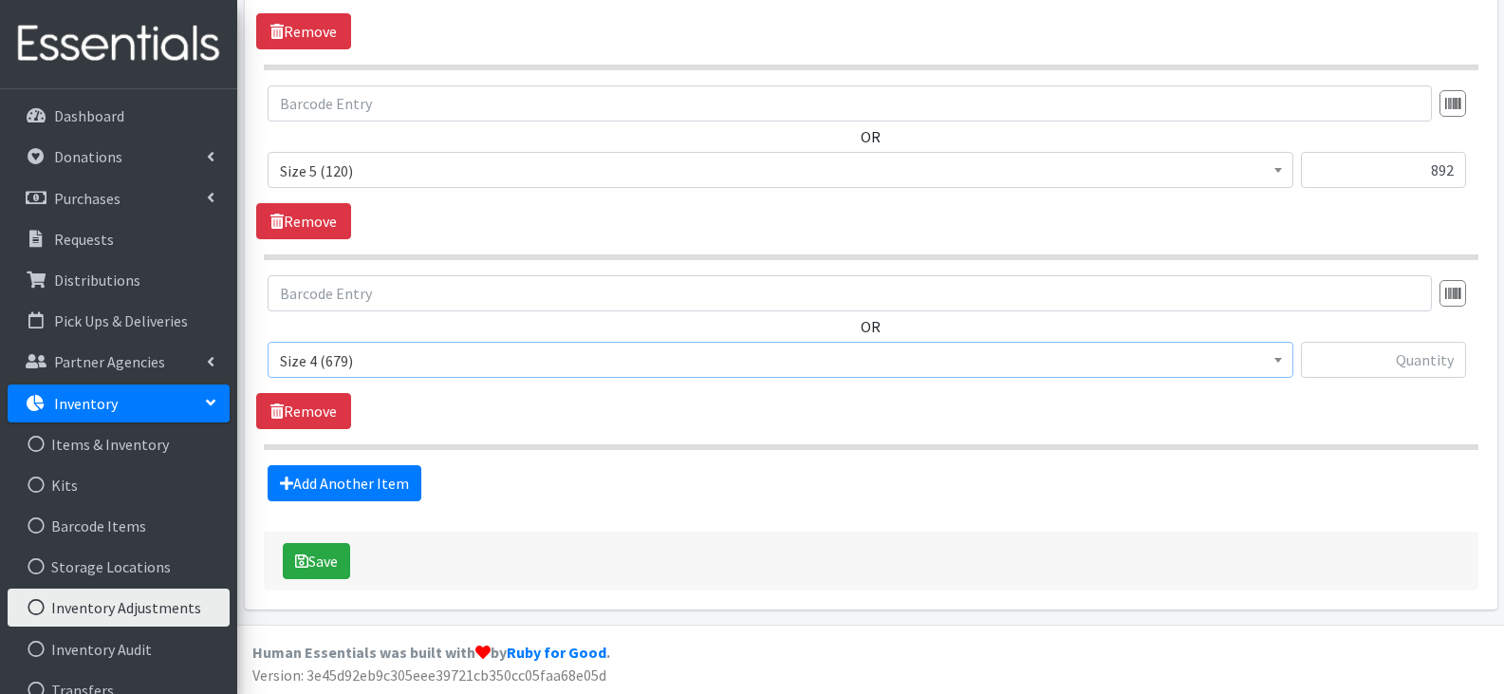
select select "13974"
click at [1363, 357] on input "text" at bounding box center [1383, 360] width 165 height 36
type input "1446"
click at [398, 486] on link "Add Another Item" at bounding box center [345, 483] width 154 height 36
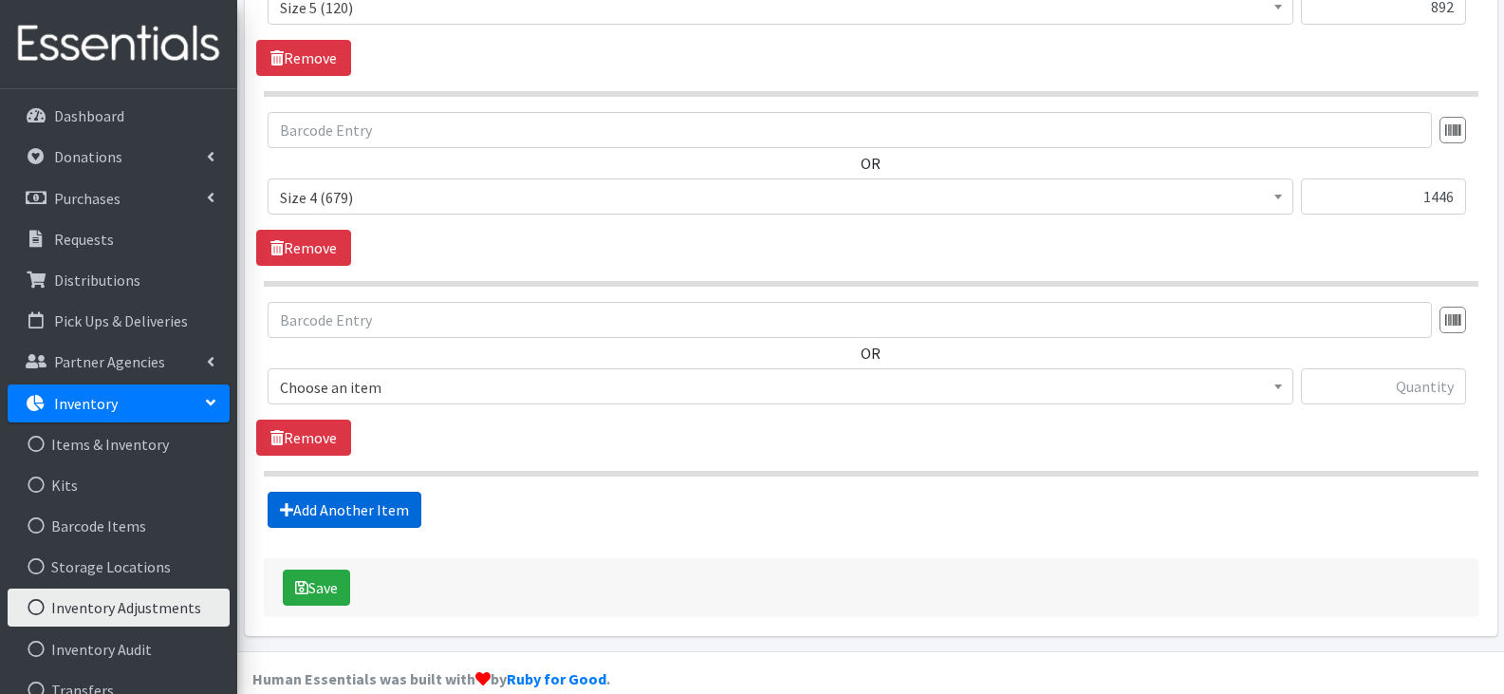
scroll to position [1382, 0]
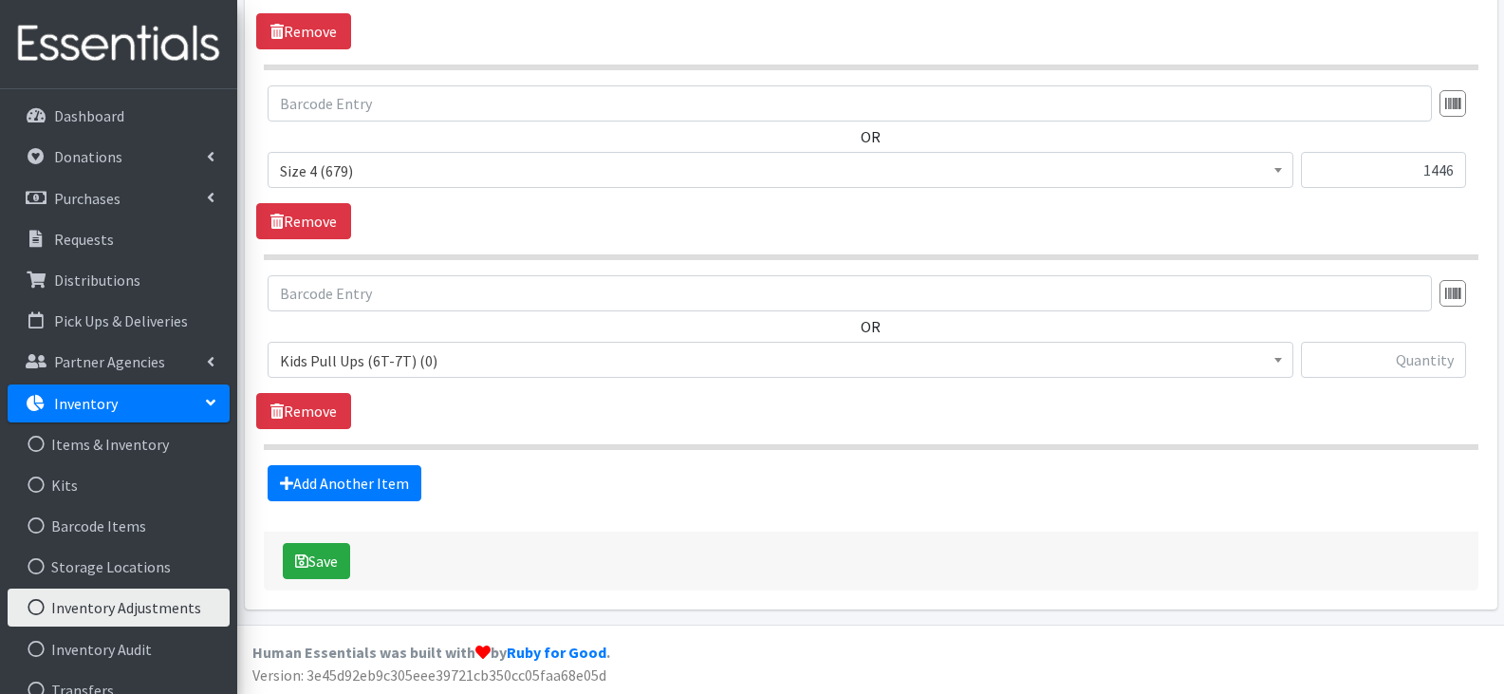
click at [436, 360] on span "Kids Pull Ups (6T-7T) (0)" at bounding box center [780, 360] width 1001 height 27
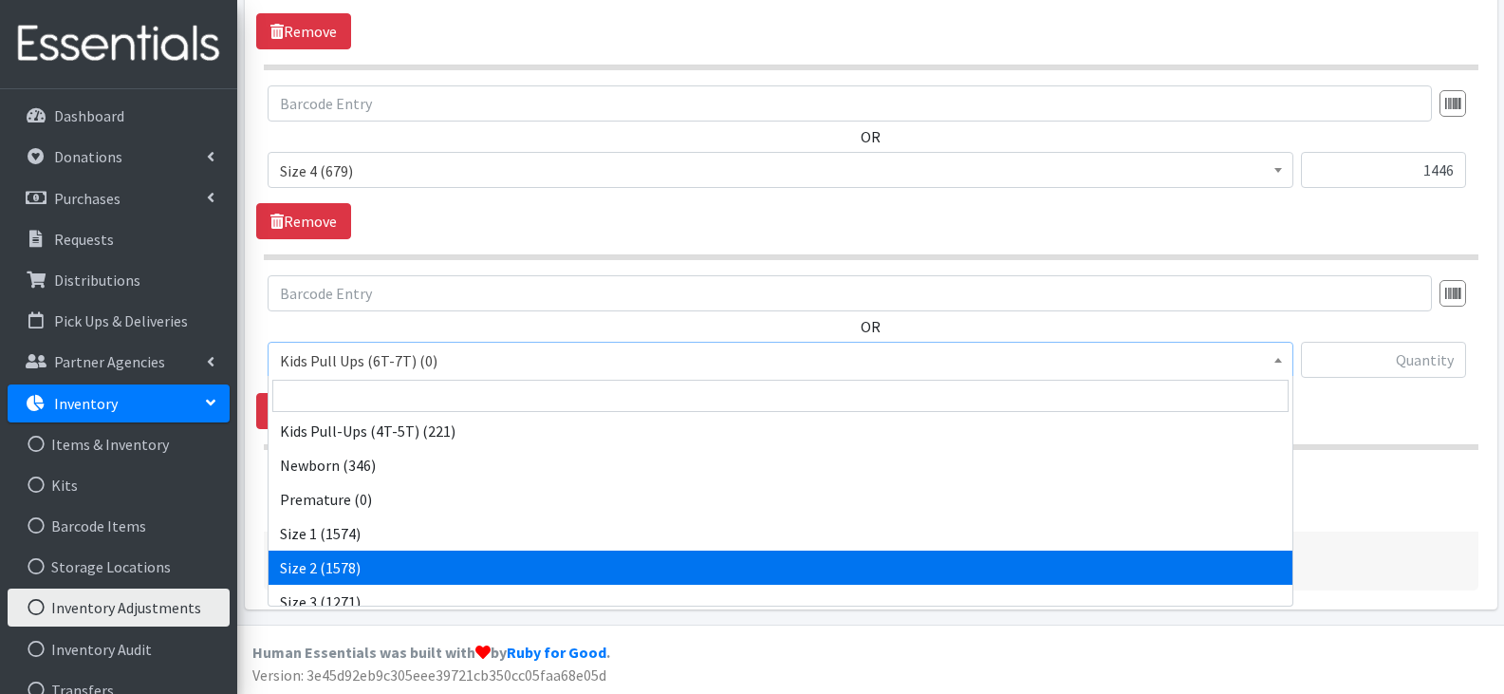
scroll to position [190, 0]
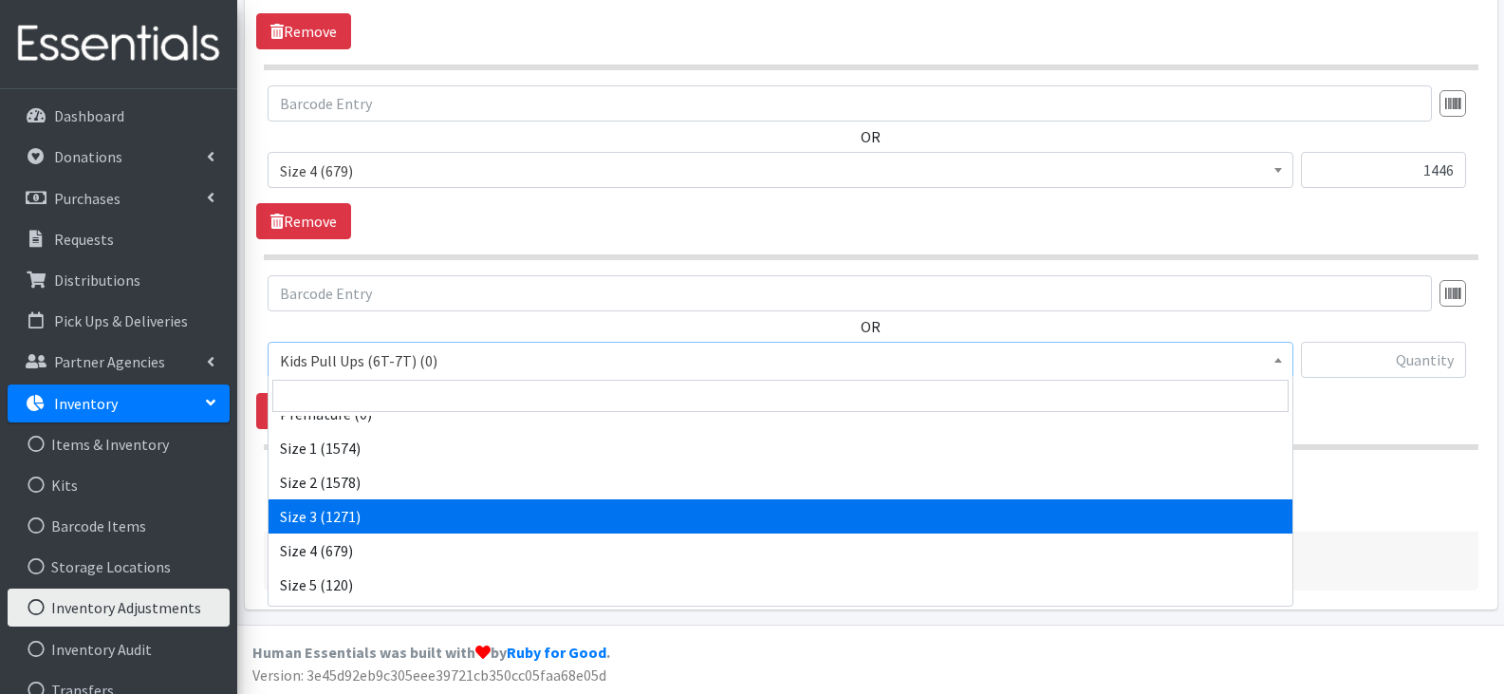
select select "13973"
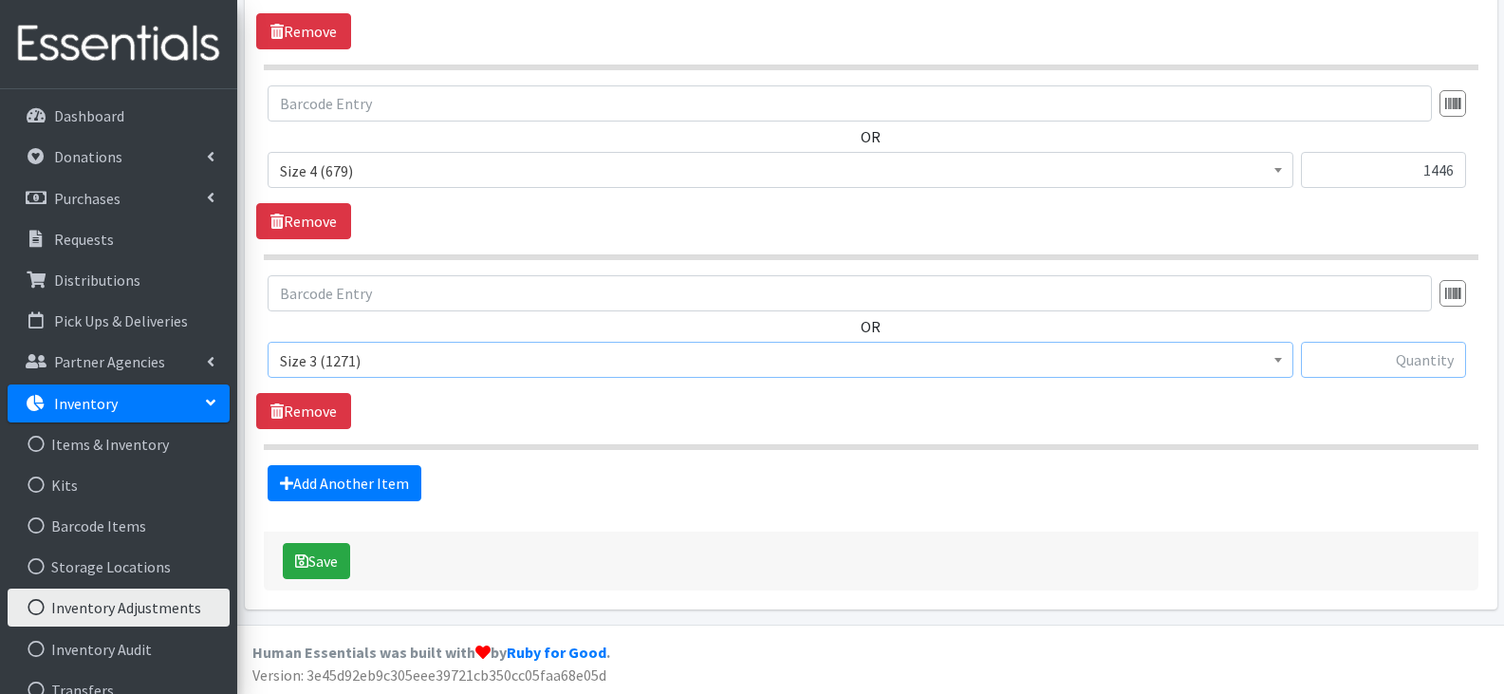
click at [1389, 357] on input "text" at bounding box center [1383, 360] width 165 height 36
type input "2319"
click at [367, 470] on link "Add Another Item" at bounding box center [345, 483] width 154 height 36
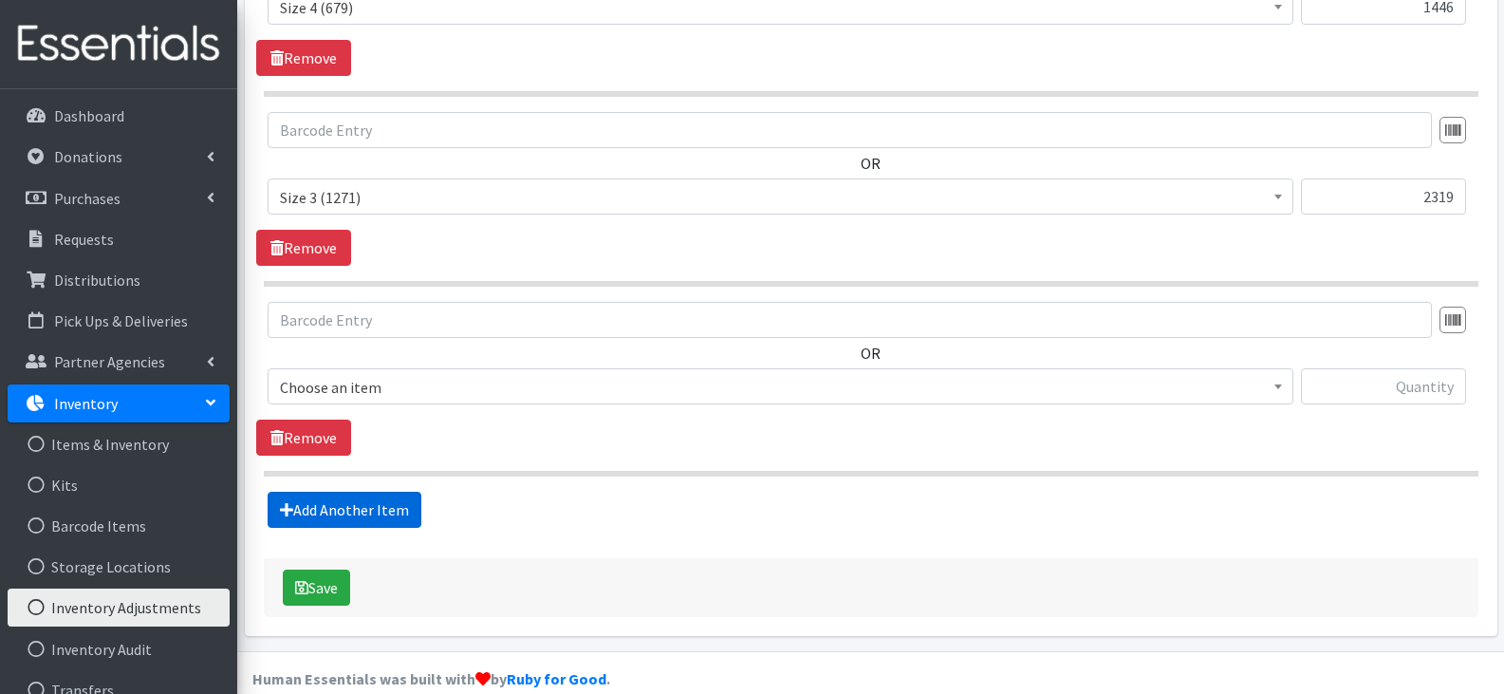
scroll to position [1571, 0]
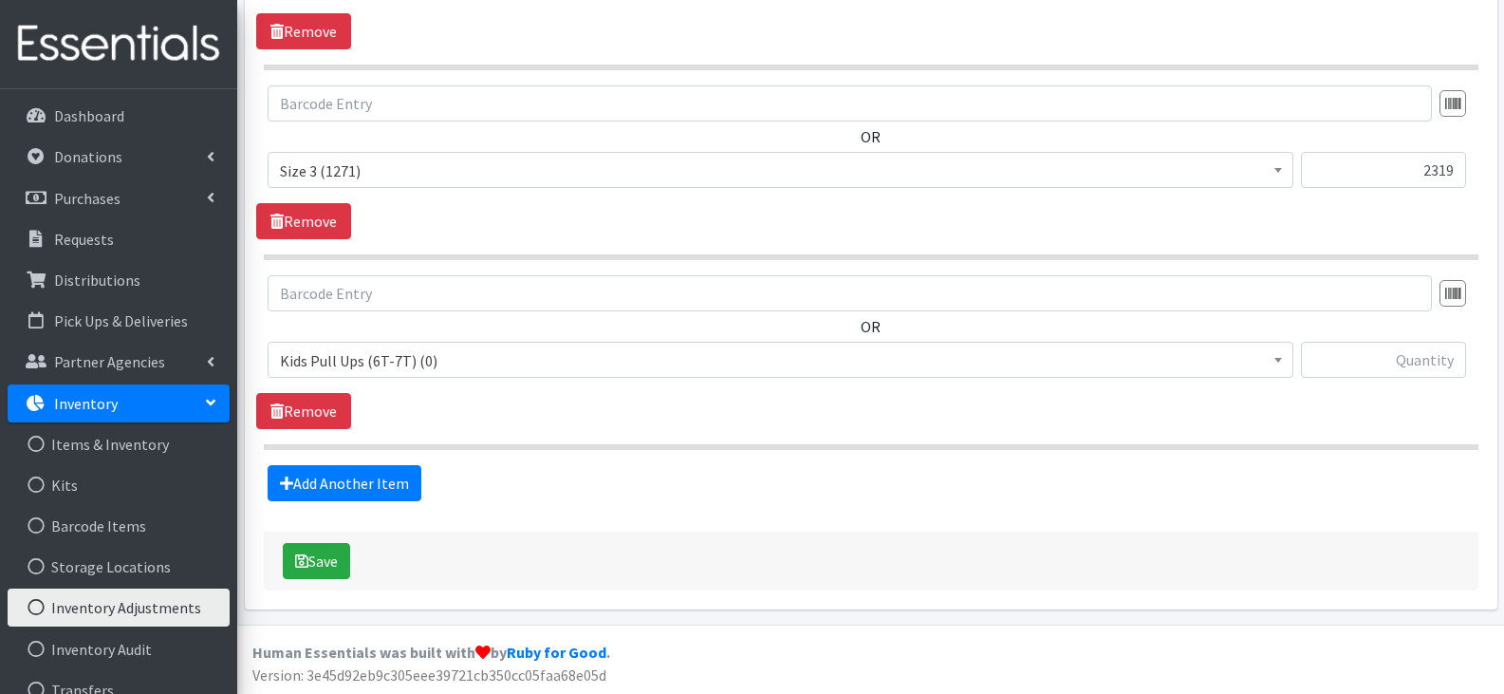
click at [366, 342] on span "Kids Pull Ups (6T-7T) (0)" at bounding box center [781, 360] width 1026 height 36
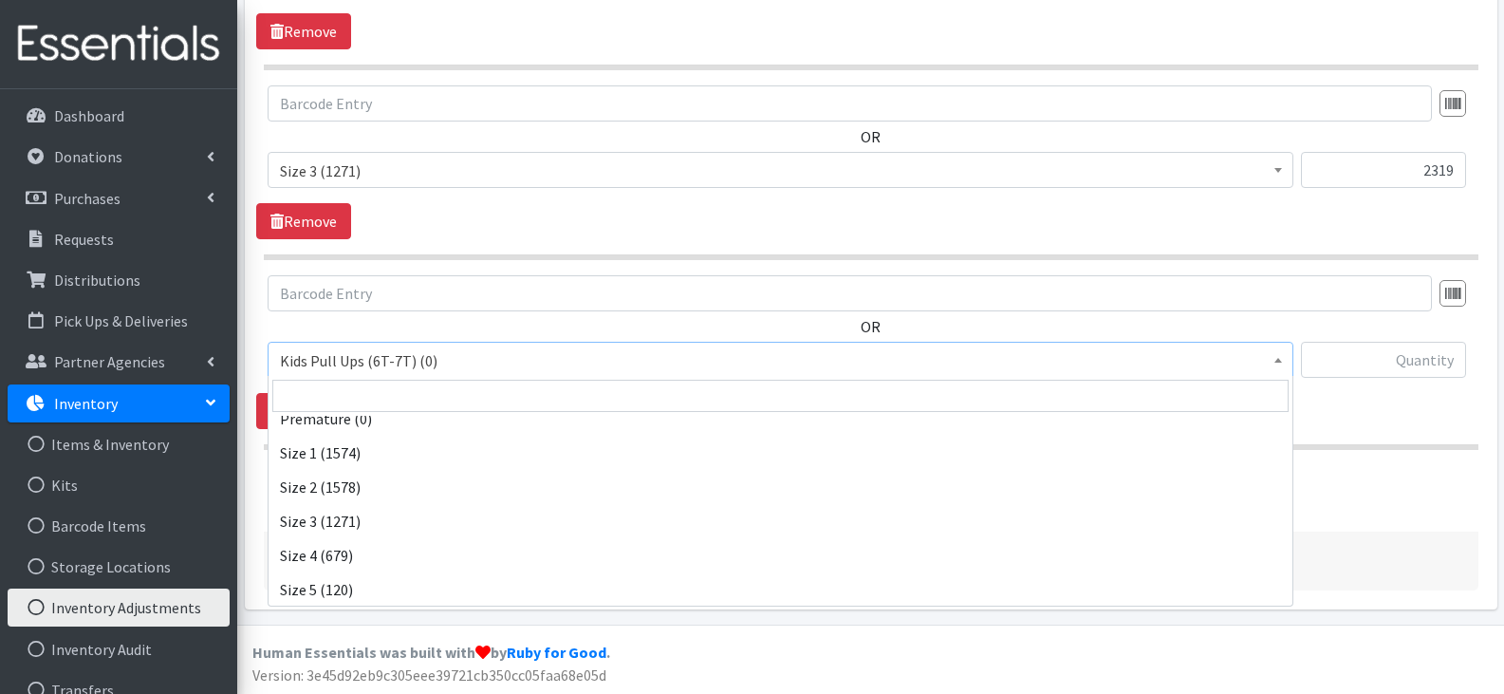
scroll to position [190, 0]
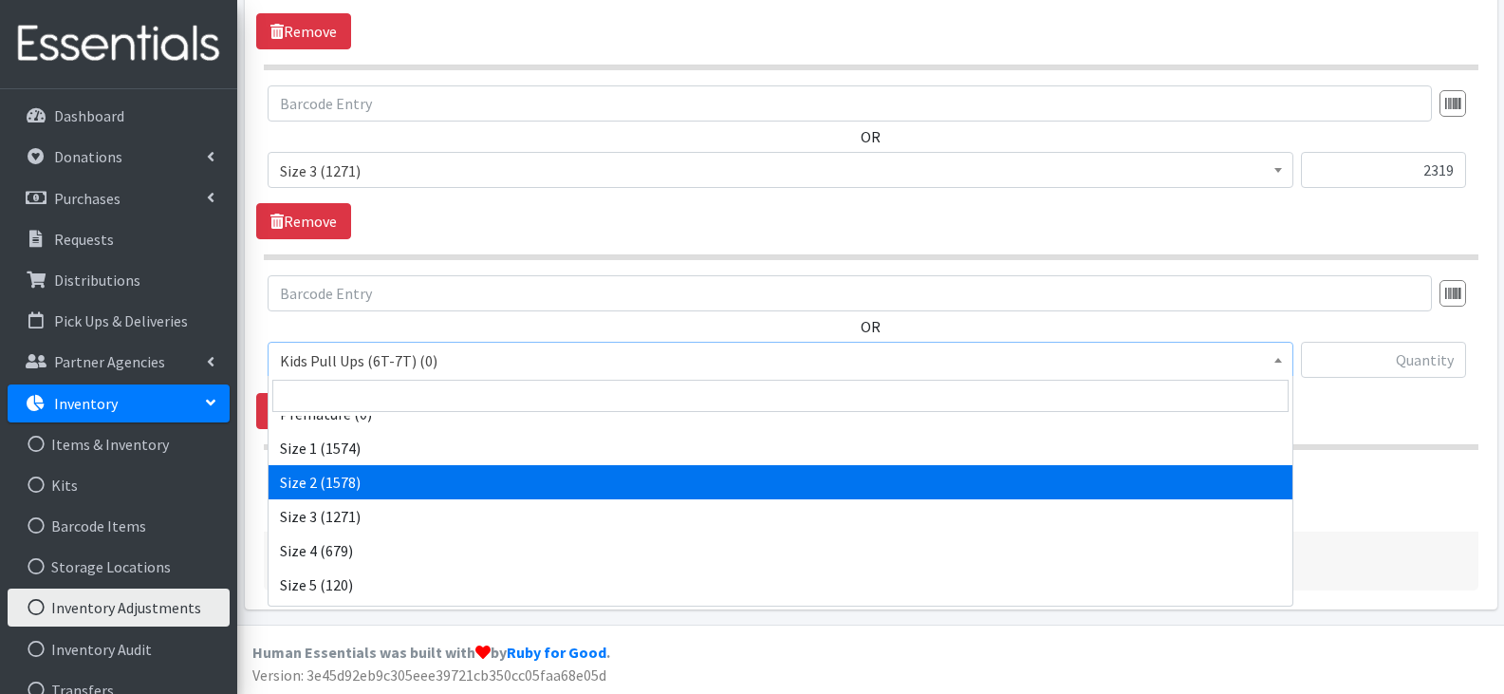
select select "13972"
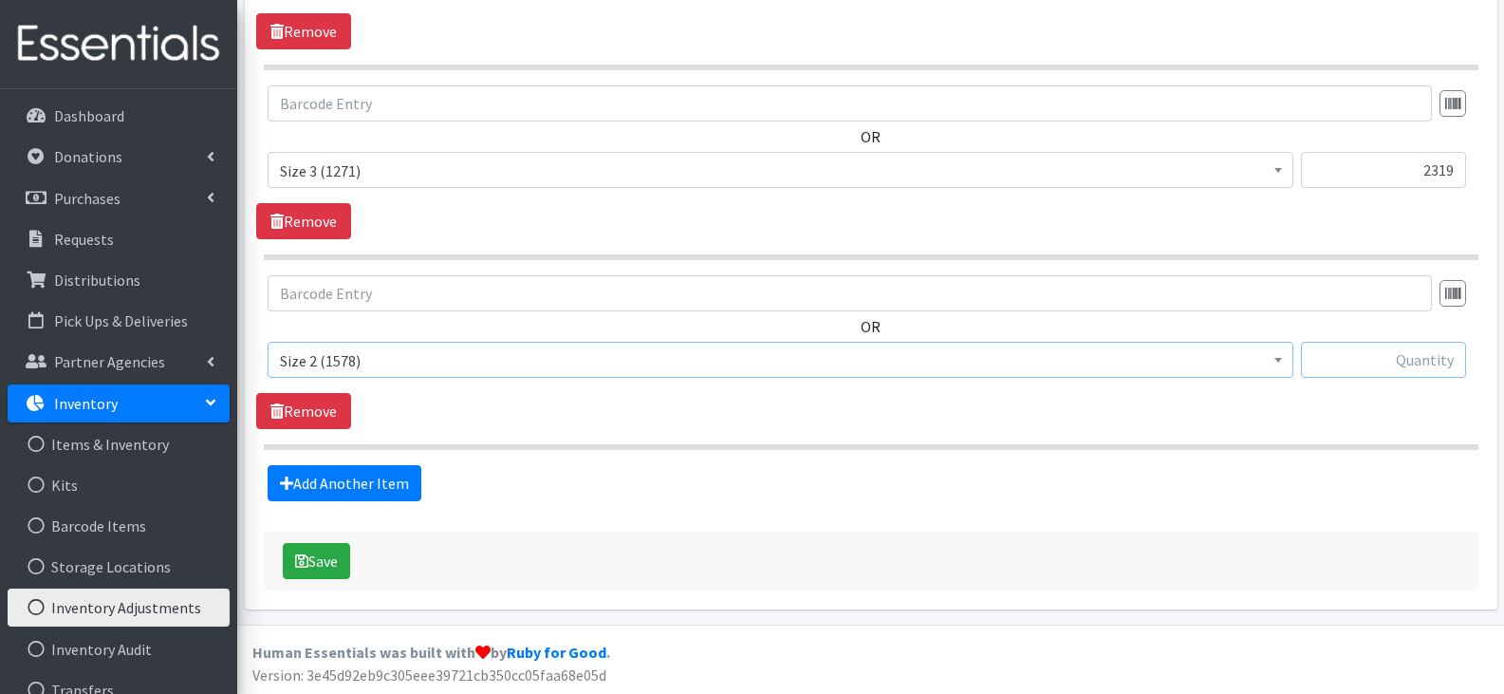
click at [1403, 348] on input "text" at bounding box center [1383, 360] width 165 height 36
type input "1575"
click at [370, 465] on link "Add Another Item" at bounding box center [345, 483] width 154 height 36
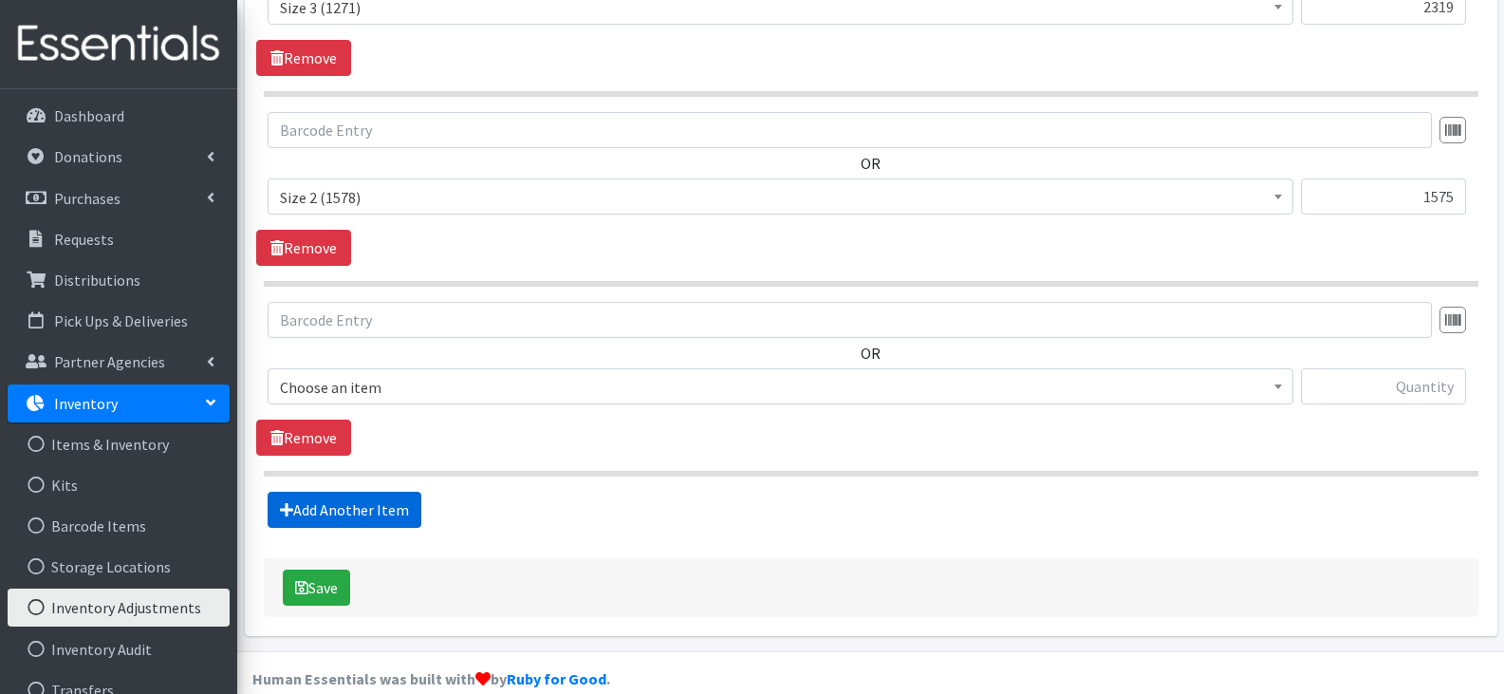
scroll to position [1761, 0]
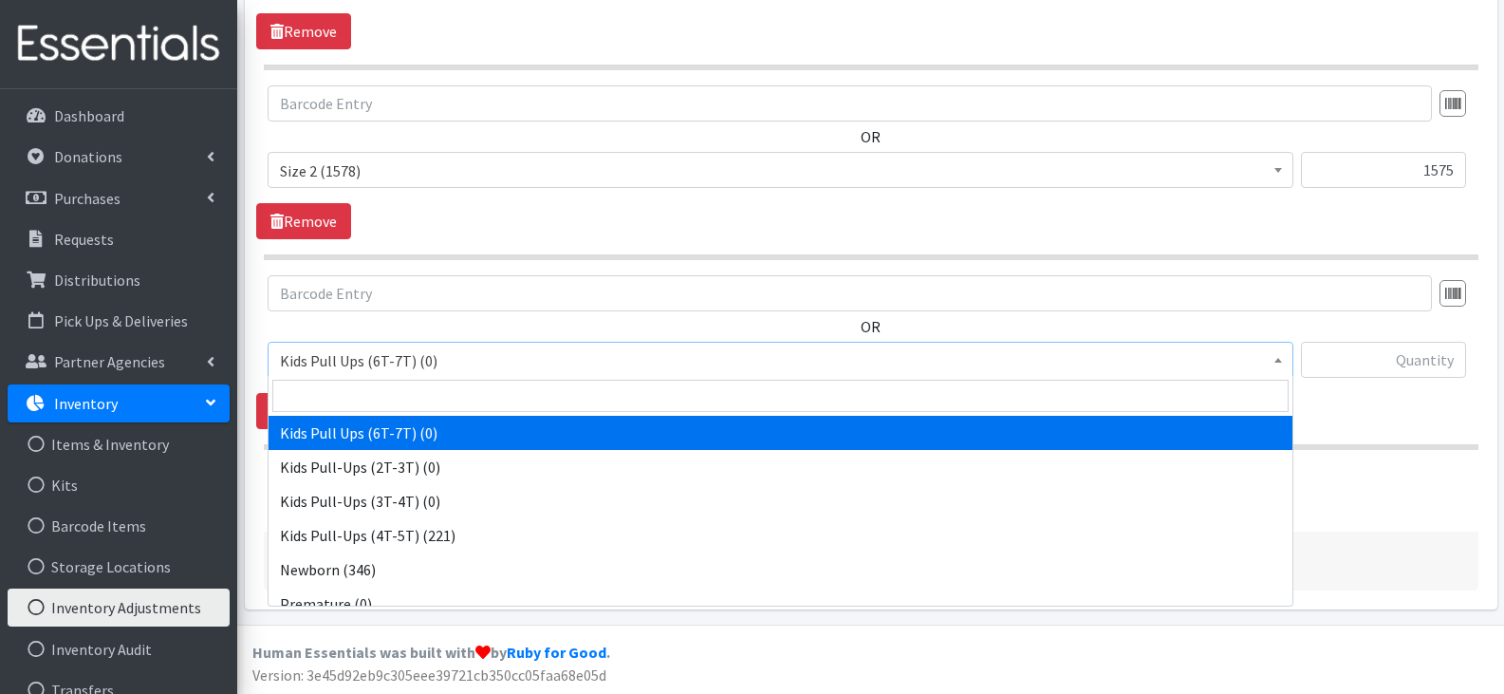
click at [484, 355] on span "Kids Pull Ups (6T-7T) (0)" at bounding box center [780, 360] width 1001 height 27
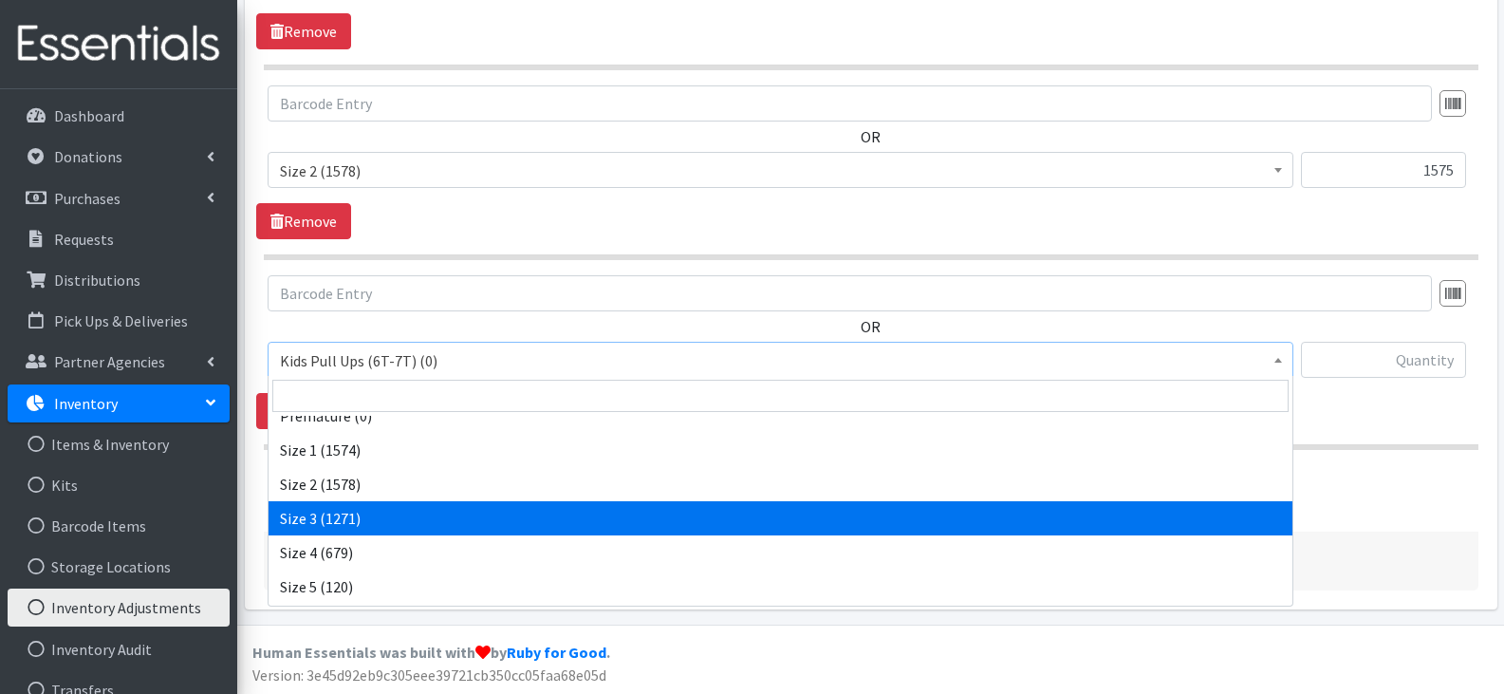
scroll to position [190, 0]
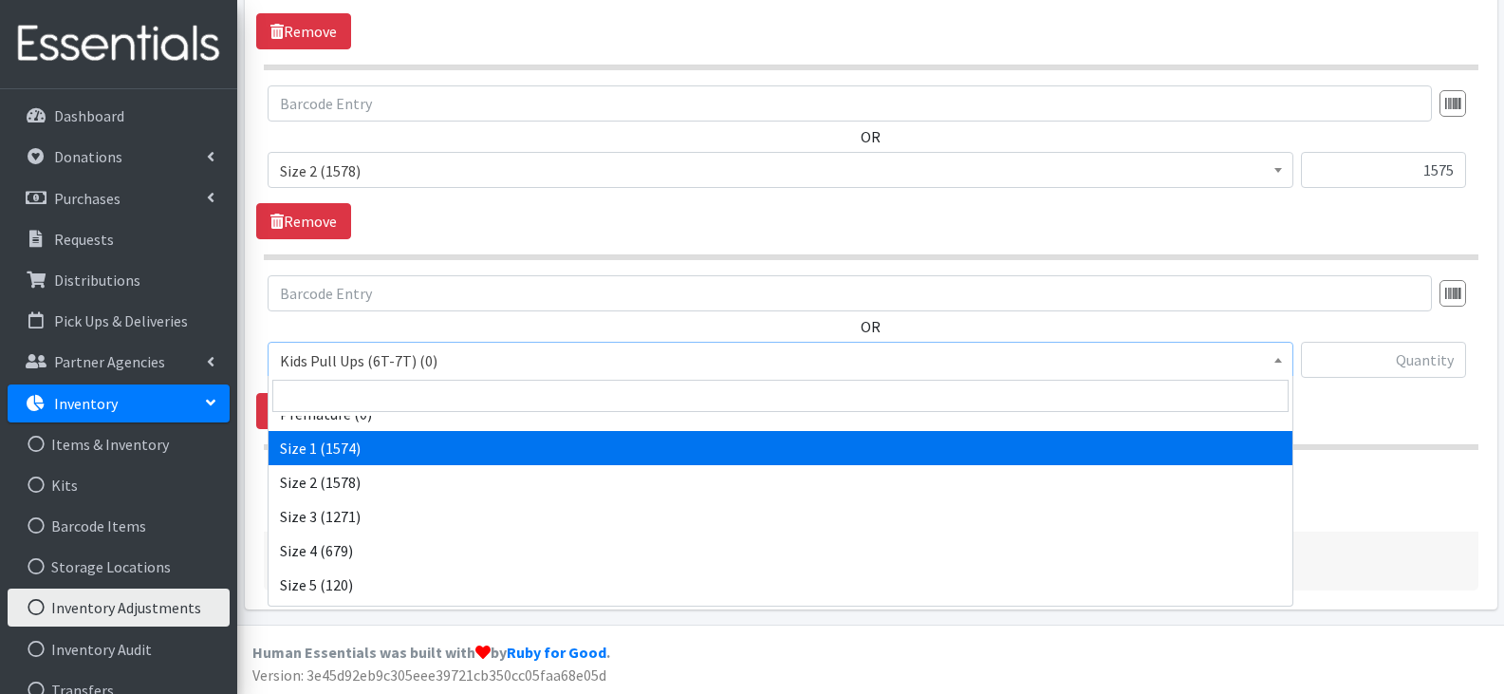
select select "13971"
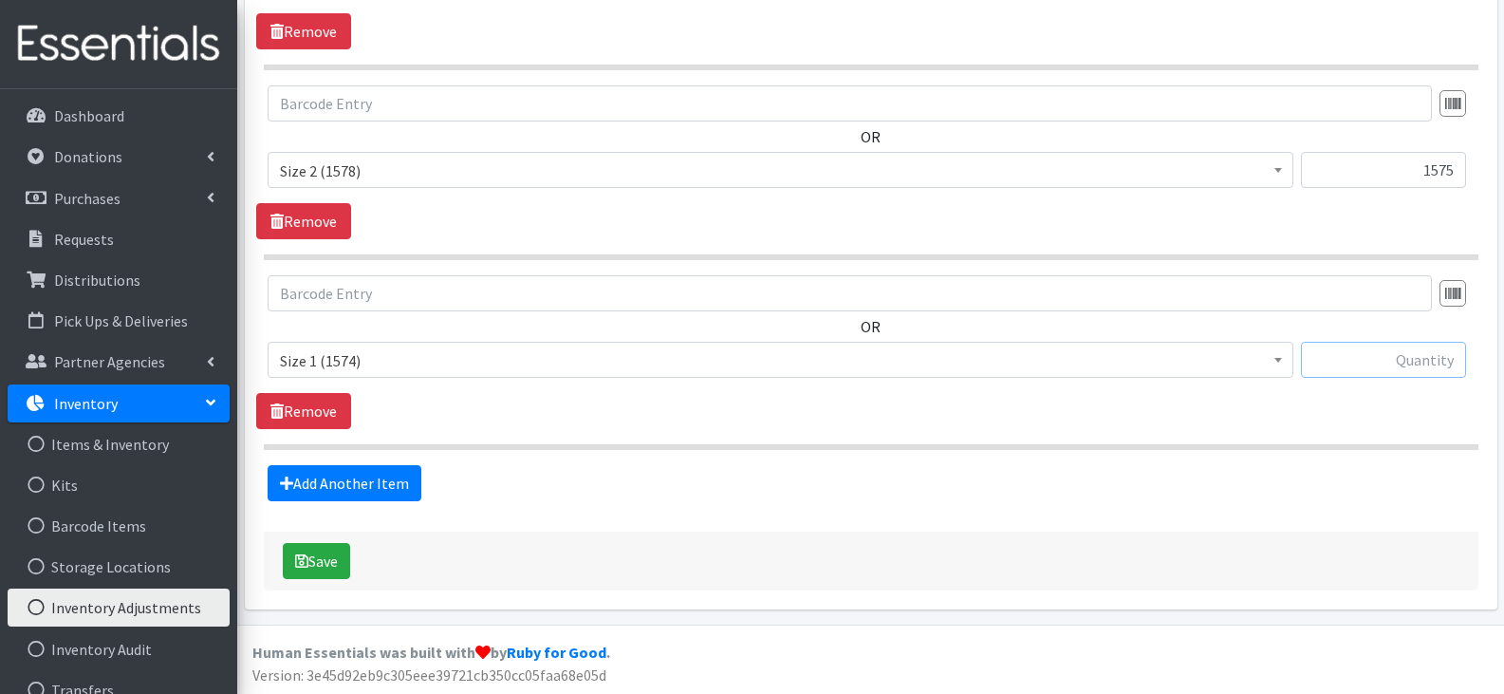
click at [1321, 362] on input "text" at bounding box center [1383, 360] width 165 height 36
type input "2457"
click at [377, 486] on link "Add Another Item" at bounding box center [345, 483] width 154 height 36
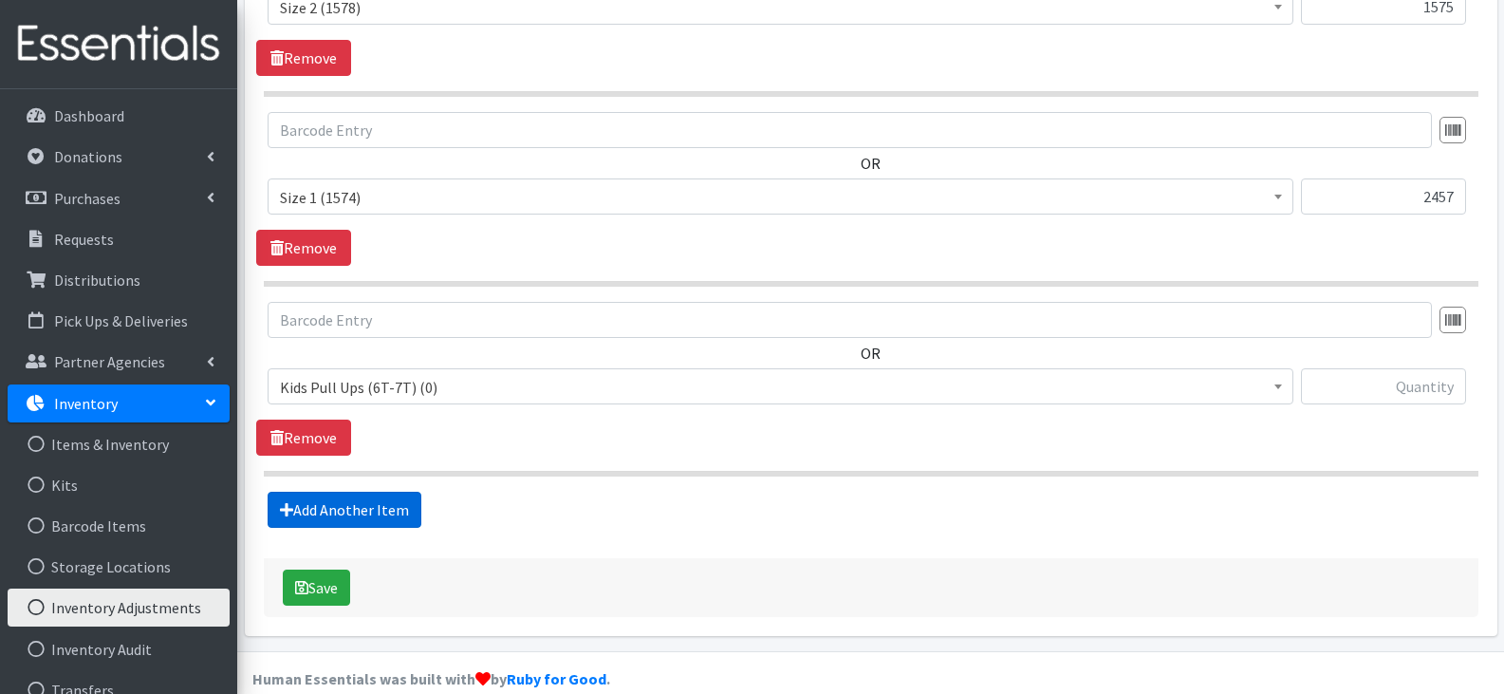
scroll to position [1951, 0]
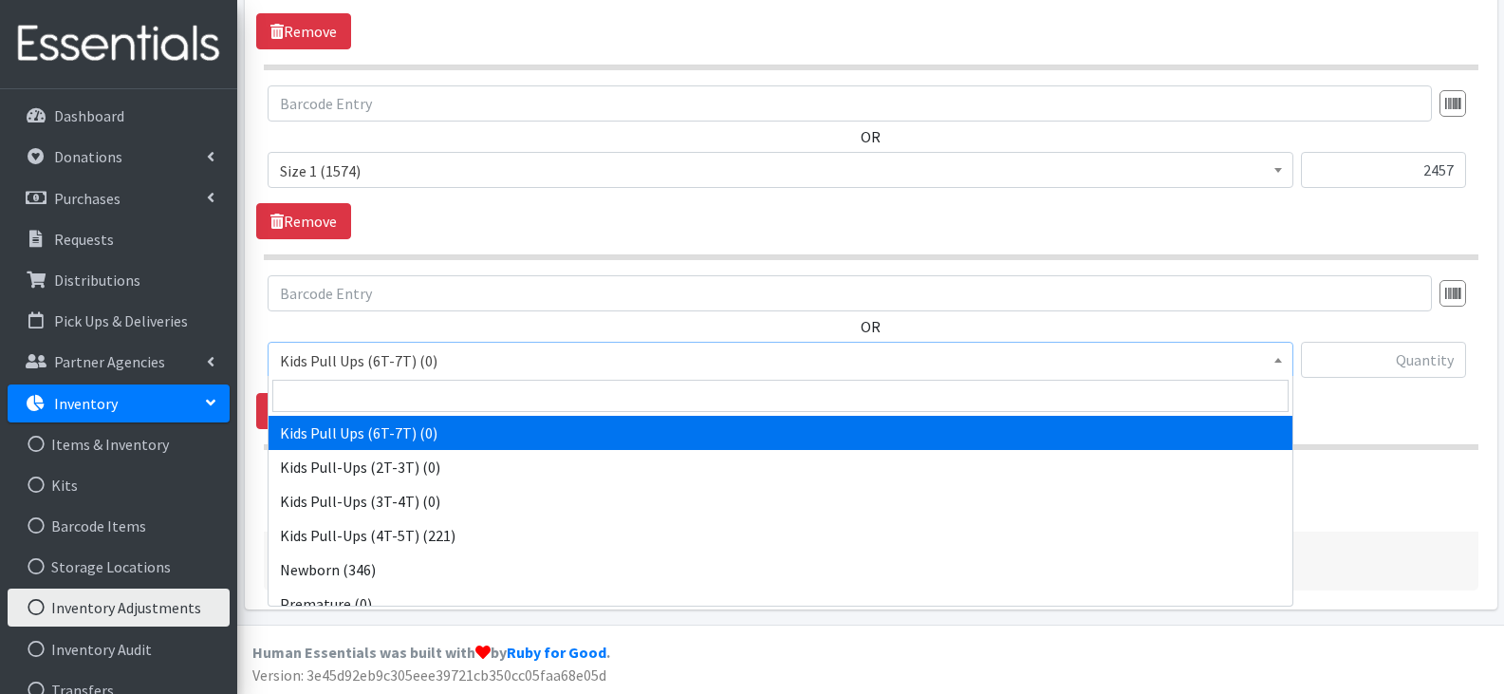
click at [455, 368] on span "Kids Pull Ups (6T-7T) (0)" at bounding box center [780, 360] width 1001 height 27
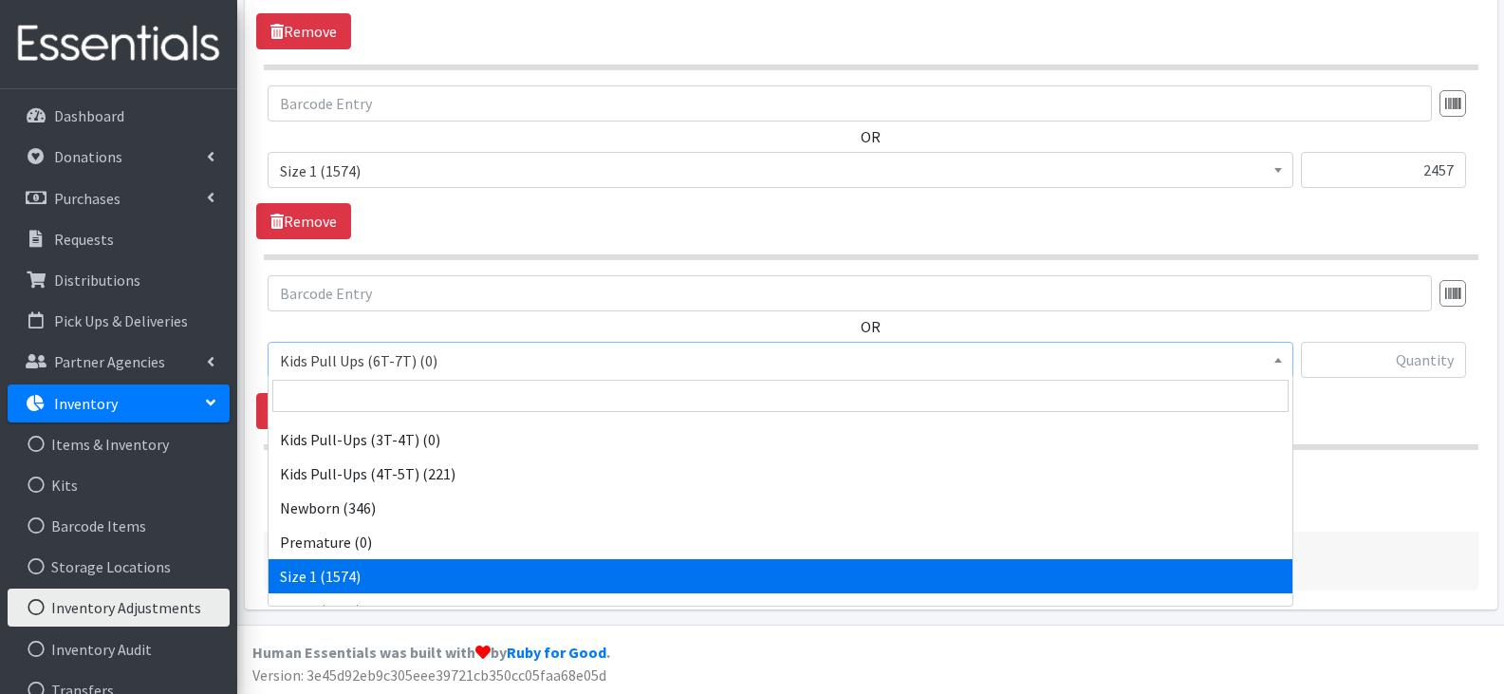
scroll to position [95, 0]
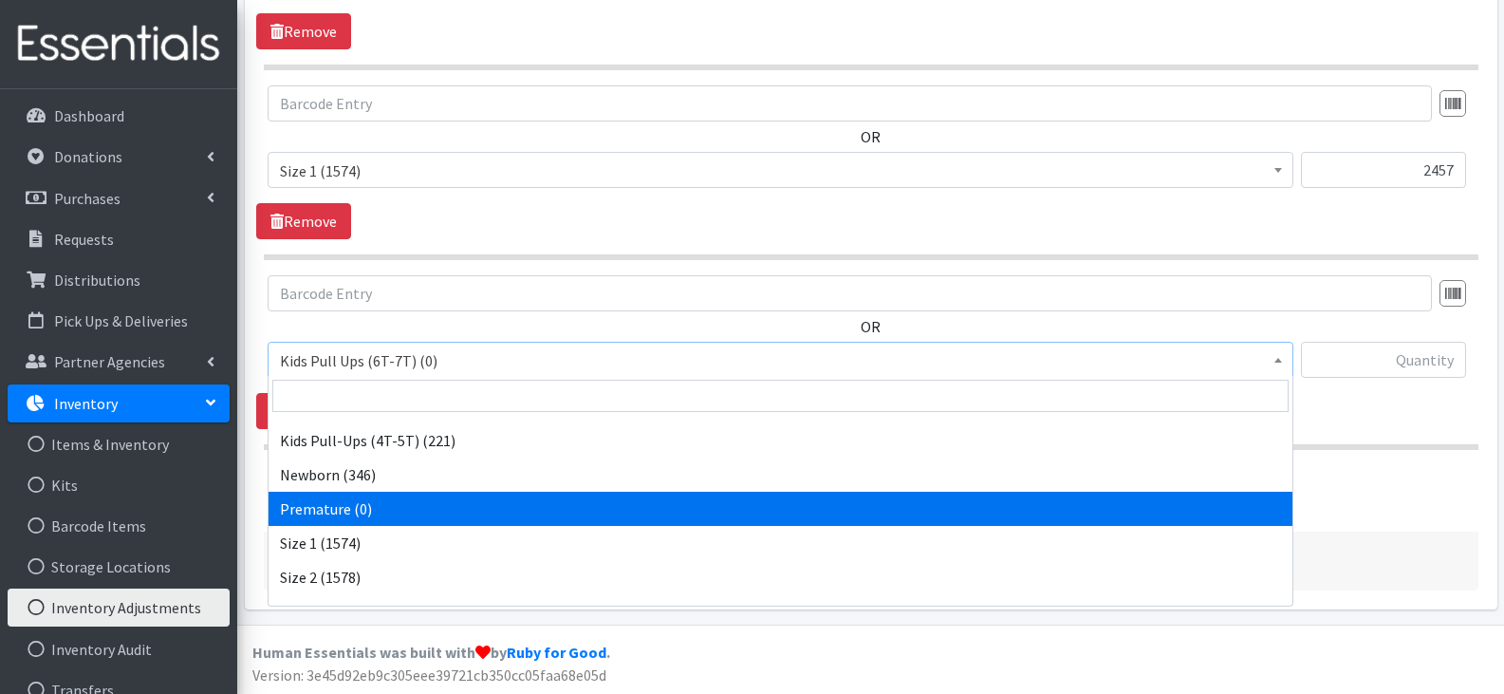
select select "15591"
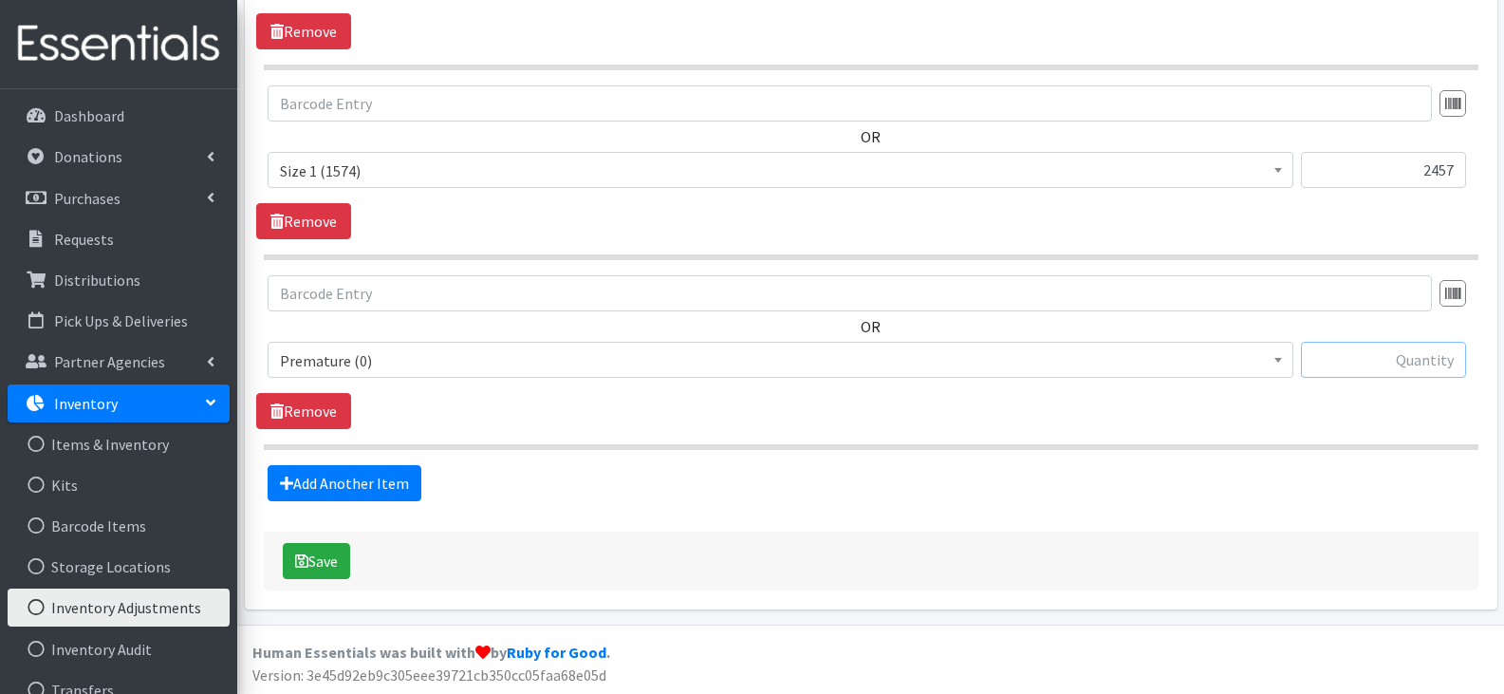
click at [1335, 360] on input "text" at bounding box center [1383, 360] width 165 height 36
type input "14"
click at [369, 467] on link "Add Another Item" at bounding box center [345, 483] width 154 height 36
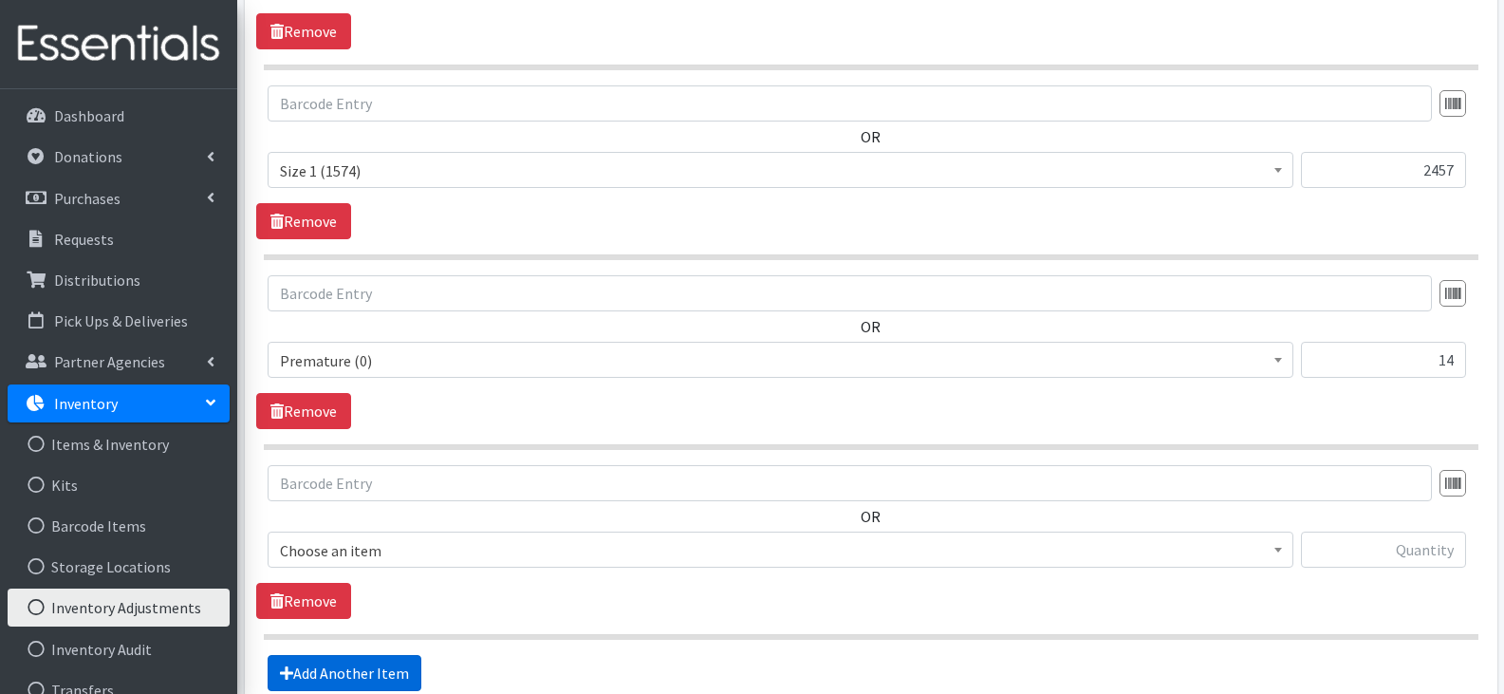
scroll to position [2141, 0]
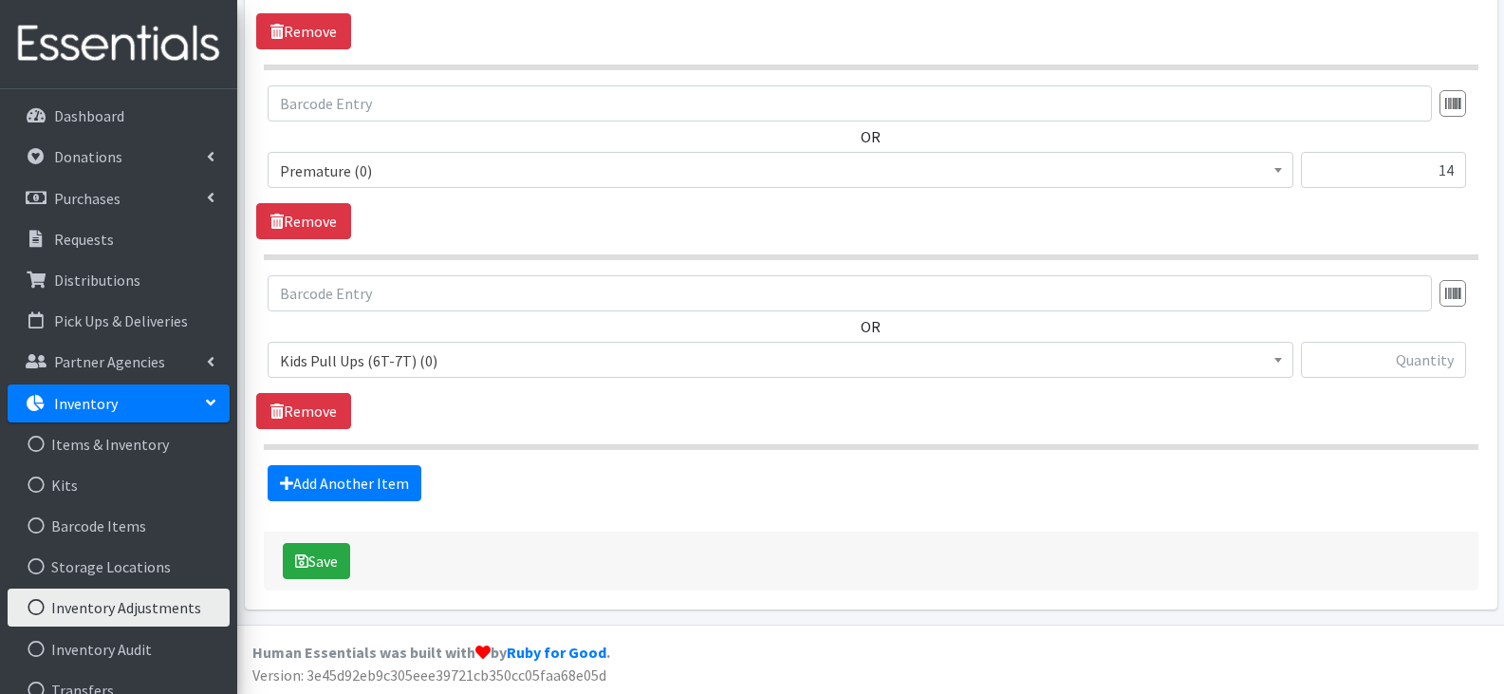
click at [368, 353] on span "Kids Pull Ups (6T-7T) (0)" at bounding box center [780, 360] width 1001 height 27
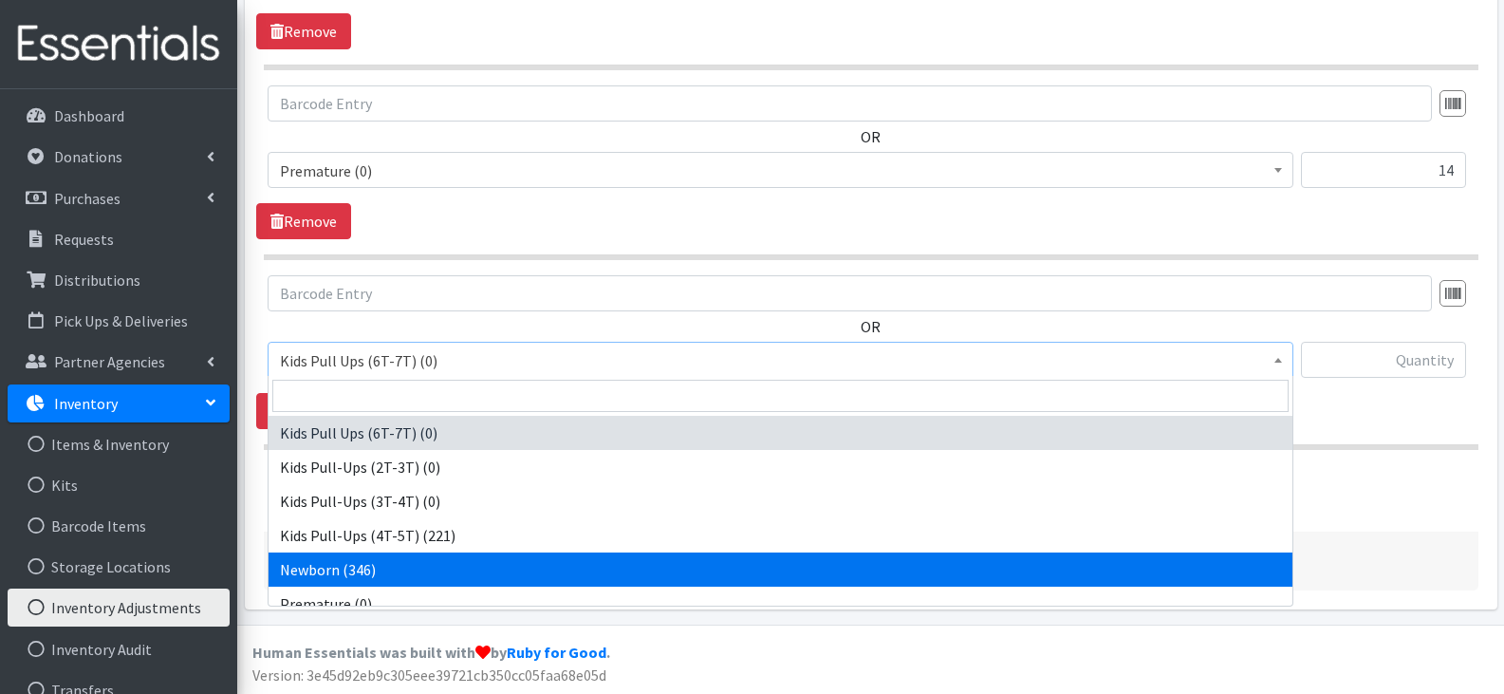
select select "13976"
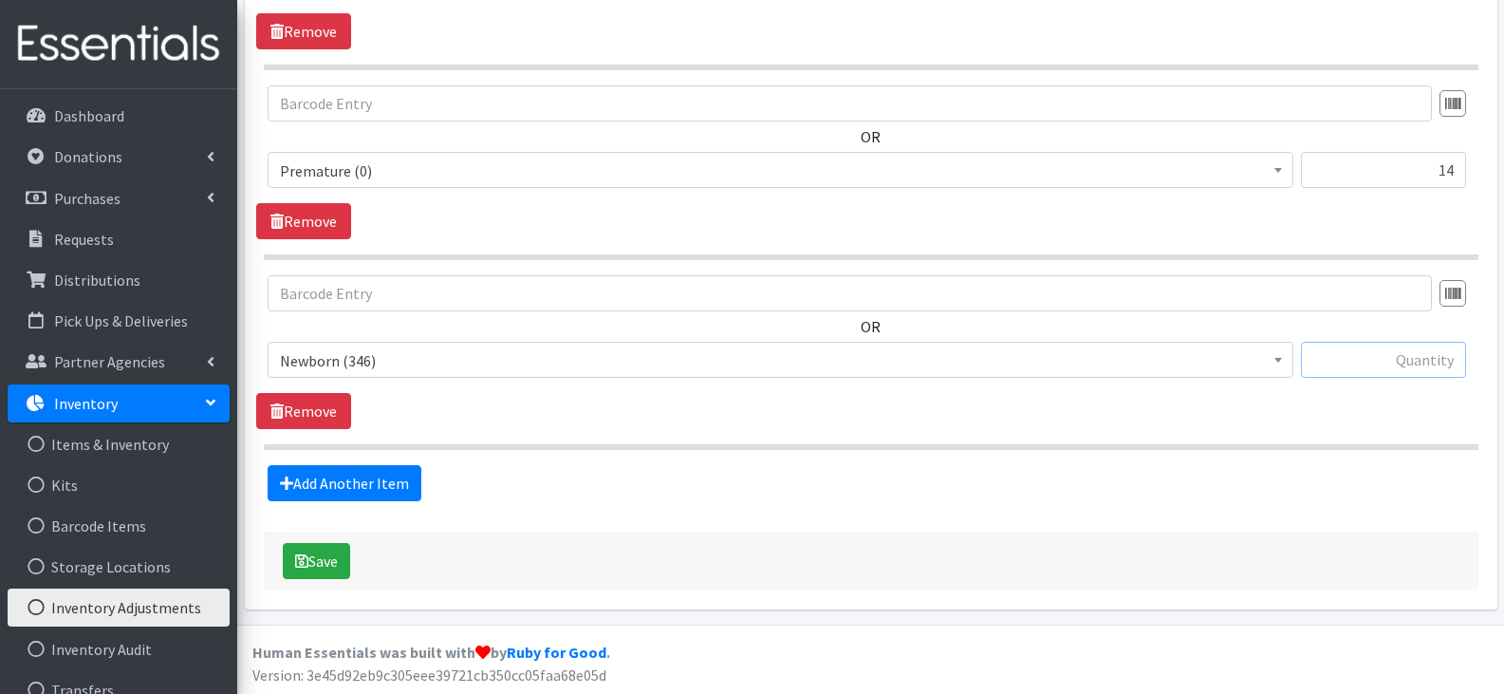
click at [1420, 358] on input "text" at bounding box center [1383, 360] width 165 height 36
type input "375"
click at [292, 466] on link "Add Another Item" at bounding box center [345, 483] width 154 height 36
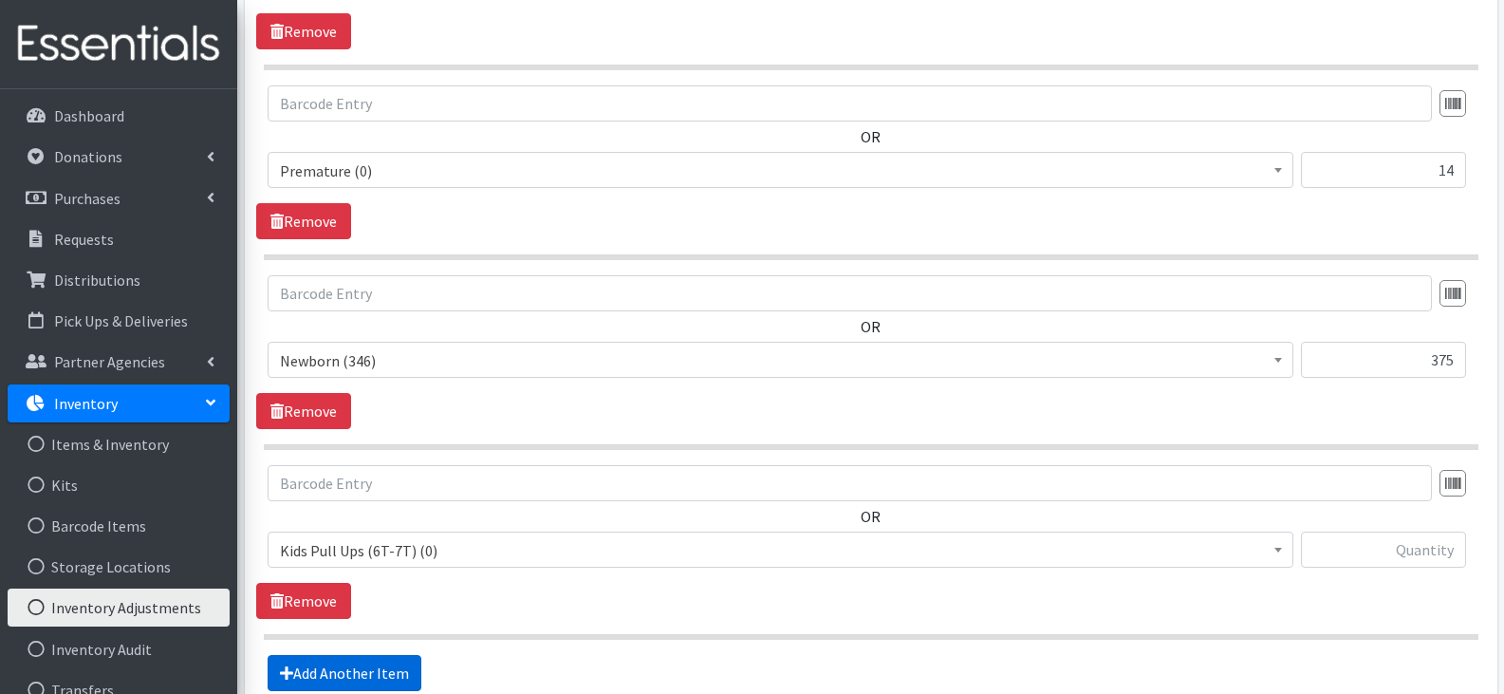
scroll to position [2330, 0]
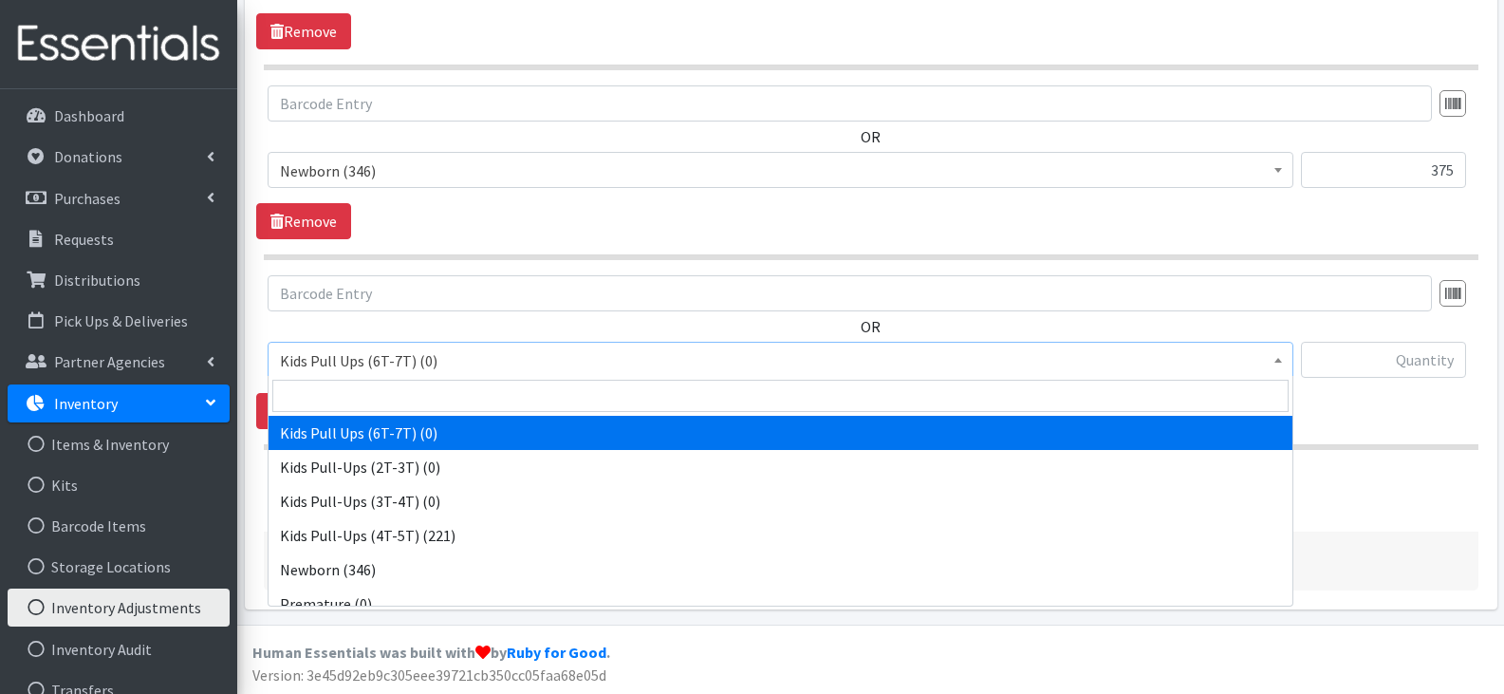
click at [517, 362] on span "Kids Pull Ups (6T-7T) (0)" at bounding box center [780, 360] width 1001 height 27
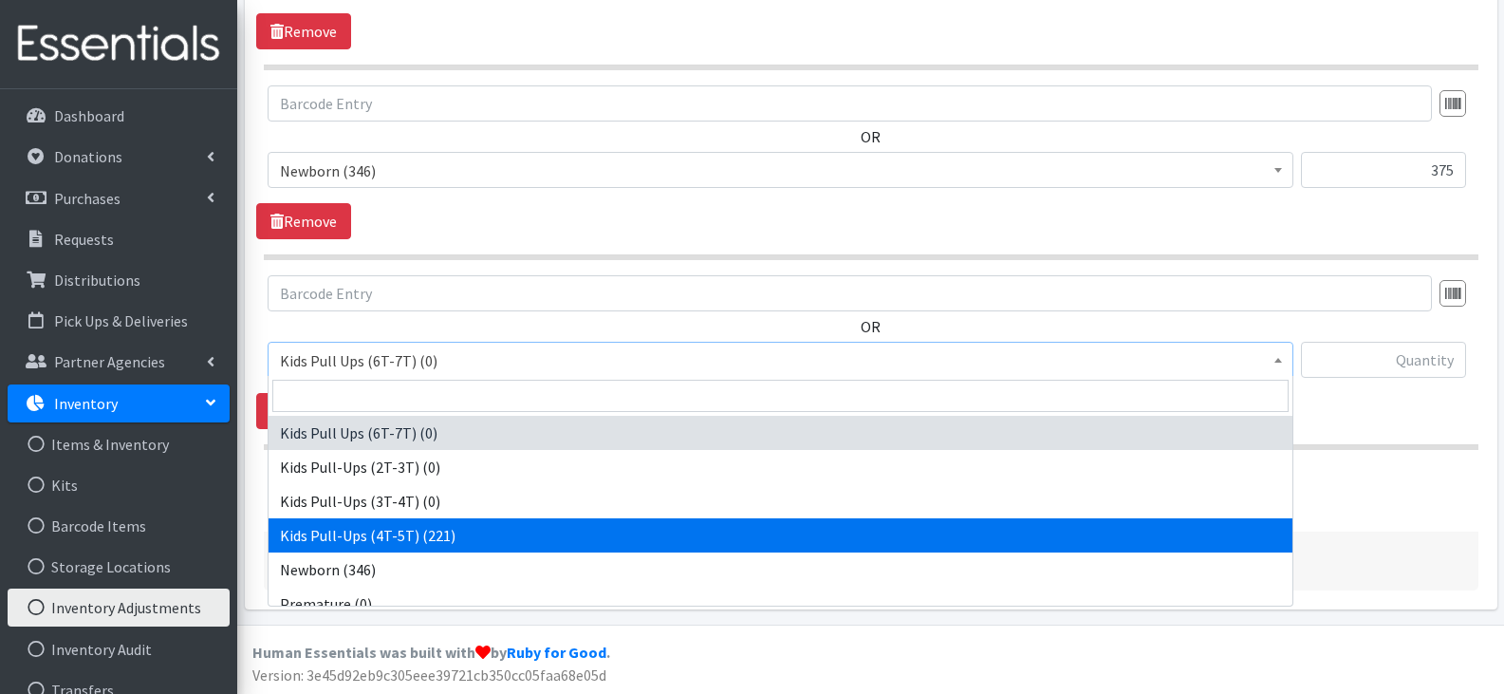
select select "13970"
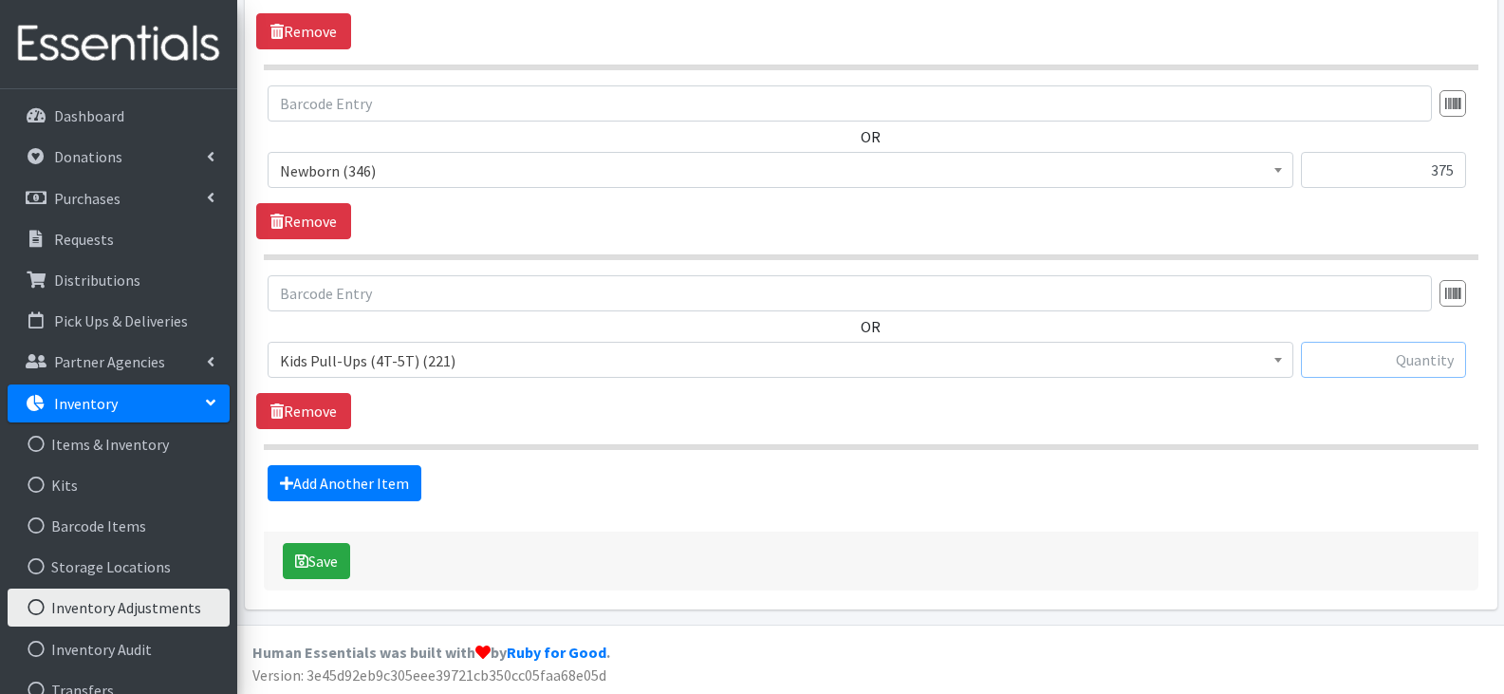
click at [1358, 370] on input "text" at bounding box center [1383, 360] width 165 height 36
type input "31"
click at [375, 473] on link "Add Another Item" at bounding box center [345, 483] width 154 height 36
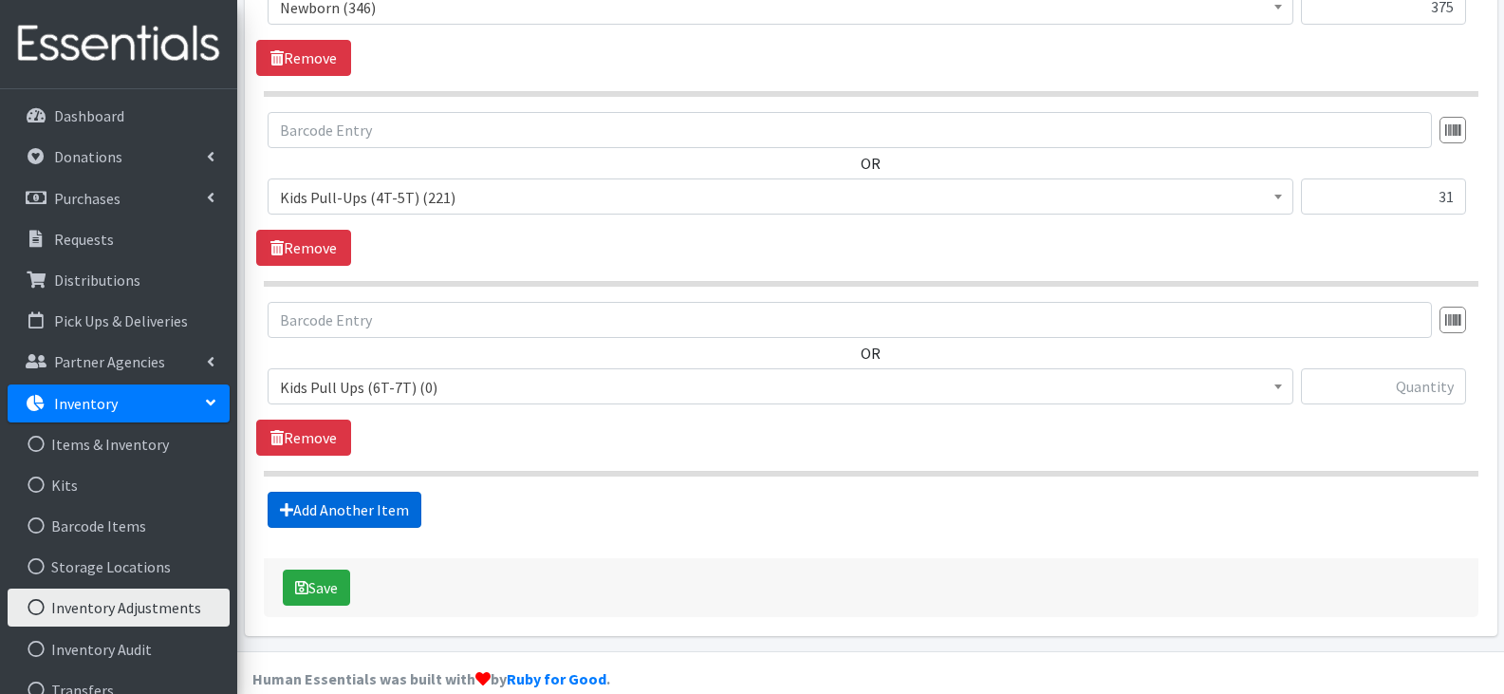
scroll to position [2520, 0]
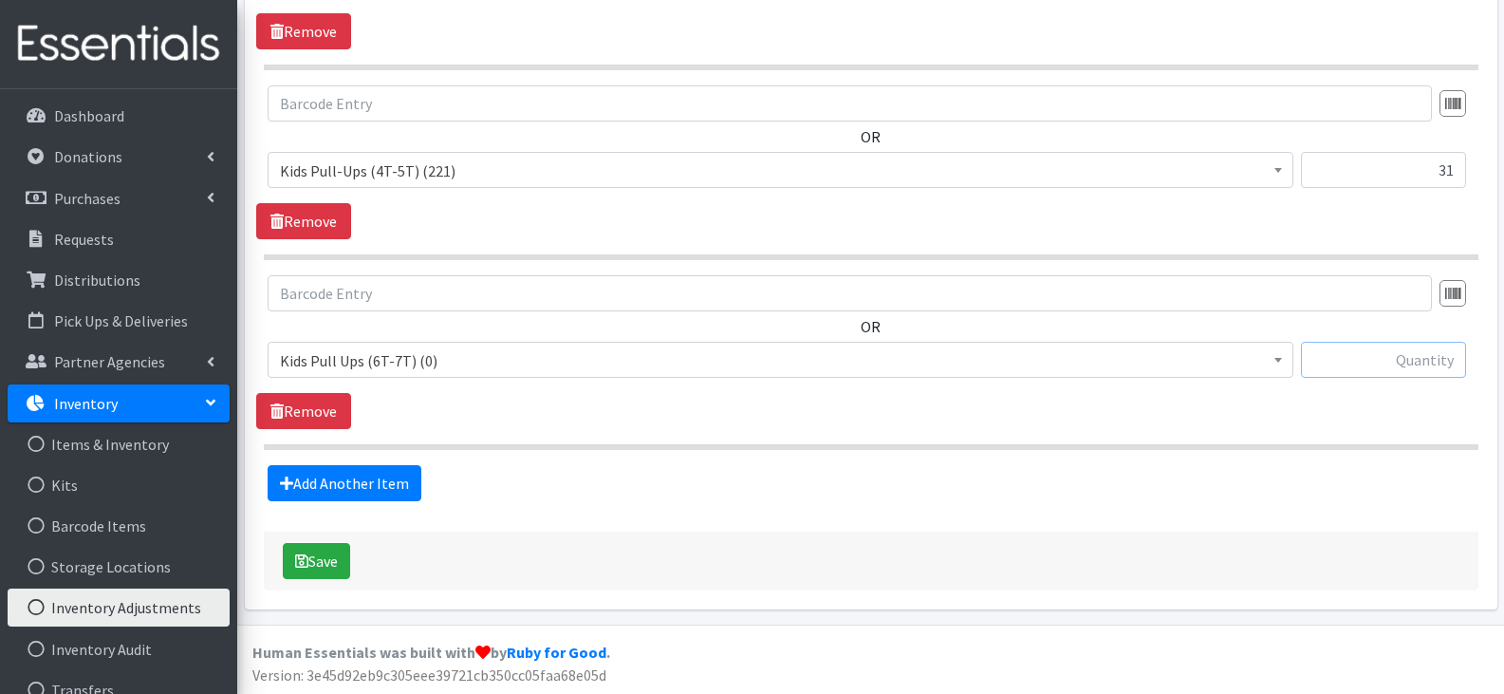
click at [1416, 355] on input "text" at bounding box center [1383, 360] width 165 height 36
type input "396"
click at [336, 562] on button "Save" at bounding box center [316, 561] width 67 height 36
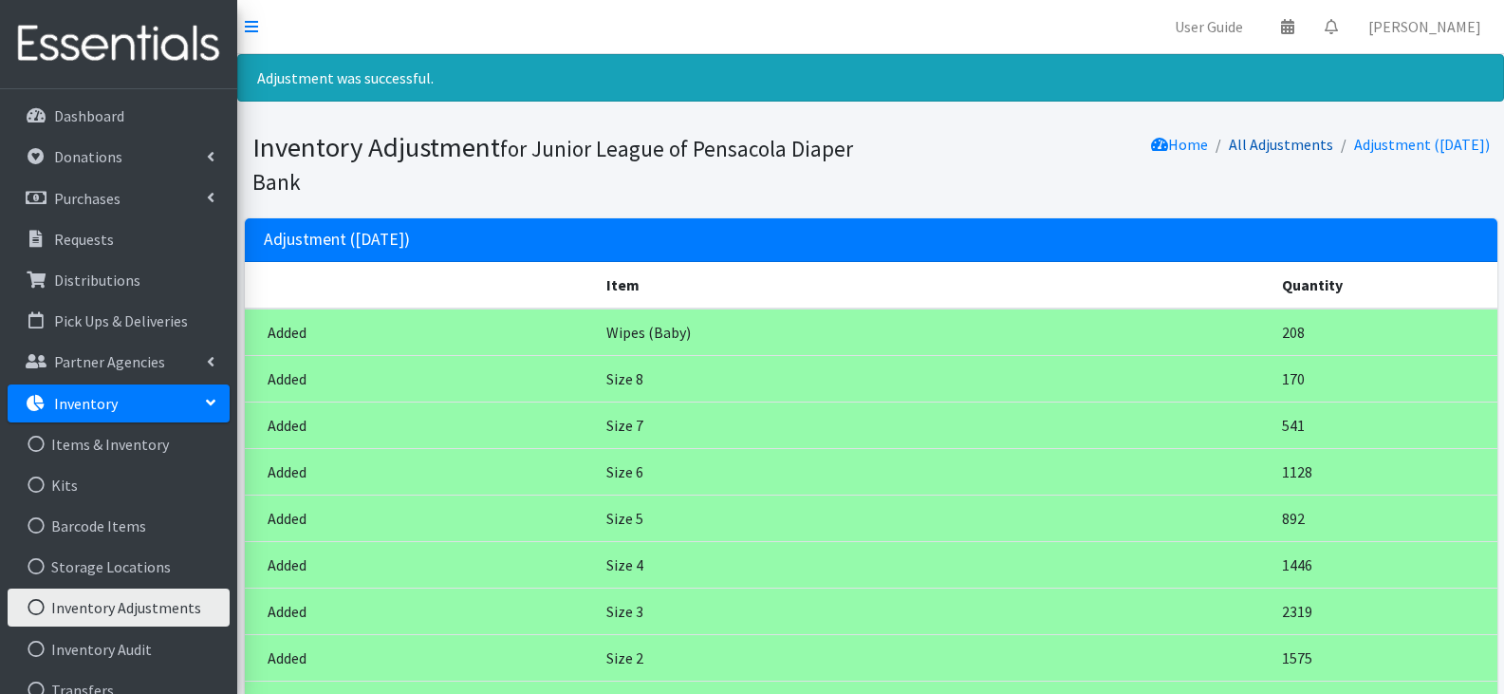
click at [1255, 140] on link "All Adjustments" at bounding box center [1281, 144] width 104 height 19
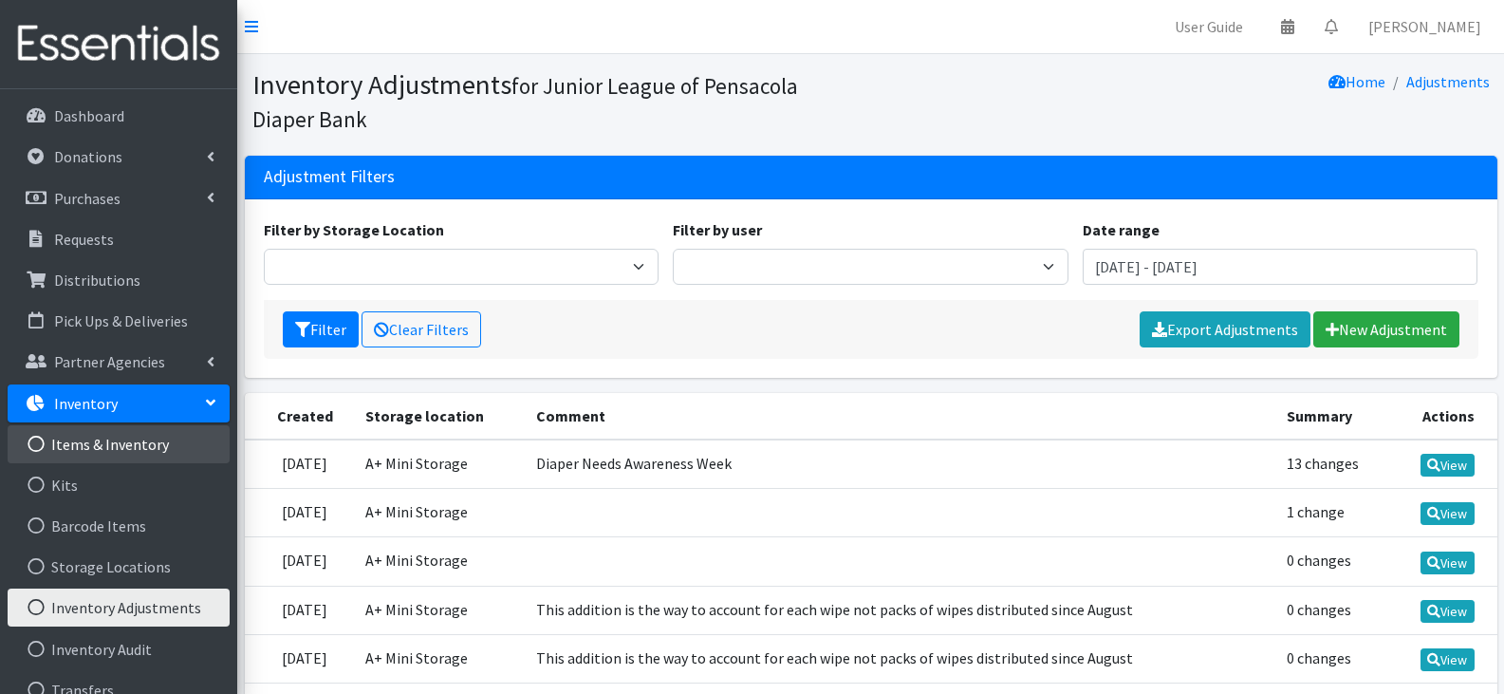
click at [136, 446] on link "Items & Inventory" at bounding box center [119, 444] width 222 height 38
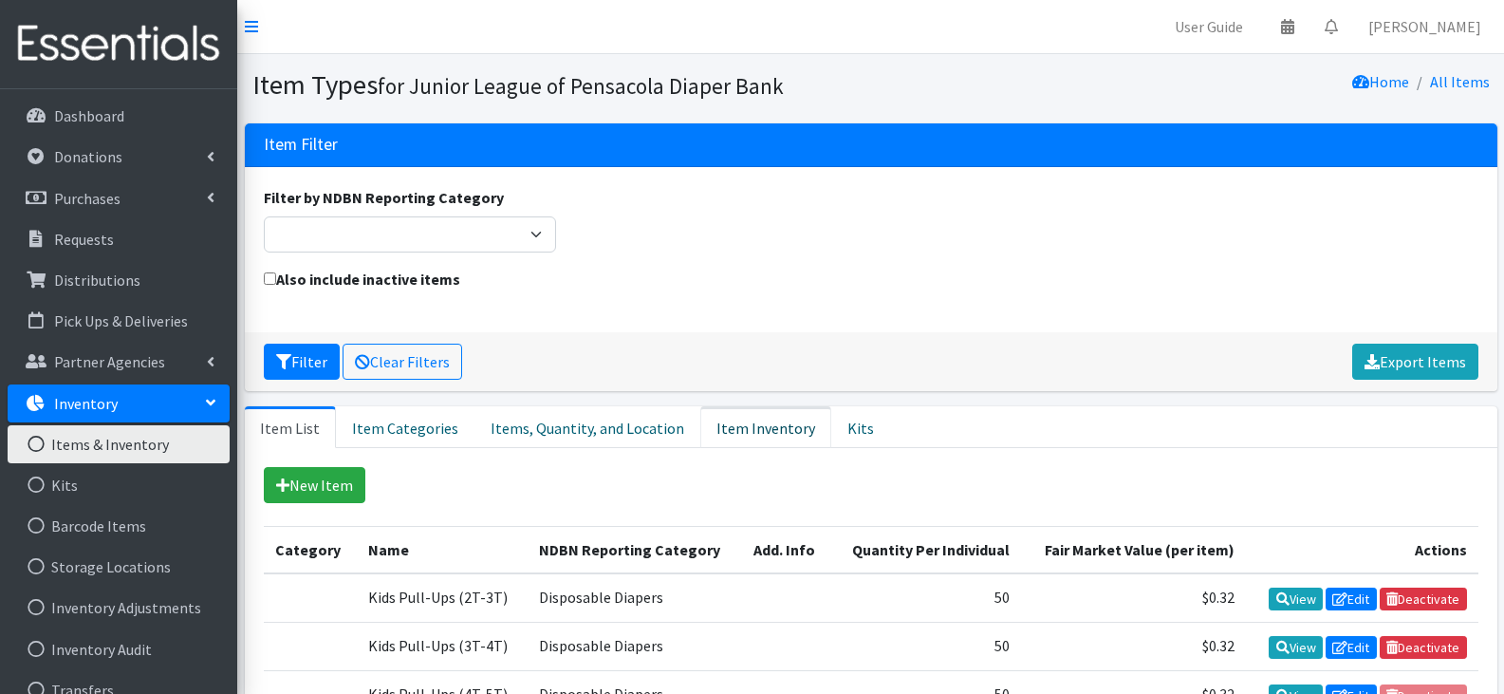
click at [778, 435] on link "Item Inventory" at bounding box center [765, 427] width 131 height 42
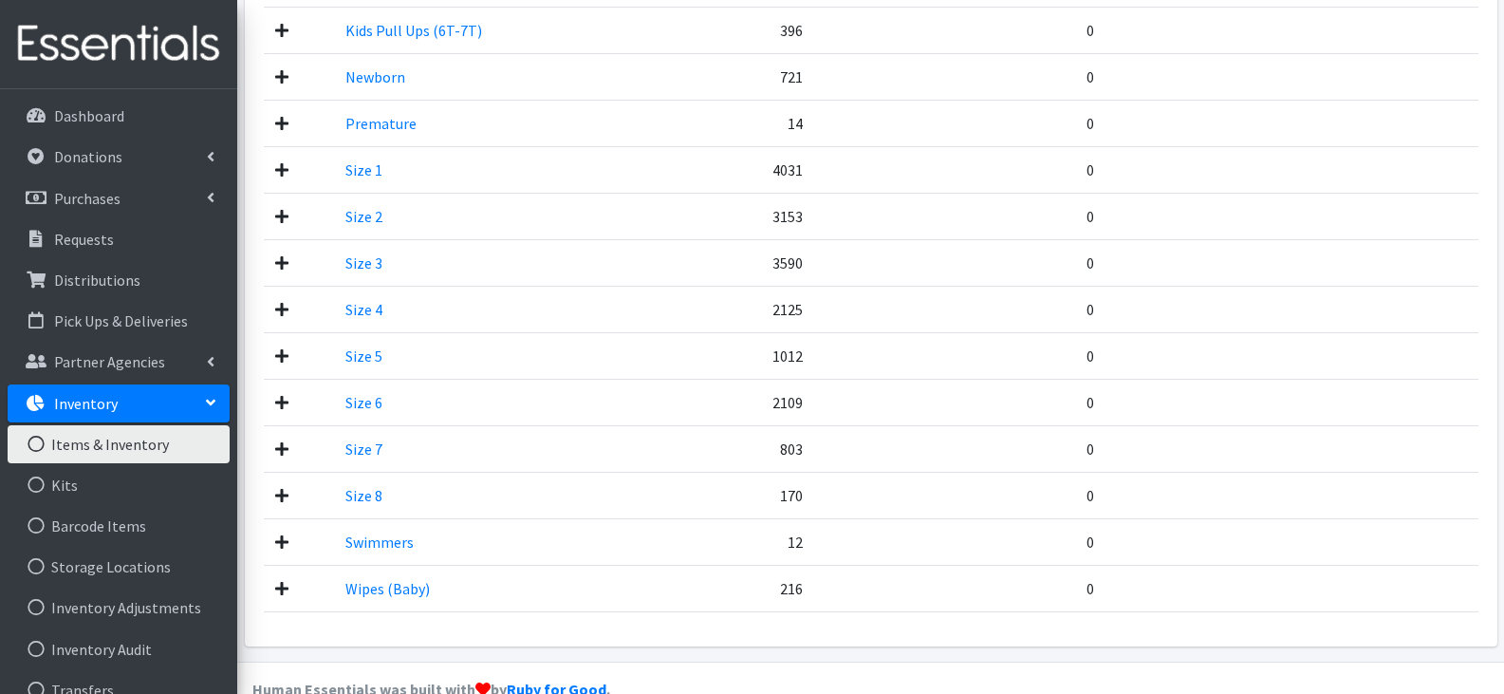
scroll to position [745, 0]
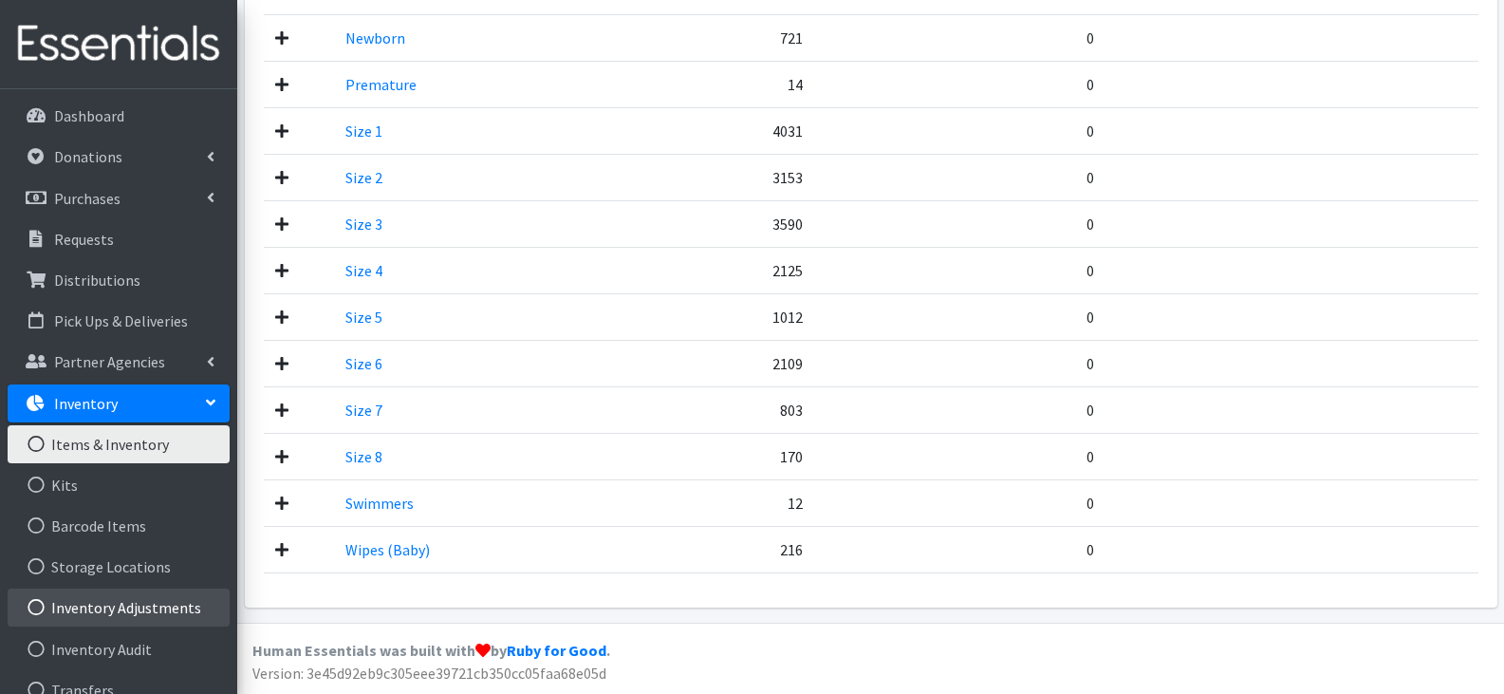
click at [184, 606] on link "Inventory Adjustments" at bounding box center [119, 607] width 222 height 38
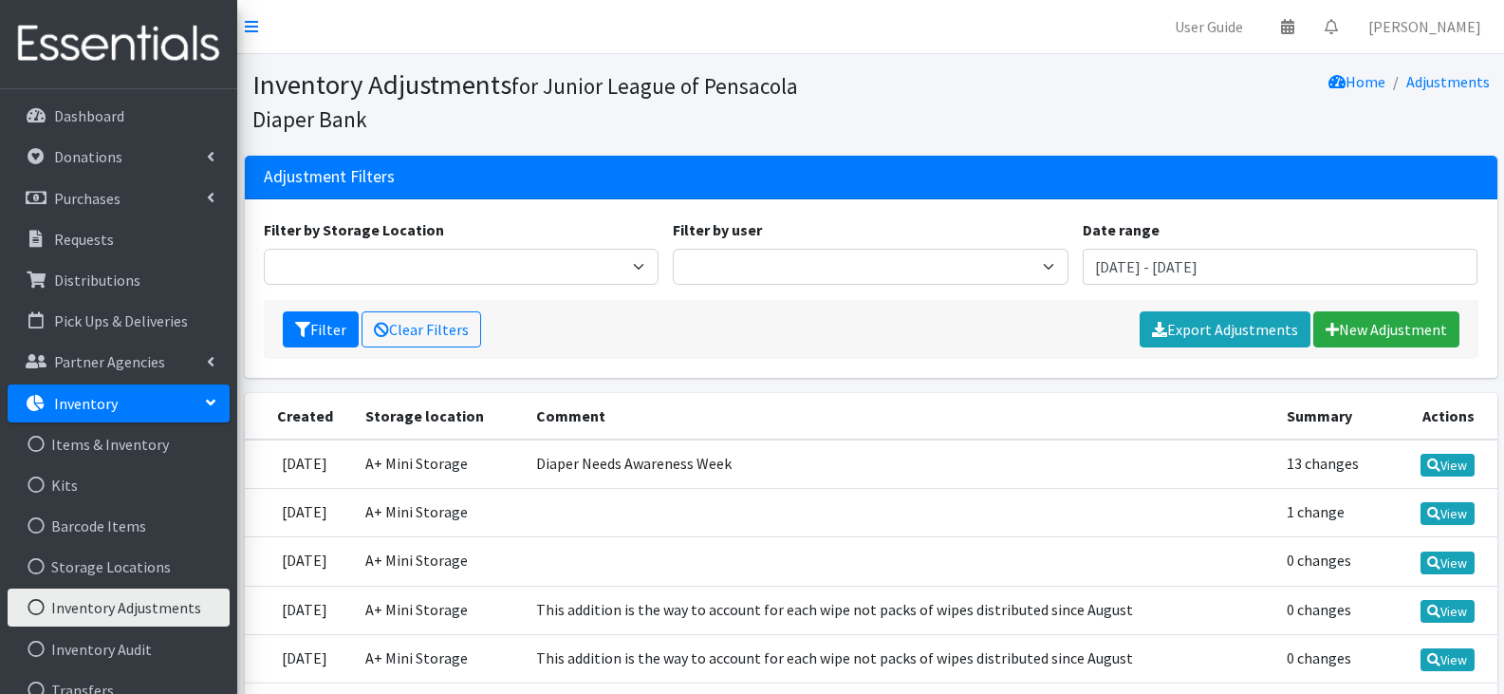
click at [978, 461] on td "Diaper Needs Awareness Week" at bounding box center [900, 463] width 751 height 49
click at [1459, 463] on link "View" at bounding box center [1447, 465] width 54 height 23
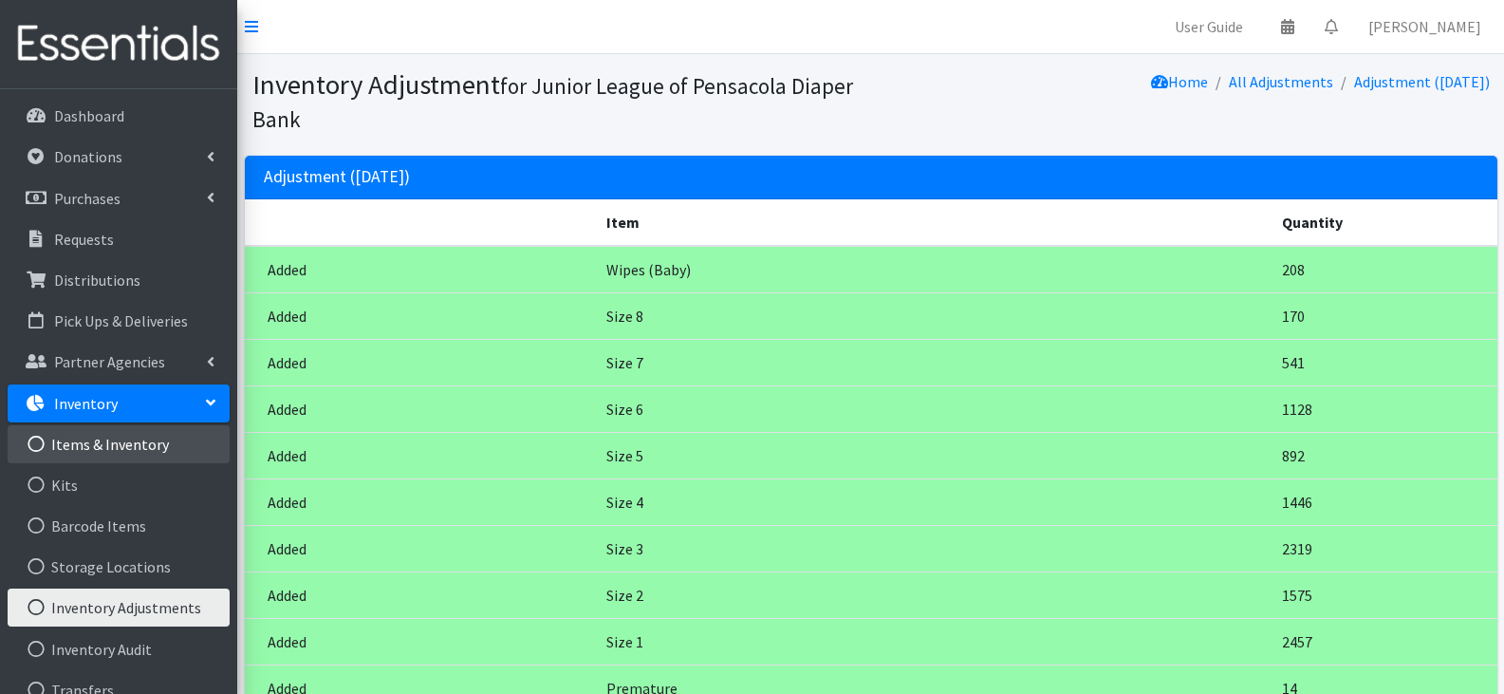
drag, startPoint x: 163, startPoint y: 441, endPoint x: 178, endPoint y: 441, distance: 15.2
click at [164, 441] on link "Items & Inventory" at bounding box center [119, 444] width 222 height 38
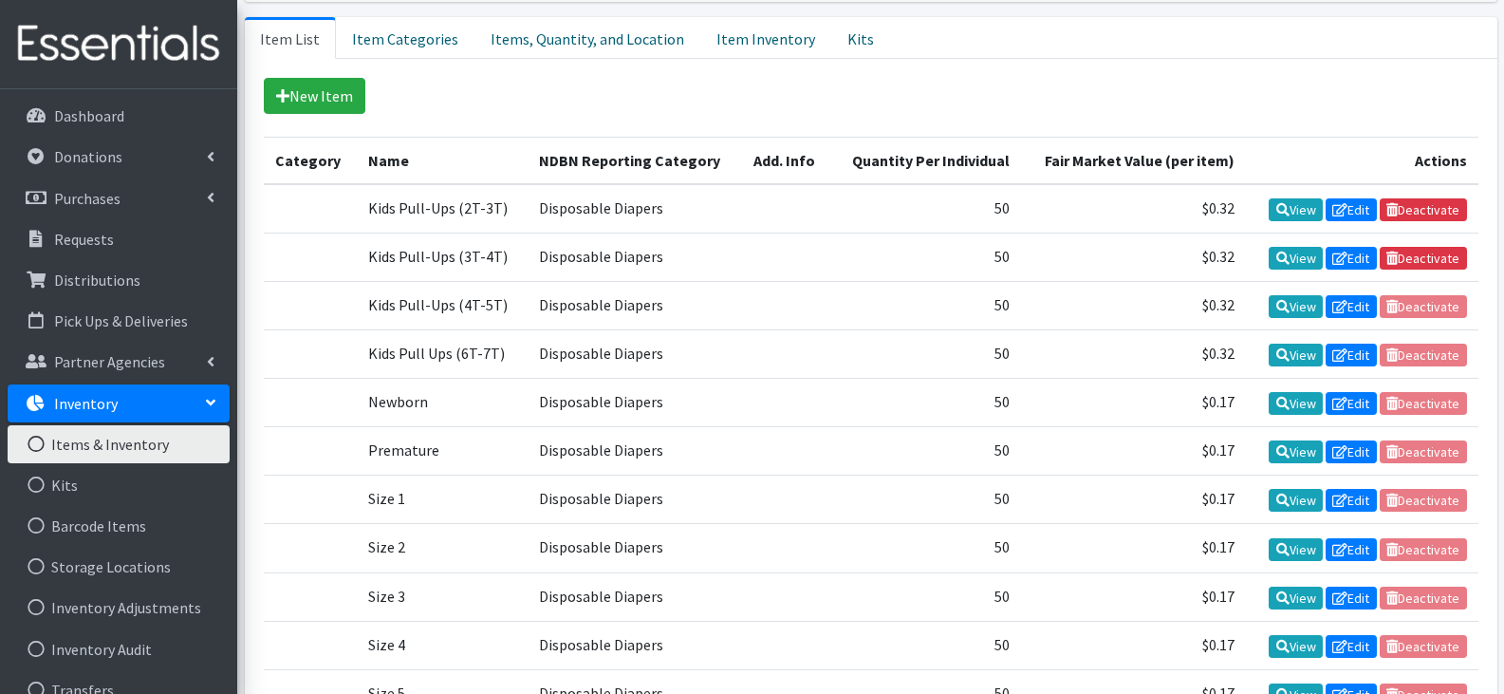
scroll to position [285, 0]
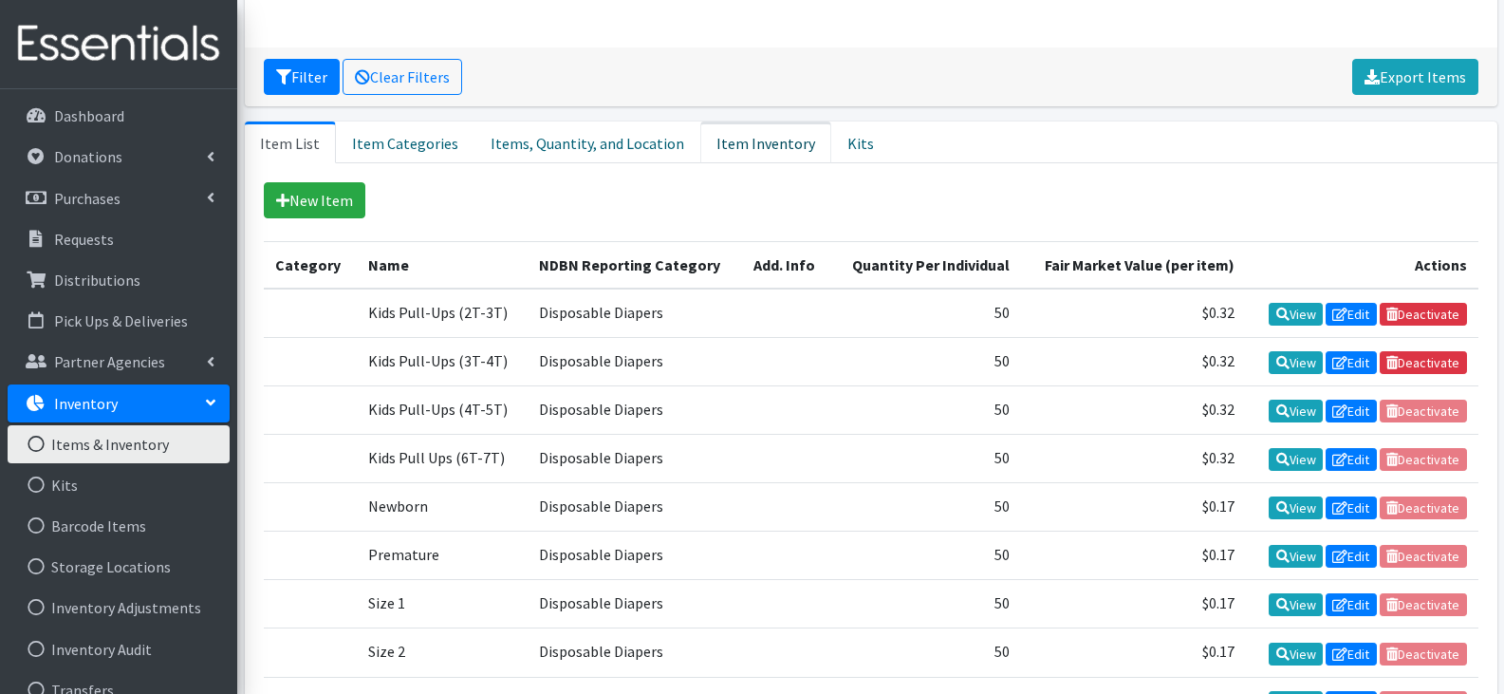
drag, startPoint x: 721, startPoint y: 146, endPoint x: 731, endPoint y: 149, distance: 9.9
click at [723, 146] on link "Item Inventory" at bounding box center [765, 142] width 131 height 42
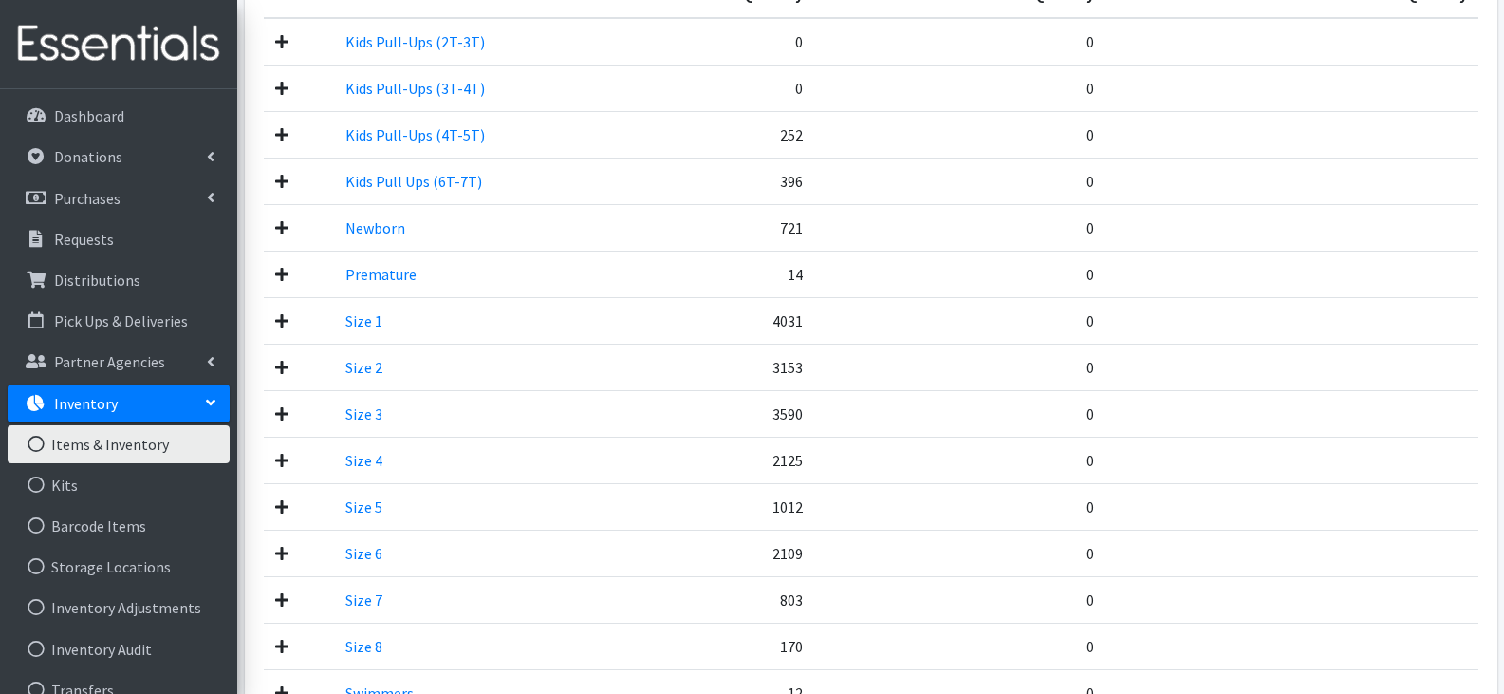
scroll to position [650, 0]
